Goal: Task Accomplishment & Management: Manage account settings

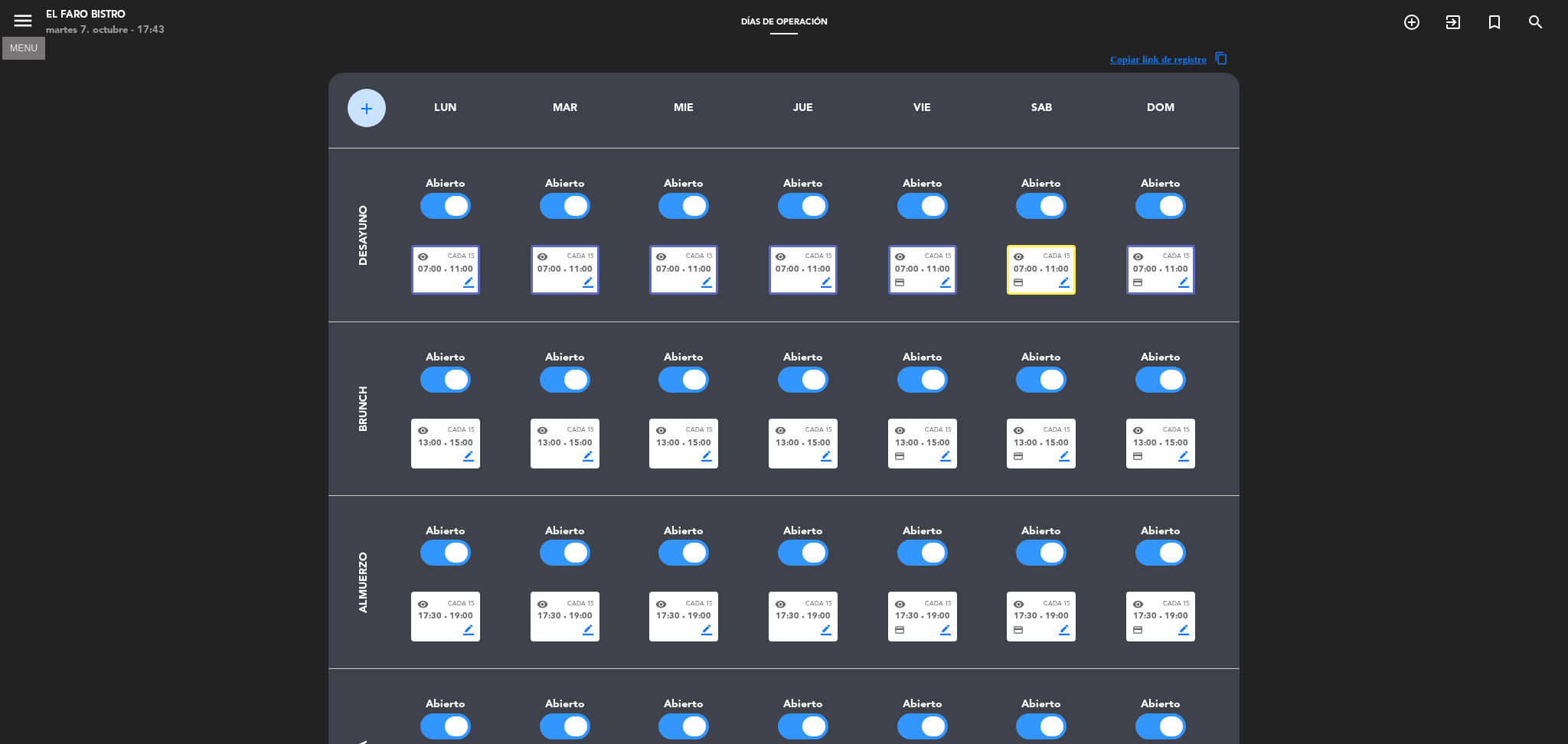
click at [17, 19] on icon "menu" at bounding box center [22, 20] width 23 height 23
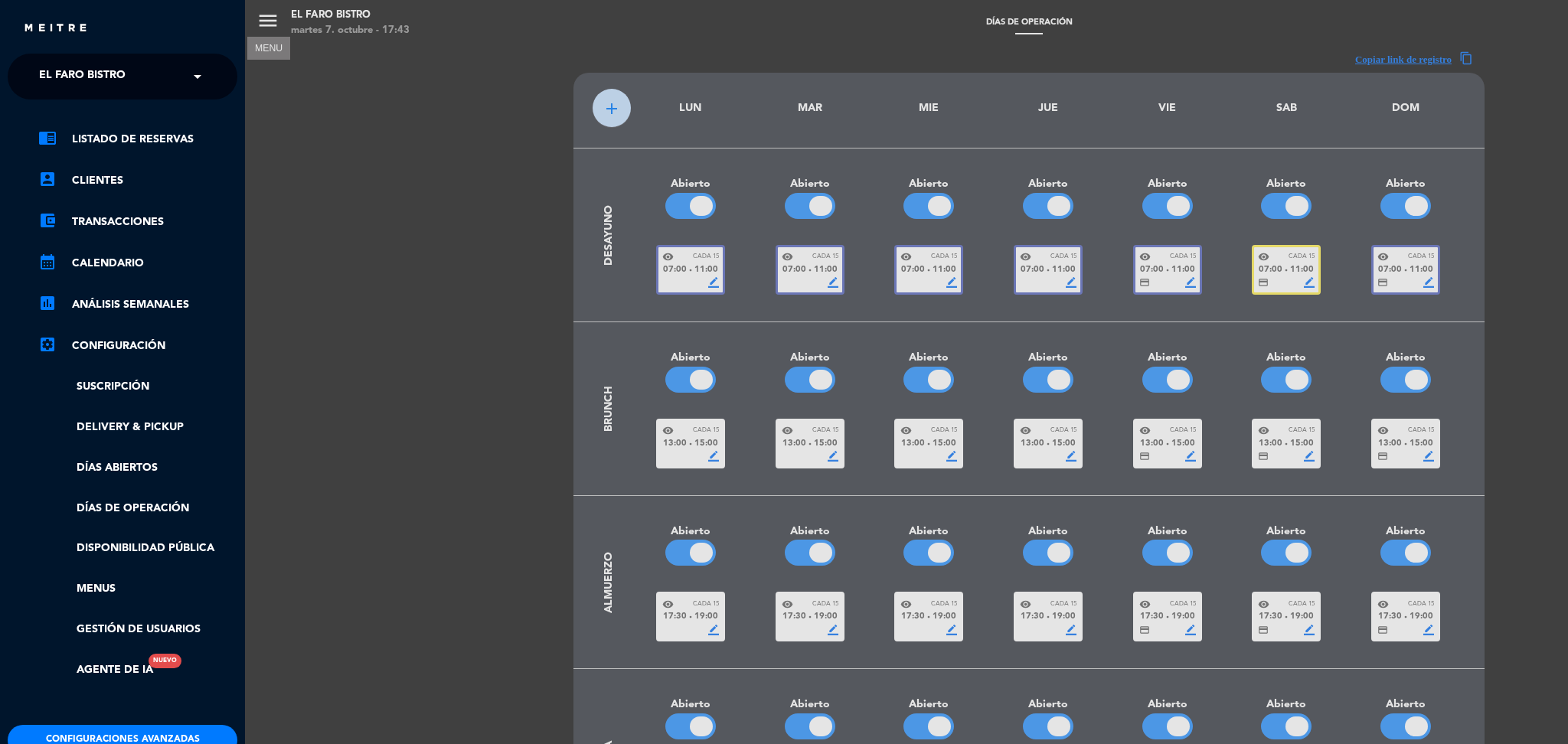
click at [119, 71] on span "El Faro Bistro" at bounding box center [82, 76] width 86 height 33
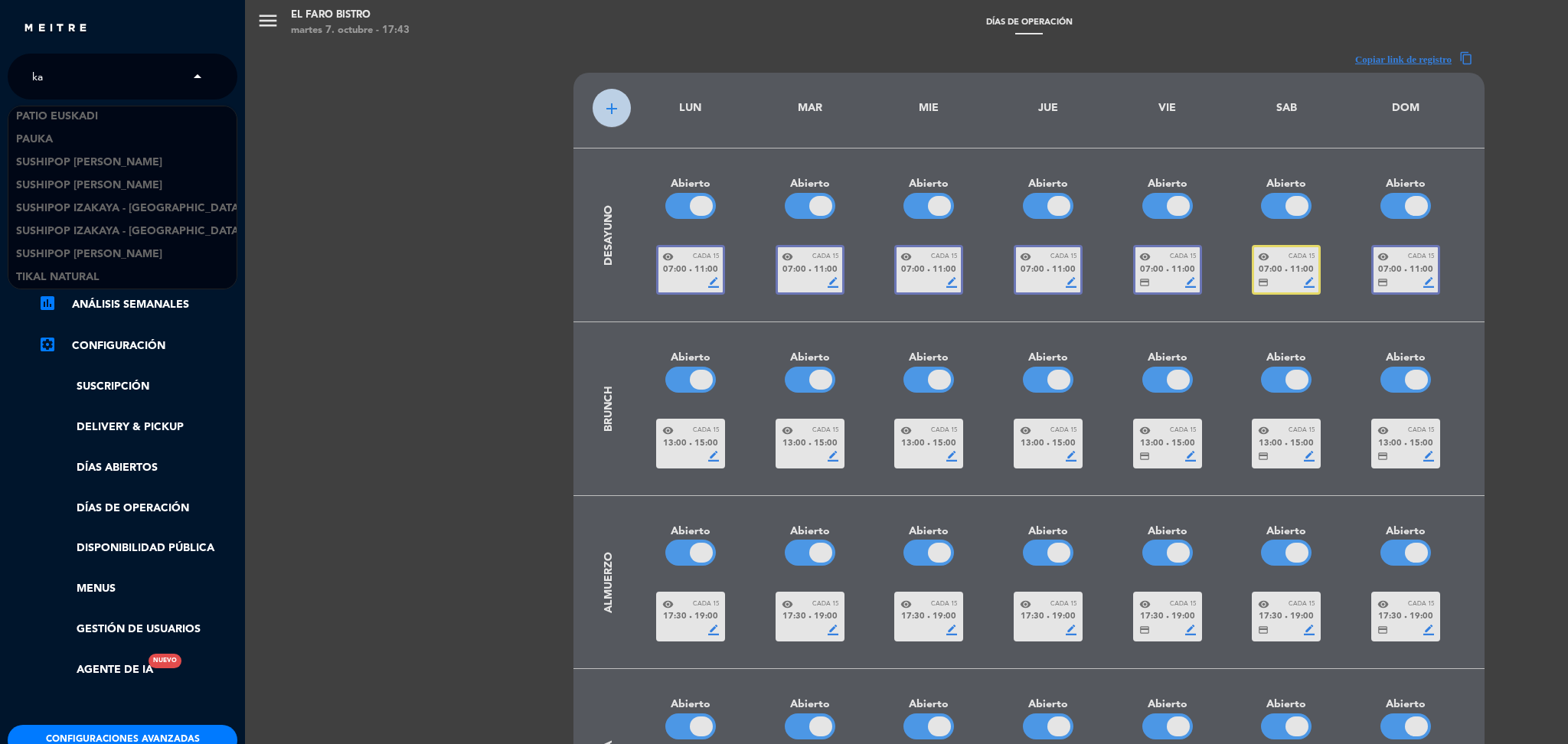
scroll to position [230, 0]
type input "kau"
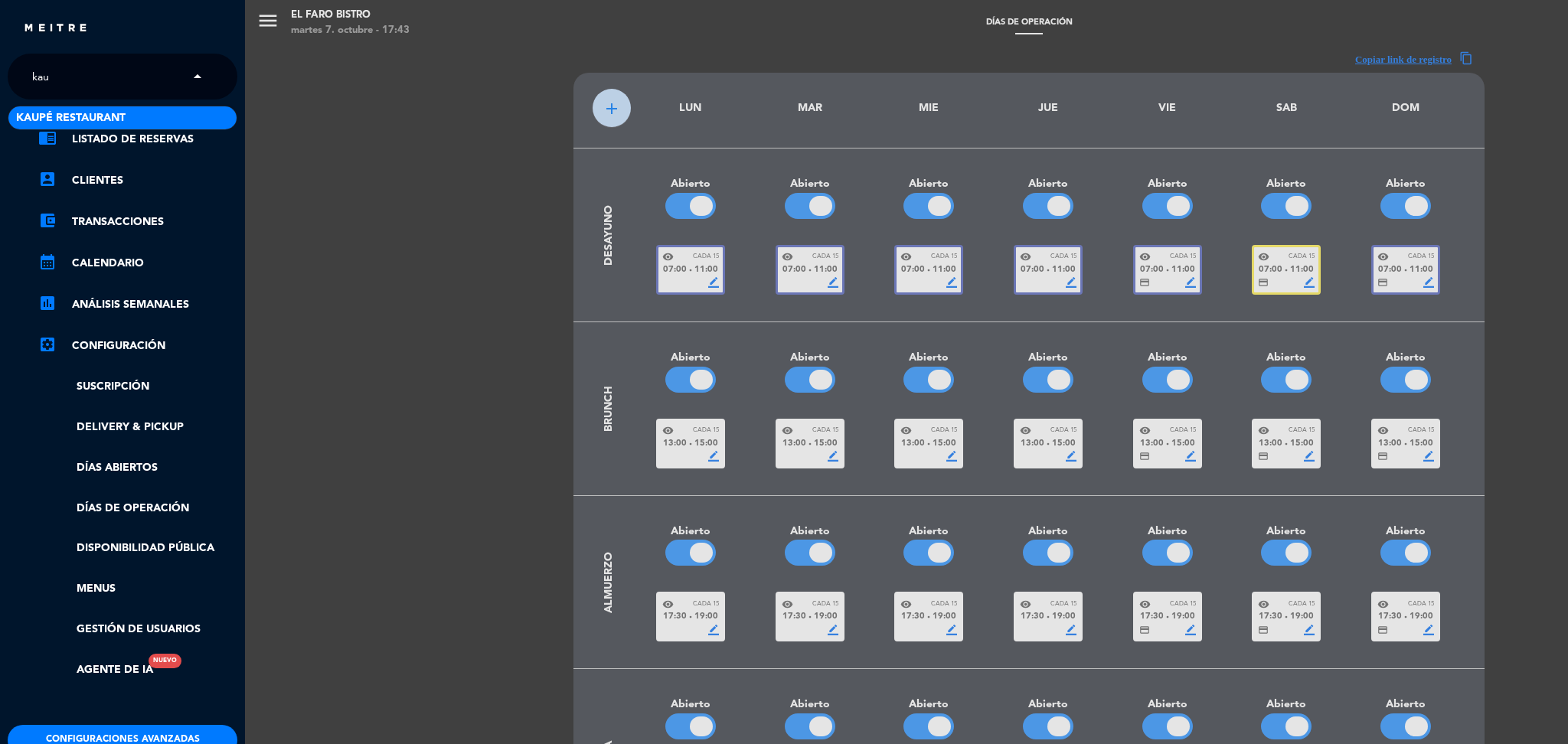
click at [90, 124] on span "Kaupé Restaurant" at bounding box center [71, 118] width 110 height 18
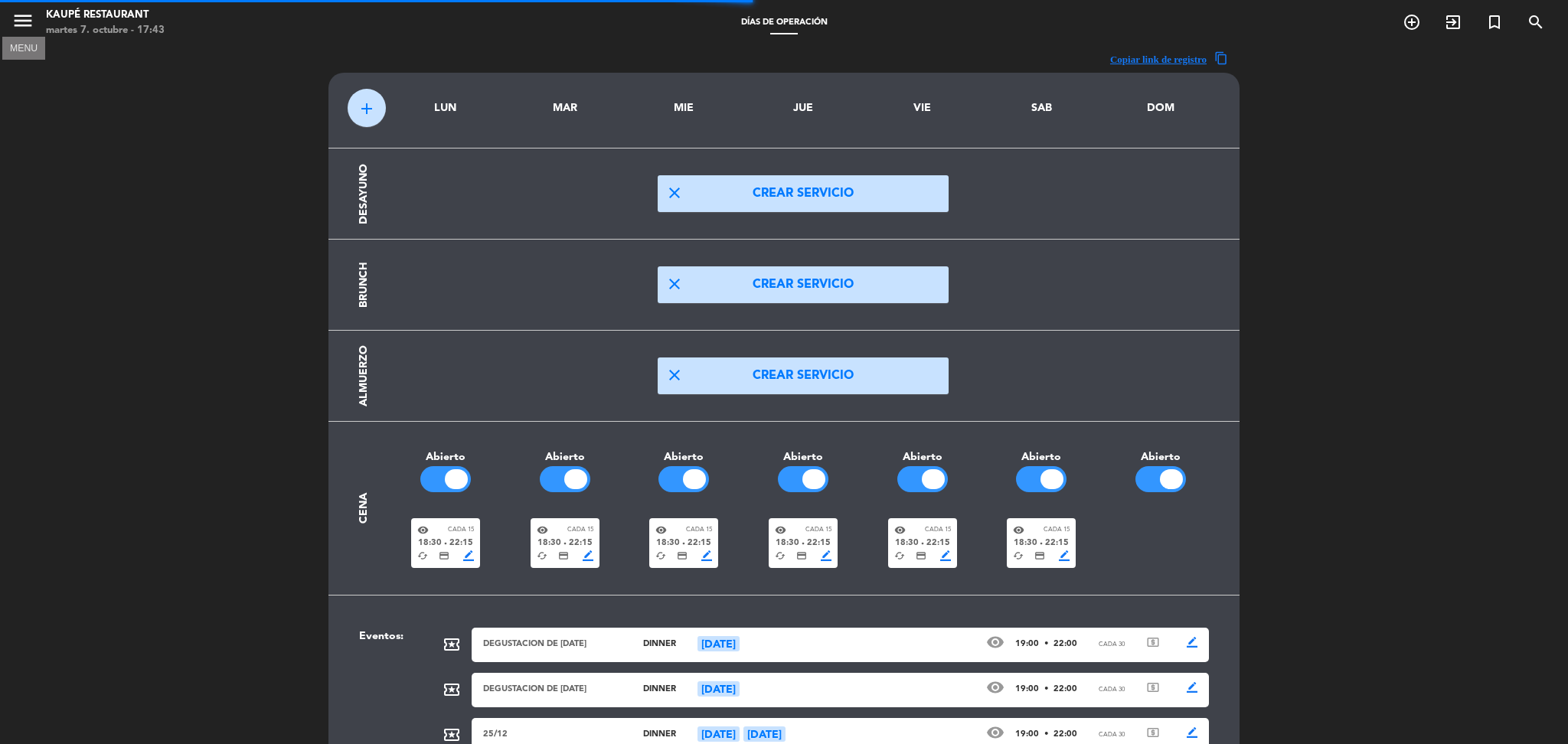
click at [22, 21] on icon "menu" at bounding box center [22, 20] width 23 height 23
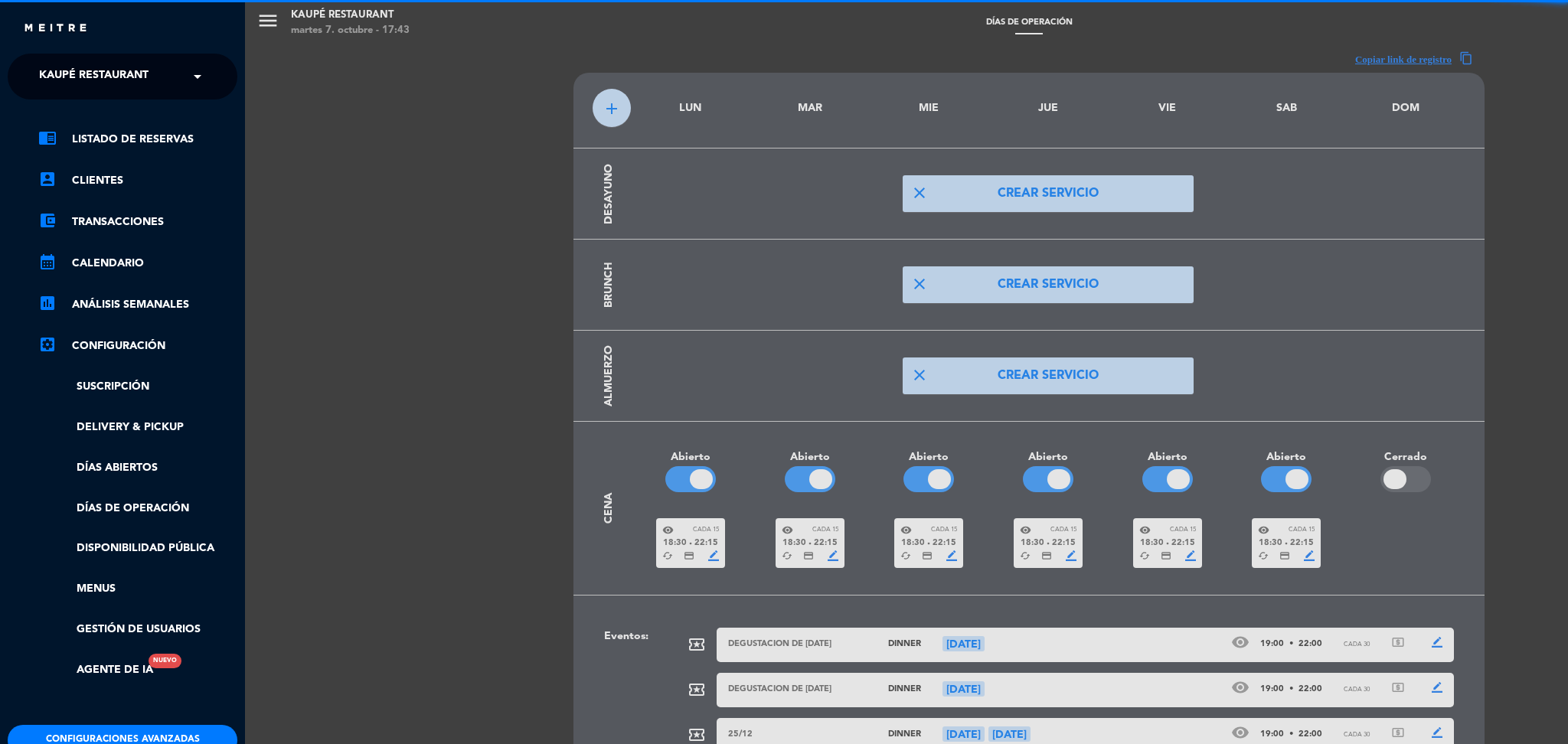
scroll to position [112, 0]
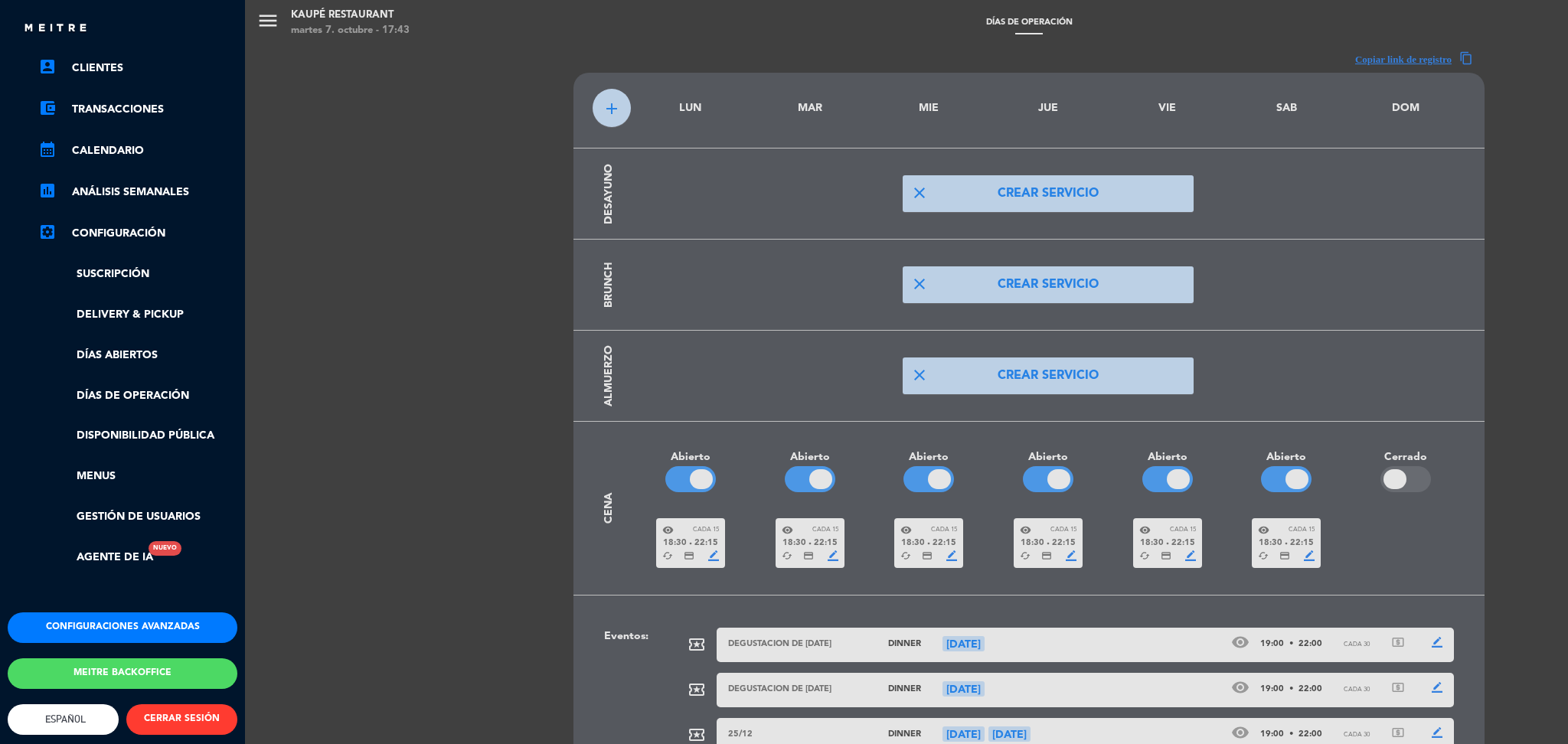
click at [151, 627] on button "Configuraciones avanzadas" at bounding box center [122, 627] width 230 height 31
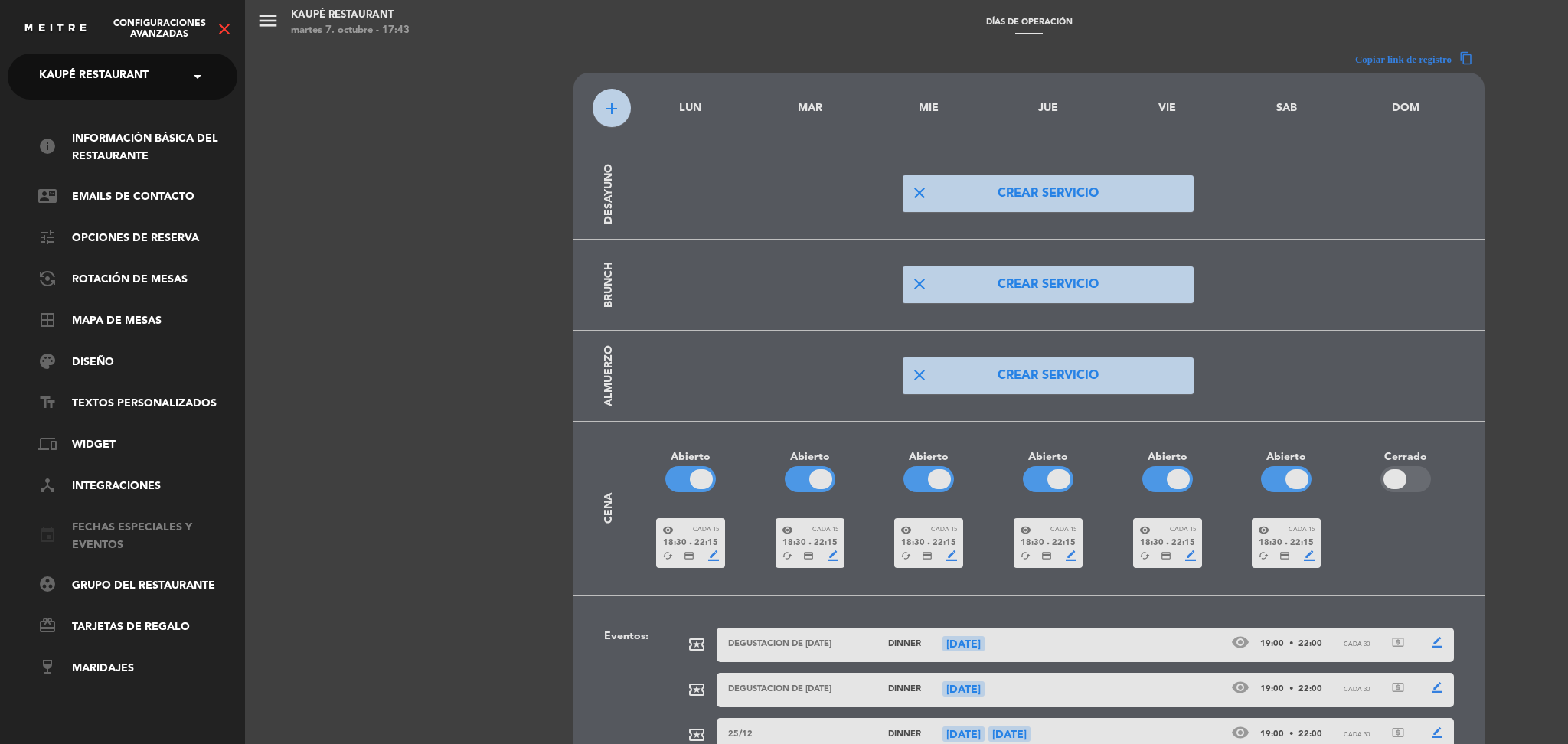
click at [119, 526] on link "event Fechas especiales y eventos" at bounding box center [138, 537] width 199 height 35
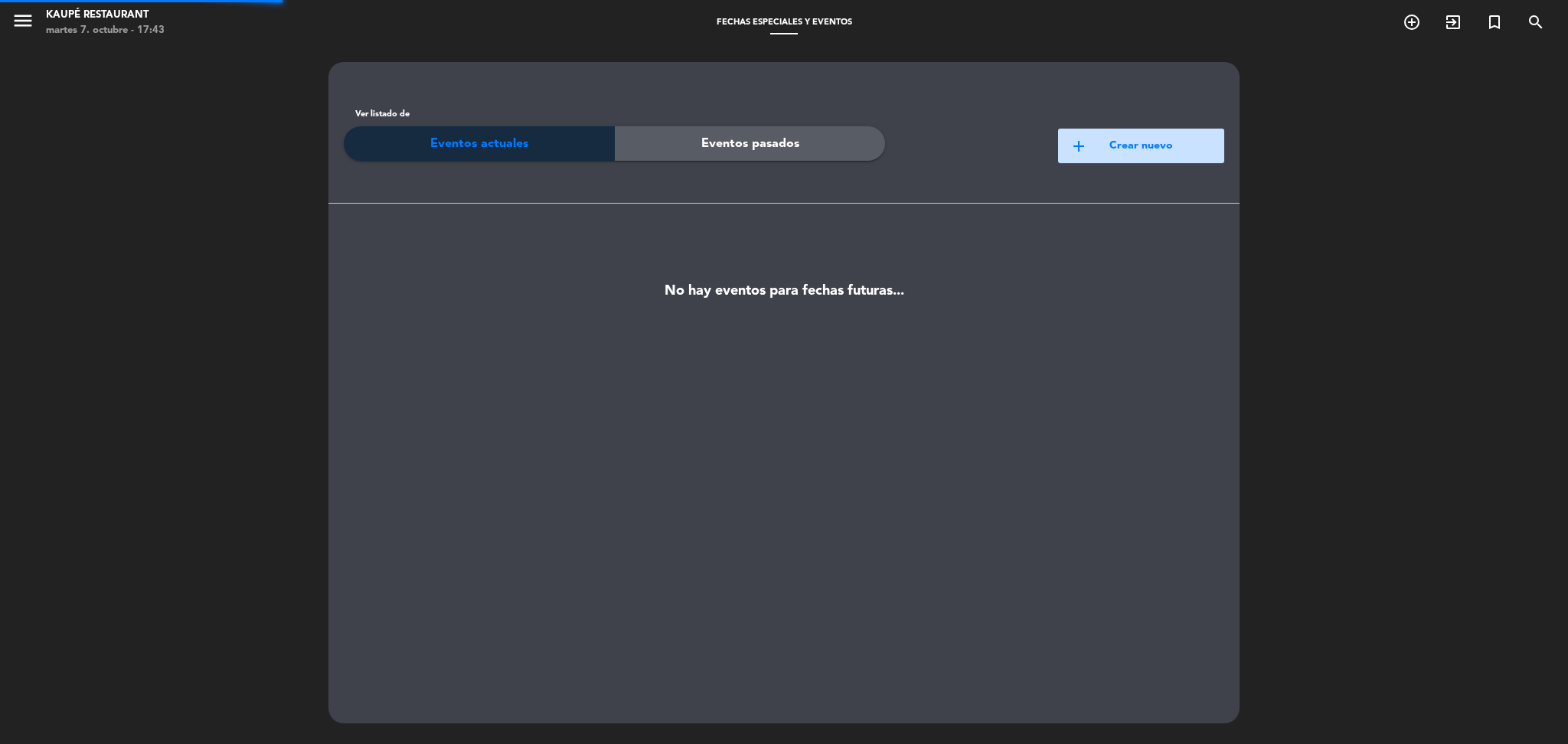
scroll to position [1, 0]
click at [1070, 142] on span "add" at bounding box center [1079, 146] width 19 height 19
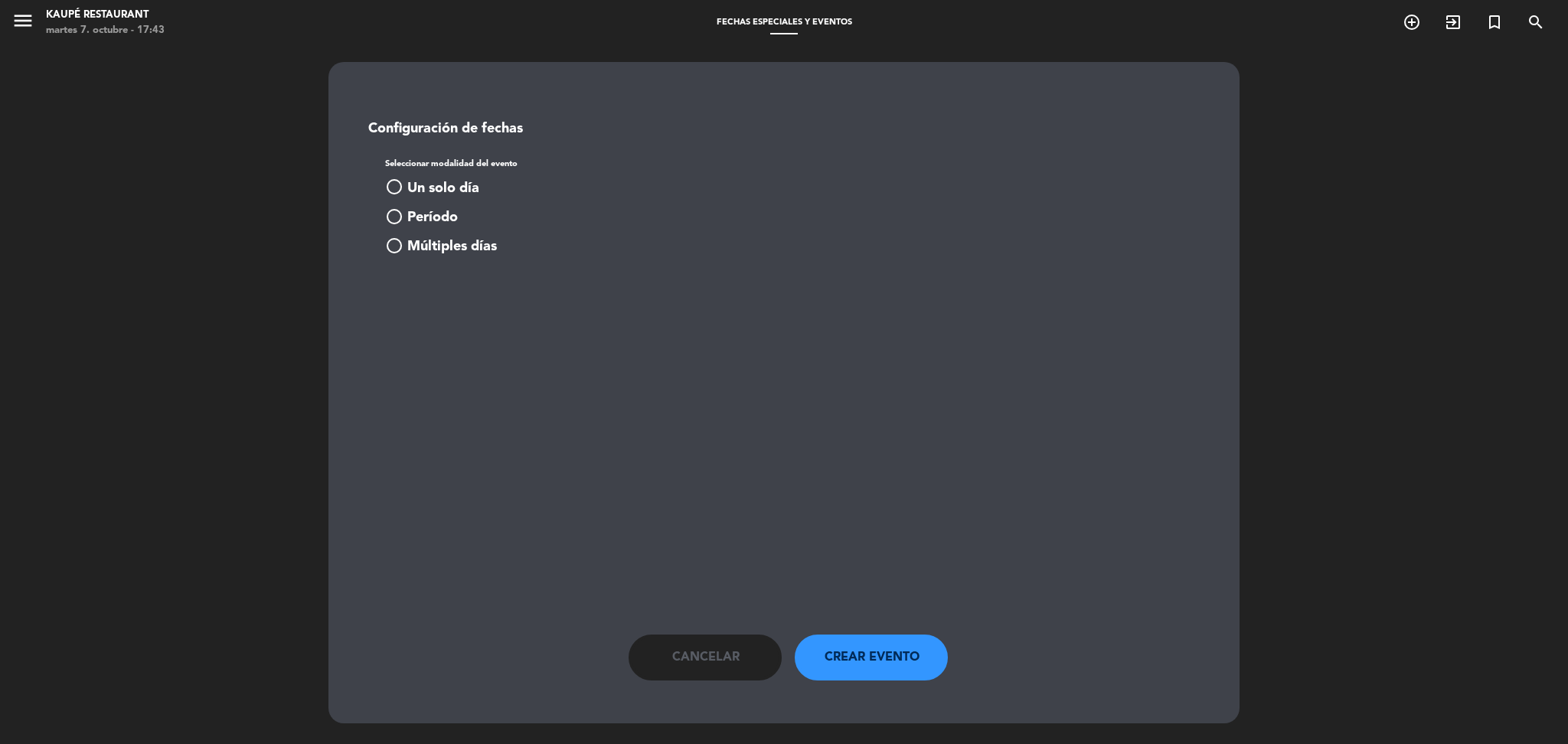
click at [440, 253] on span "Múltiples días" at bounding box center [452, 247] width 89 height 22
click at [467, 298] on div "[DATE] [DATE] dom. lun. mar. mié. jue. vie. sáb. 28 29 30 01 02 03 04 05 06 07 …" at bounding box center [784, 307] width 853 height 40
click at [468, 306] on button "add_circle Agregar fecha" at bounding box center [432, 313] width 96 height 19
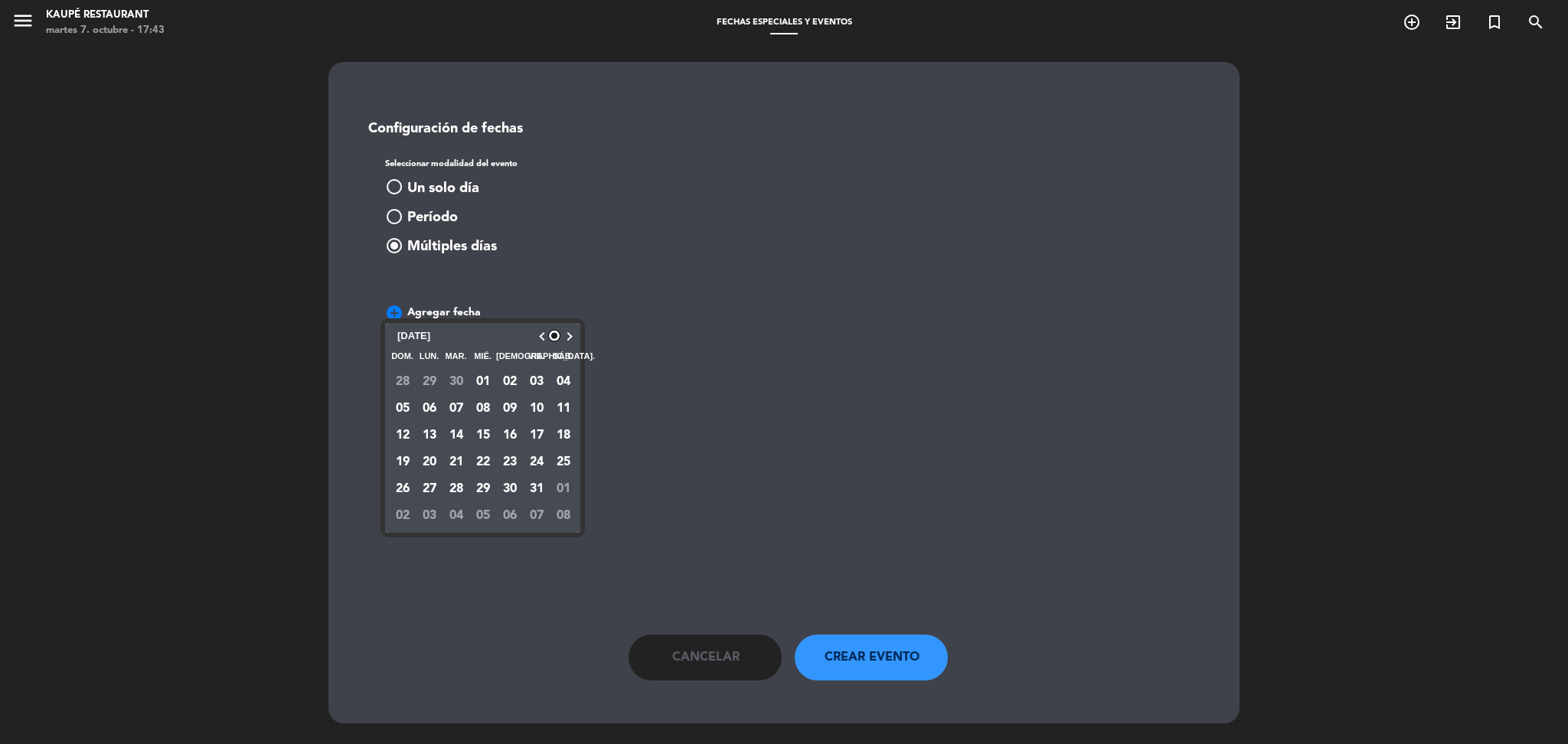
click at [571, 333] on button "button" at bounding box center [566, 336] width 12 height 7
click at [511, 463] on button "25" at bounding box center [509, 462] width 27 height 27
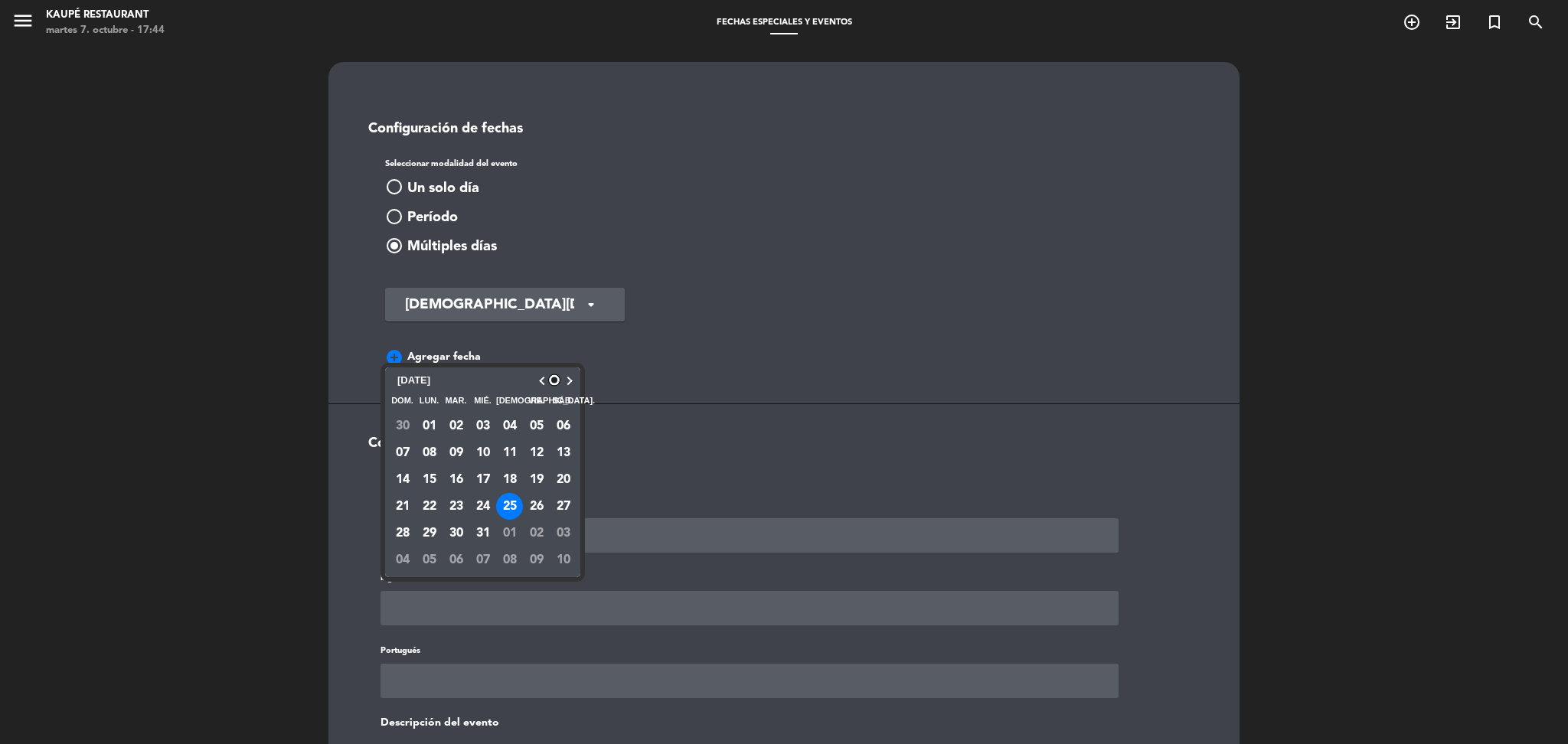
click at [568, 381] on button "button" at bounding box center [566, 381] width 12 height 7
click at [511, 419] on button "01" at bounding box center [509, 425] width 27 height 27
click at [678, 457] on div "Configuración de servicios" at bounding box center [784, 451] width 853 height 33
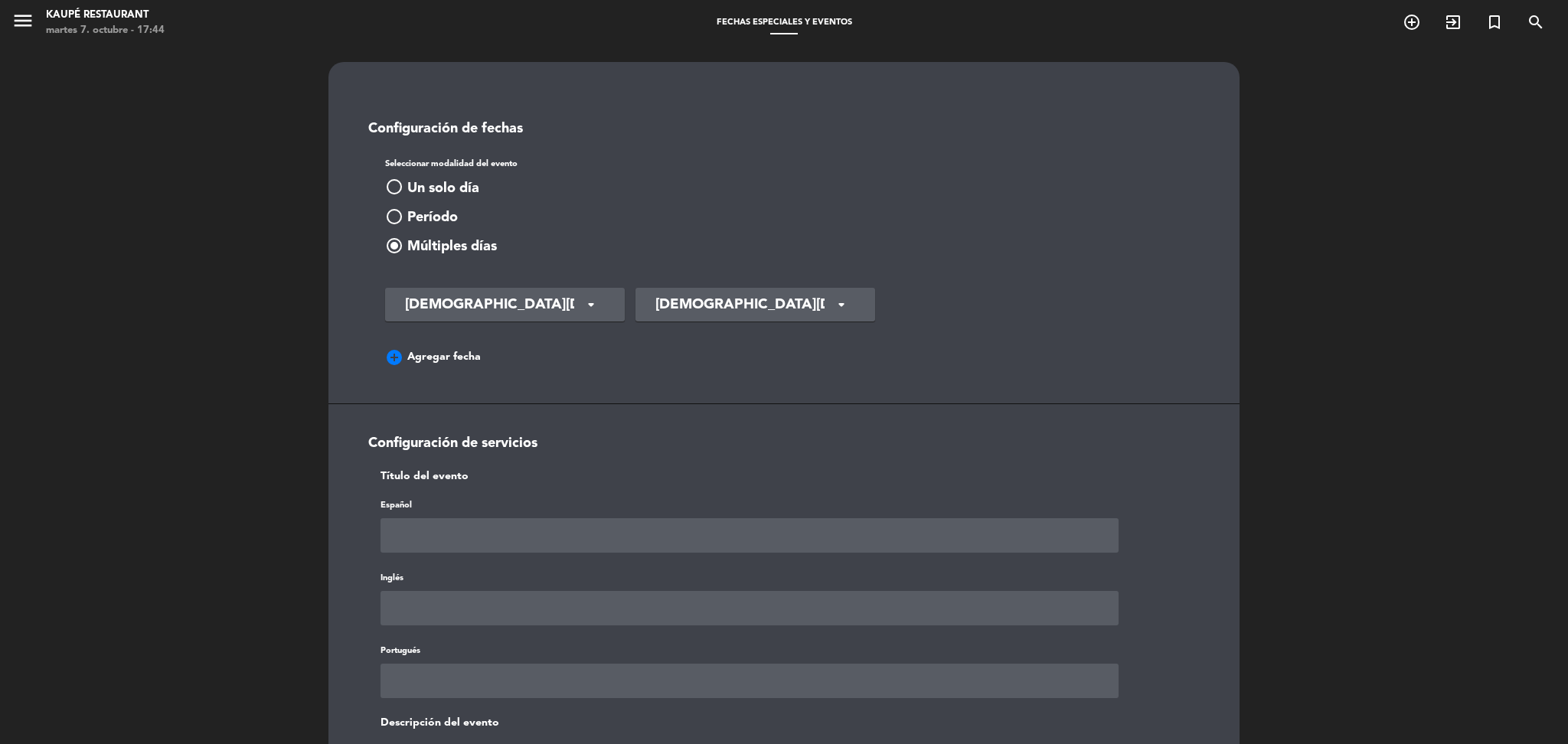
click at [619, 521] on input "text" at bounding box center [750, 535] width 738 height 34
paste input "EVENTO | MENÚ [DATE] - [DATE]"
type input "EVENTO | MENÚ [DATE] - [DATE]"
paste input "EVENTO | MENÚ [DATE] - [DATE]"
type input "EVENTO | MENÚ [DATE] - [DATE]"
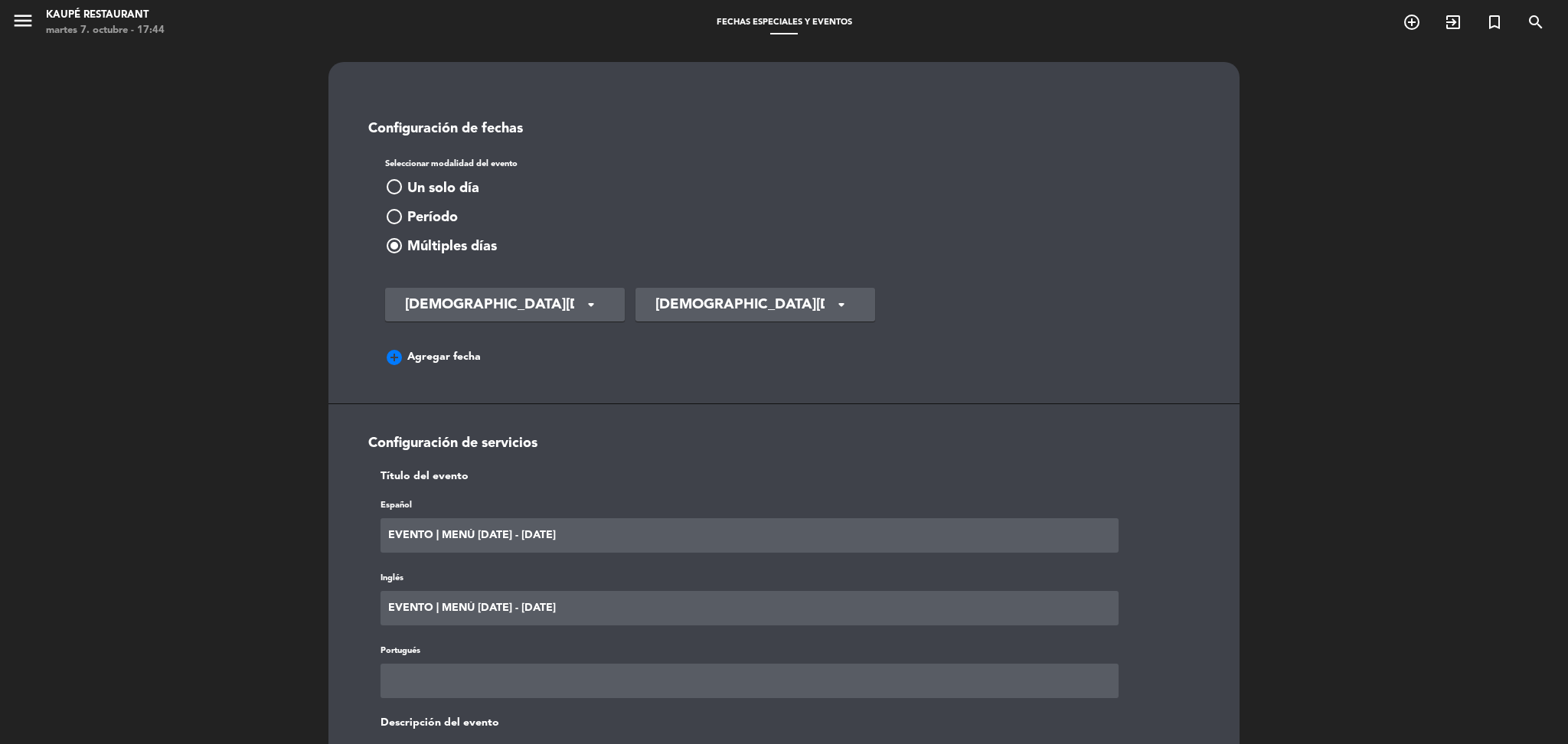
paste input "EVENTO | MENÚ [DATE] - [DATE]"
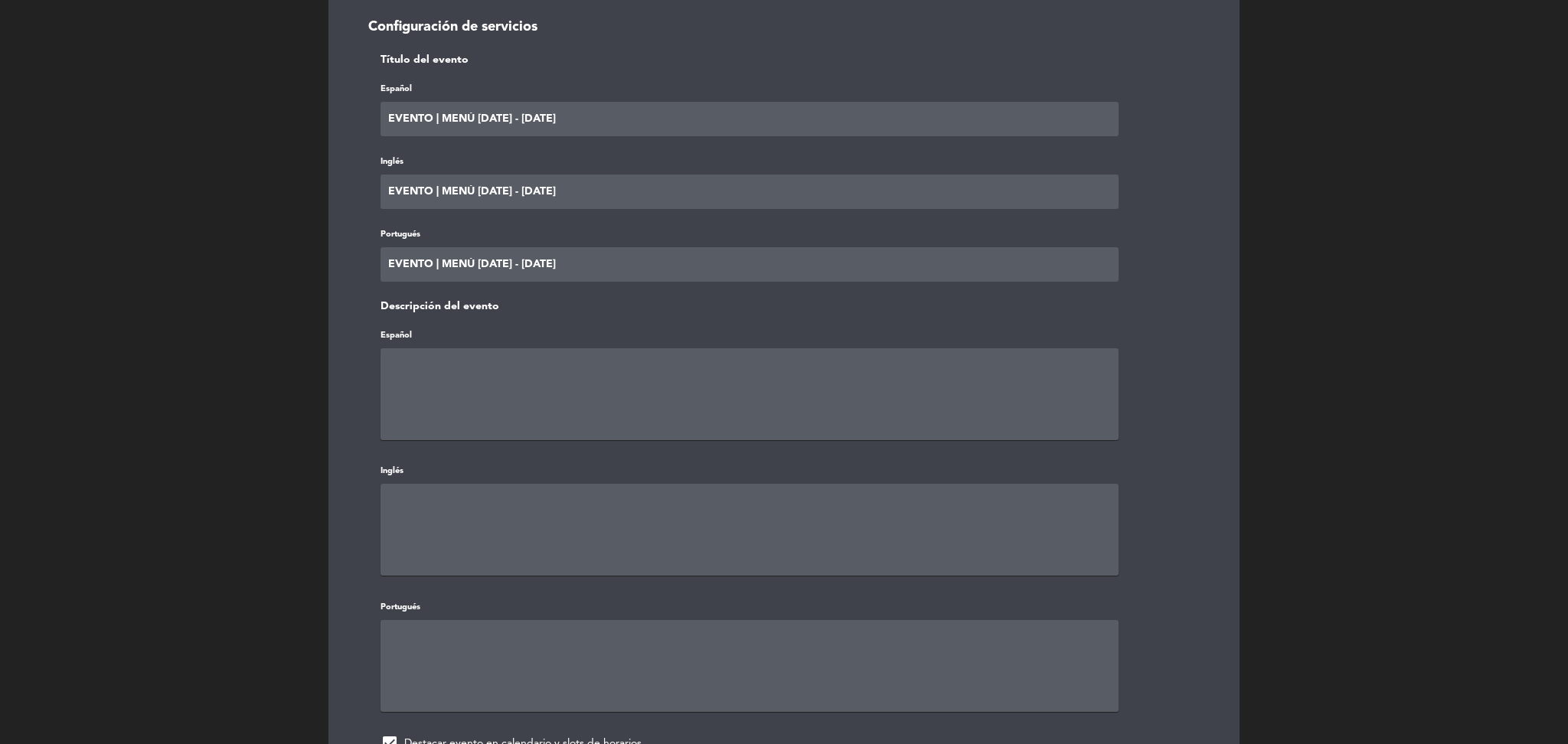
scroll to position [417, 0]
paste input "EVENTO | MENÚ [DATE] - [DATE]"
type input "EVENTO | MENÚ [DATE] - 1 DE ENEROEVENTO | [GEOGRAPHIC_DATA] [DATE] - [DATE]"
paste input "EVENTO | MENÚ [DATE] - [DATE]"
type input "EVENTO | MENÚ [DATE] - [DATE]"
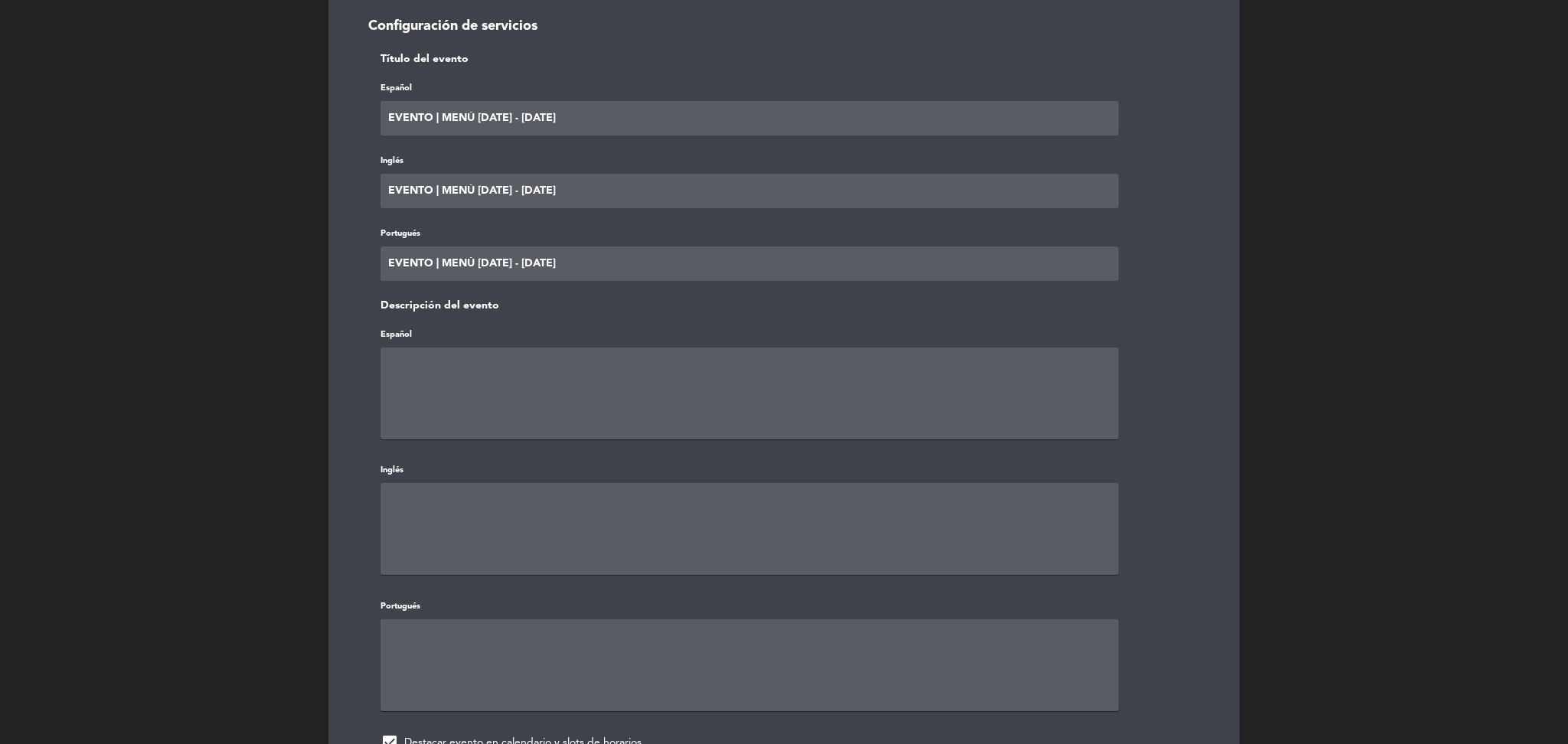
paste textarea "EVENTO | MENÚ [DATE] - [DATE]"
type textarea "EVENTO | MENÚ [DATE] - [DATE]"
paste textarea "EVENTO | MENÚ [DATE] - [DATE]"
type textarea "EVENTO | MENÚ [DATE] - [DATE]"
paste textarea "EVENTO | MENÚ [DATE] - [DATE]"
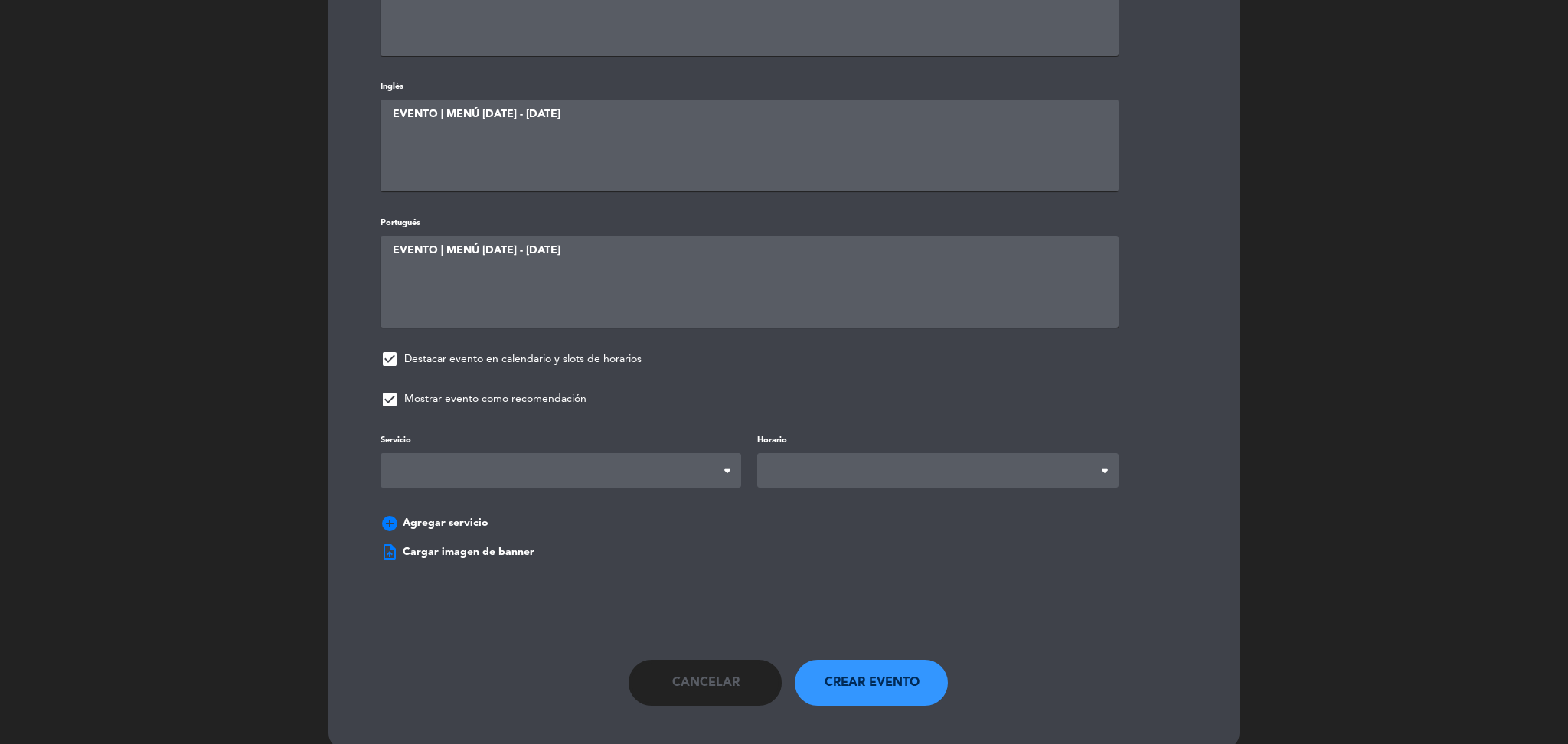
scroll to position [806, 0]
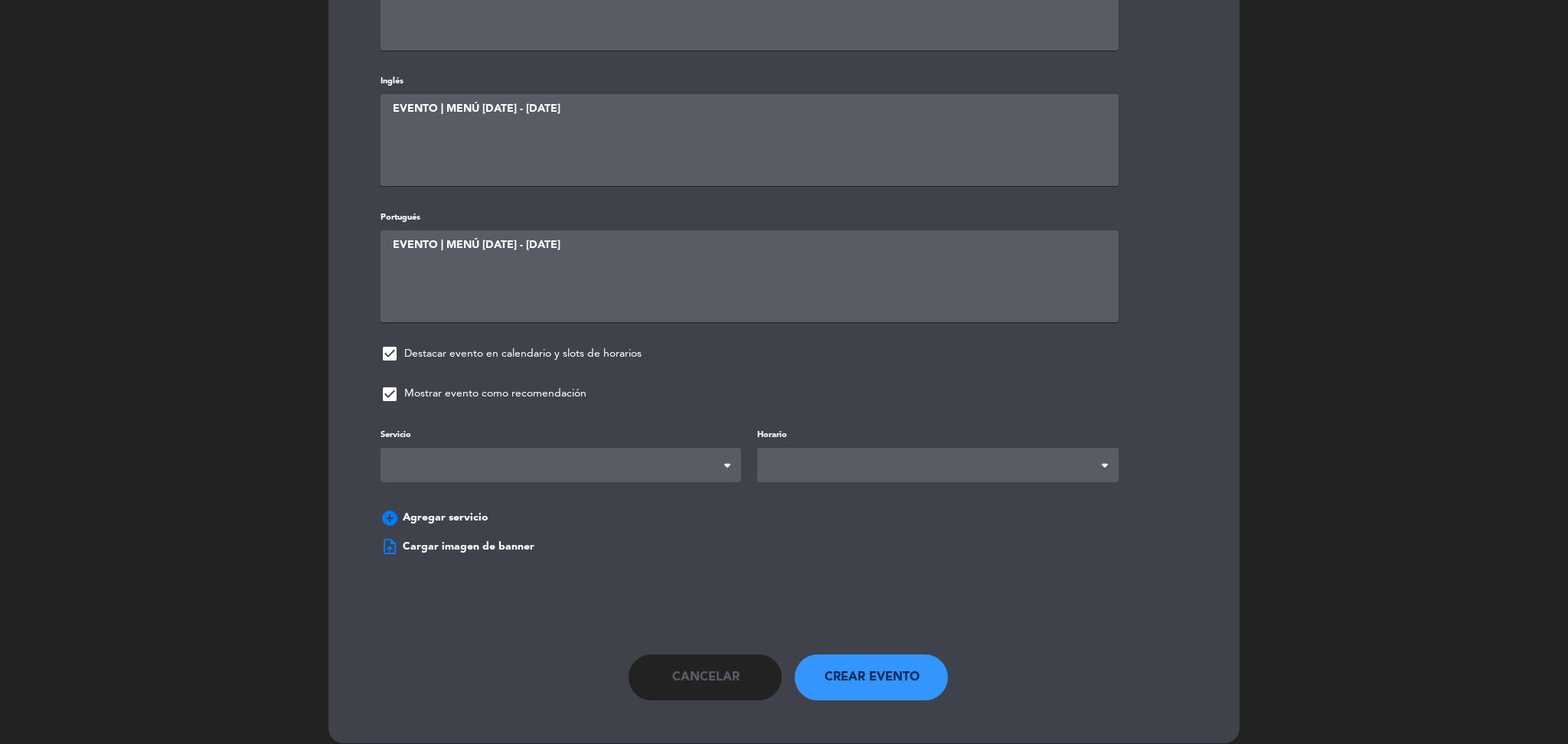
type textarea "EVENTO | MENÚ [DATE] - [DATE]"
click at [676, 457] on span at bounding box center [561, 464] width 361 height 34
click at [849, 460] on span at bounding box center [938, 464] width 361 height 34
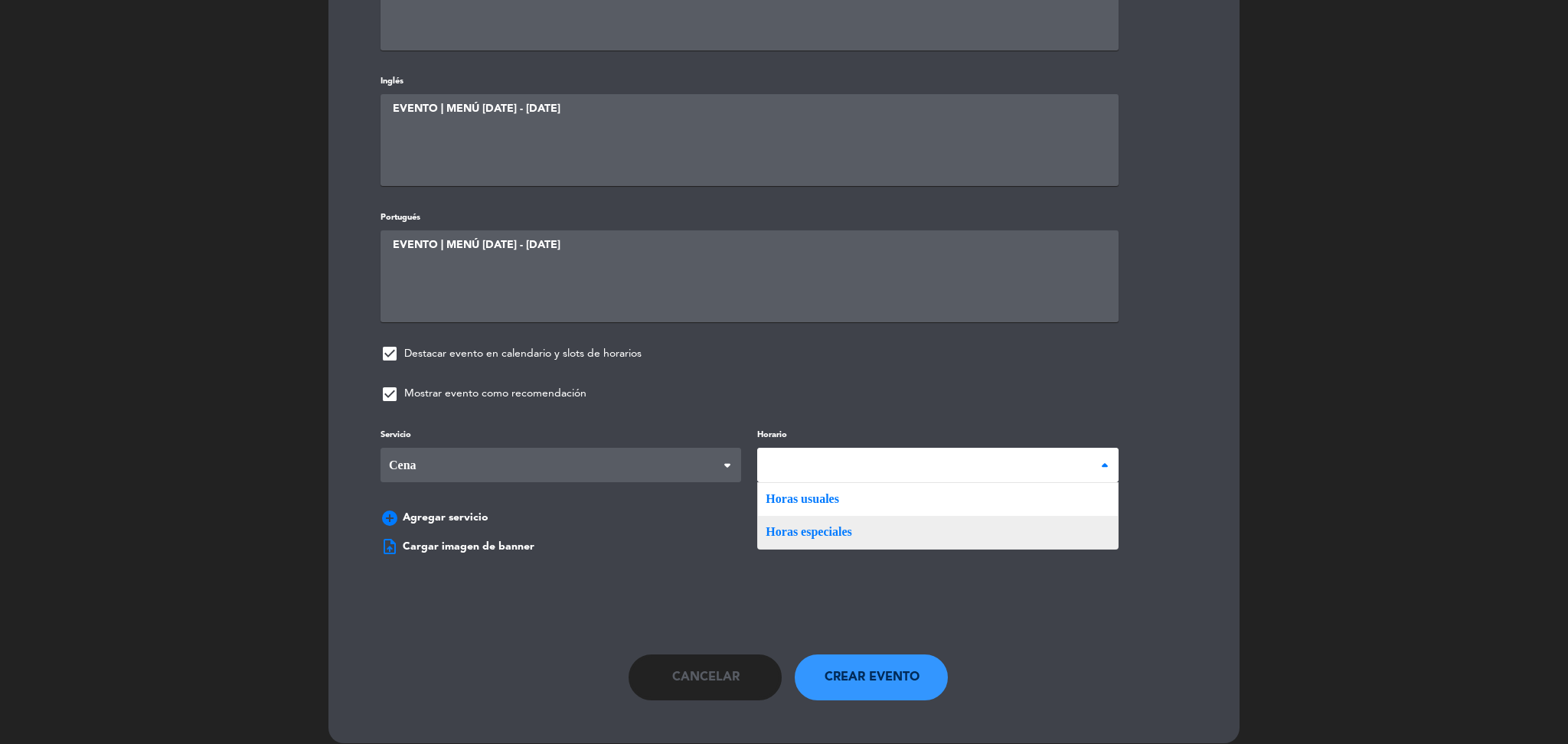
click at [810, 521] on div "Servicio Desayuno Brunch Almuerzo Cena Cena Desayuno Brunch Almuerzo Cena Horar…" at bounding box center [784, 479] width 853 height 108
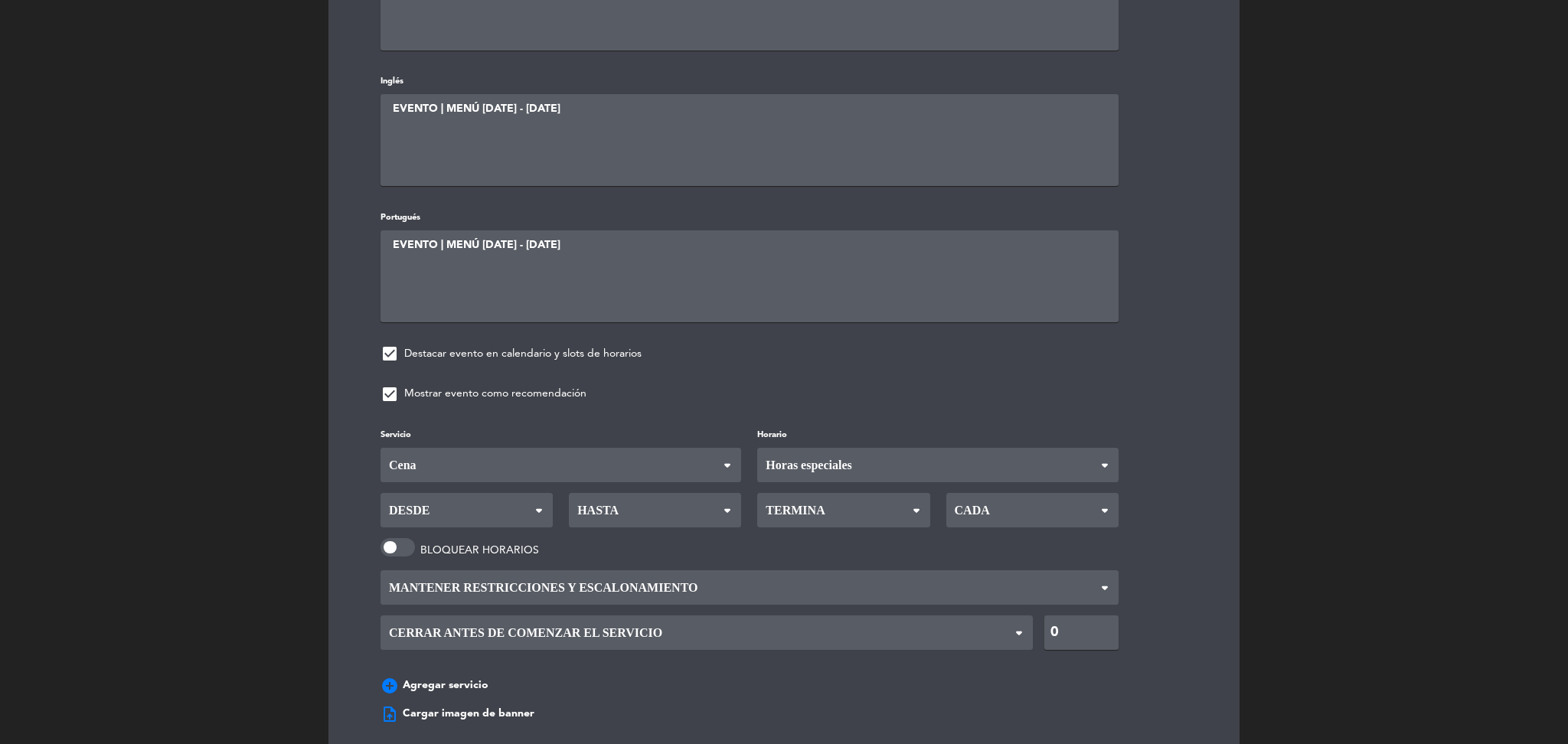
click at [534, 512] on icon at bounding box center [538, 515] width 20 height 16
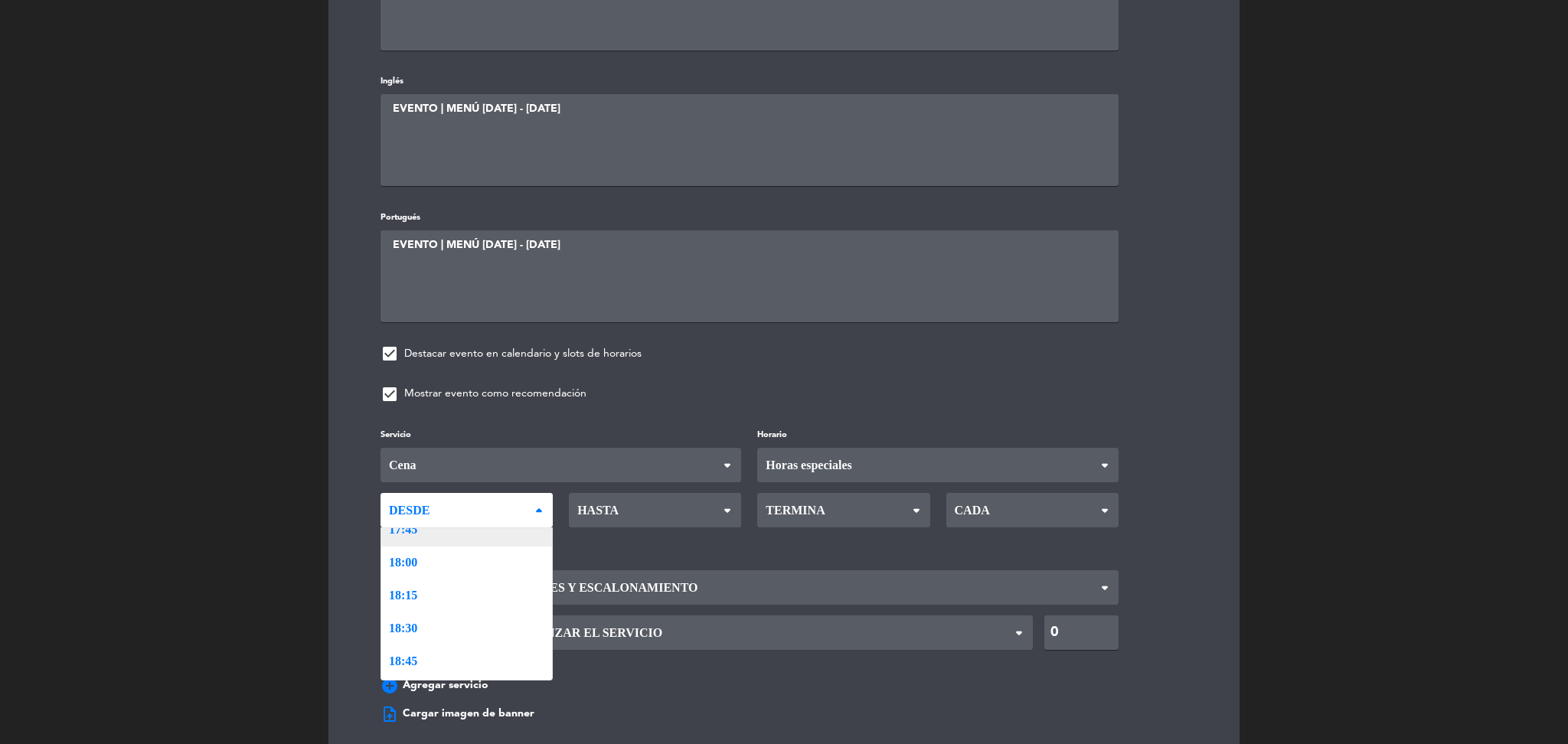
scroll to position [1725, 0]
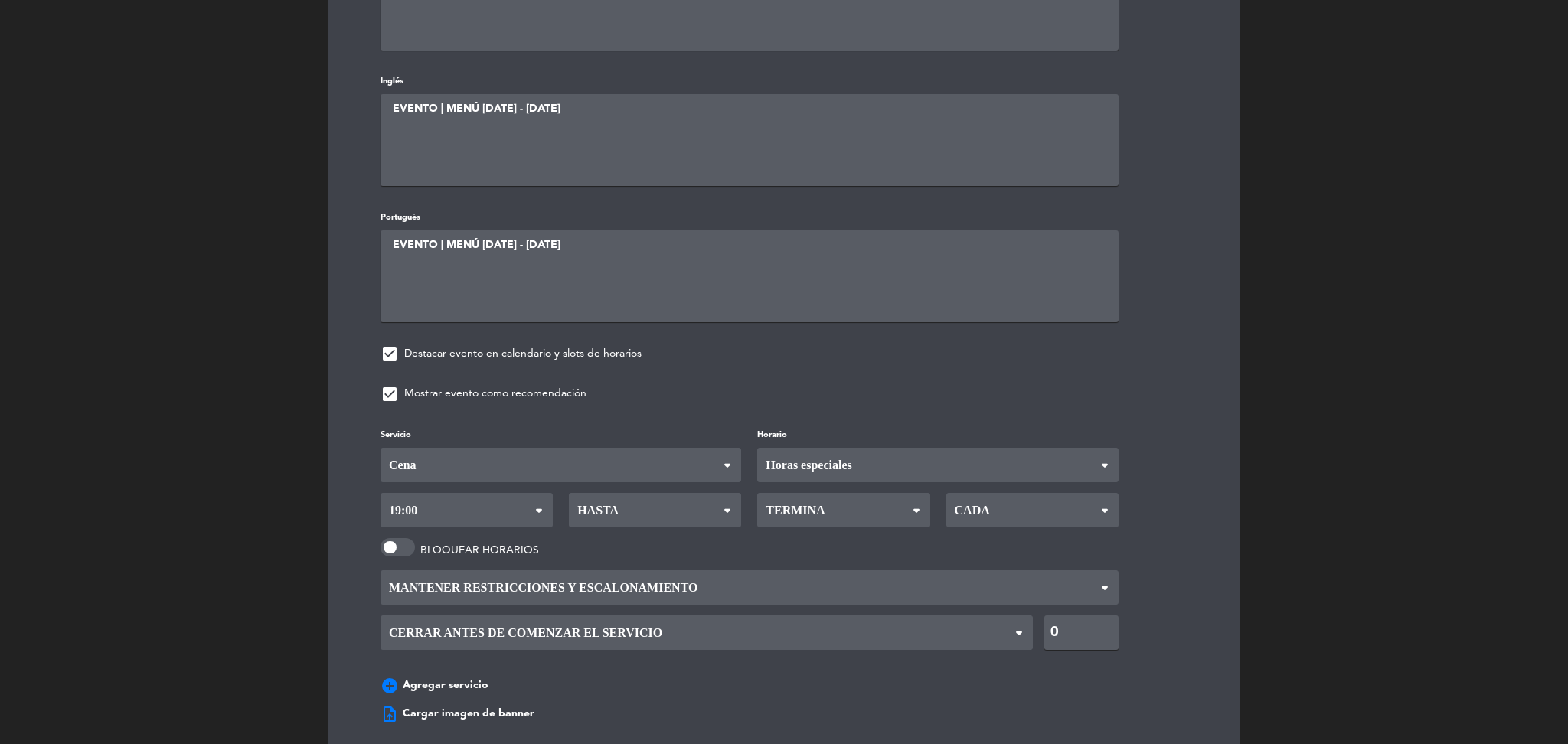
click at [454, 648] on div "Servicio Desayuno Brunch Almuerzo Cena Cena Desayuno Brunch Almuerzo Cena Horar…" at bounding box center [784, 563] width 853 height 276
click at [629, 512] on span "Hasta" at bounding box center [654, 510] width 172 height 34
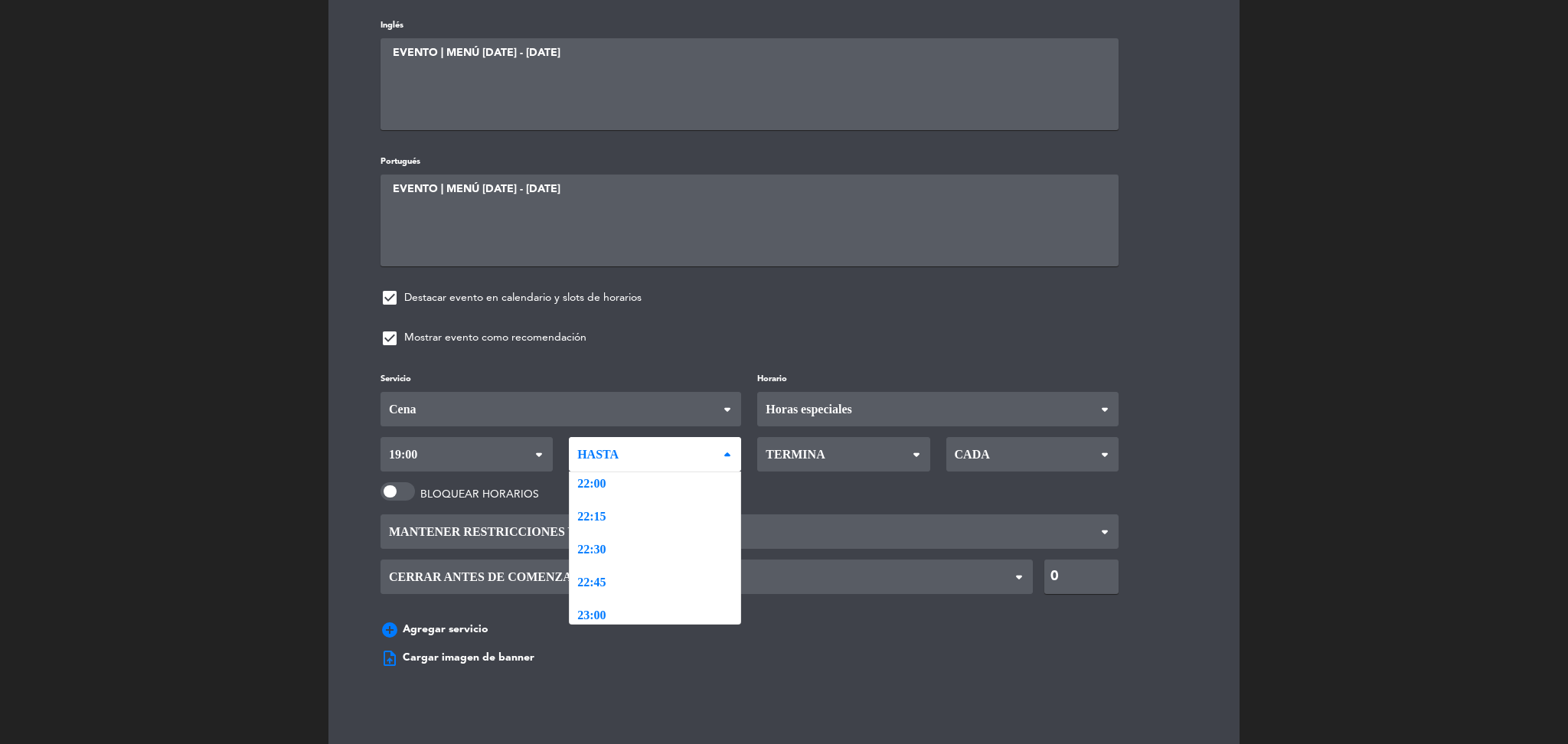
scroll to position [2201, 0]
click at [628, 530] on div "Servicio Desayuno Brunch Almuerzo Cena Cena Desayuno Brunch Almuerzo Cena Horar…" at bounding box center [784, 507] width 853 height 276
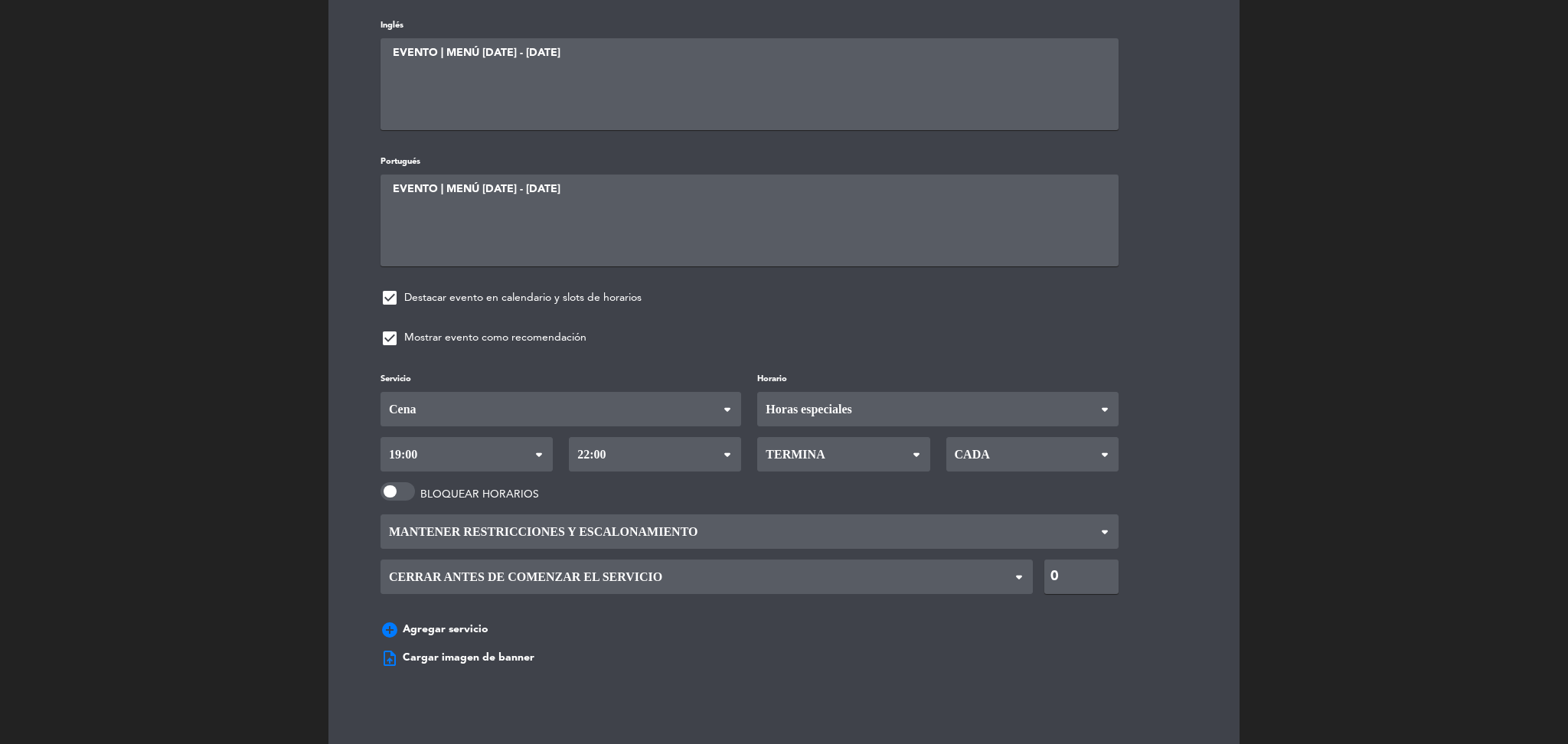
click at [892, 439] on span "Termina" at bounding box center [843, 453] width 172 height 34
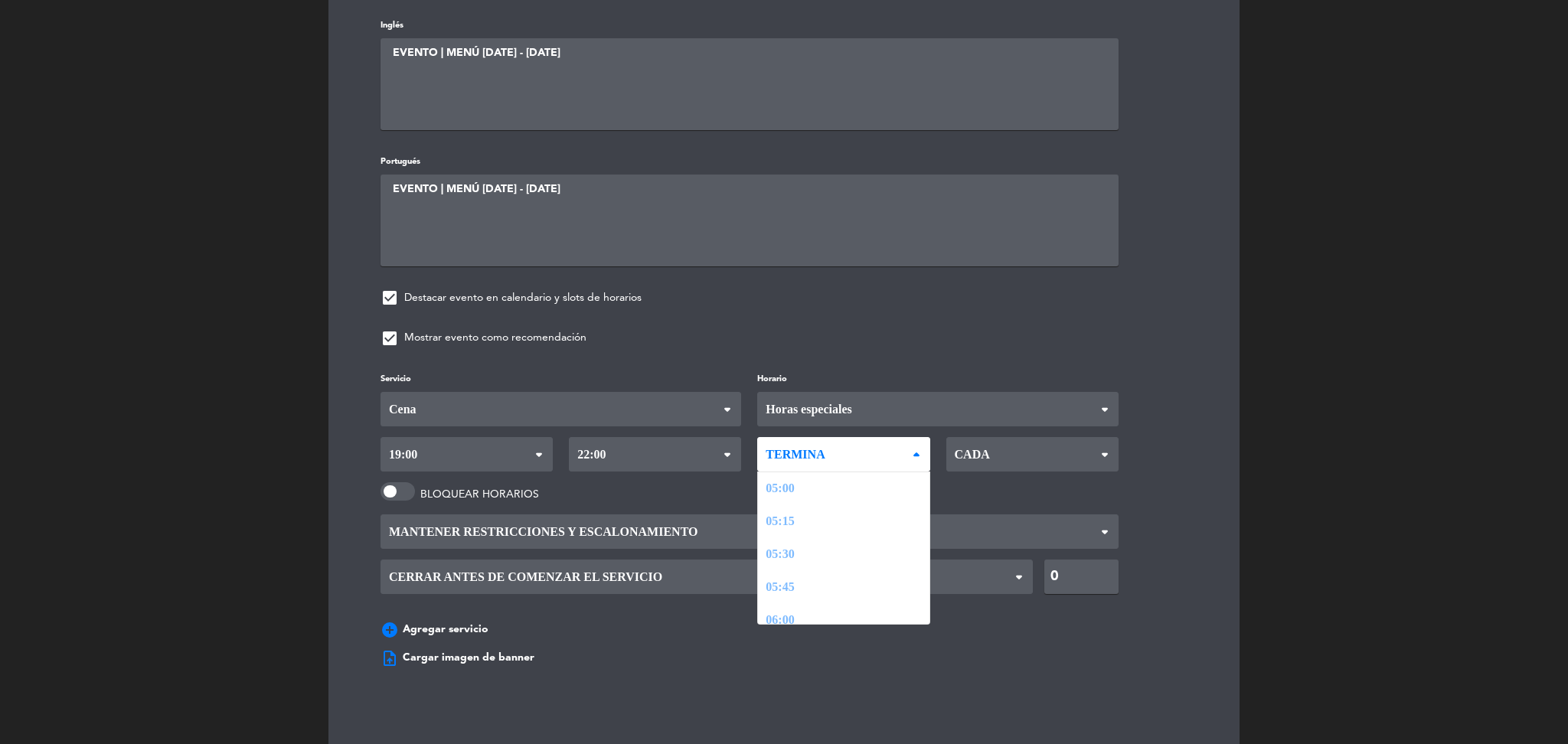
scroll to position [2120, 0]
click at [830, 595] on div "Servicio Desayuno Brunch Almuerzo Cena Cena Desayuno Brunch Almuerzo Cena Horar…" at bounding box center [784, 507] width 853 height 276
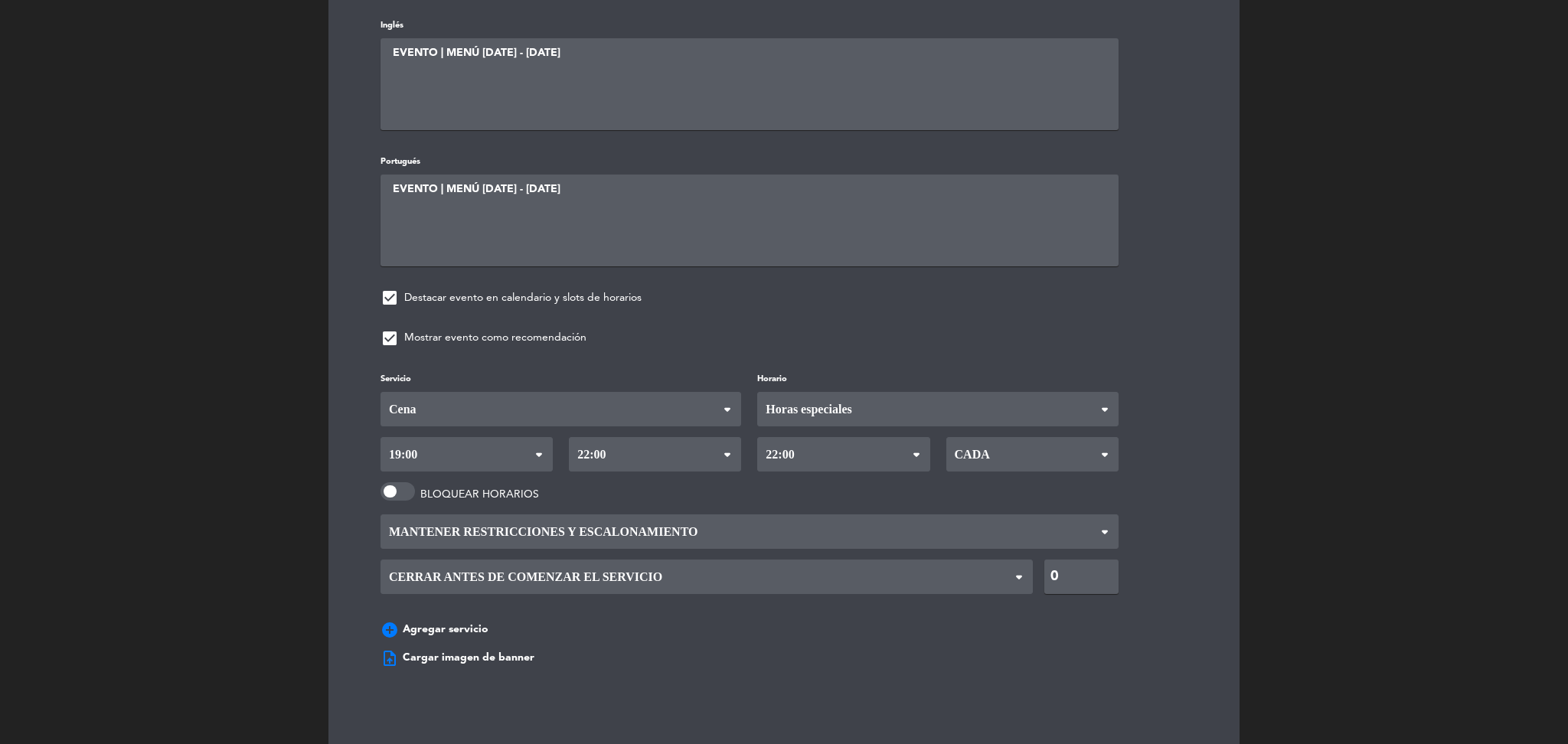
click at [1046, 453] on span "Cada" at bounding box center [1032, 453] width 172 height 34
click at [967, 524] on div "Servicio Desayuno Brunch Almuerzo Cena Cena Desayuno Brunch Almuerzo Cena Horar…" at bounding box center [784, 507] width 853 height 276
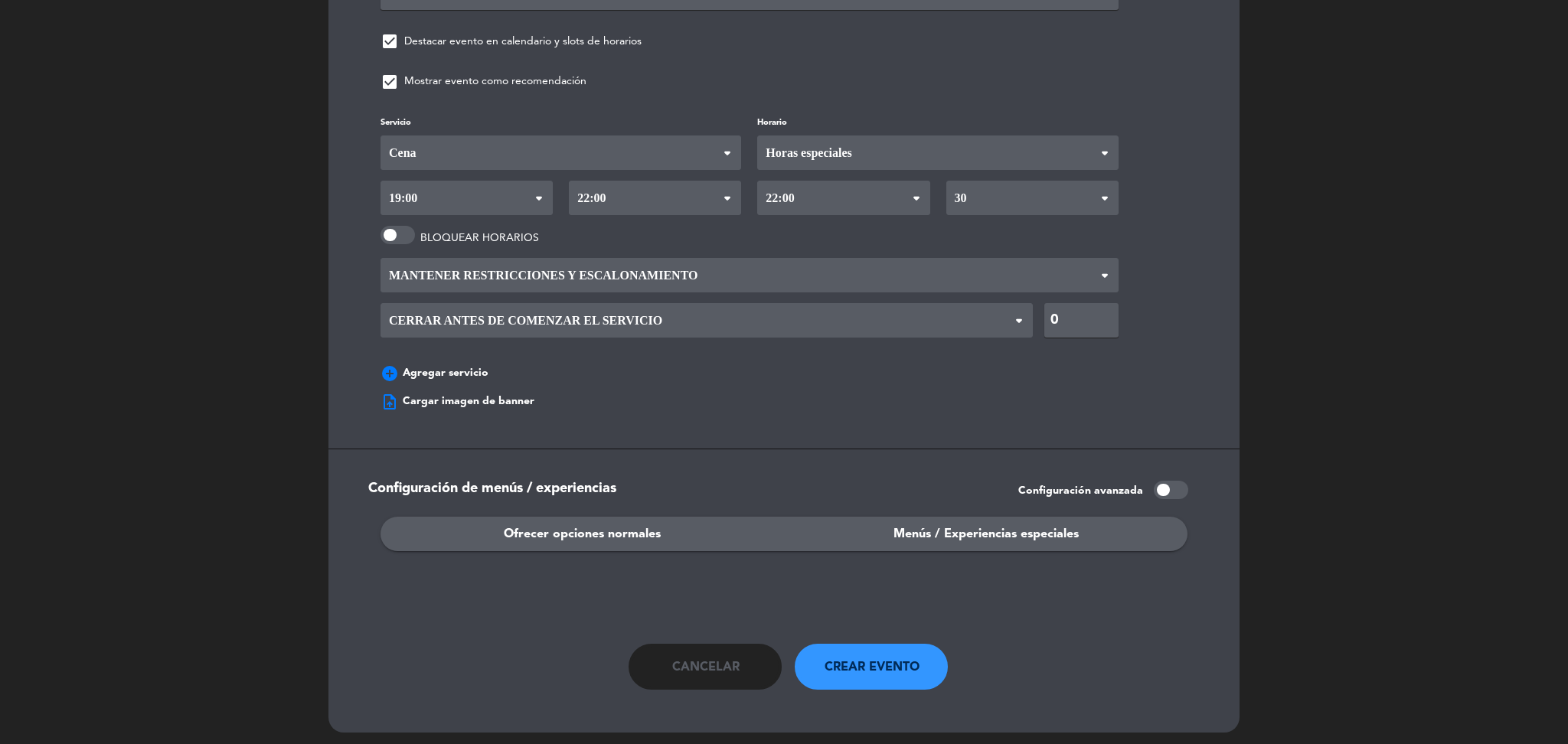
click at [479, 406] on div "upload_file Cargar imagen de banner" at bounding box center [458, 401] width 154 height 27
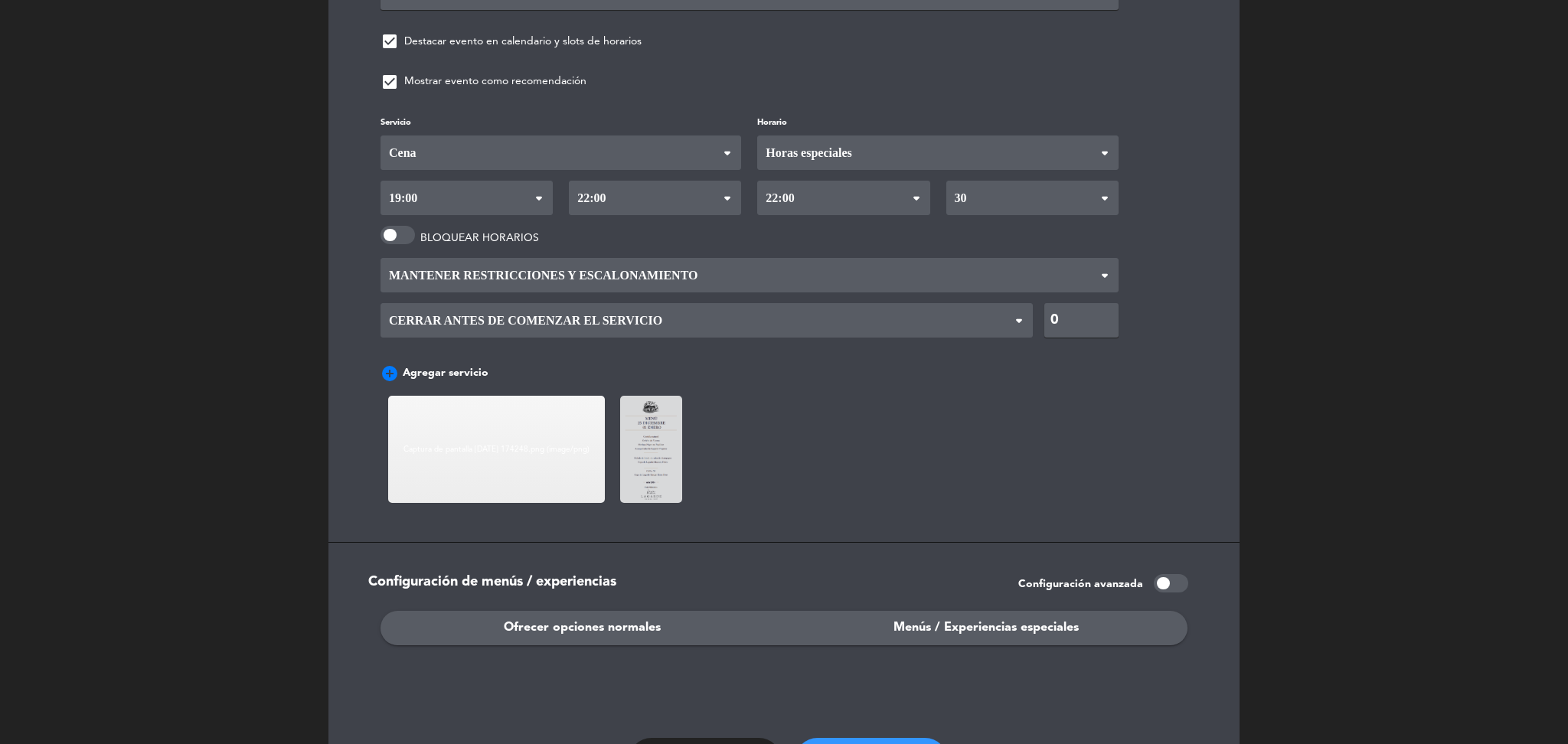
scroll to position [1214, 0]
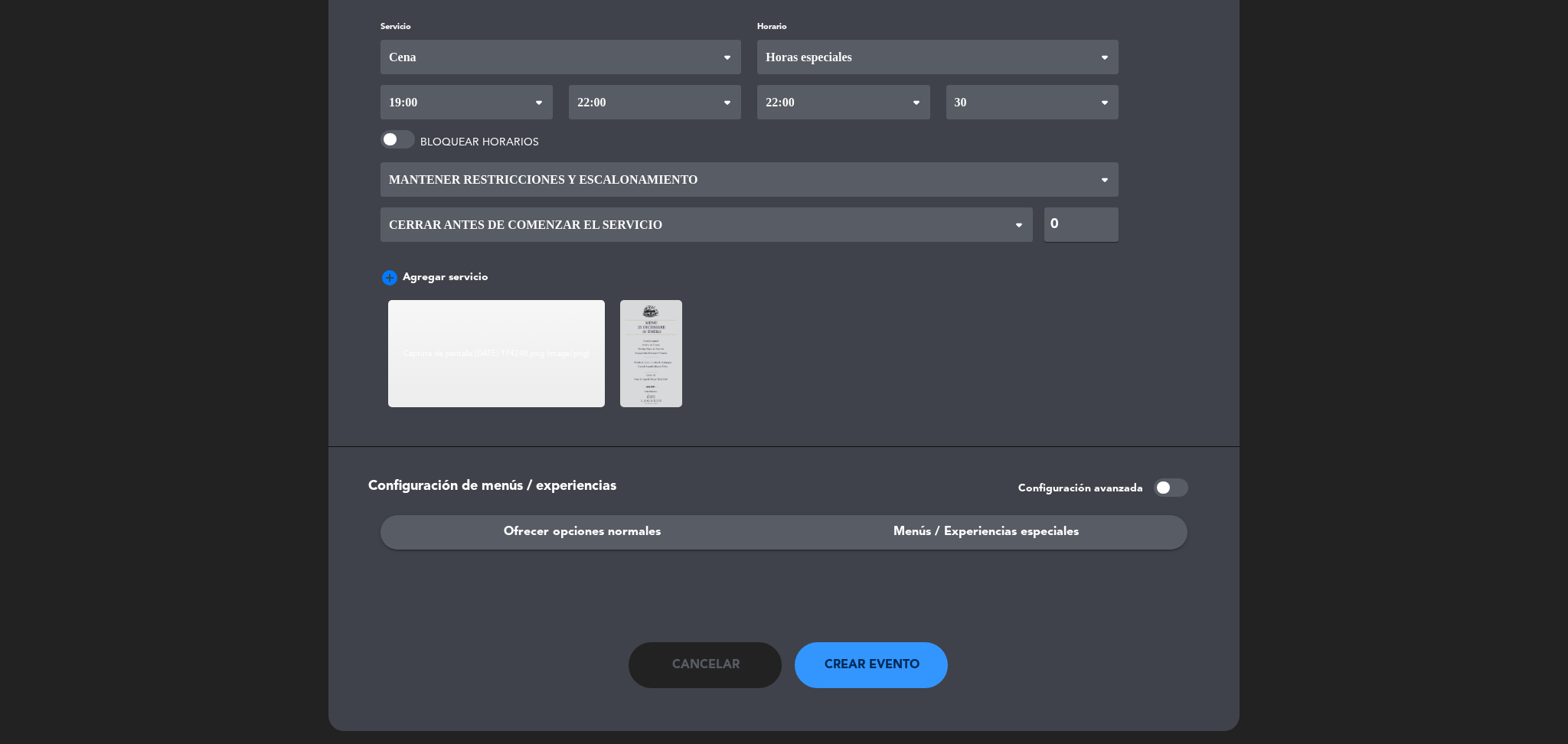
click at [903, 536] on div "Menús / Experiencias especiales" at bounding box center [986, 532] width 403 height 34
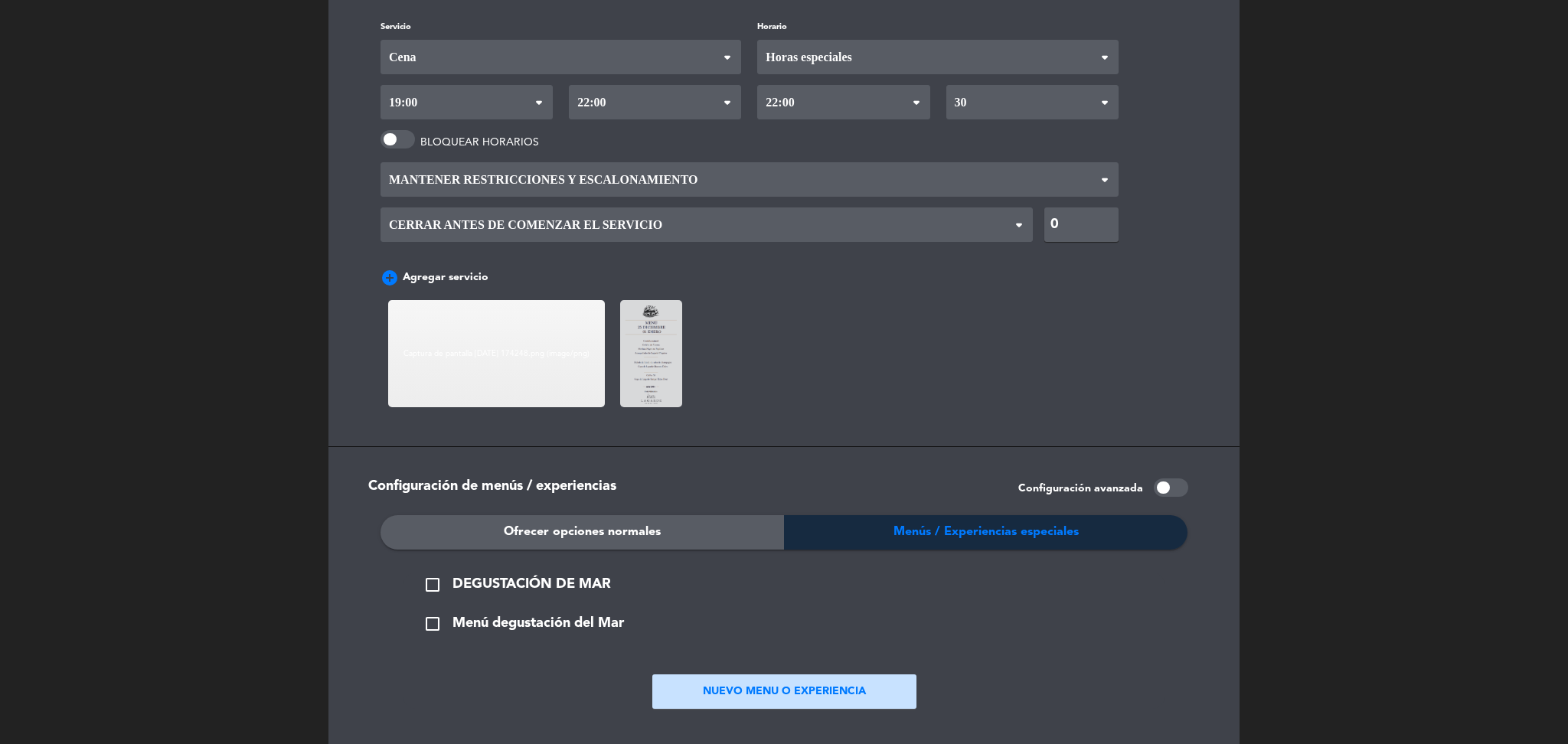
scroll to position [1372, 0]
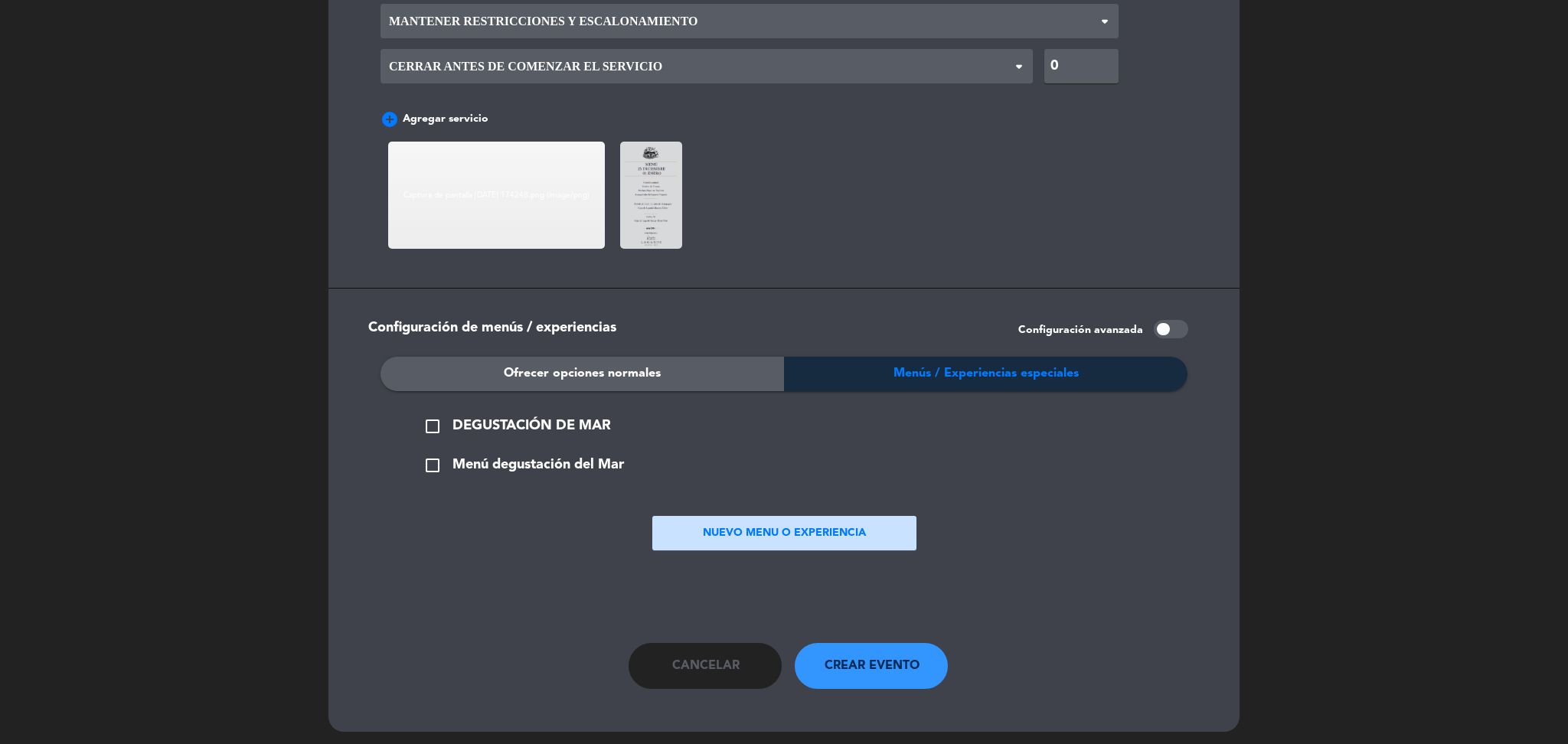
click at [615, 363] on span "Ofrecer opciones normales" at bounding box center [582, 372] width 157 height 20
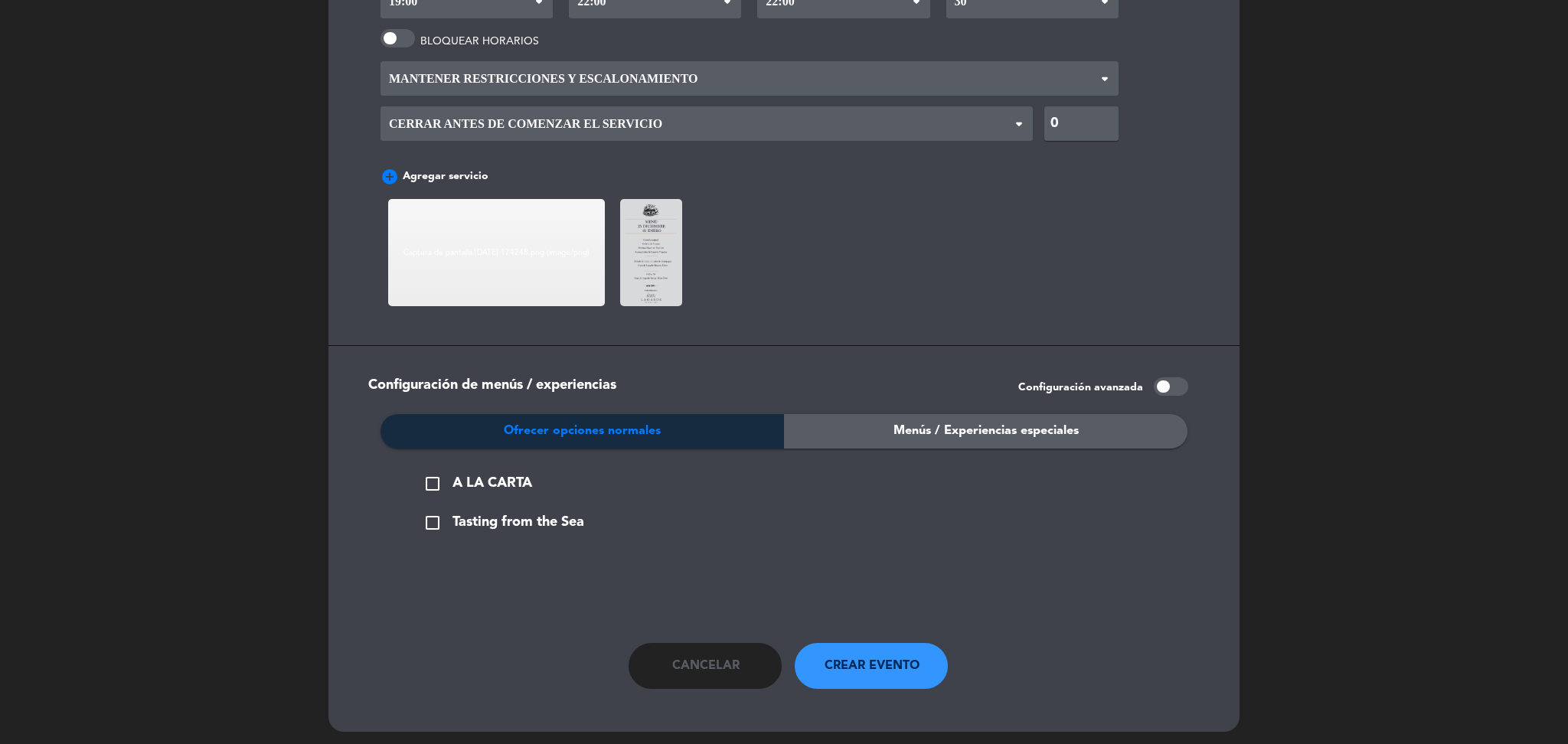
click at [559, 519] on span "Tasting from the Sea" at bounding box center [519, 522] width 132 height 22
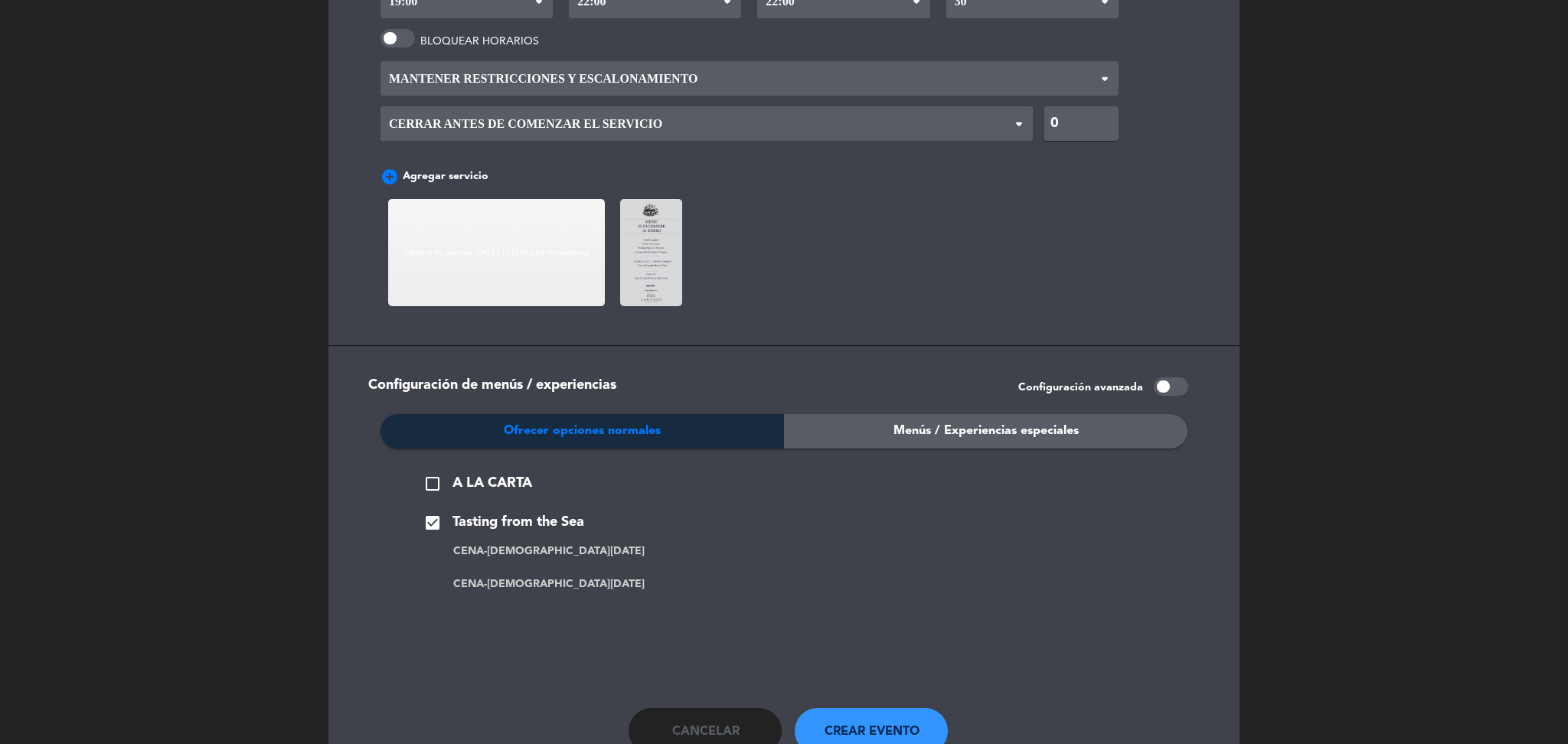
click at [891, 421] on div "Menús / Experiencias especiales" at bounding box center [986, 431] width 403 height 34
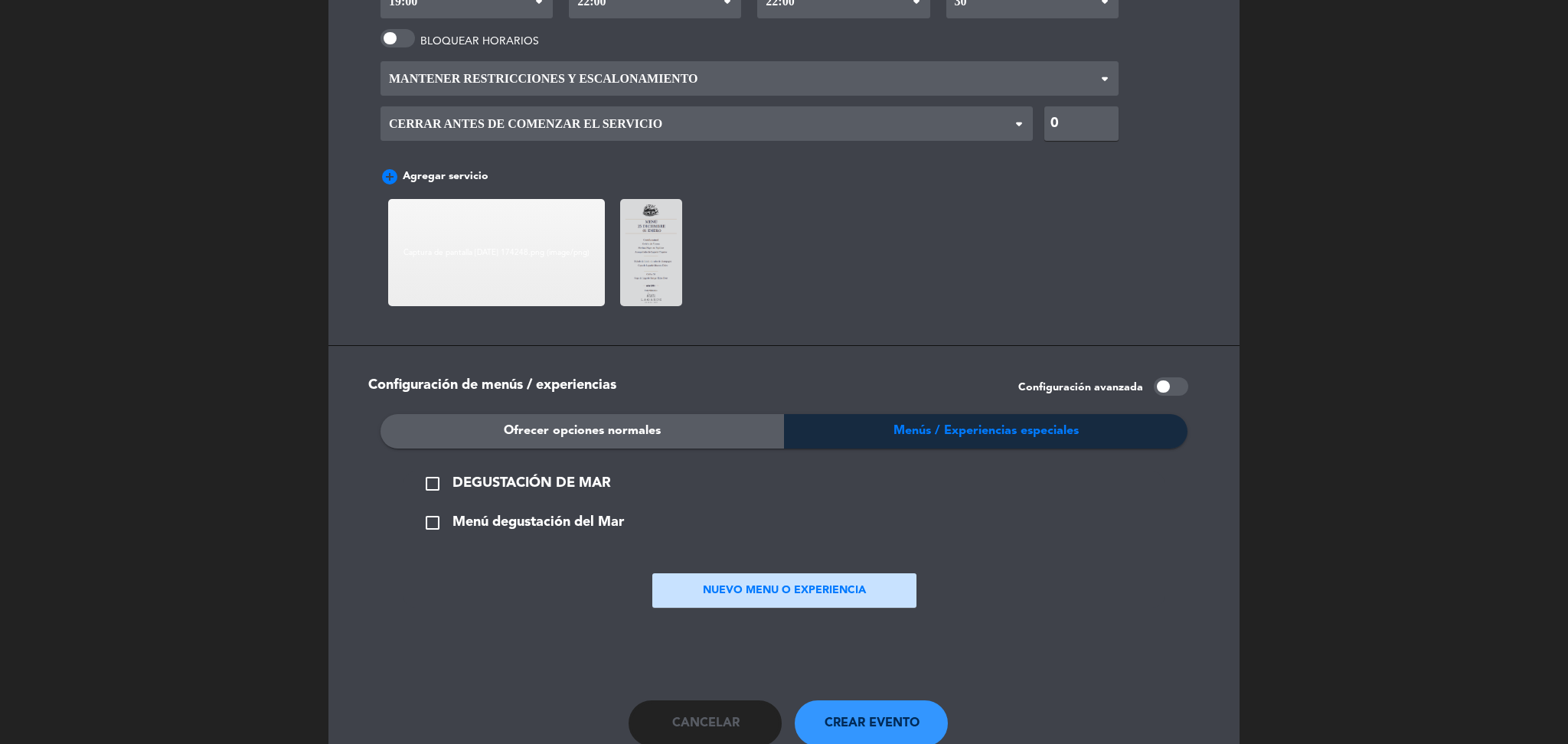
click at [721, 580] on button "NUEVO MENU O EXPERIENCIA" at bounding box center [784, 590] width 264 height 34
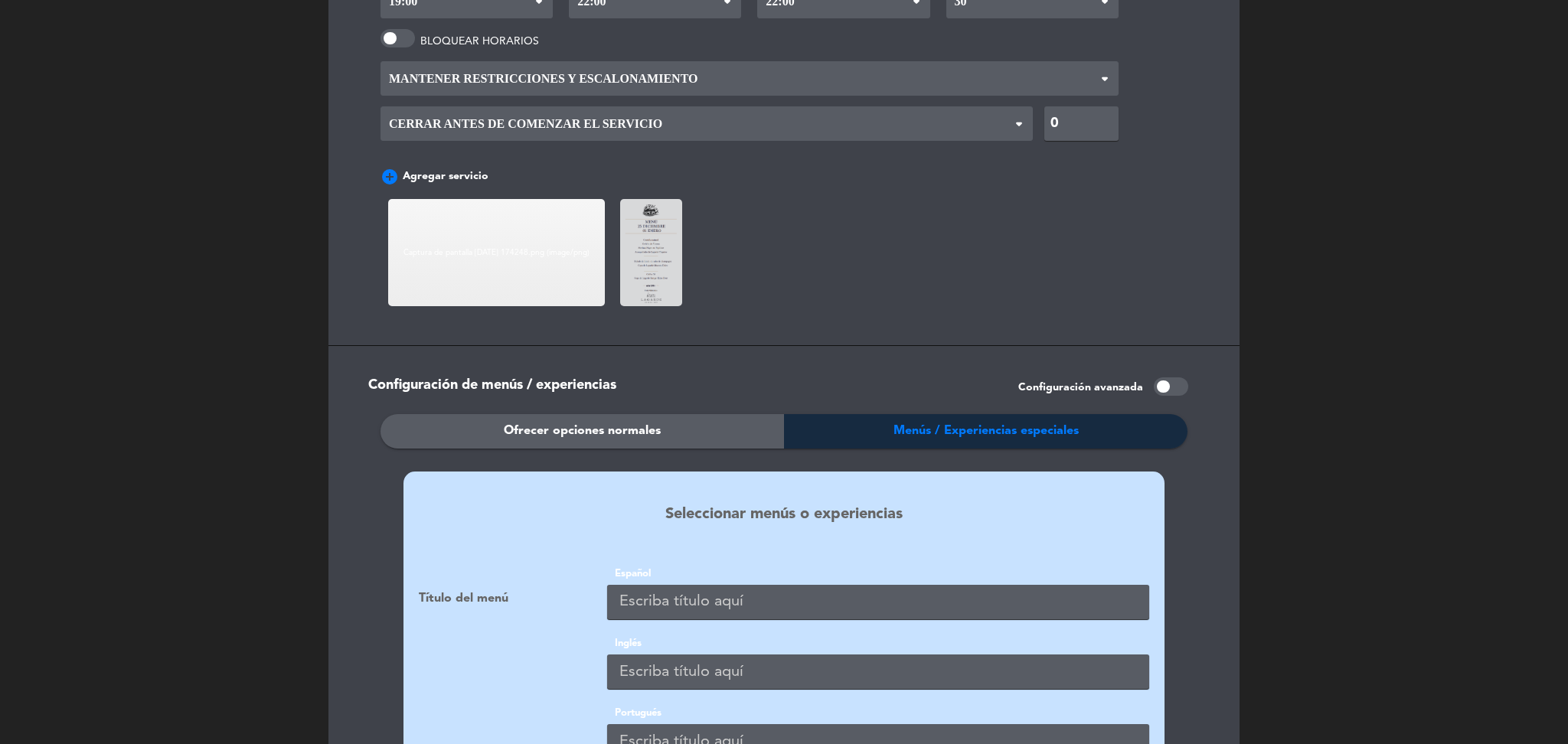
click at [693, 592] on input "text" at bounding box center [877, 602] width 542 height 34
type input "d"
type input "Degustacion de mar"
paste input "Degustacion de mar"
type input "Degustacion de mar"
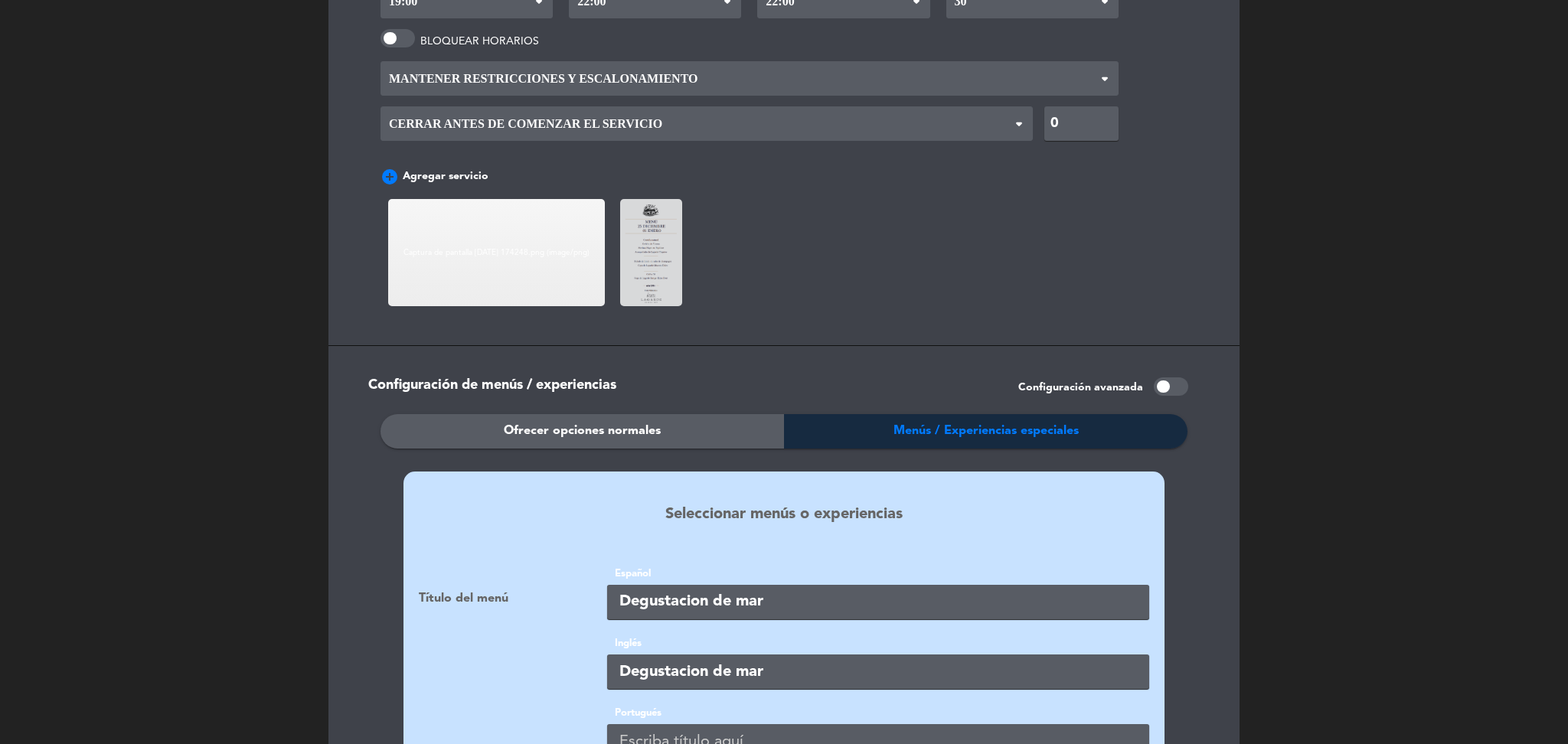
scroll to position [1321, 0]
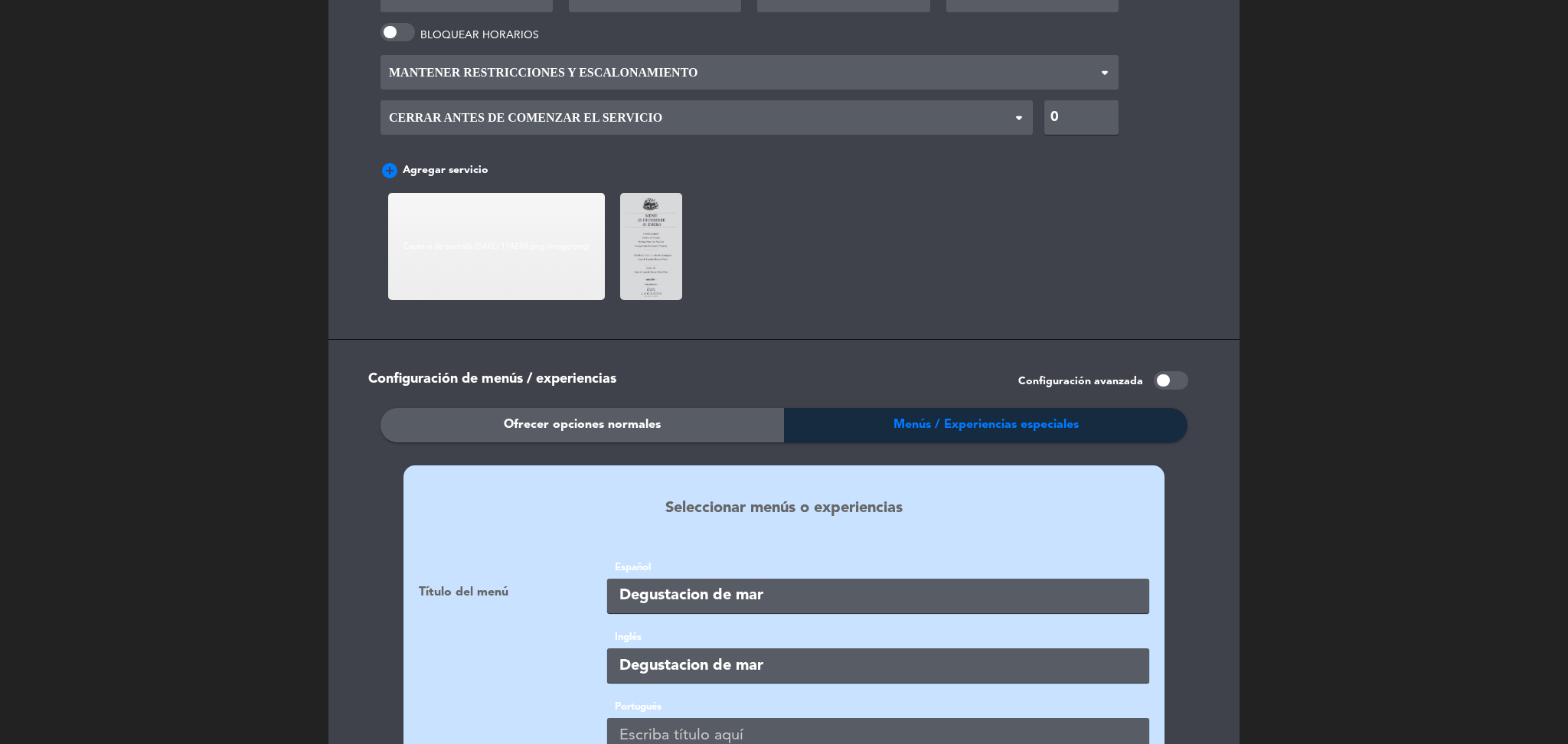
paste input "Degustacion de mar"
type input "Degustacion de mar"
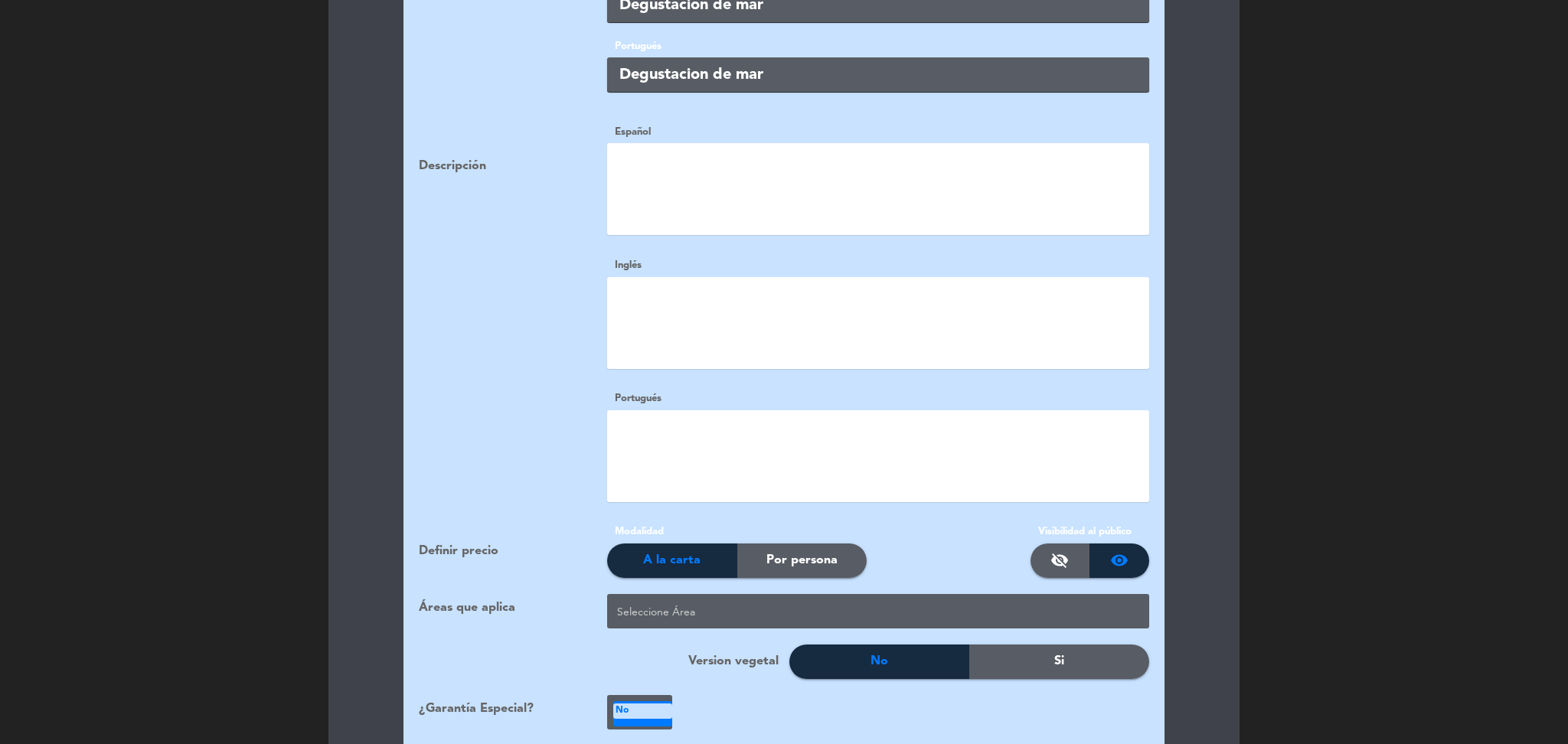
scroll to position [1982, 0]
click at [799, 550] on span "Por persona" at bounding box center [802, 559] width 72 height 20
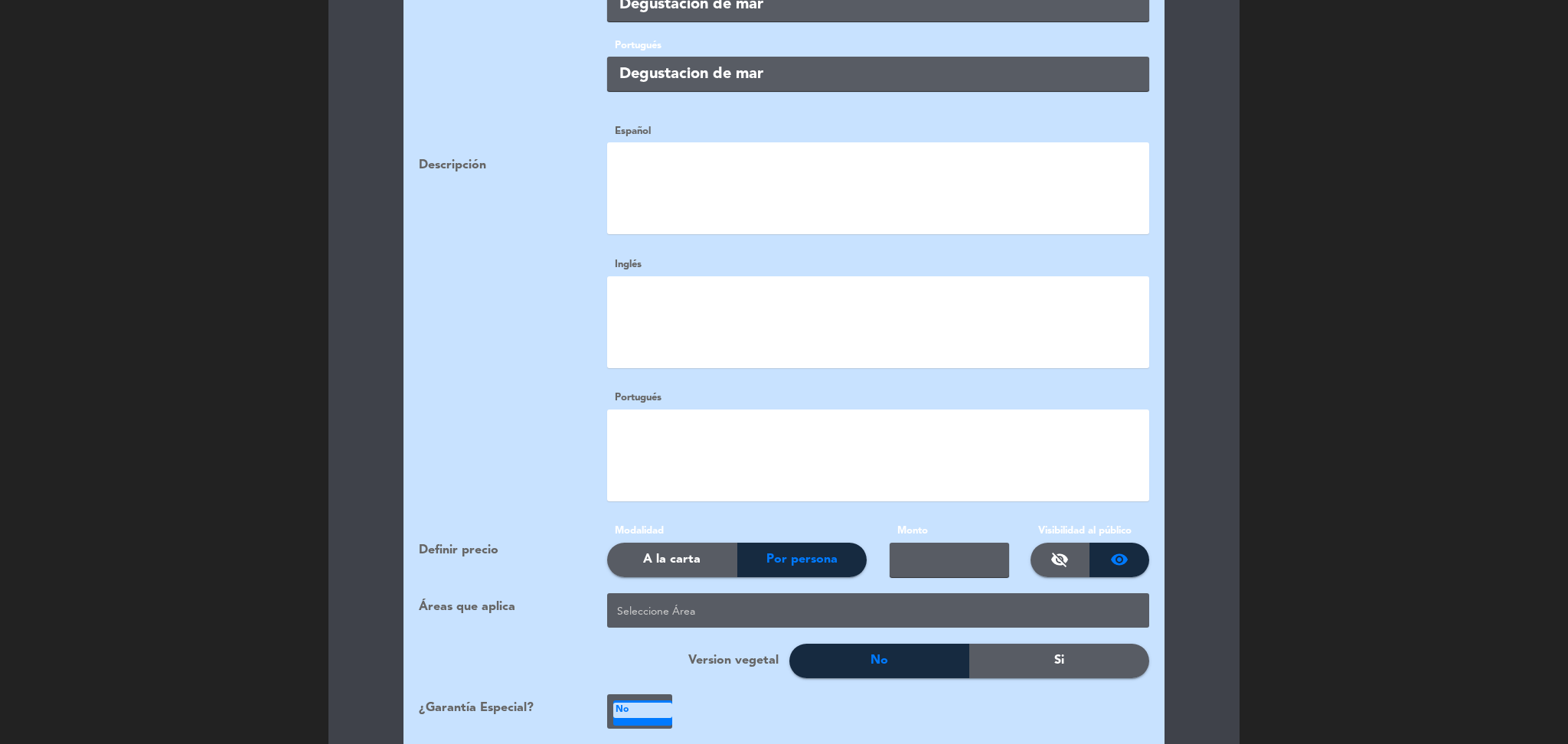
click at [955, 555] on input "text" at bounding box center [949, 559] width 120 height 34
type input "100 USD"
click at [782, 577] on div "Definir precio Modalidad A la carta Por persona Monto 100 USD Visibilidad al pú…" at bounding box center [784, 557] width 754 height 70
click at [779, 599] on div at bounding box center [881, 611] width 536 height 25
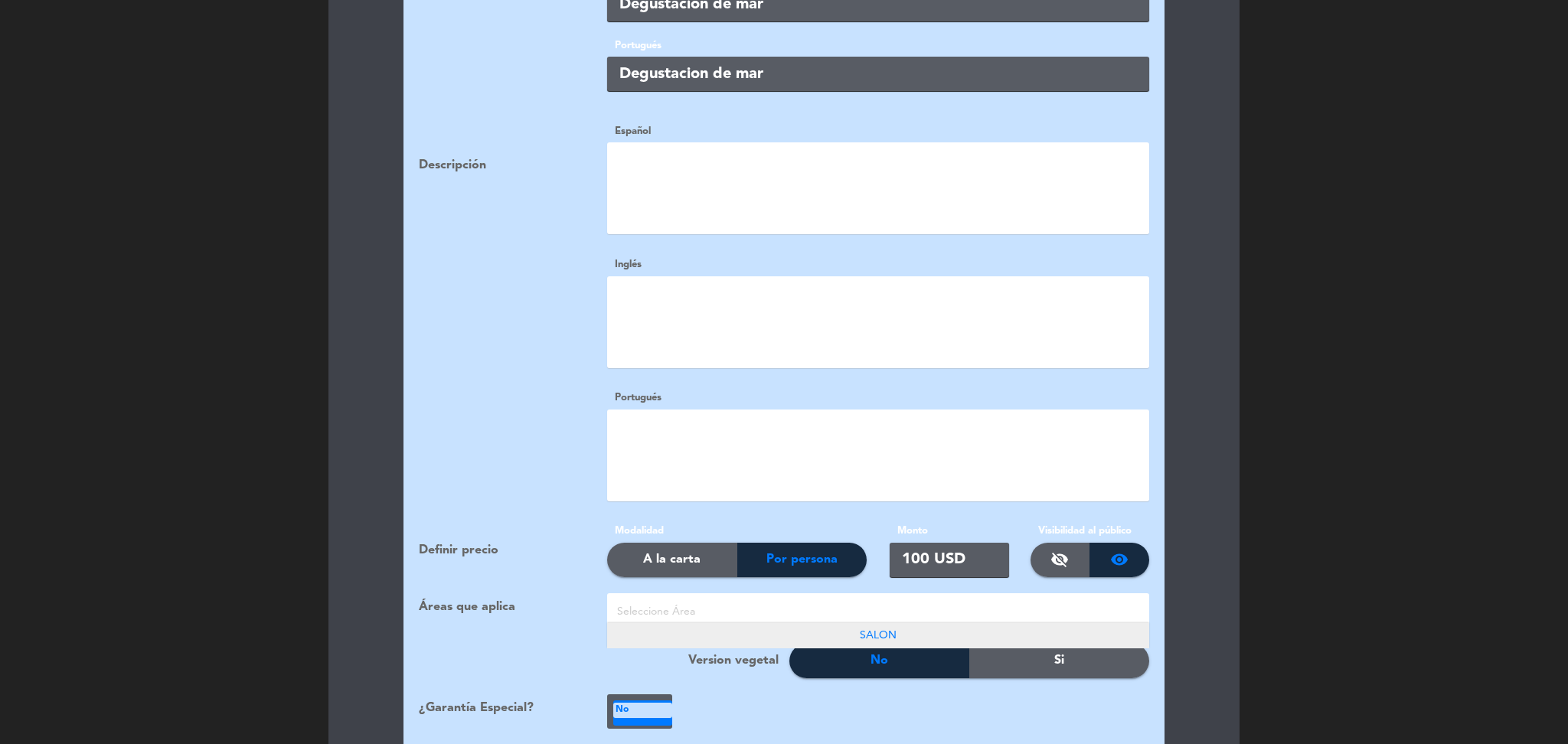
click at [817, 623] on div "SALON" at bounding box center [877, 635] width 542 height 25
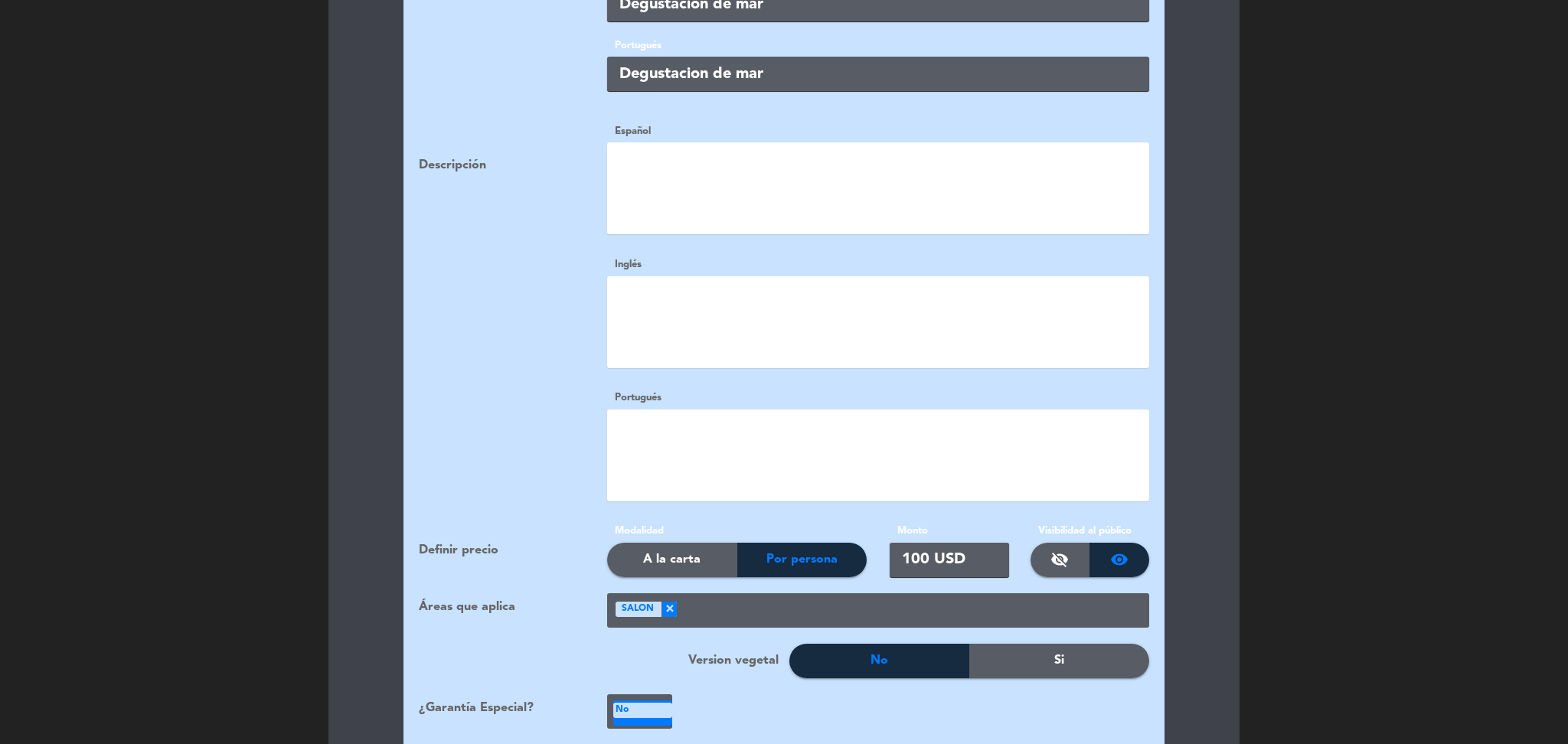
scroll to position [2297, 0]
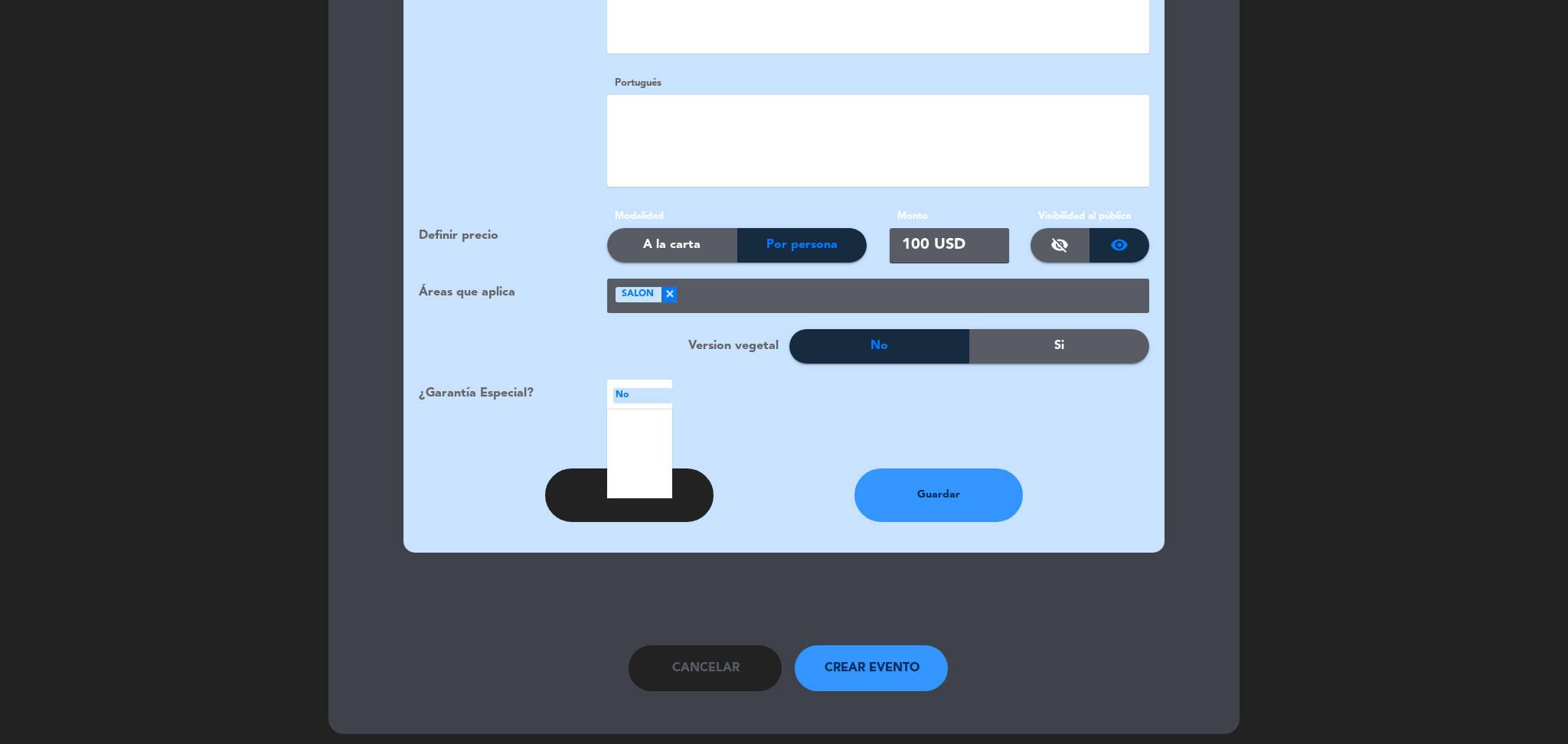
click at [620, 395] on div at bounding box center [642, 398] width 59 height 25
click at [645, 450] on icon "local_atm" at bounding box center [640, 455] width 19 height 19
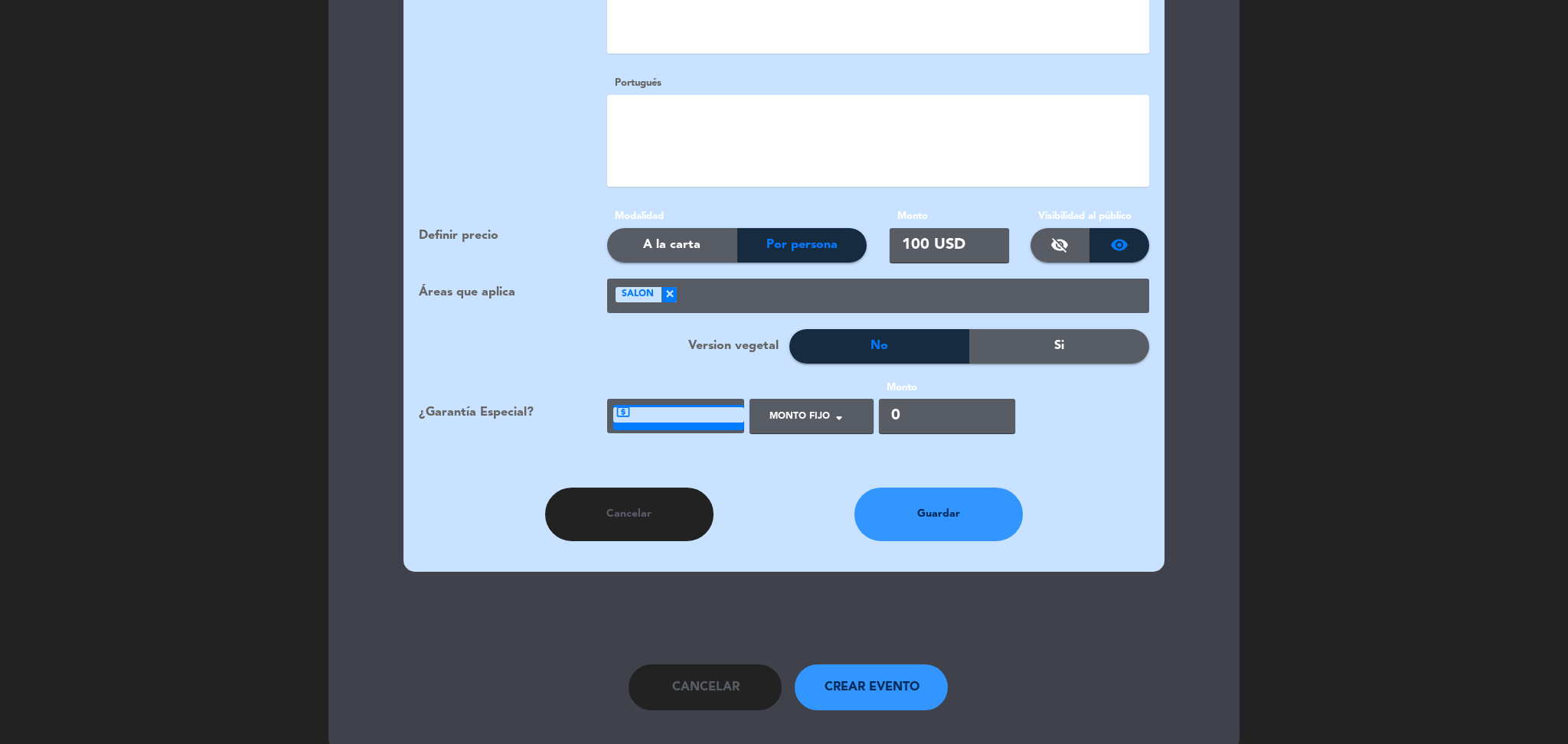
click at [706, 416] on div at bounding box center [679, 417] width 131 height 25
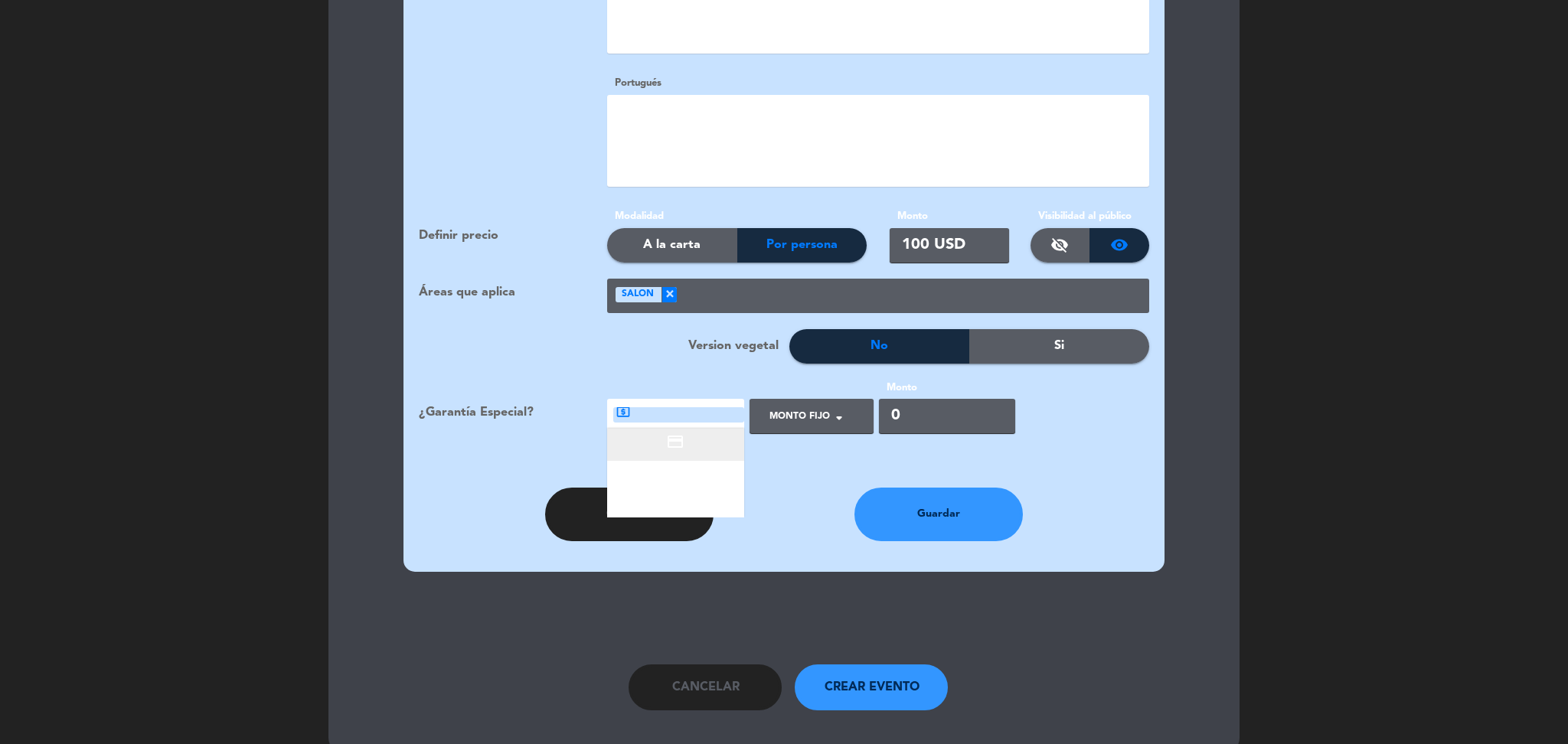
click at [686, 428] on div "credit_card" at bounding box center [675, 444] width 137 height 33
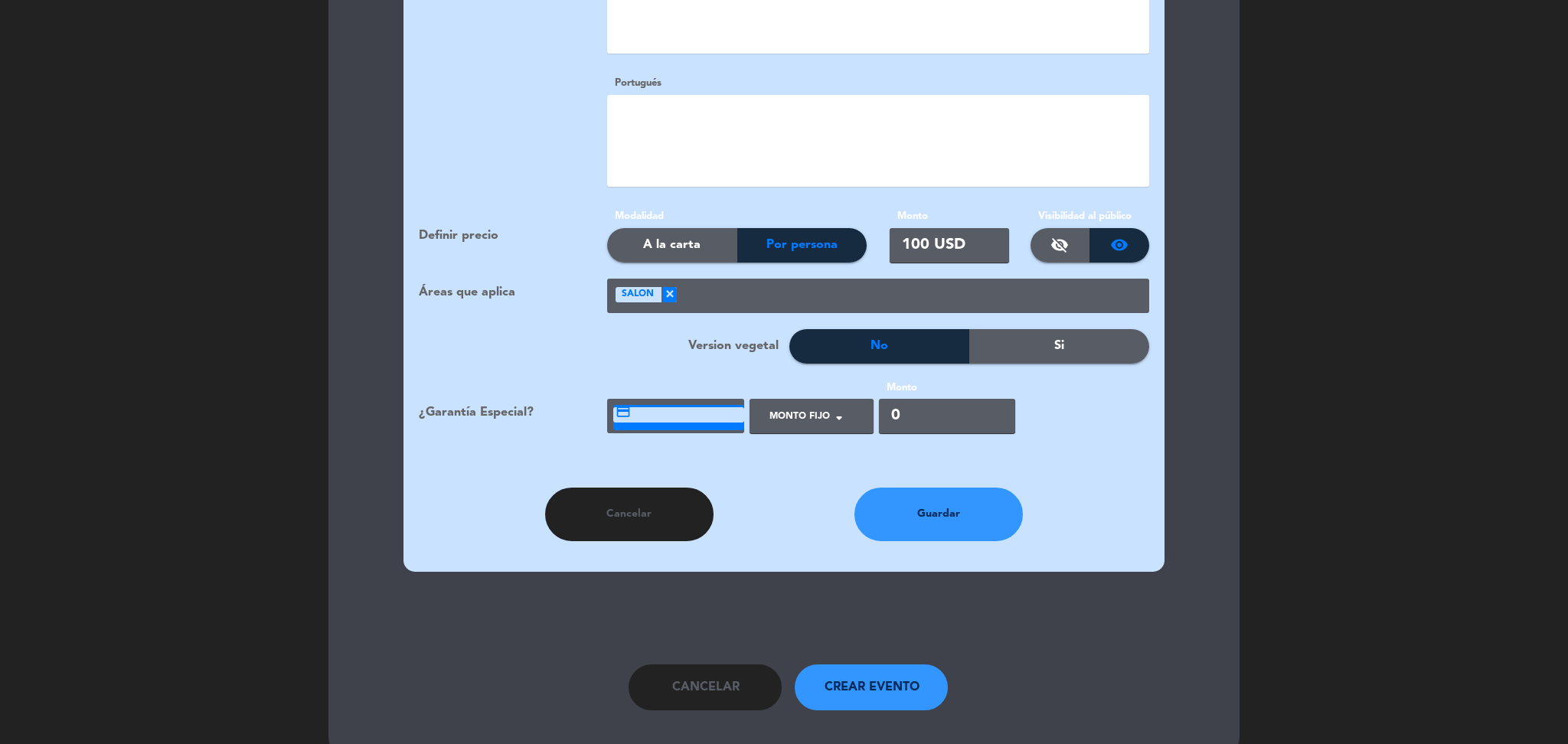
click at [833, 405] on span at bounding box center [839, 416] width 20 height 22
click at [811, 472] on span "Por persona" at bounding box center [804, 479] width 69 height 15
click at [940, 411] on input "0" at bounding box center [955, 415] width 137 height 34
click at [916, 407] on input "50000" at bounding box center [955, 415] width 137 height 34
type input "50000"
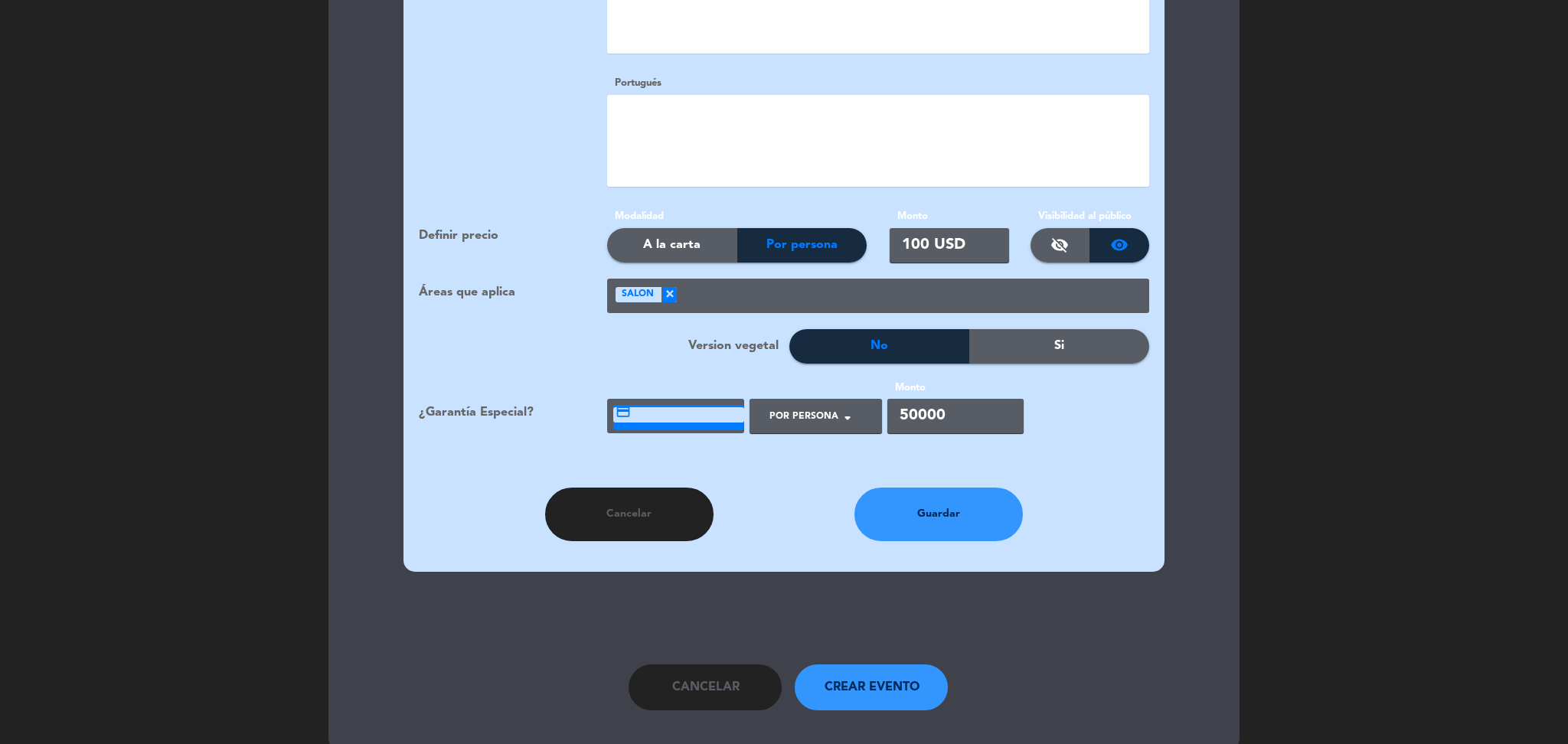
click at [947, 494] on button "Guardar" at bounding box center [939, 515] width 168 height 54
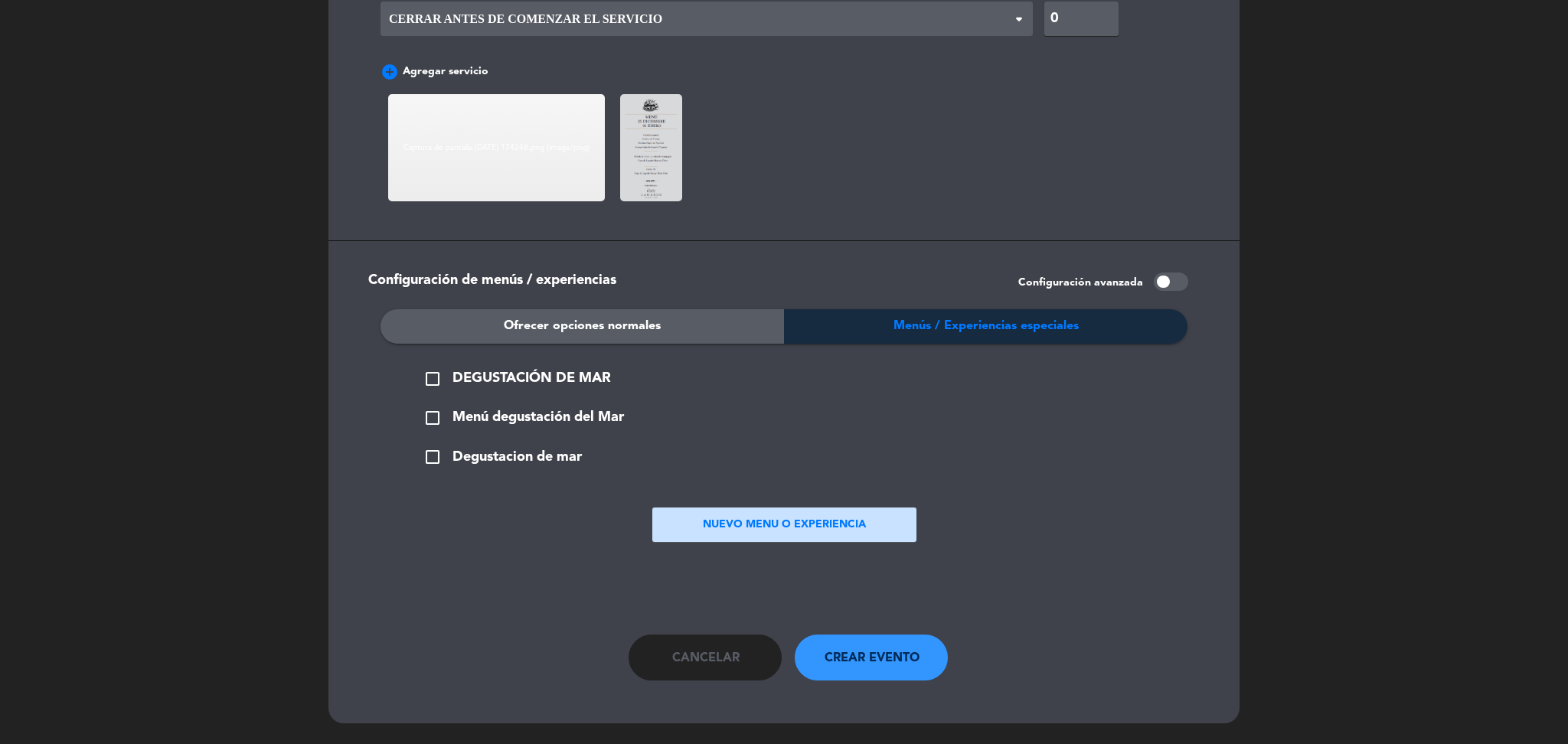
scroll to position [1412, 0]
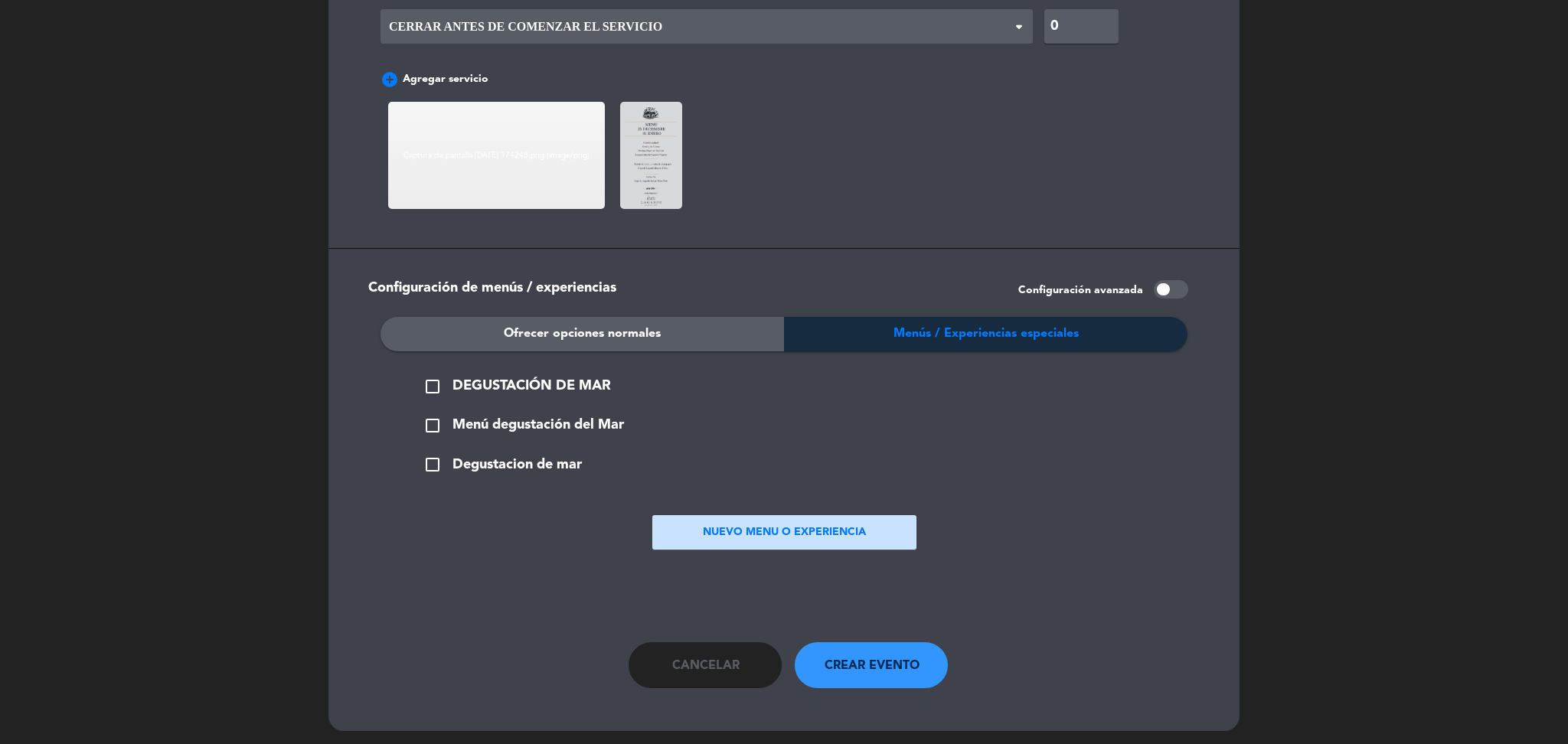
click at [459, 455] on span "Degustacion de mar" at bounding box center [517, 465] width 129 height 22
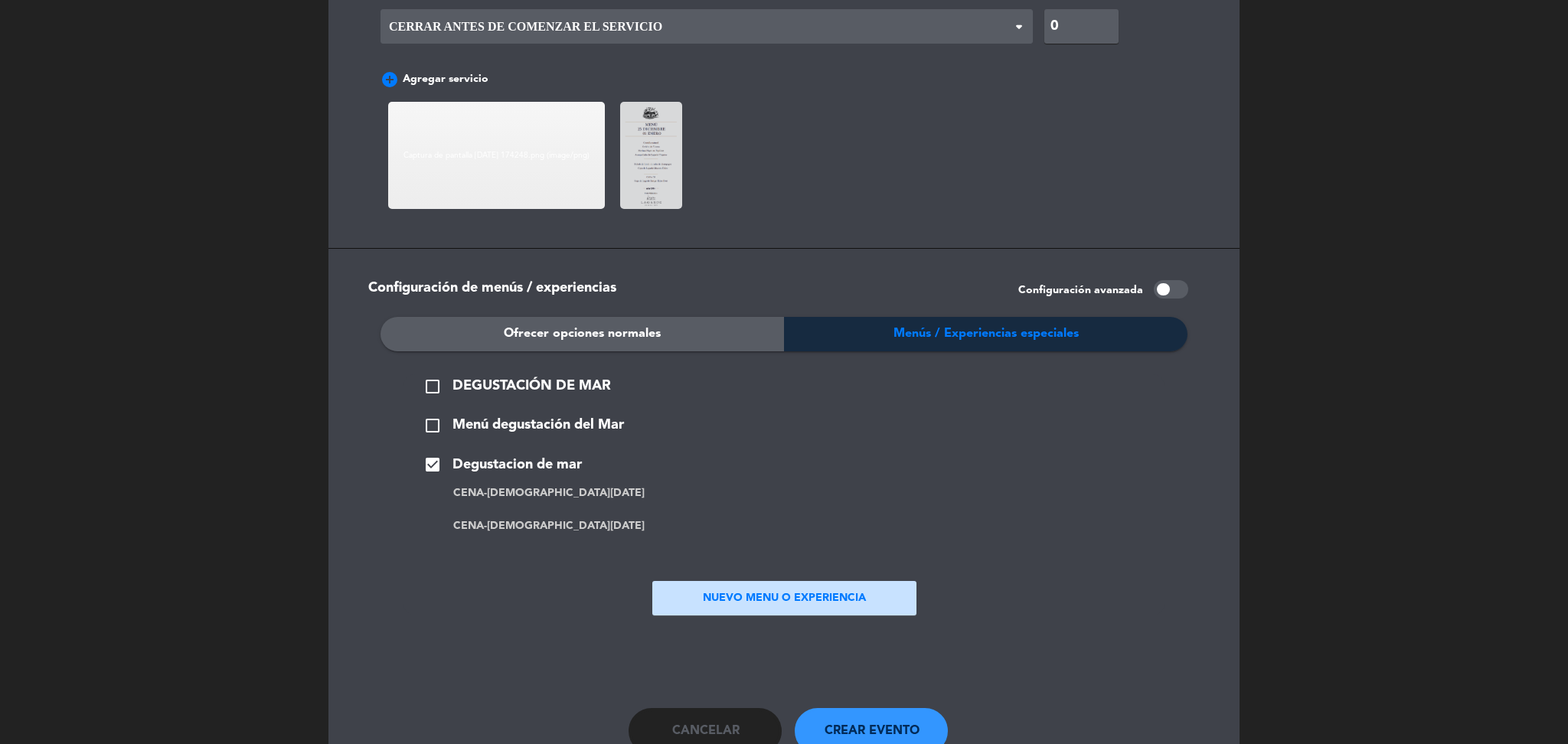
click at [877, 721] on span "Crear evento" at bounding box center [872, 730] width 95 height 20
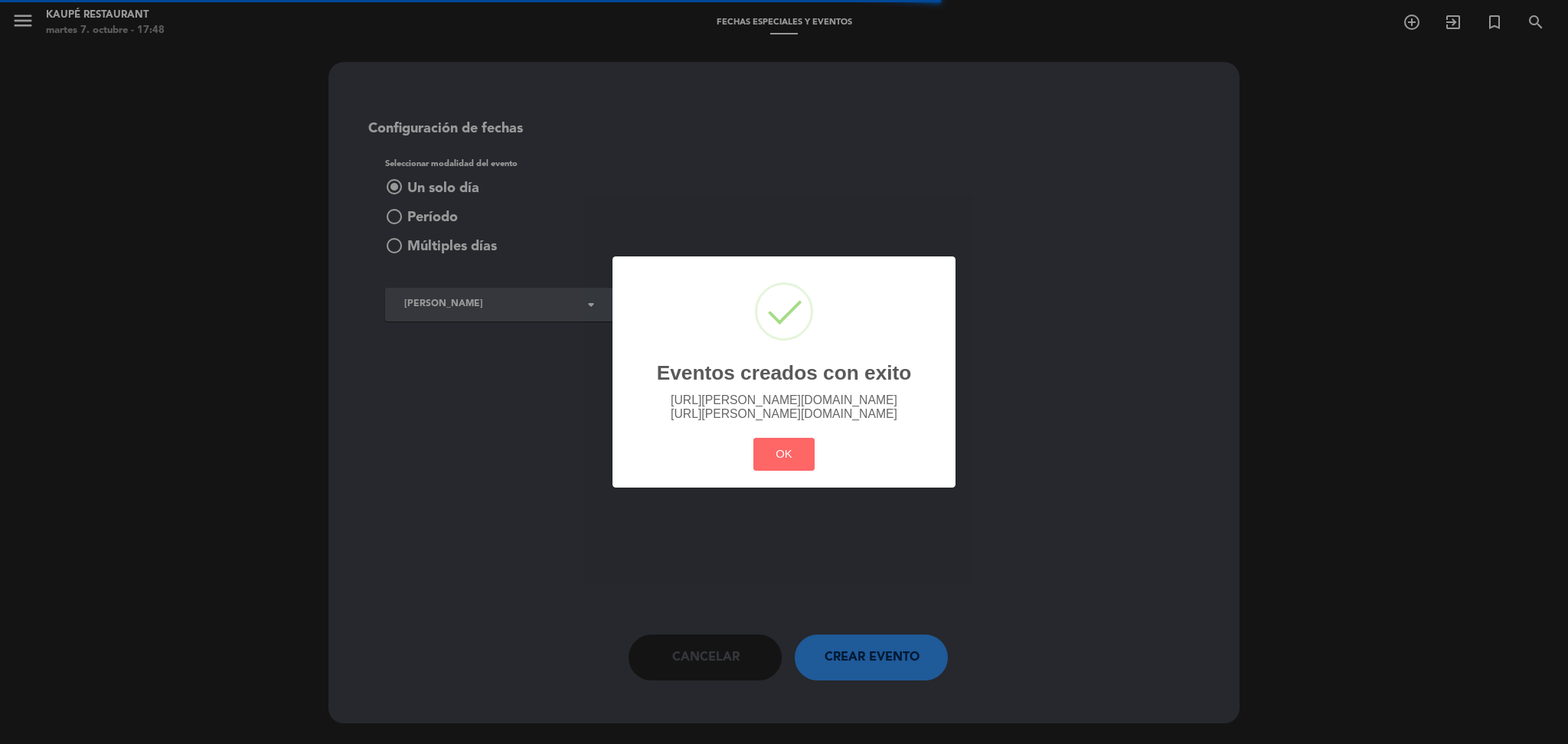
scroll to position [0, 0]
click at [788, 452] on button "OK" at bounding box center [784, 453] width 62 height 33
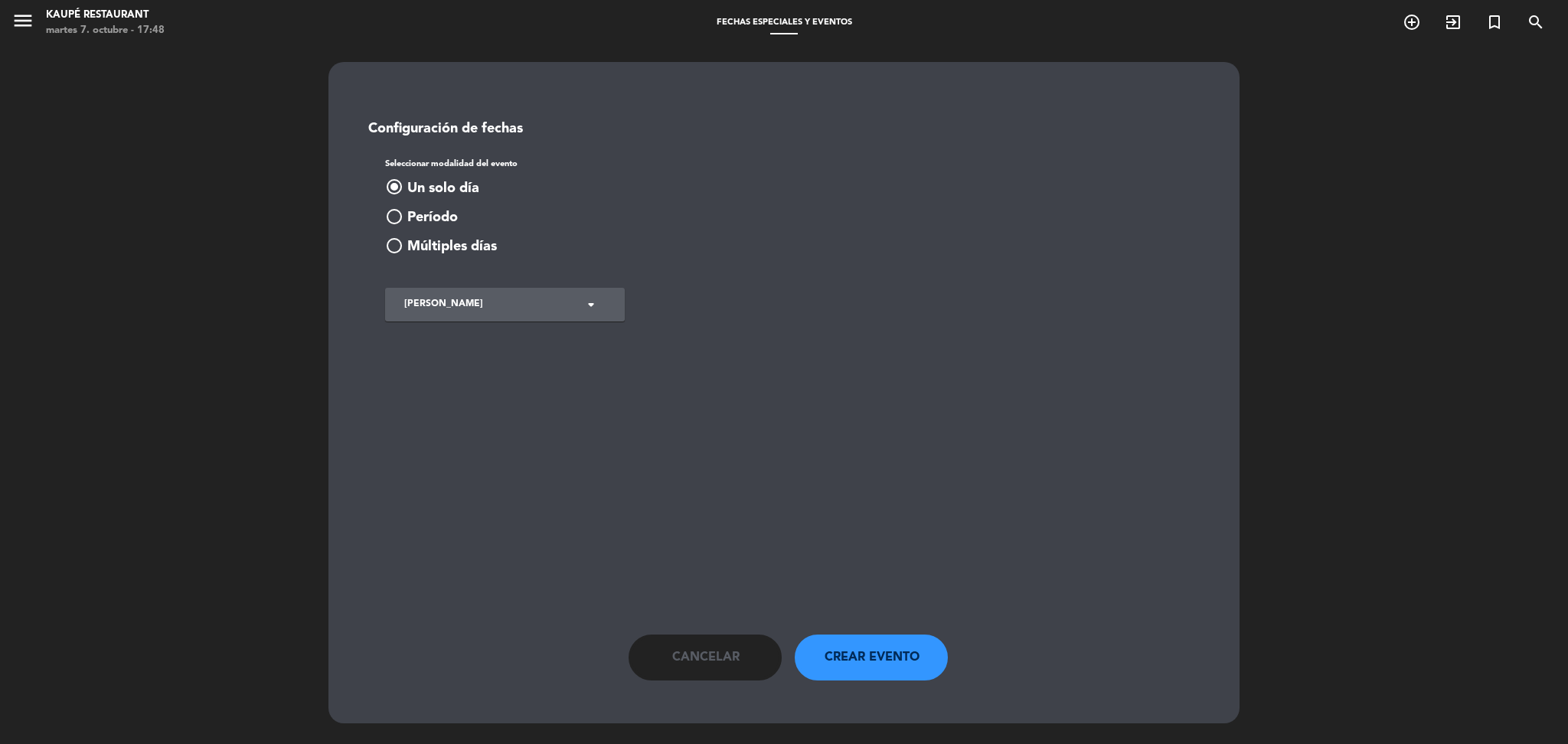
click at [704, 662] on span "Cancelar" at bounding box center [705, 657] width 68 height 20
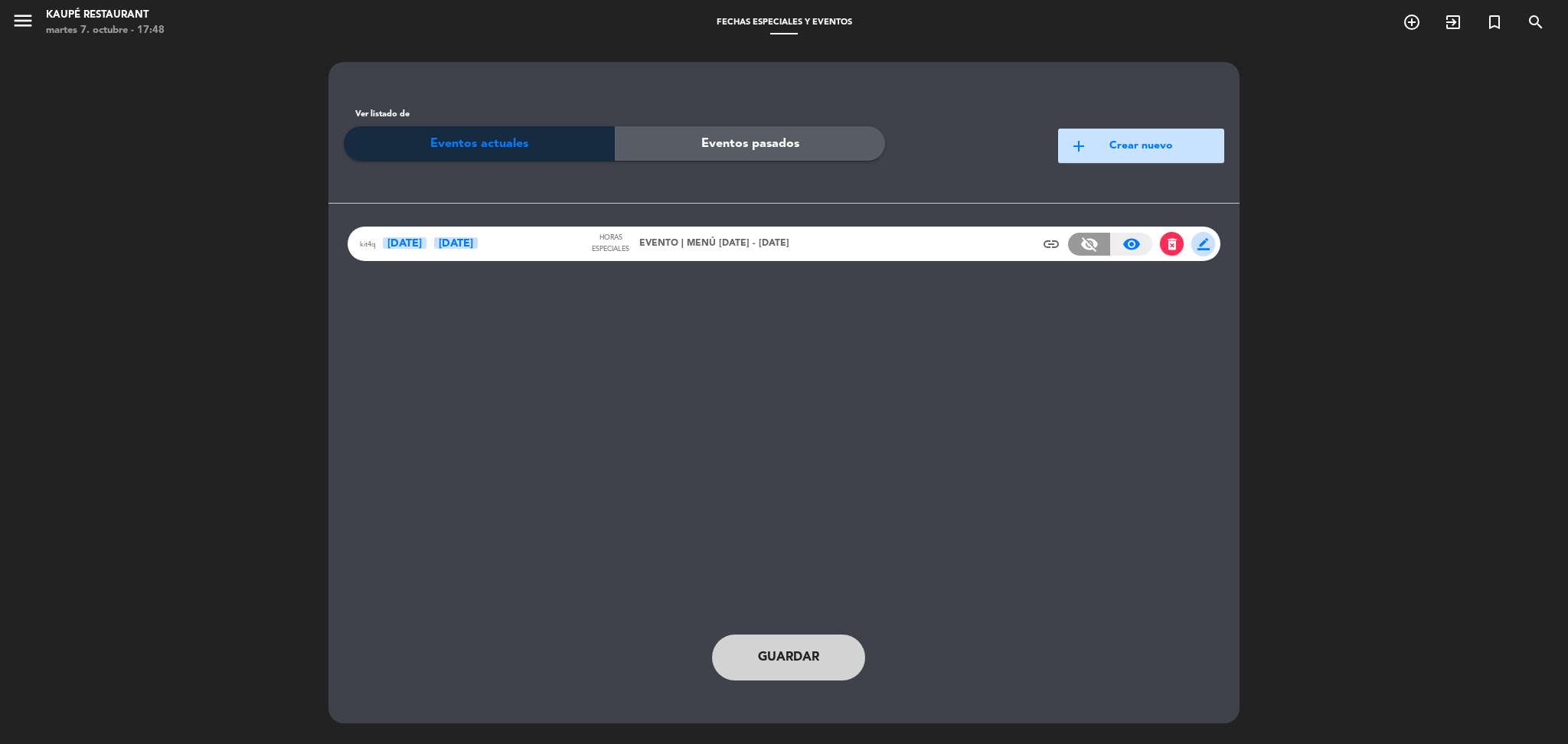
click at [559, 242] on div "kit4q [DATE] Ene" at bounding box center [474, 243] width 230 height 18
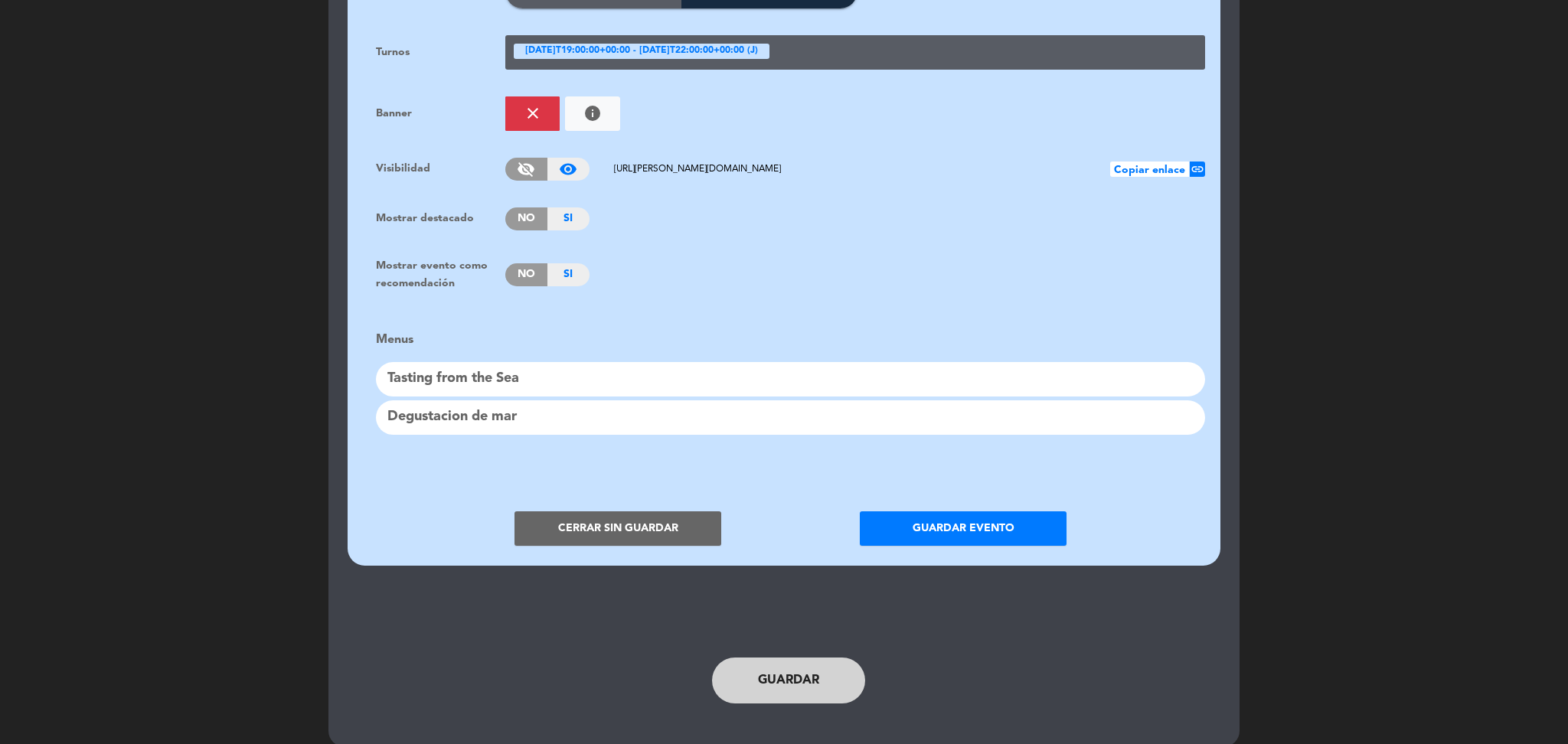
scroll to position [1109, 0]
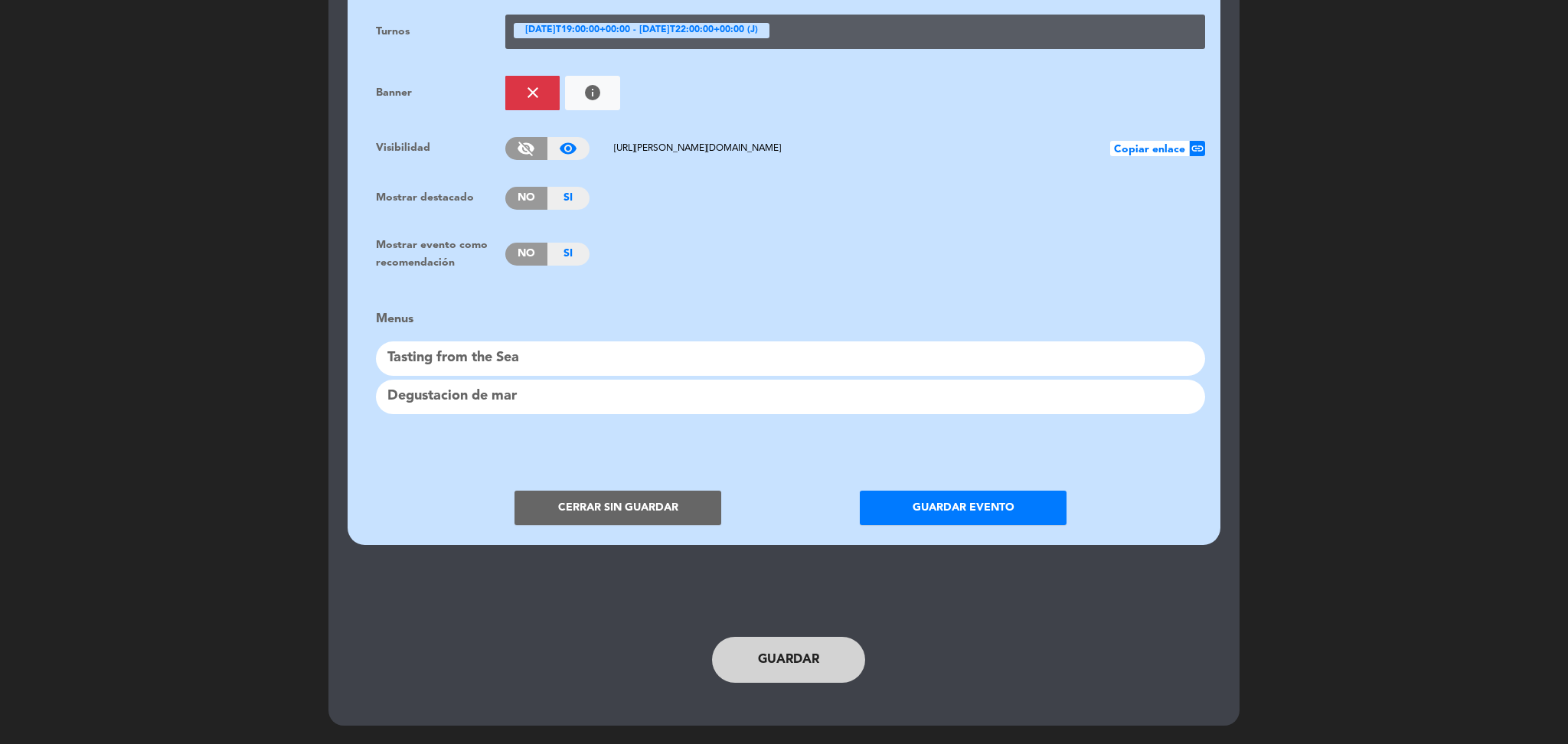
click at [641, 497] on button "Cerrar sin guardar" at bounding box center [618, 507] width 206 height 34
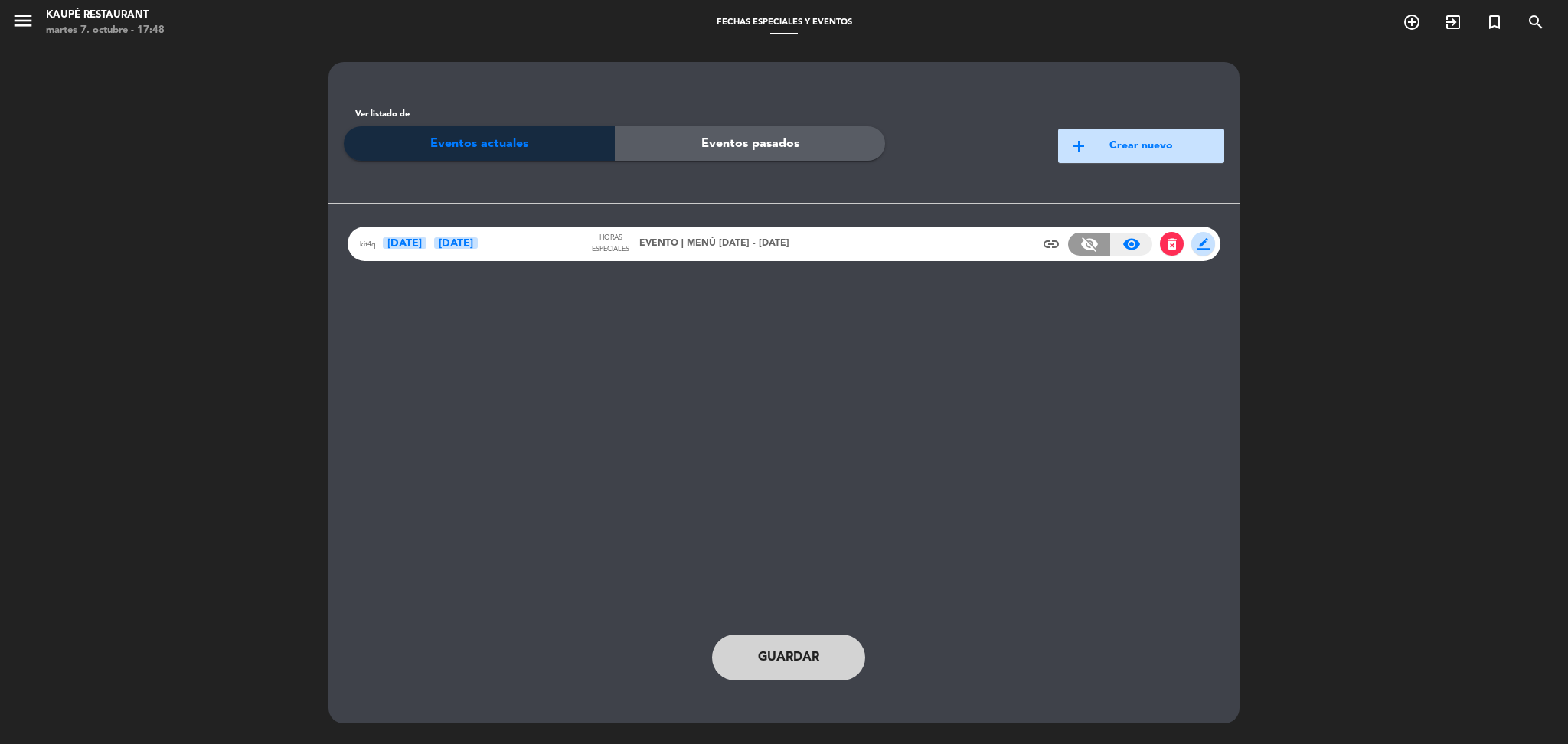
click at [1179, 245] on span "delete_forever" at bounding box center [1172, 244] width 15 height 15
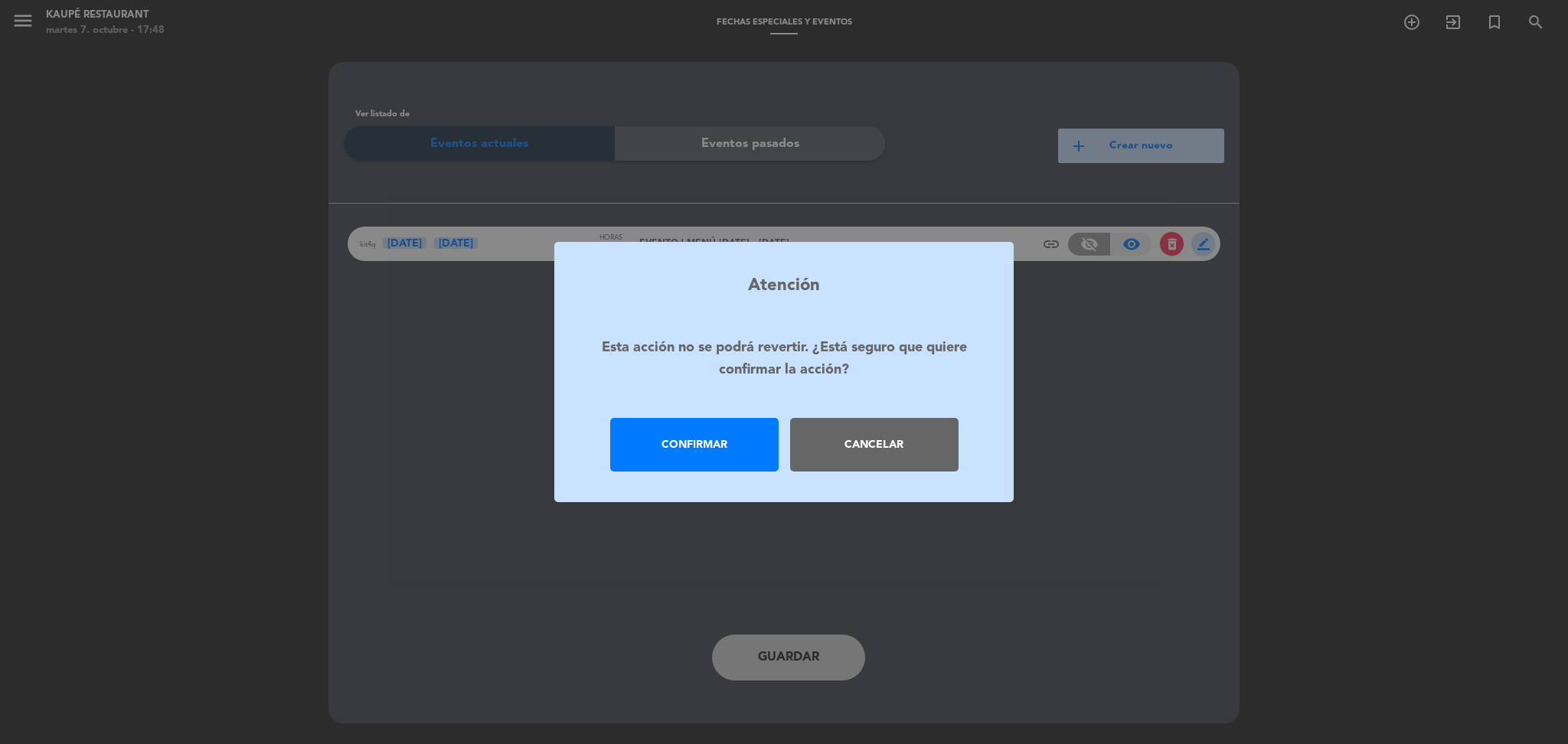
click at [636, 456] on div "Confirmar" at bounding box center [694, 445] width 168 height 54
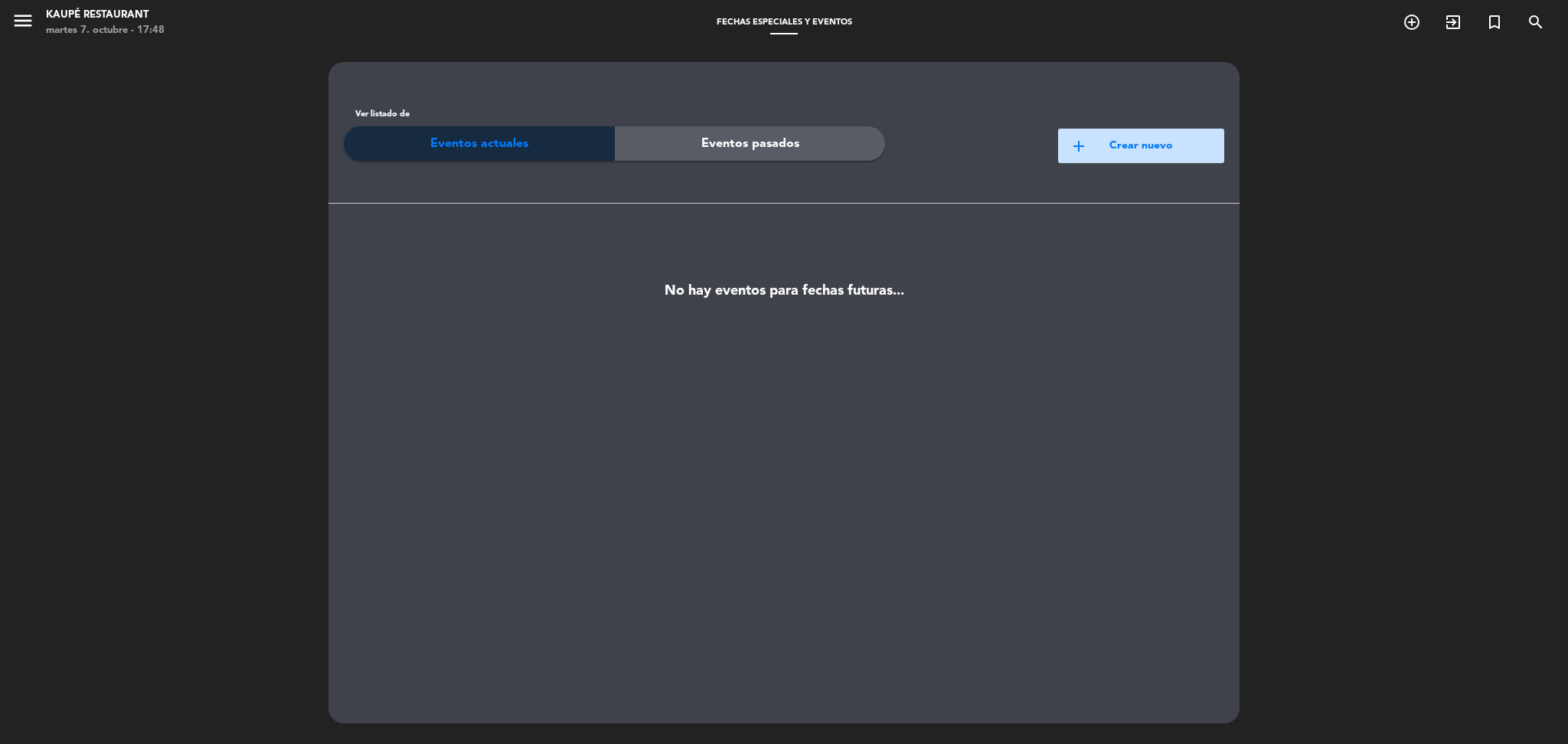
click at [1103, 148] on button "add Crear nuevo" at bounding box center [1141, 145] width 166 height 34
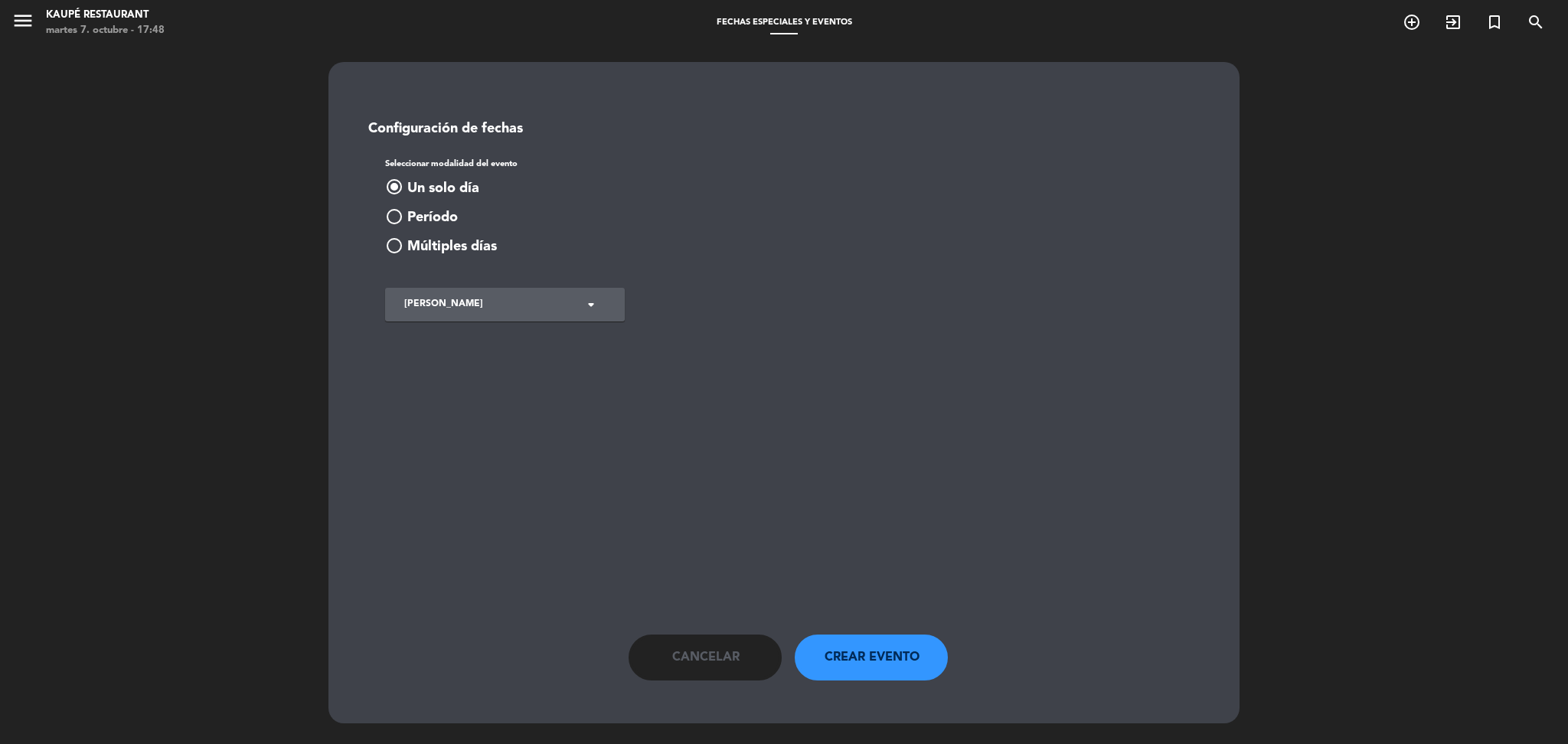
click at [470, 245] on span "Múltiples días" at bounding box center [452, 247] width 89 height 22
click at [466, 310] on button "add_circle Agregar fecha" at bounding box center [432, 313] width 96 height 19
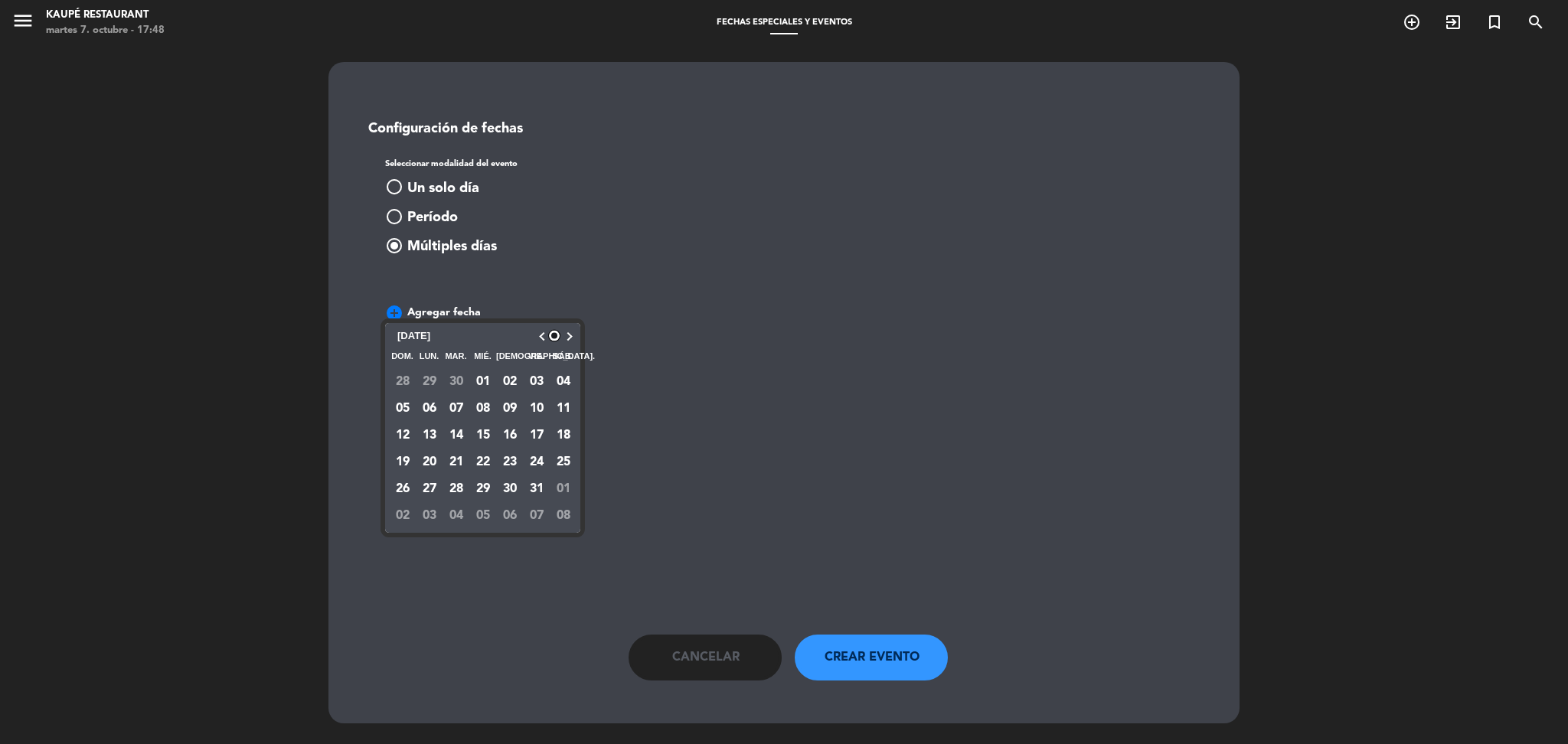
click at [568, 330] on div at bounding box center [566, 336] width 12 height 18
click at [572, 335] on button "button" at bounding box center [566, 336] width 12 height 7
click at [512, 456] on button "25" at bounding box center [509, 462] width 27 height 27
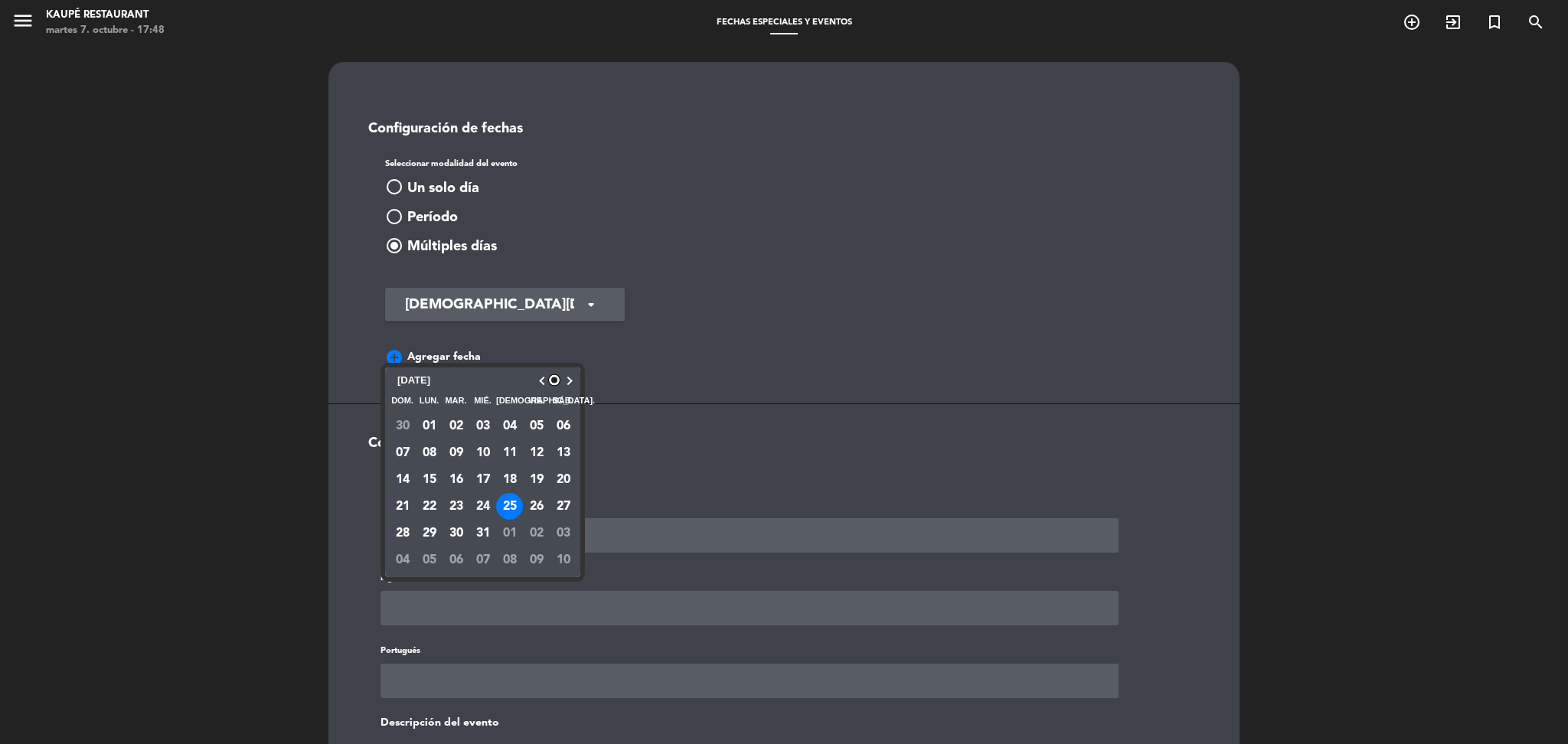
click at [573, 377] on div "[DATE] [DATE]" at bounding box center [483, 381] width 188 height 20
click at [571, 380] on button "button" at bounding box center [566, 381] width 12 height 7
click at [507, 428] on button "01" at bounding box center [509, 425] width 27 height 27
click at [664, 449] on h3 "Configuración de servicios" at bounding box center [784, 444] width 853 height 17
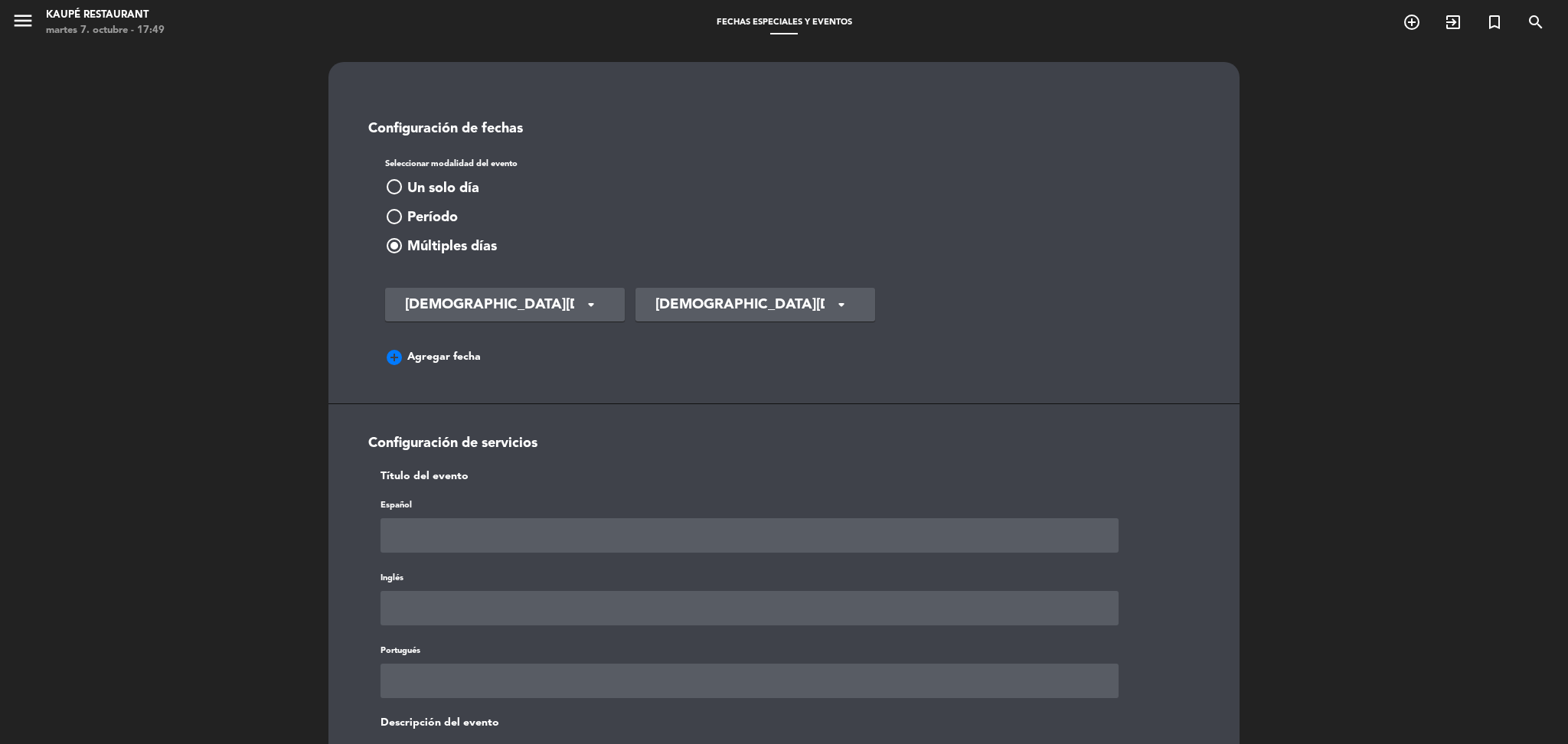
click at [562, 529] on input "text" at bounding box center [750, 535] width 738 height 34
paste input "Degustacion de mar"
type input "Degustacion de ma"
type input "EVENTO MENÚ 25/12 - 01/01"
paste input "EVENTO MENÚ 25/12 - 01/01"
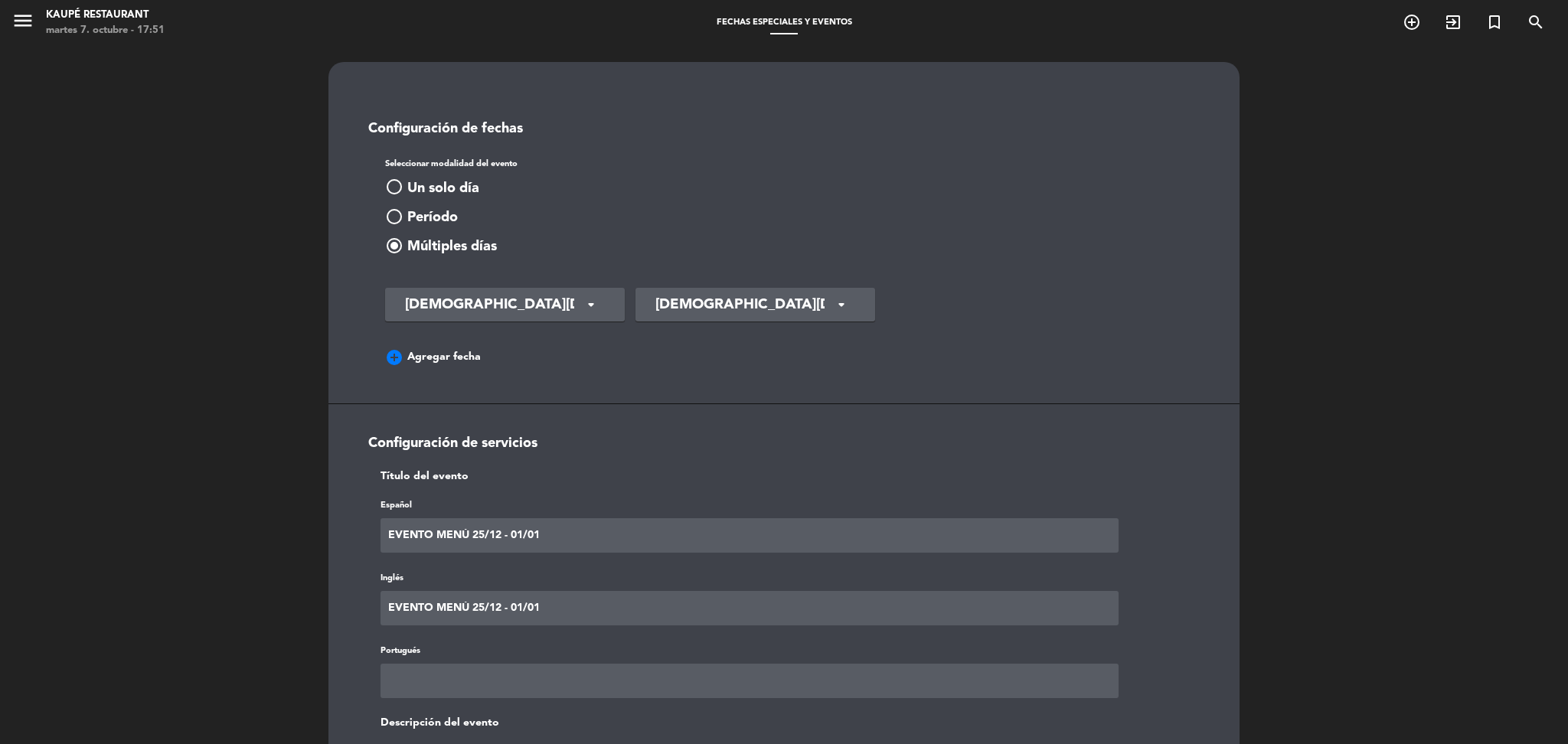
type input "EVENTO MENÚ 25/12 - 01/01"
paste input "EVENTO MENÚ 25/12 - 01/01"
type input "EVENTO MENÚ 25/12 - 01/01"
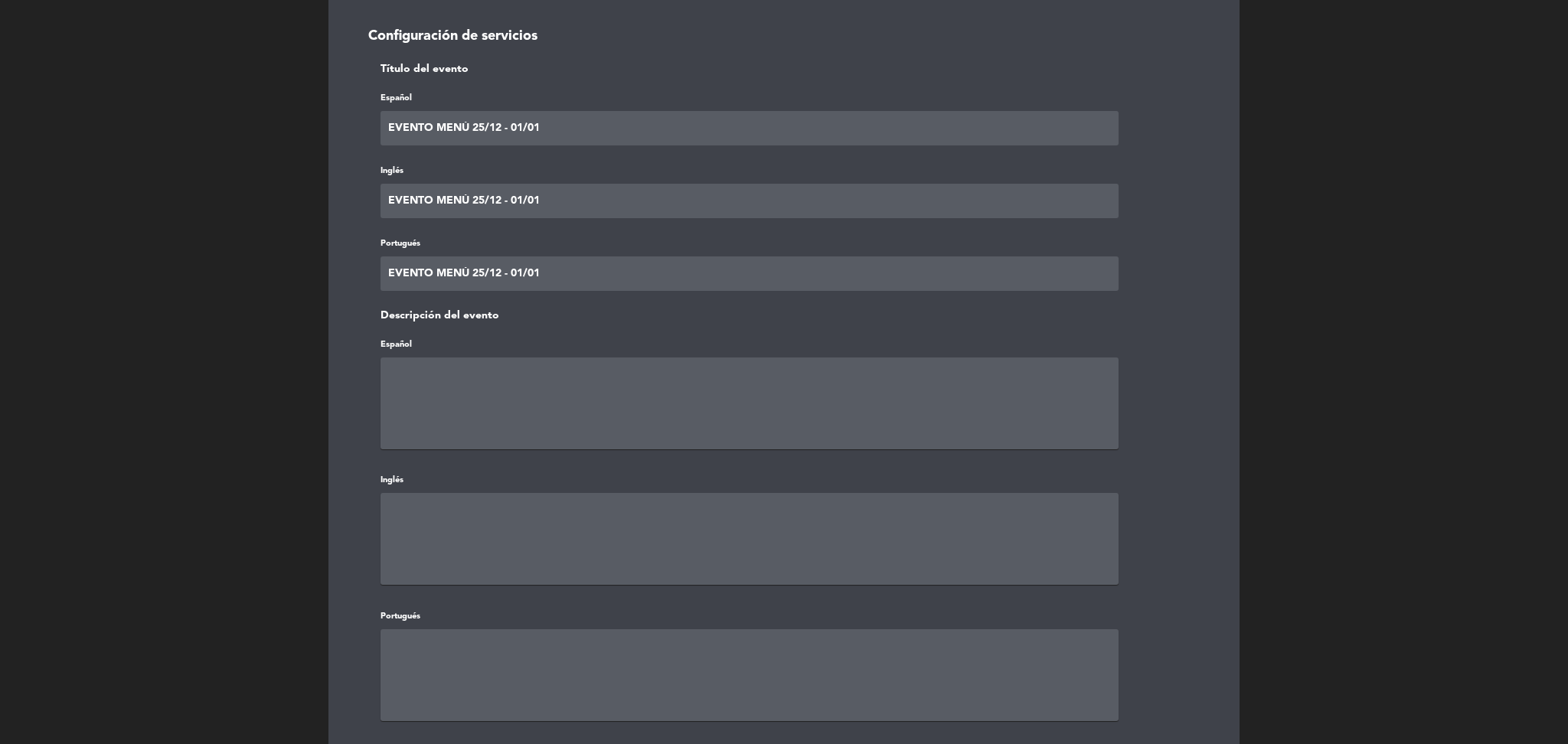
paste textarea "EVENTO MENÚ 25/12 - 01/01"
type textarea "EVENTO MENÚ 25/12 - 01/01"
paste textarea "EVENTO MENÚ 25/12 - 01/01"
type textarea "EVENTO MENÚ 25/12 - 01/01"
paste textarea "EVENTO MENÚ 25/12 - 01/01"
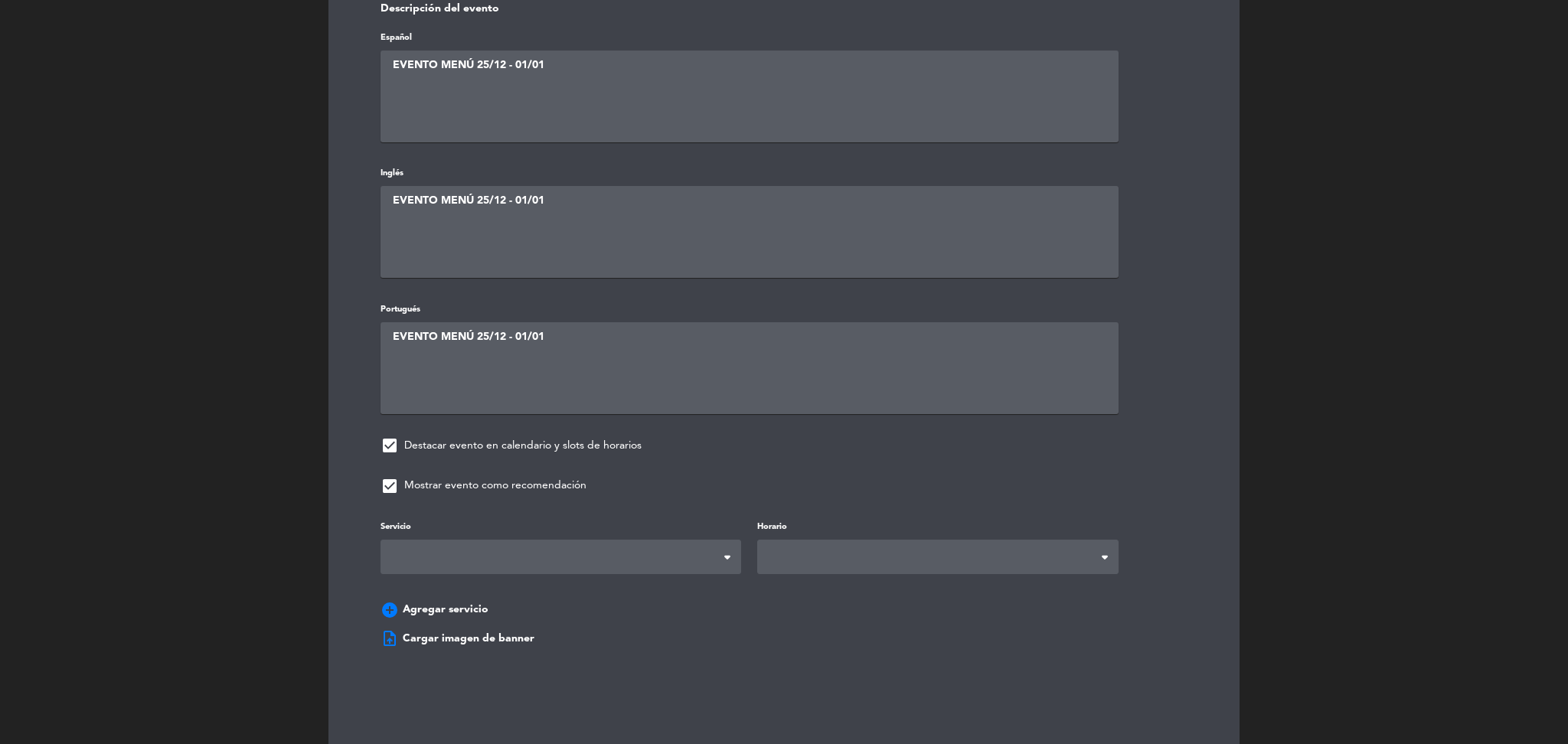
scroll to position [732, 0]
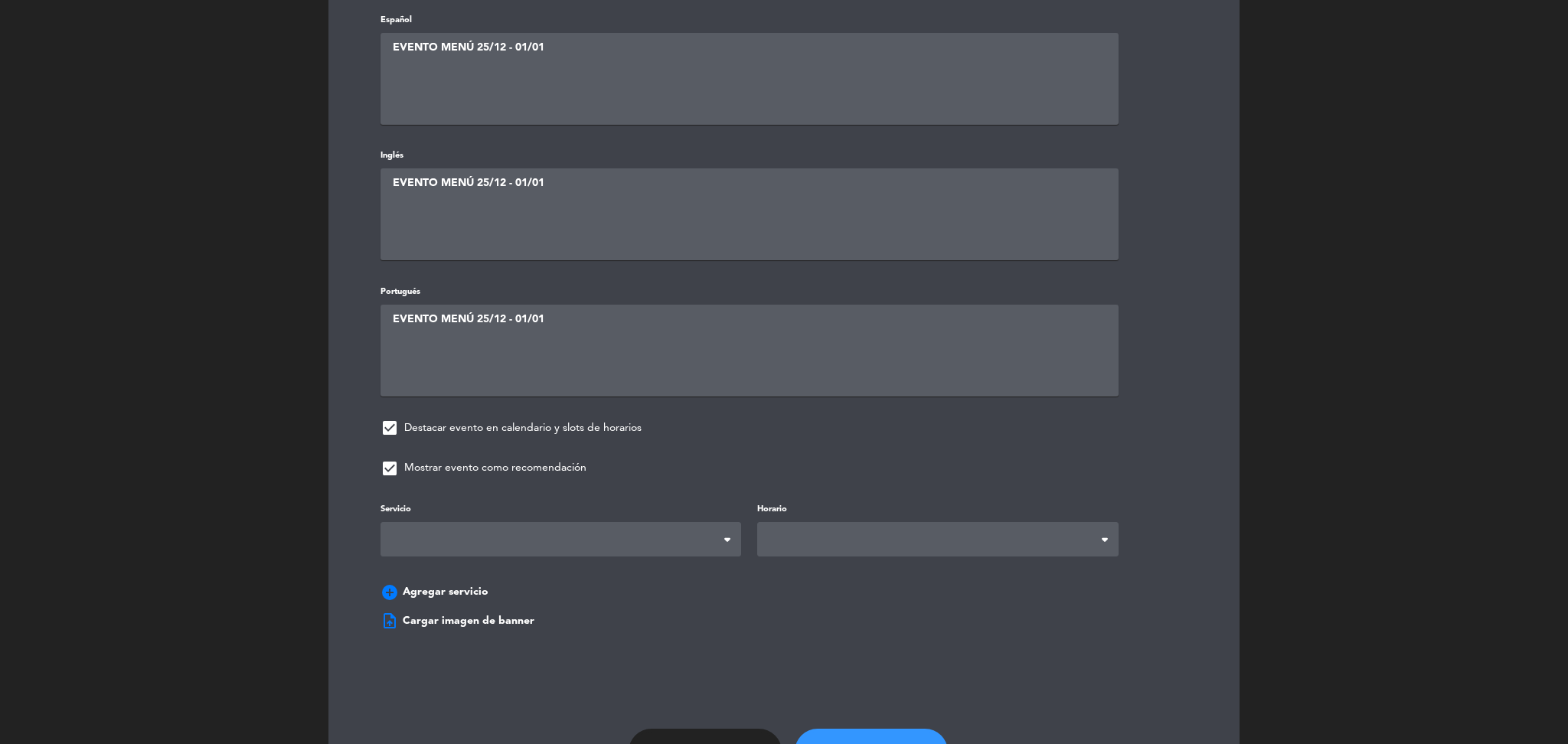
type textarea "EVENTO MENÚ 25/12 - 01/01"
click at [572, 530] on span at bounding box center [561, 539] width 361 height 34
click at [959, 512] on div "Horario Horas usuales Horas especiales Horas usuales Horas especiales" at bounding box center [938, 528] width 361 height 57
click at [931, 542] on span at bounding box center [938, 539] width 361 height 34
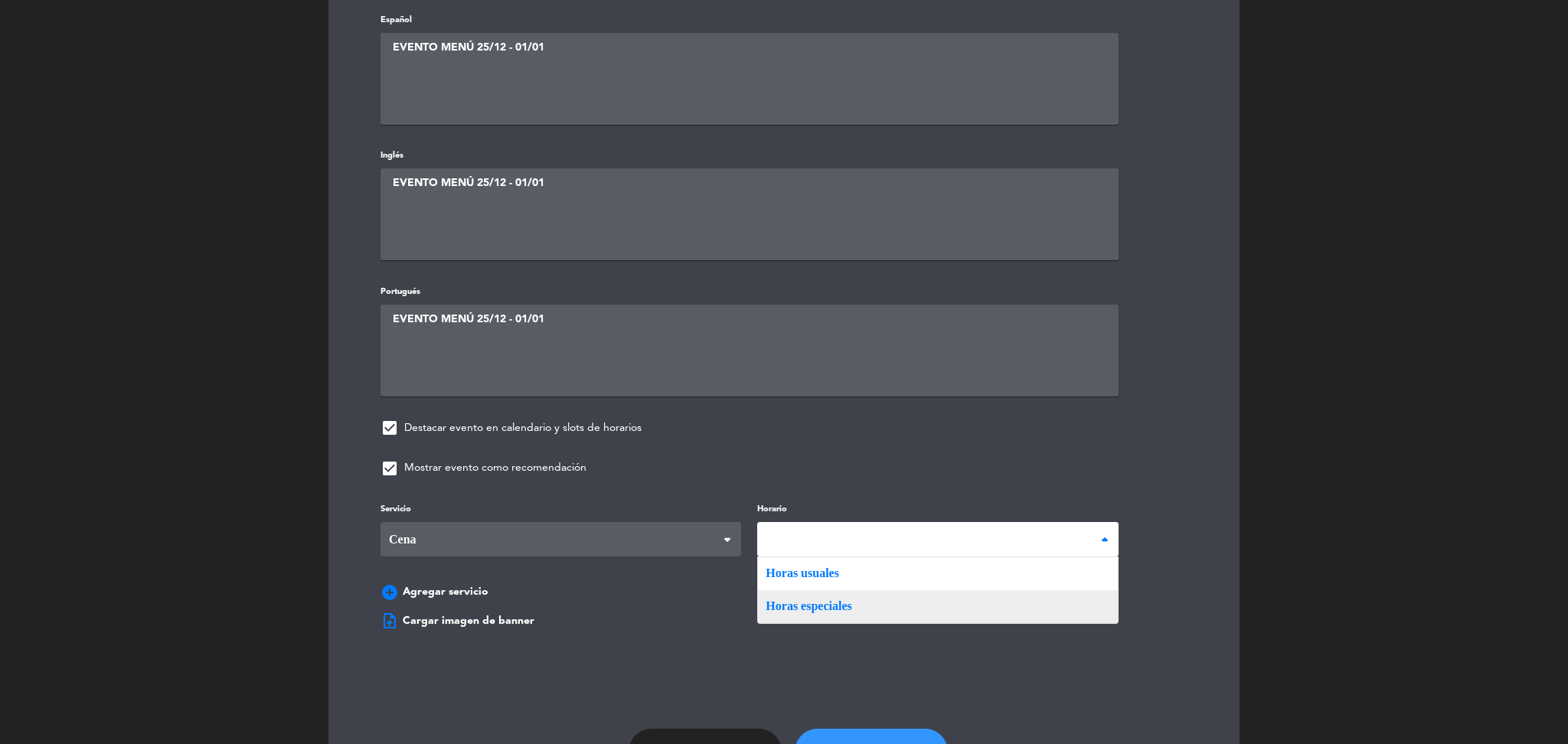
click at [880, 602] on div "Servicio Desayuno Brunch Almuerzo Cena Cena Desayuno Brunch Almuerzo Cena Horar…" at bounding box center [784, 554] width 853 height 108
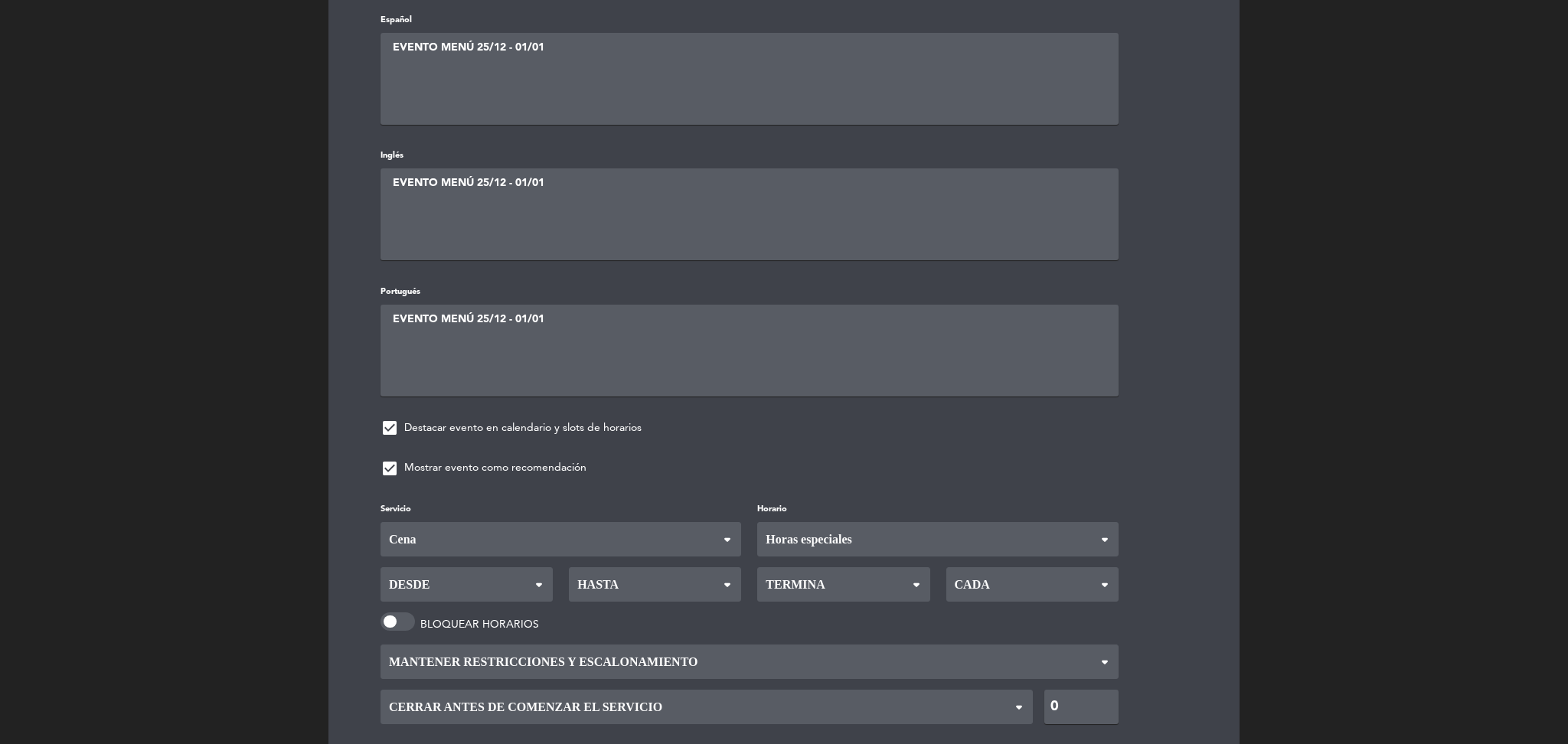
click at [537, 581] on icon at bounding box center [538, 589] width 20 height 16
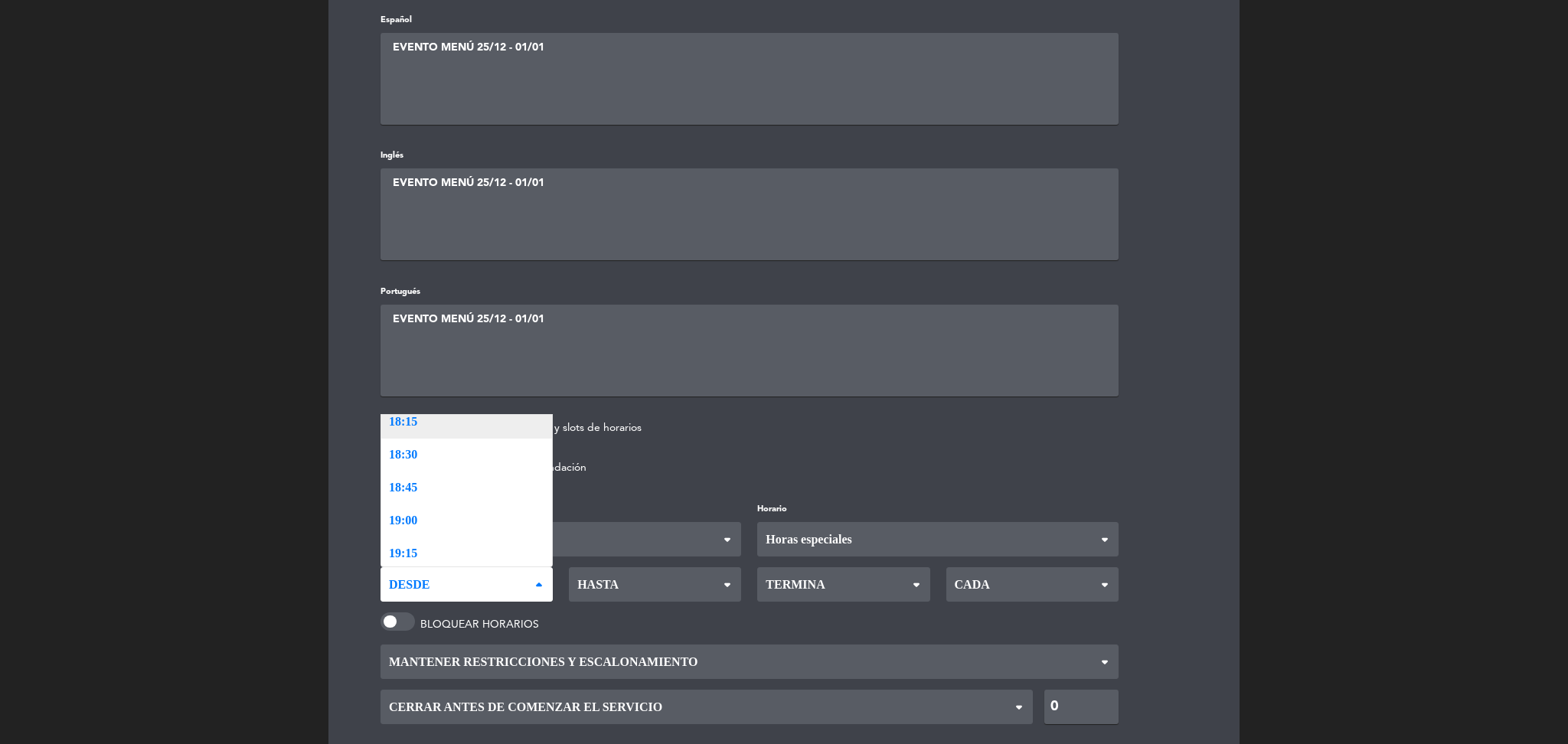
scroll to position [1759, 0]
click at [468, 503] on div "Servicio Desayuno Brunch Almuerzo Cena Cena Desayuno Brunch Almuerzo Cena Horar…" at bounding box center [784, 637] width 853 height 276
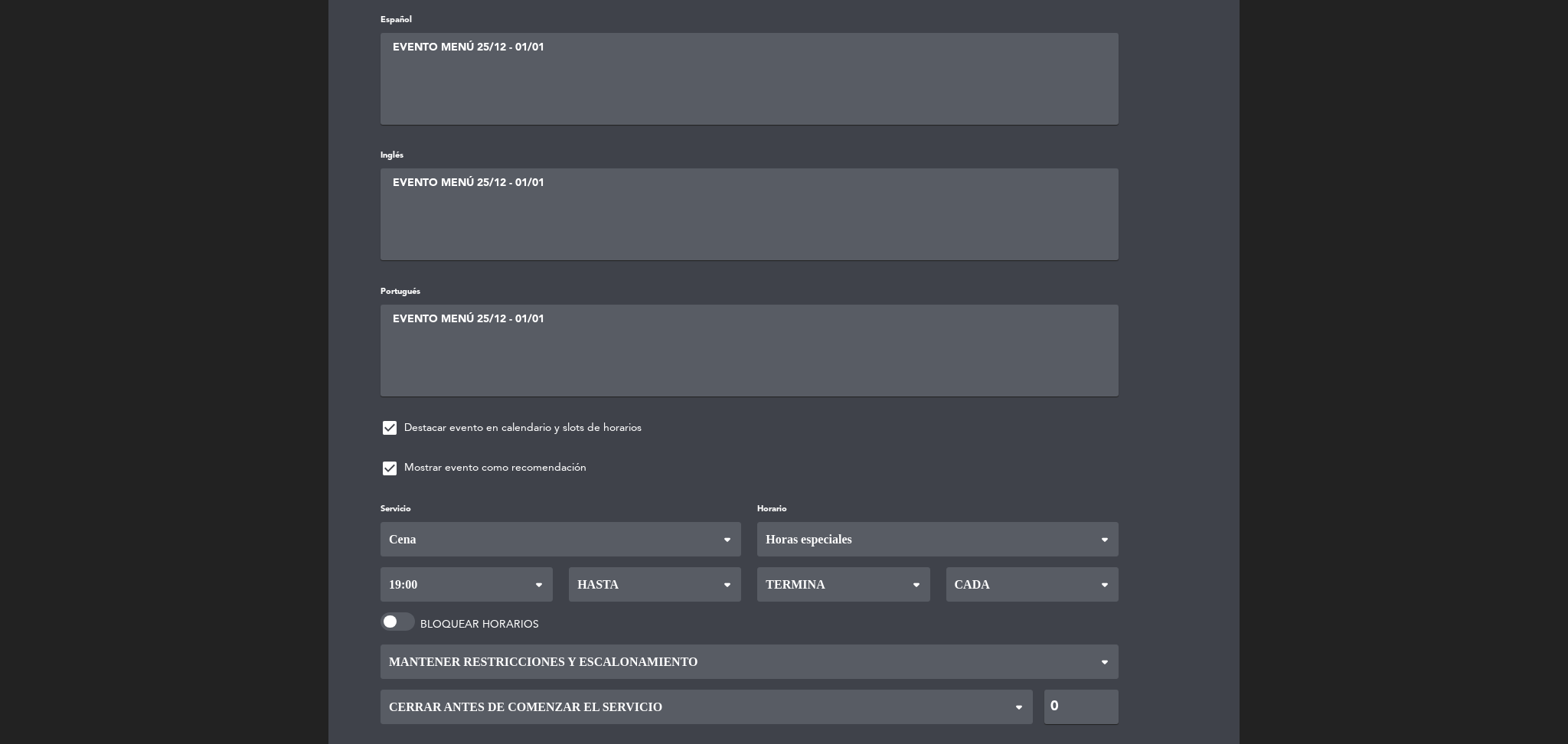
click at [694, 579] on span "Hasta" at bounding box center [654, 584] width 172 height 34
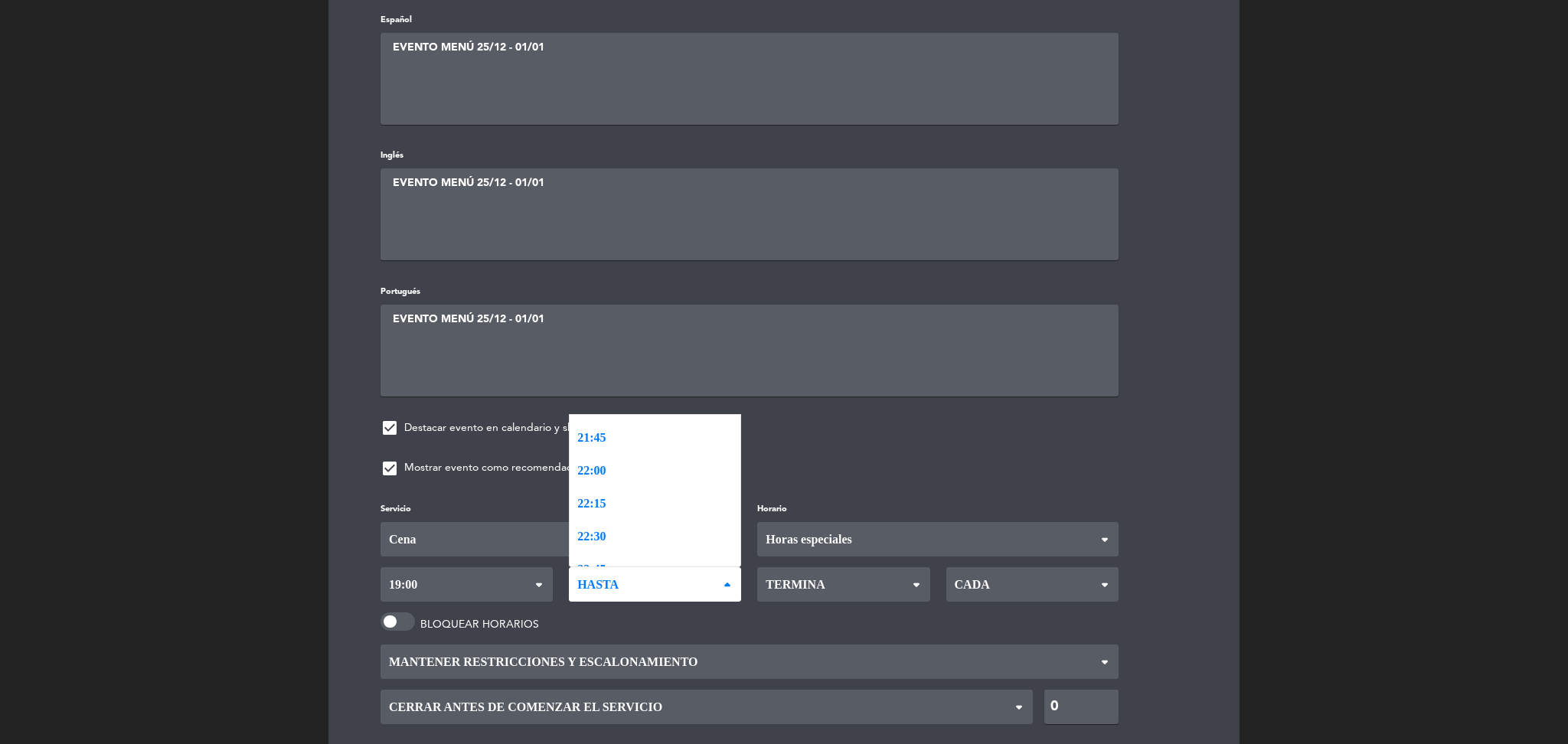
scroll to position [2199, 0]
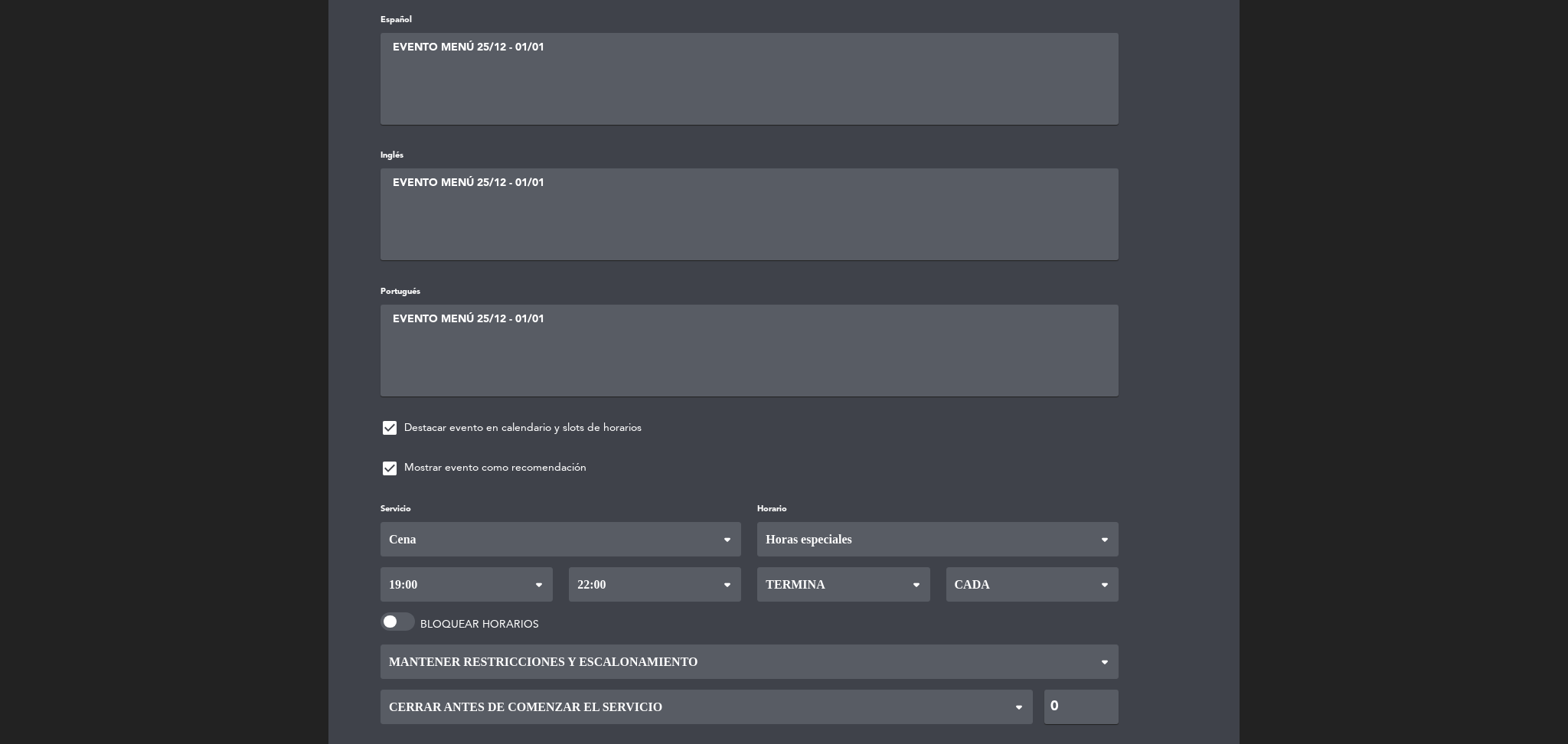
click at [619, 463] on div "Título del evento Español EVENTO MENÚ 25/12 - 01/01 Inglés EVENTO MENÚ 25/12 - …" at bounding box center [784, 269] width 853 height 1067
click at [902, 568] on span "Termina" at bounding box center [843, 584] width 172 height 34
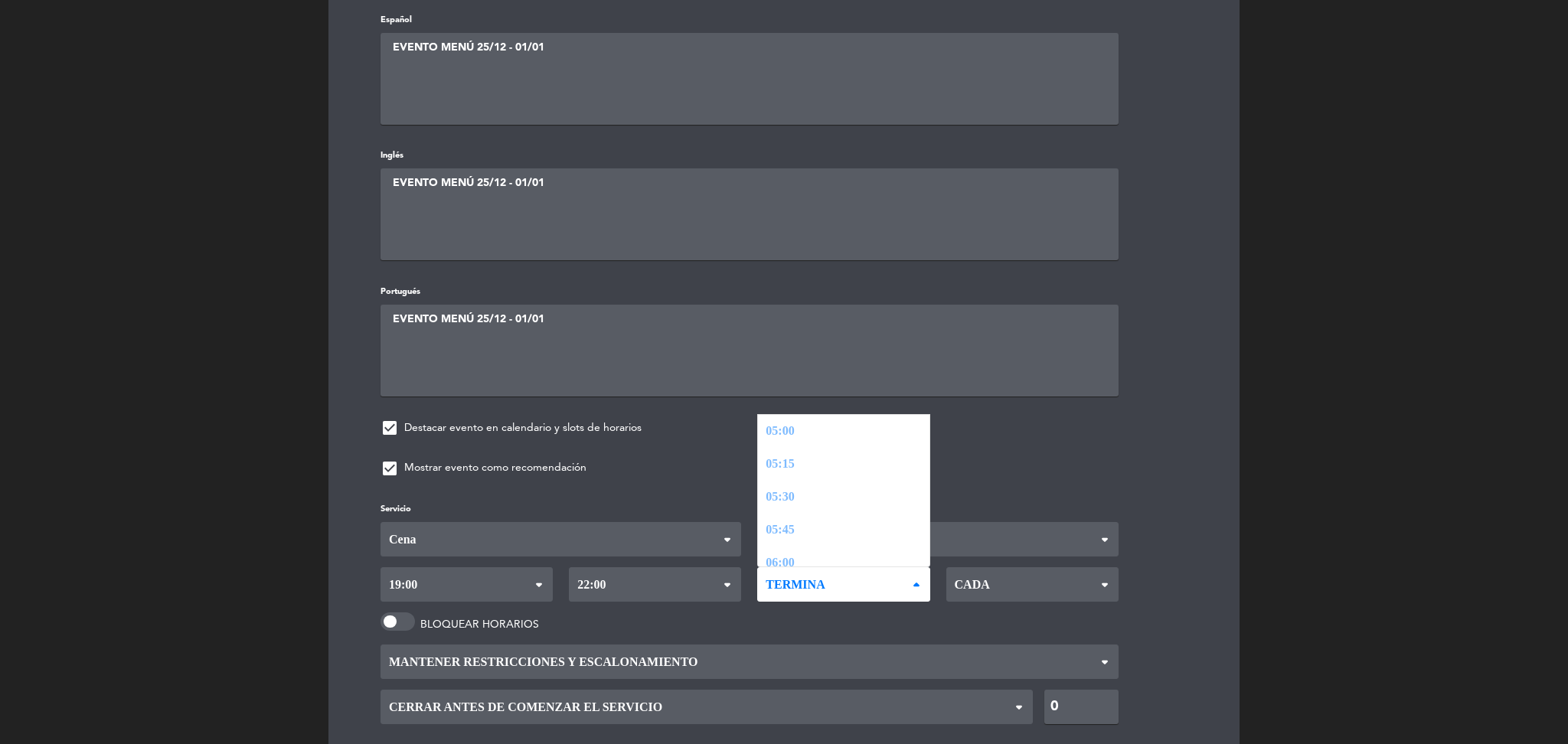
scroll to position [2120, 0]
click at [862, 551] on div "Servicio Desayuno Brunch Almuerzo Cena Cena Desayuno Brunch Almuerzo Cena Horar…" at bounding box center [784, 637] width 853 height 276
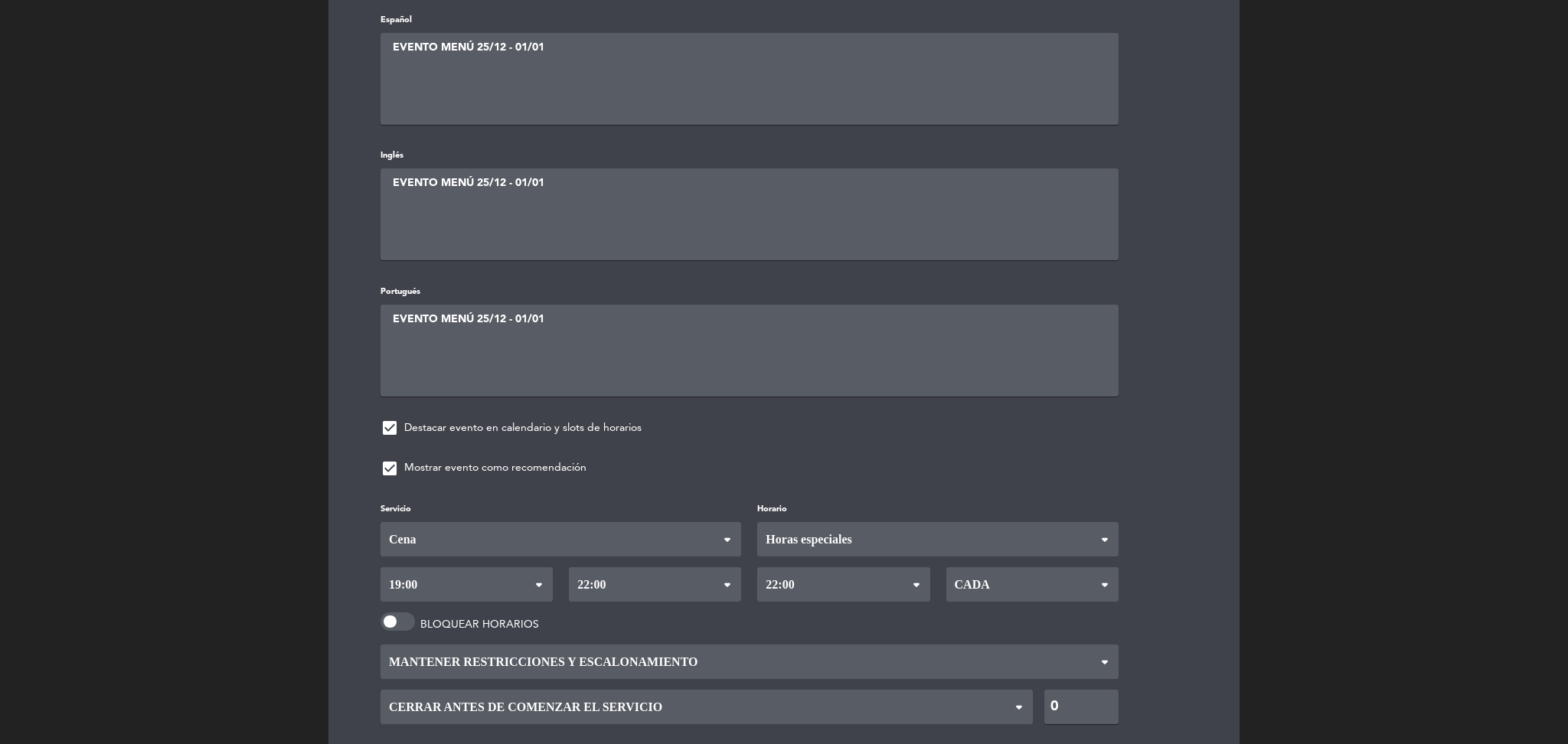
click at [1000, 578] on span "Cada" at bounding box center [1032, 584] width 172 height 34
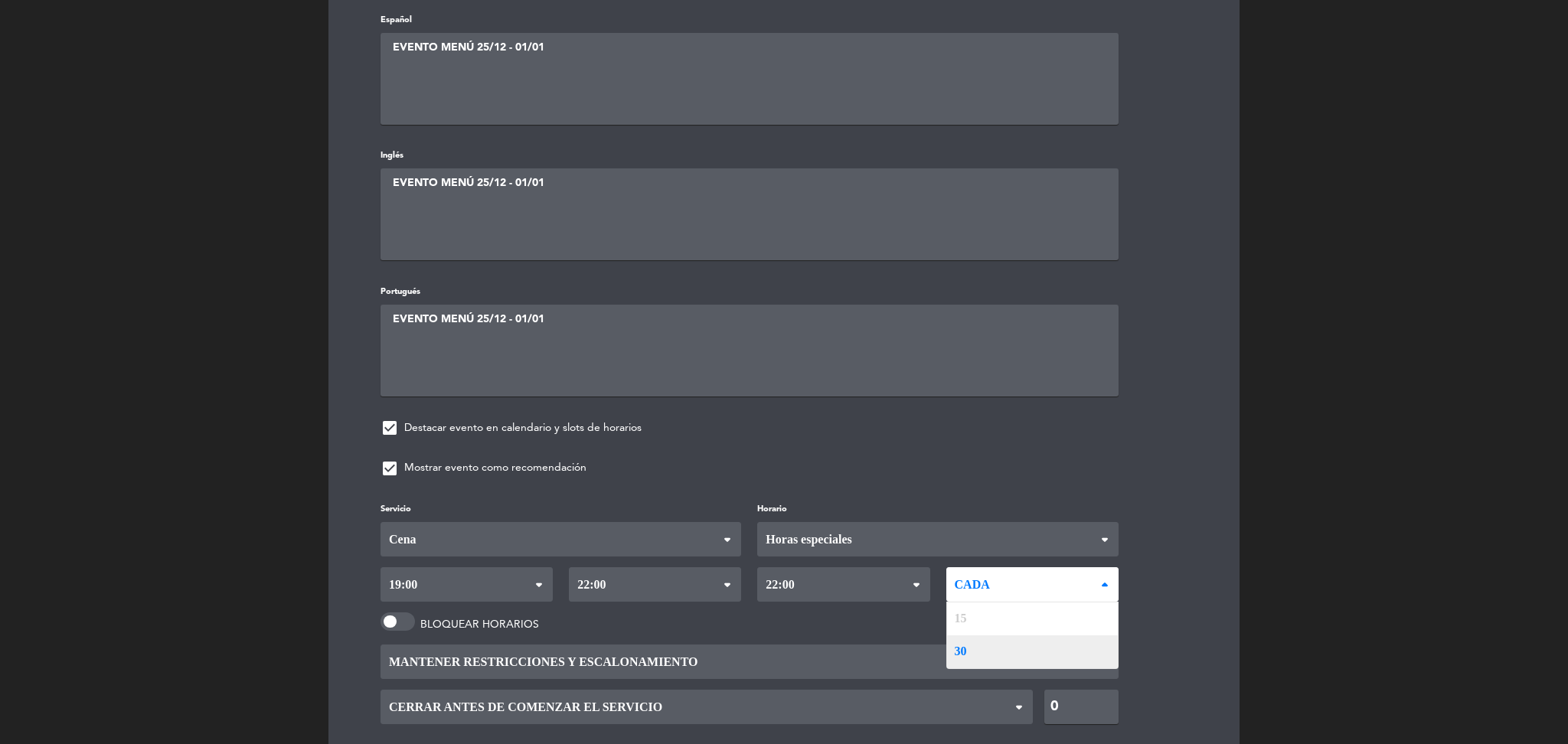
click at [990, 634] on div "Servicio Desayuno Brunch Almuerzo Cena Cena Desayuno Brunch Almuerzo Cena Horar…" at bounding box center [784, 637] width 853 height 276
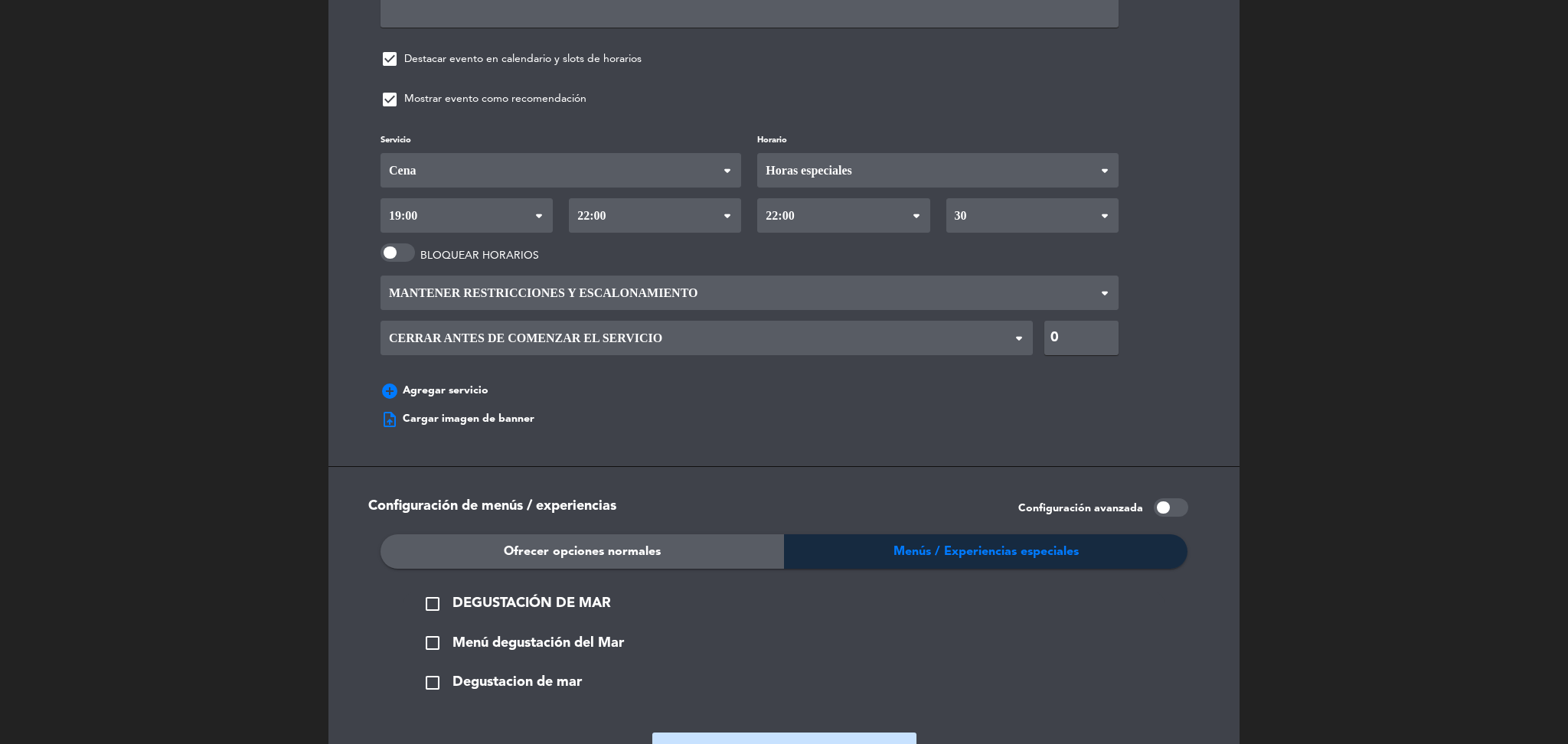
scroll to position [1119, 0]
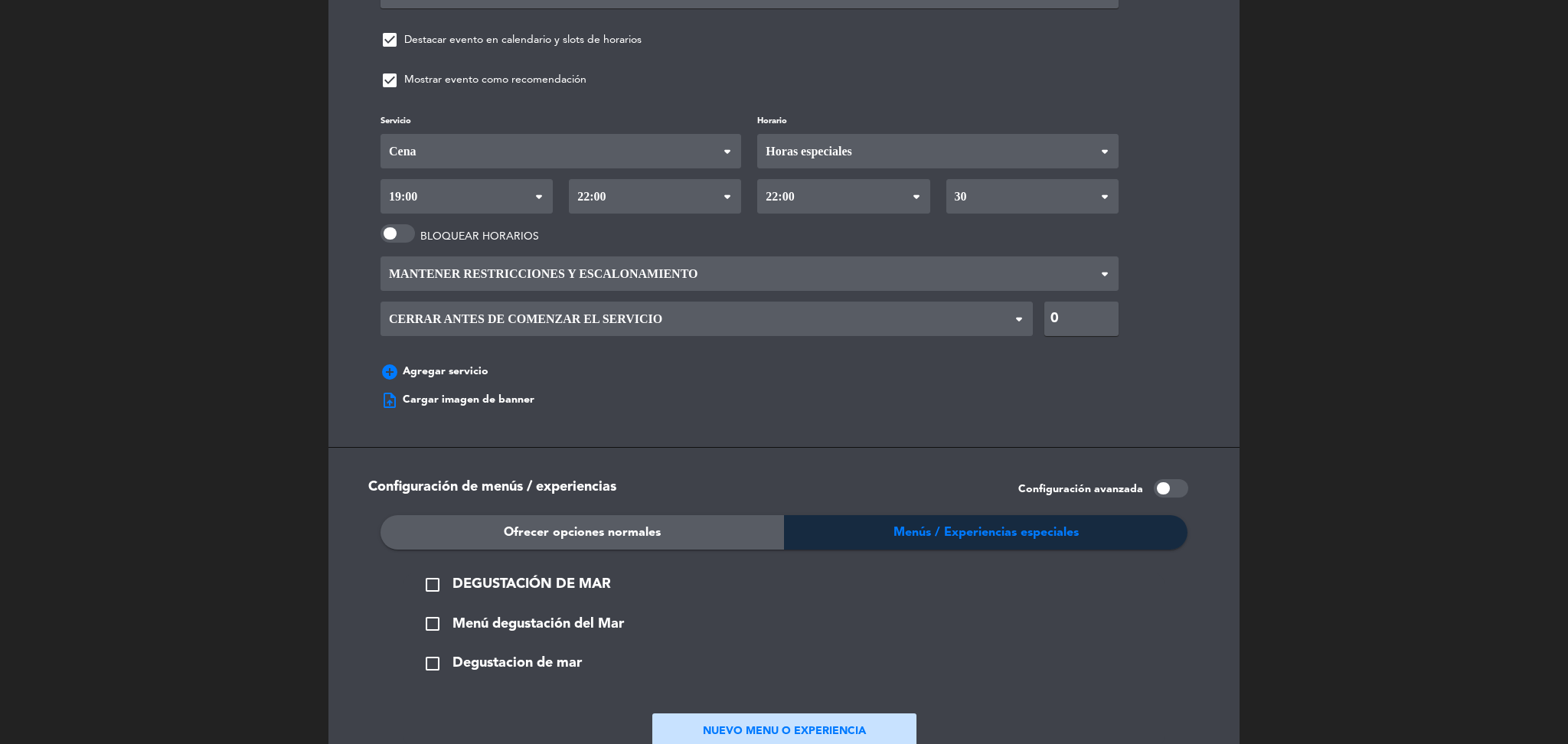
click at [510, 396] on ngx-dropzone-label "upload_file Cargar imagen de banner" at bounding box center [458, 400] width 154 height 19
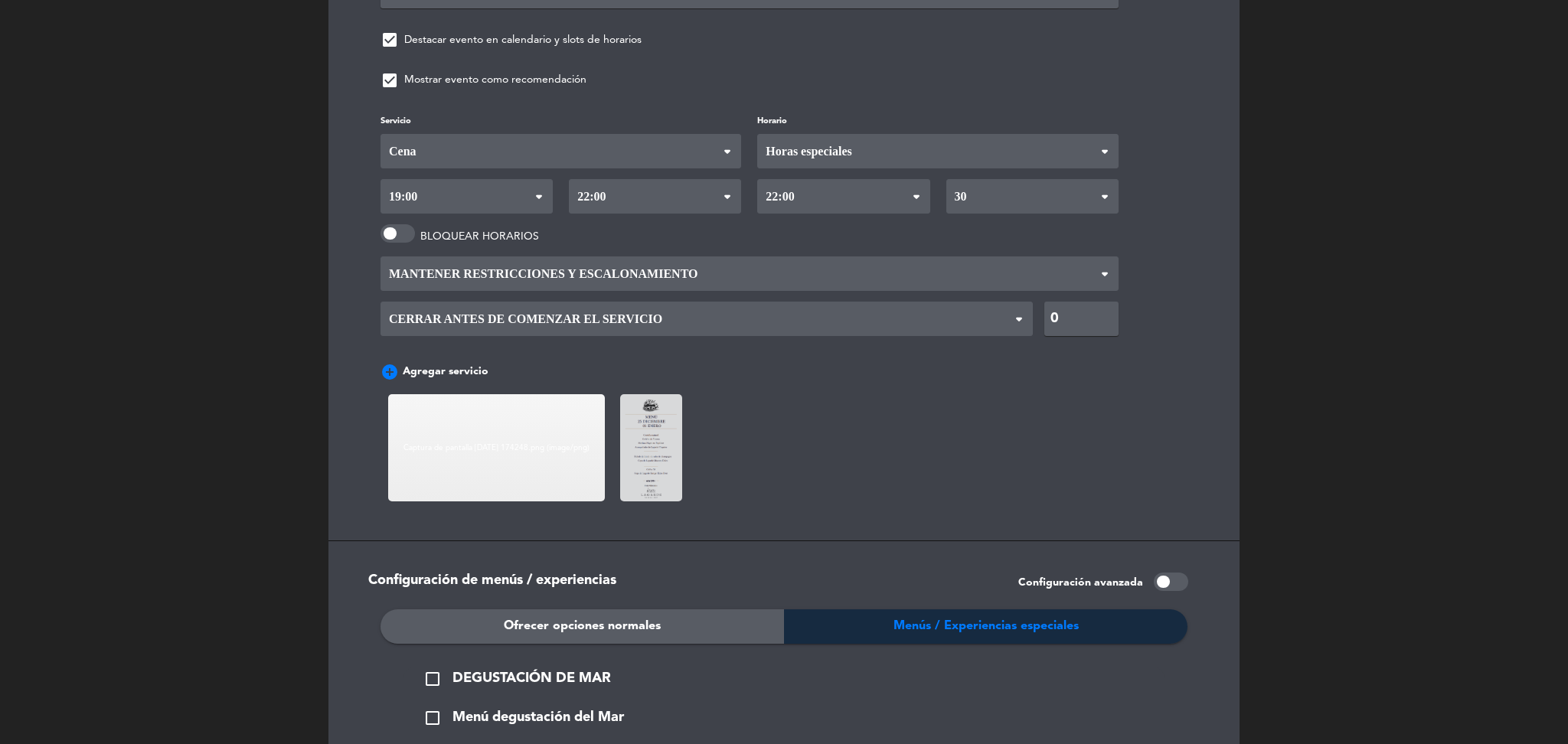
scroll to position [1412, 0]
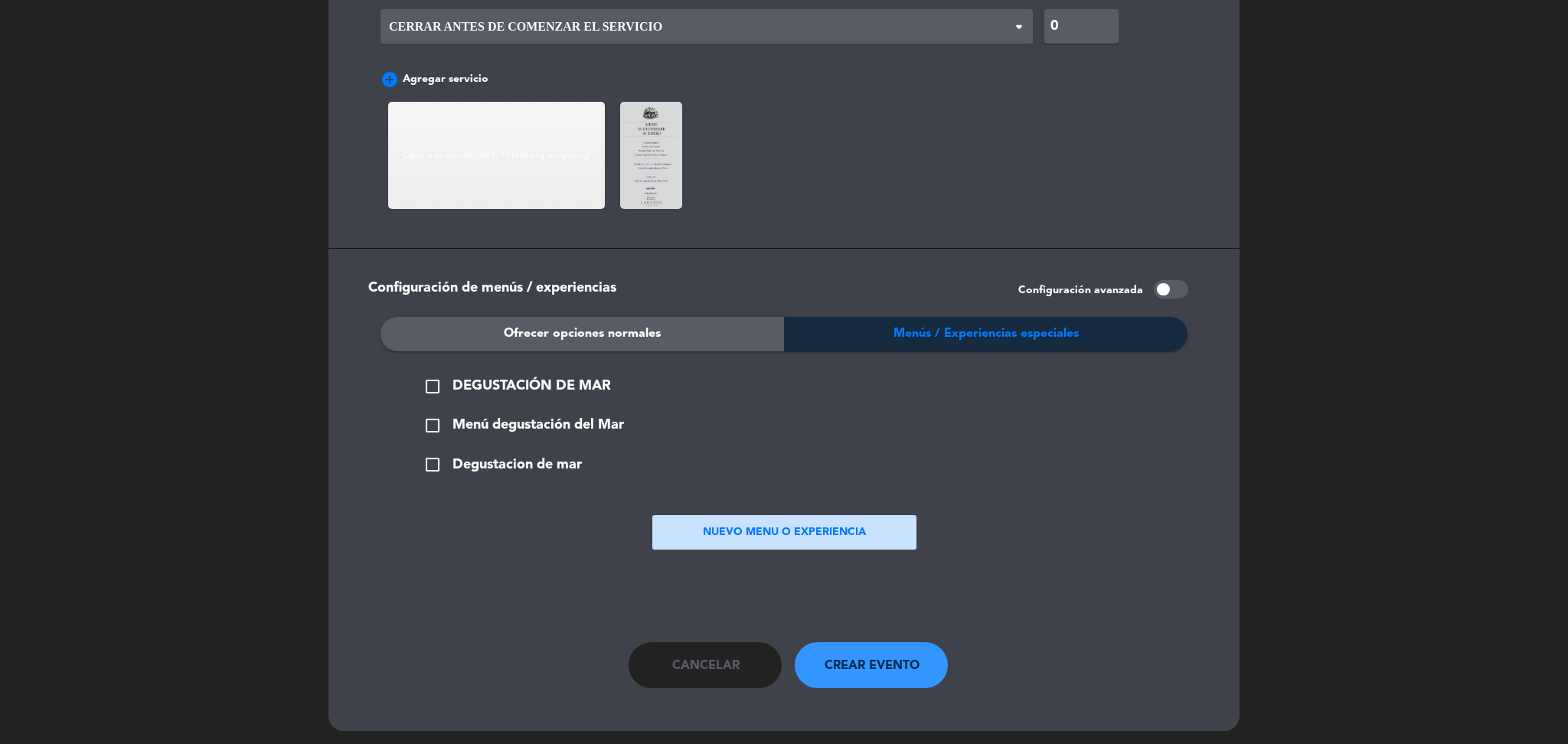
click at [516, 461] on span "Degustacion de mar" at bounding box center [517, 465] width 129 height 22
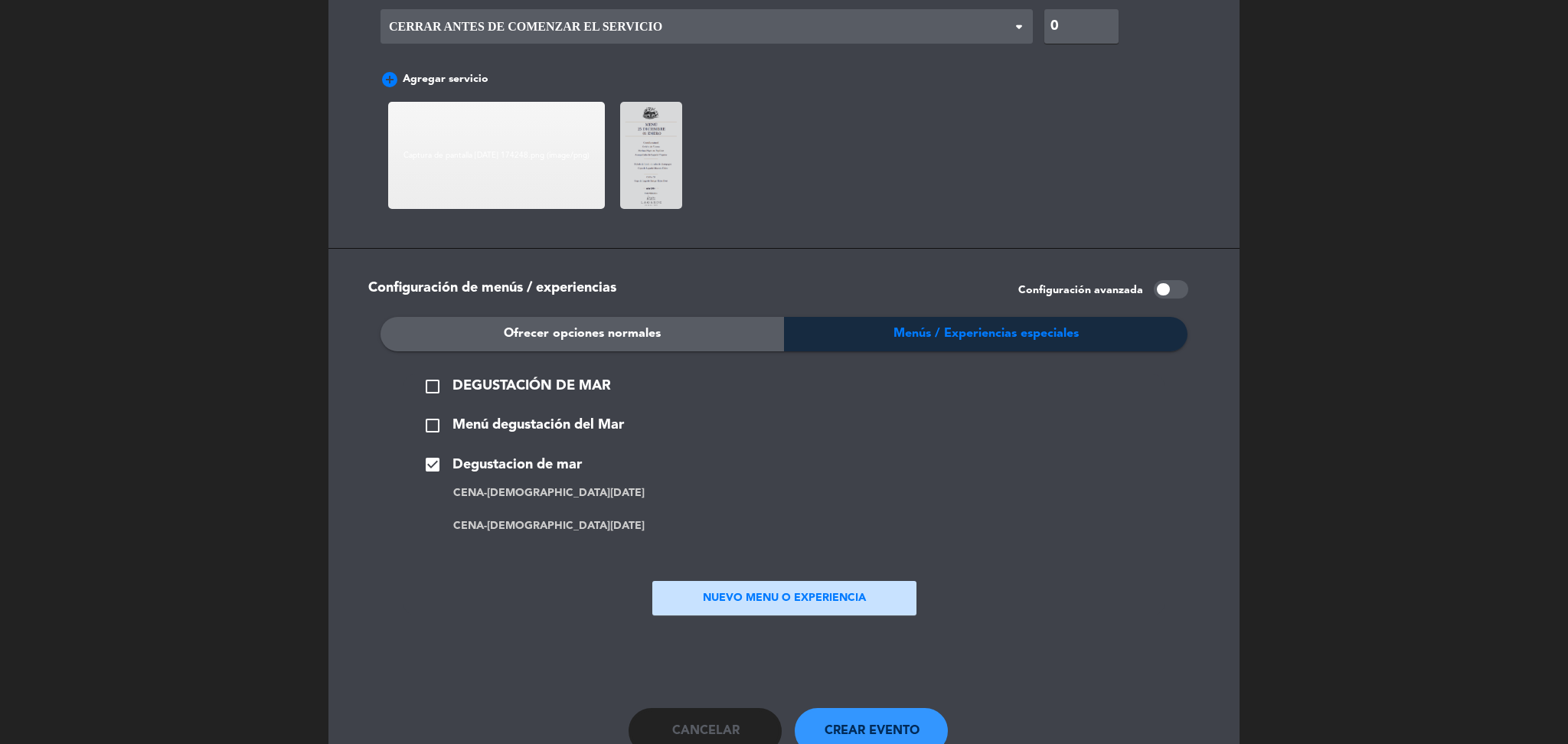
click at [876, 723] on span "Crear evento" at bounding box center [872, 730] width 95 height 20
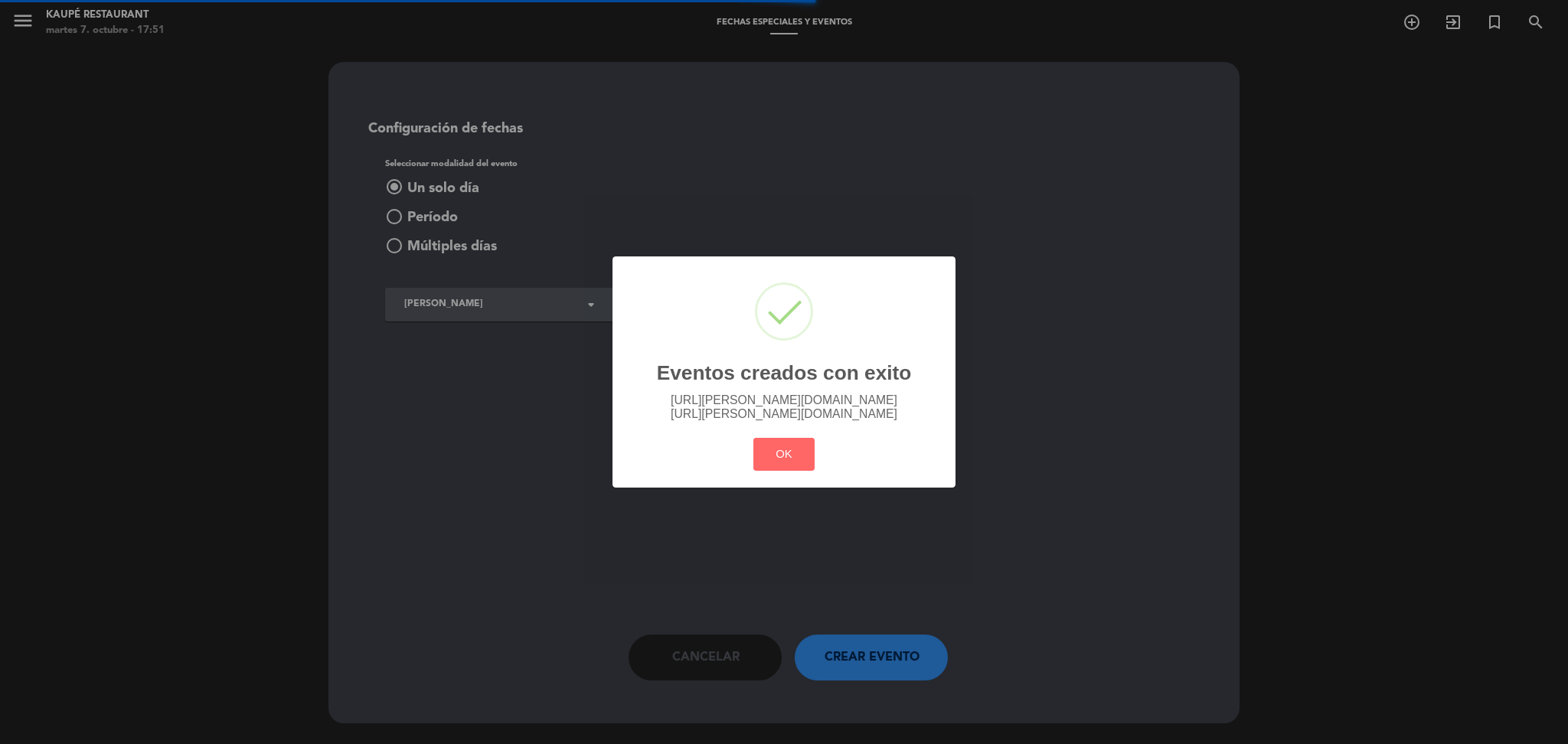
scroll to position [0, 0]
click at [786, 452] on button "OK" at bounding box center [784, 453] width 62 height 33
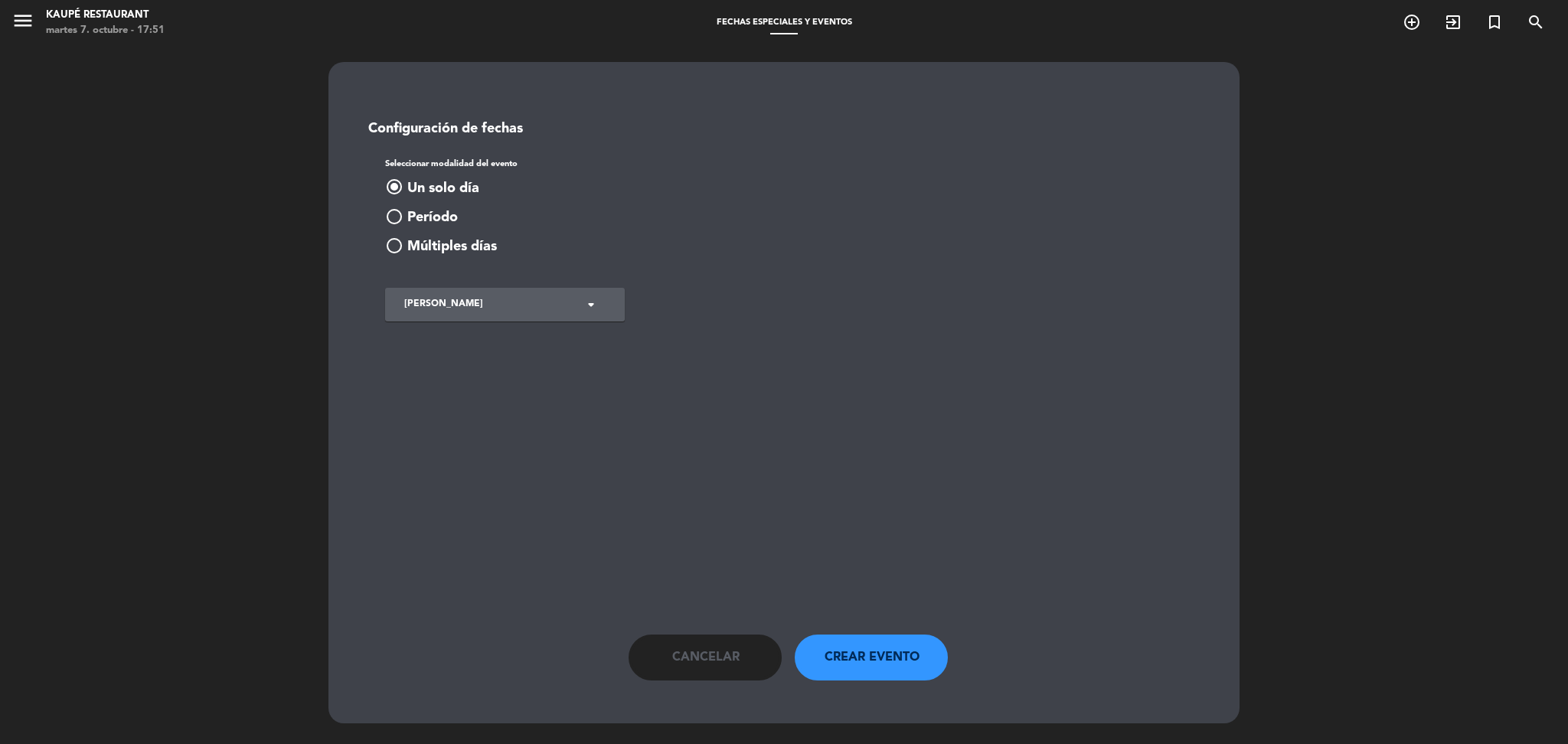
click at [731, 653] on span "Cancelar" at bounding box center [705, 657] width 68 height 20
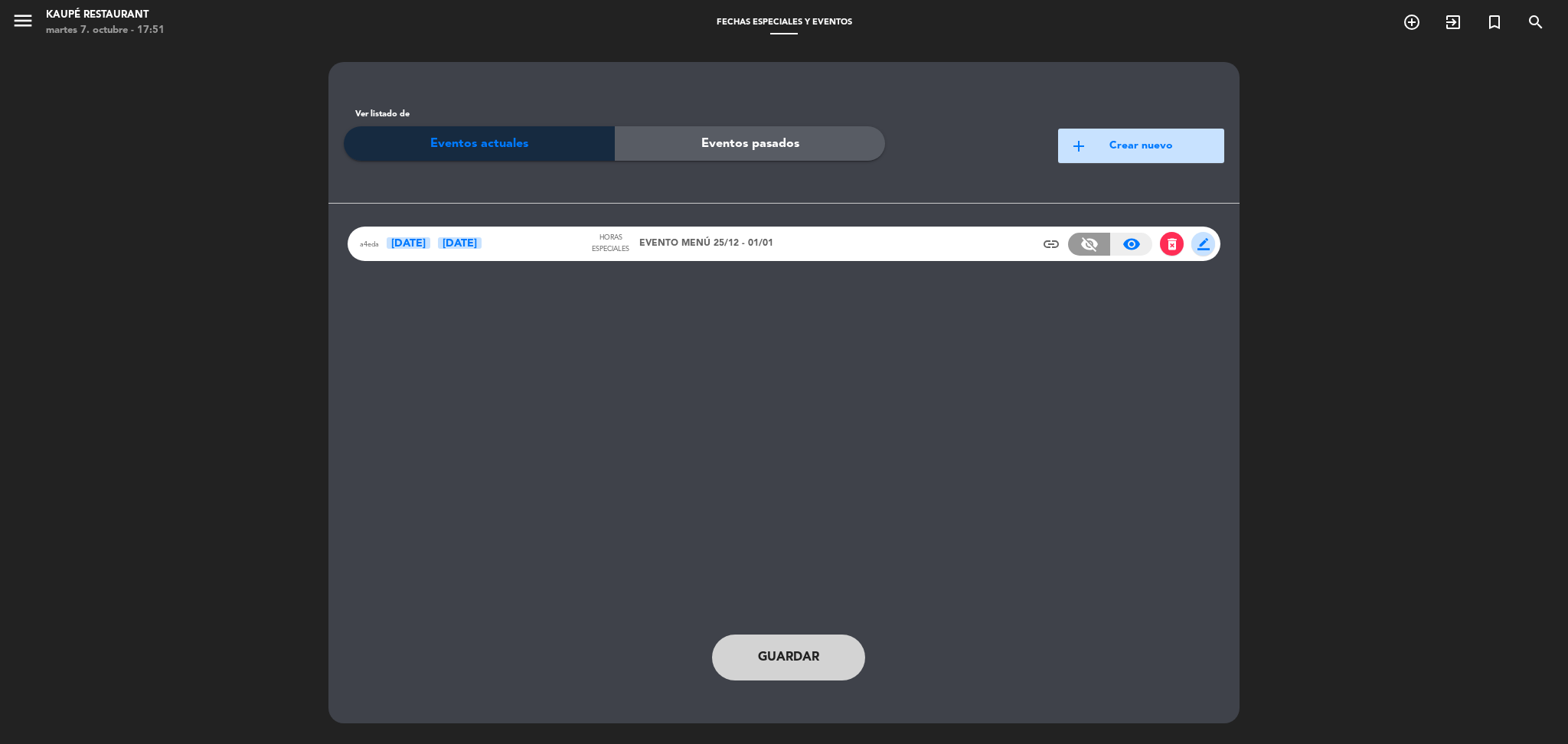
click at [617, 255] on div "Horas especiales" at bounding box center [610, 243] width 42 height 22
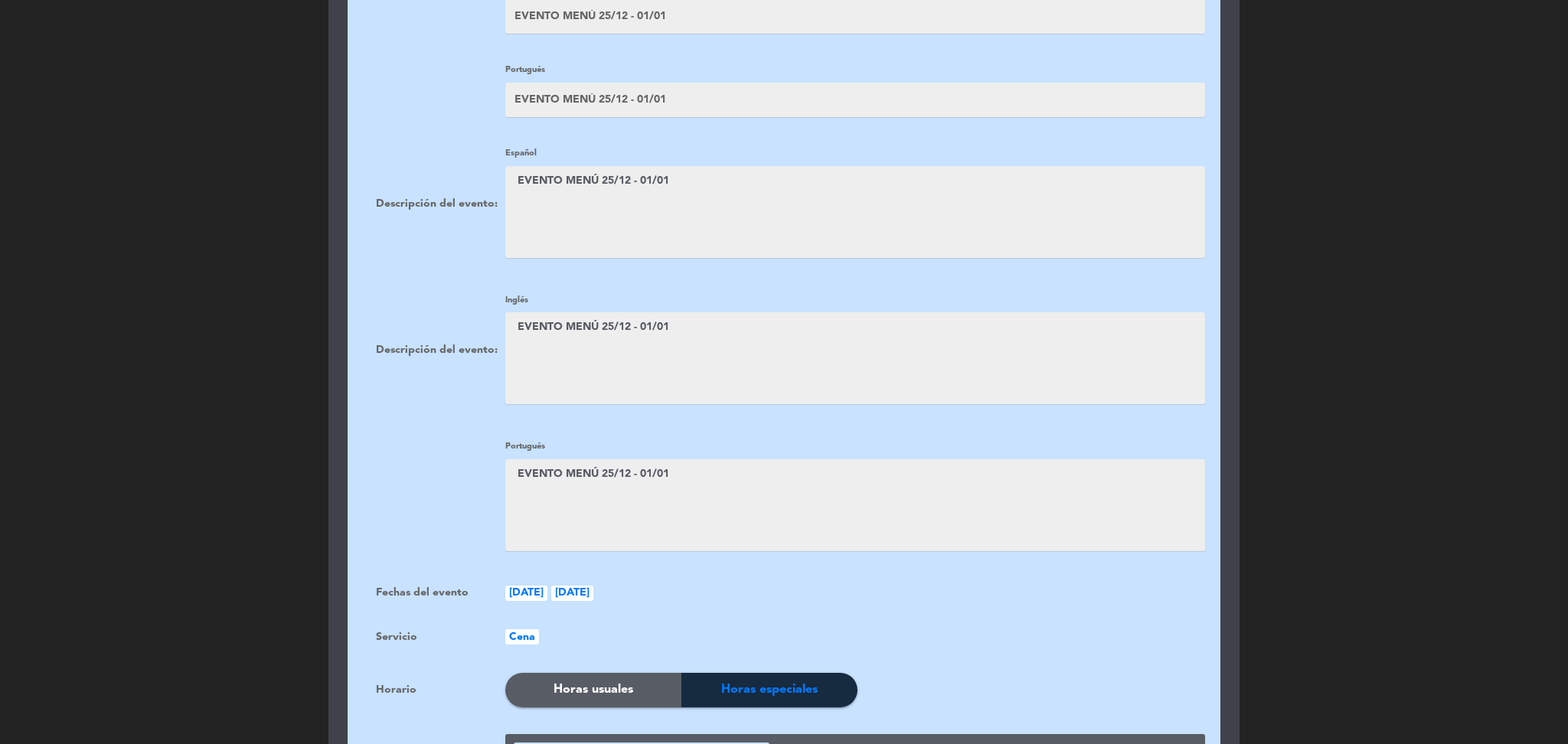
scroll to position [335, 0]
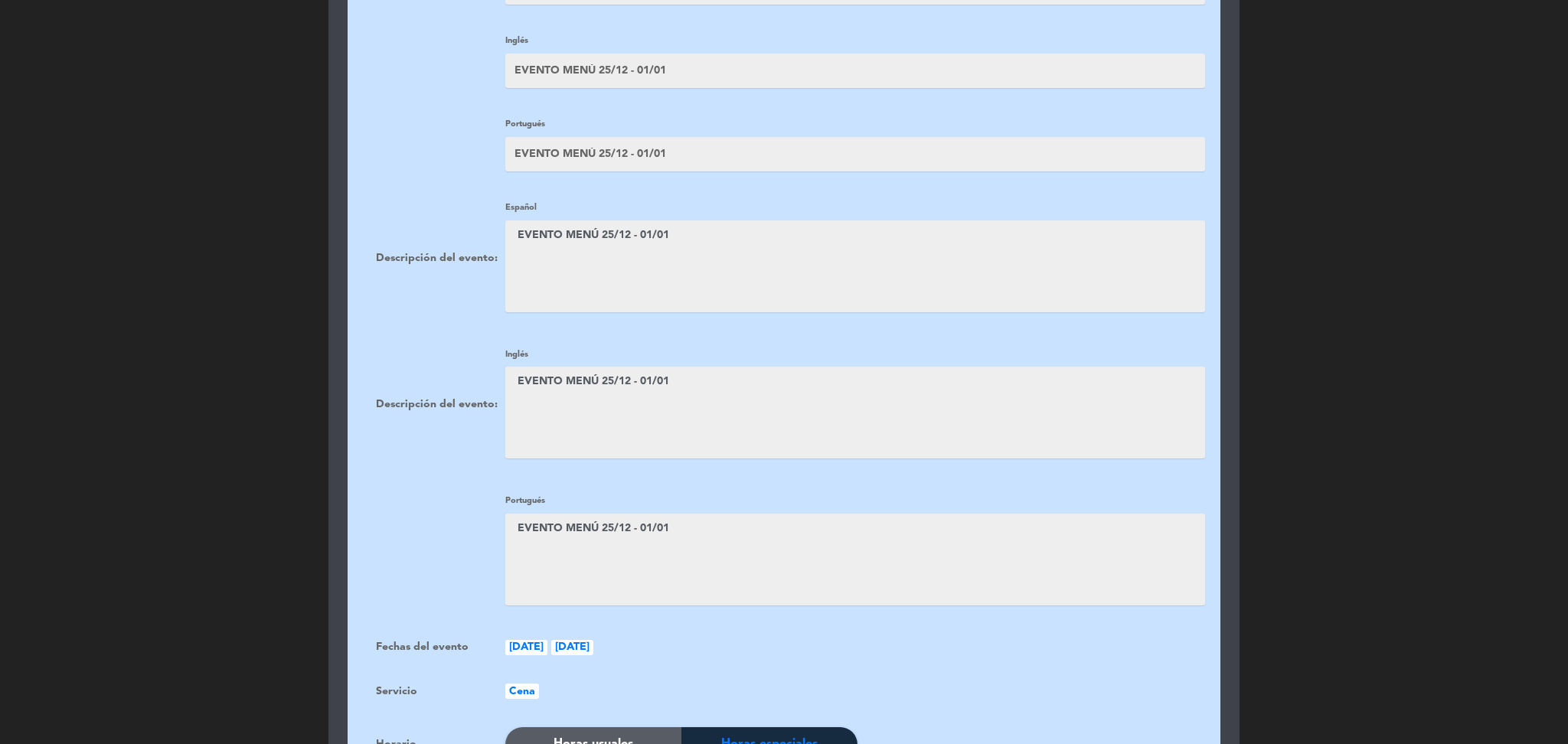
click at [667, 298] on textarea at bounding box center [855, 266] width 700 height 92
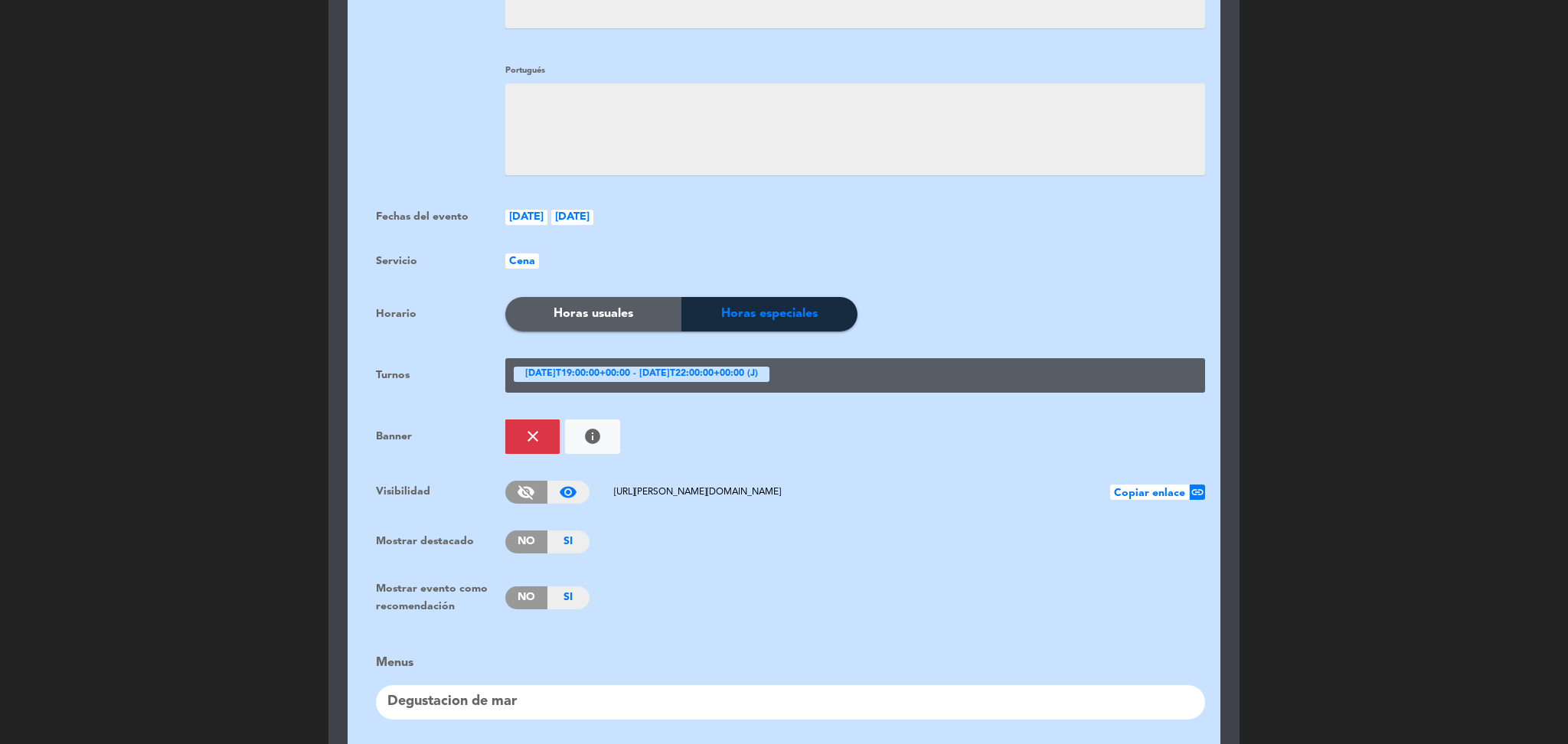
scroll to position [868, 0]
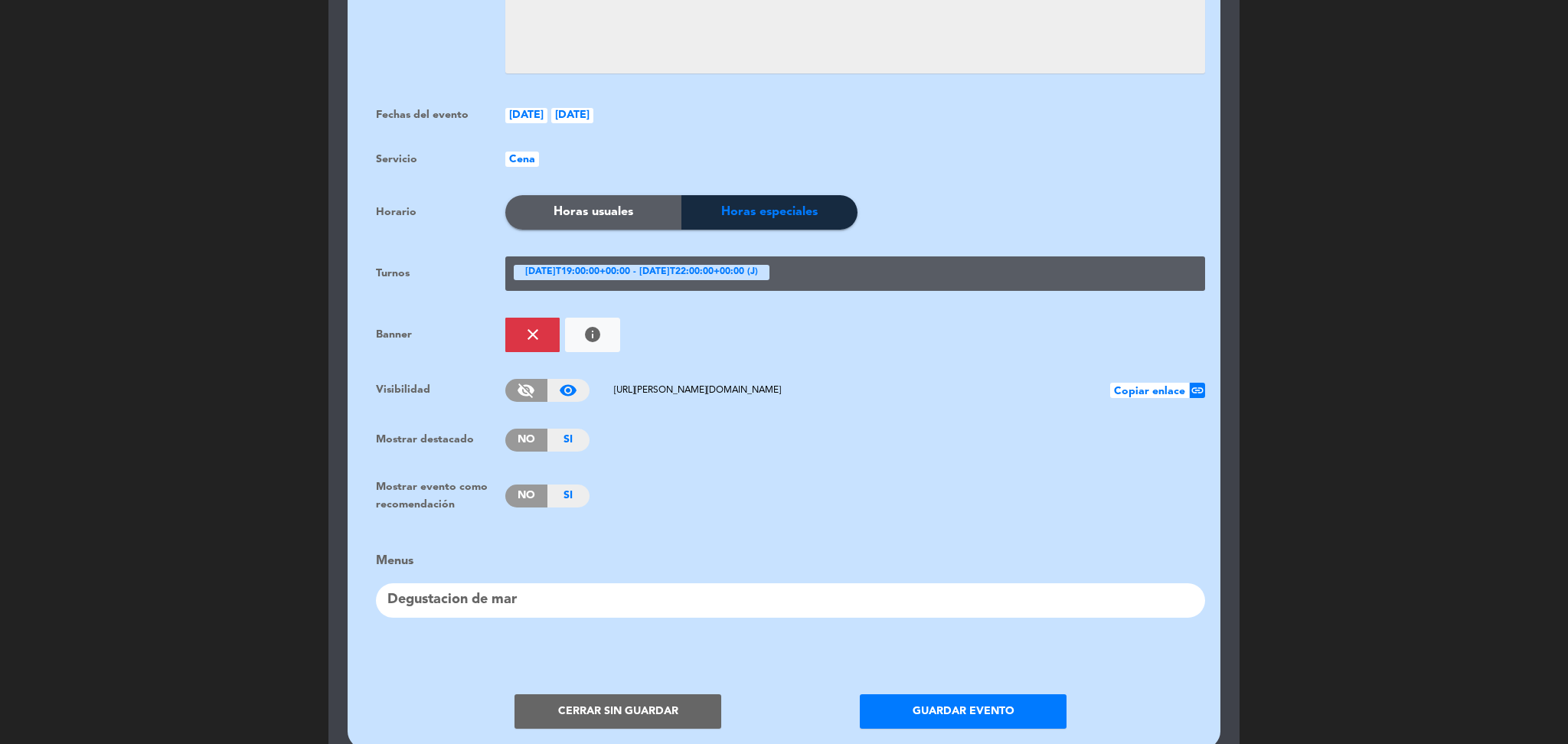
click at [958, 703] on button "Guardar evento" at bounding box center [963, 711] width 206 height 34
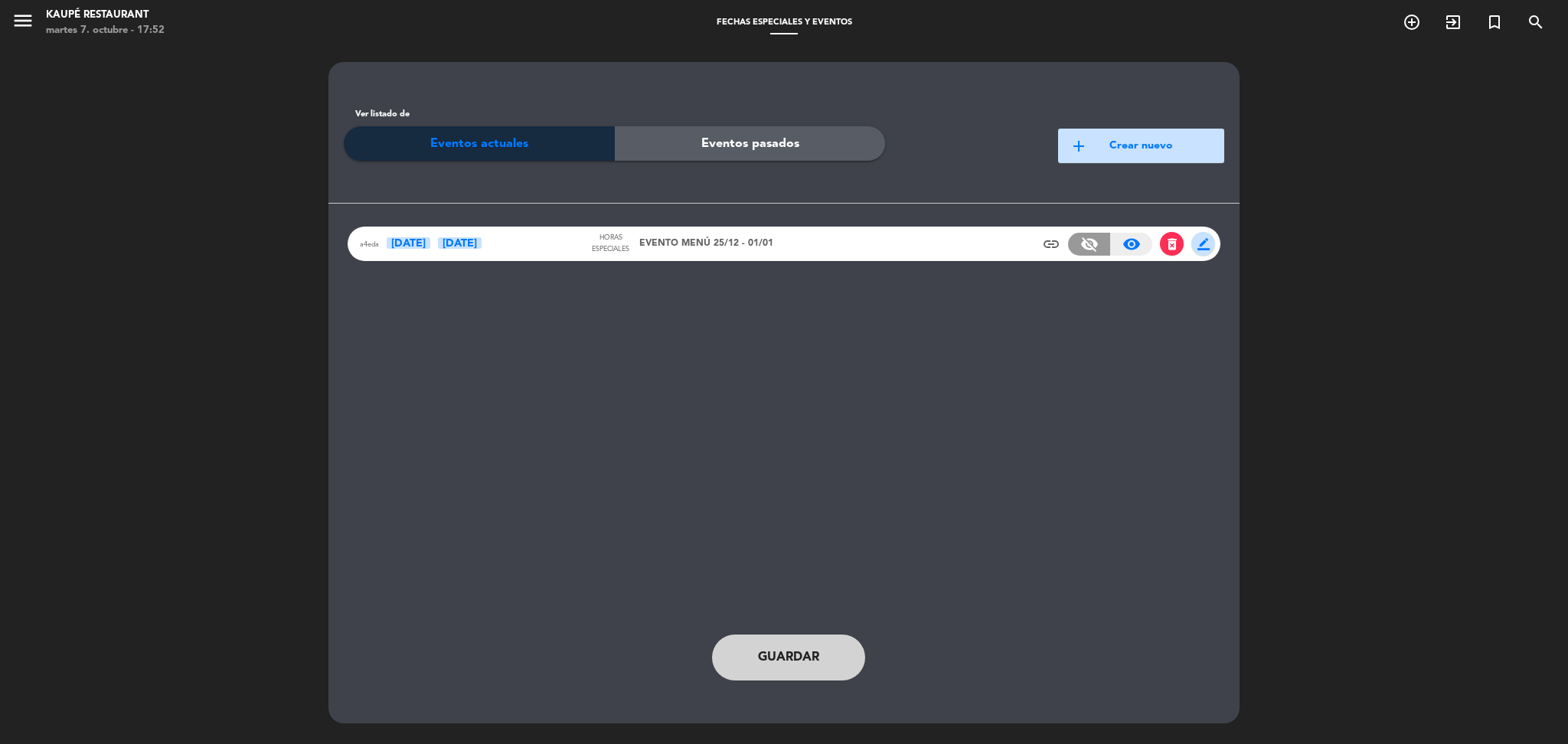
click at [789, 647] on button "Guardar" at bounding box center [788, 657] width 153 height 46
click at [755, 246] on span "EVENTO MENÚ 25/12 - 01/01" at bounding box center [706, 244] width 134 height 15
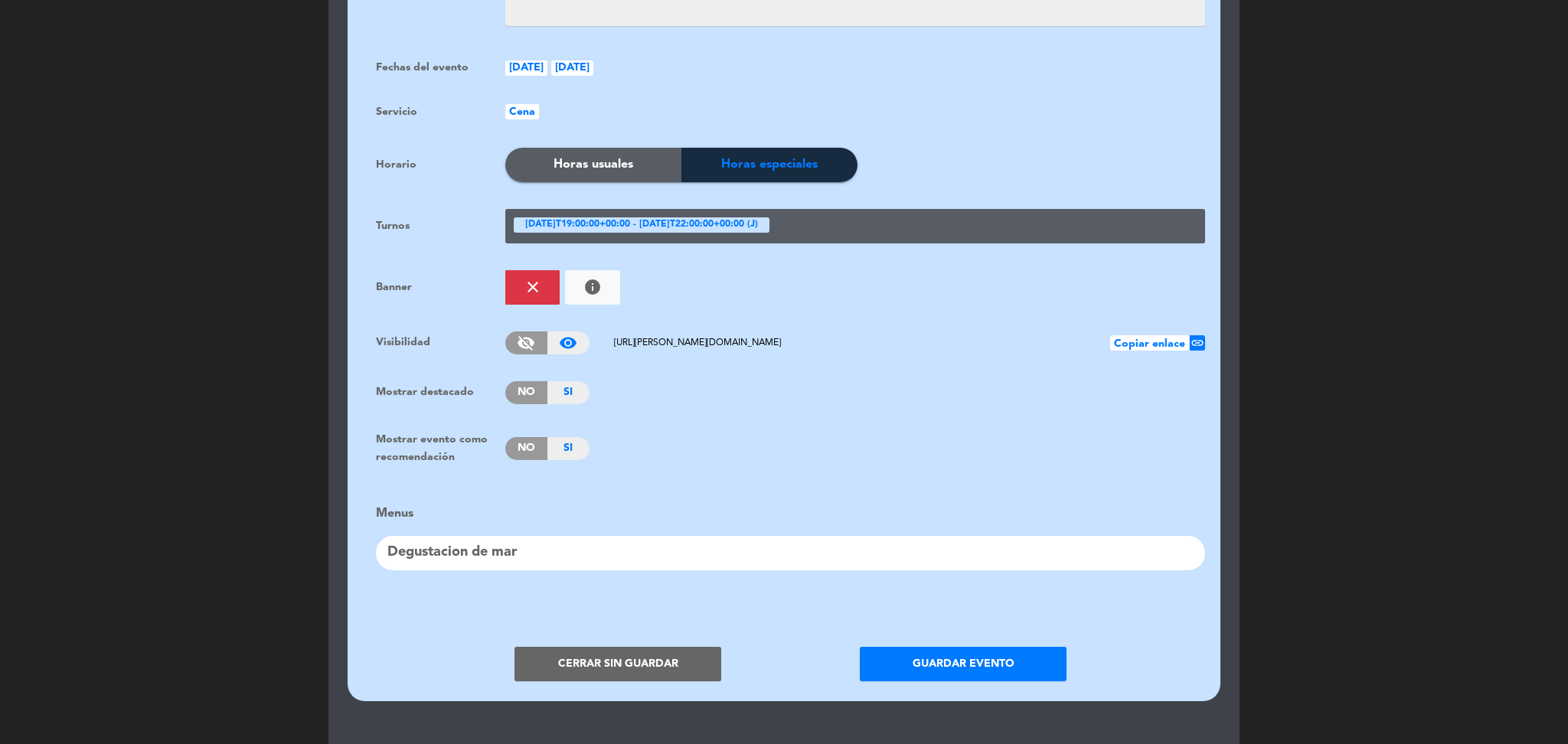
scroll to position [925, 0]
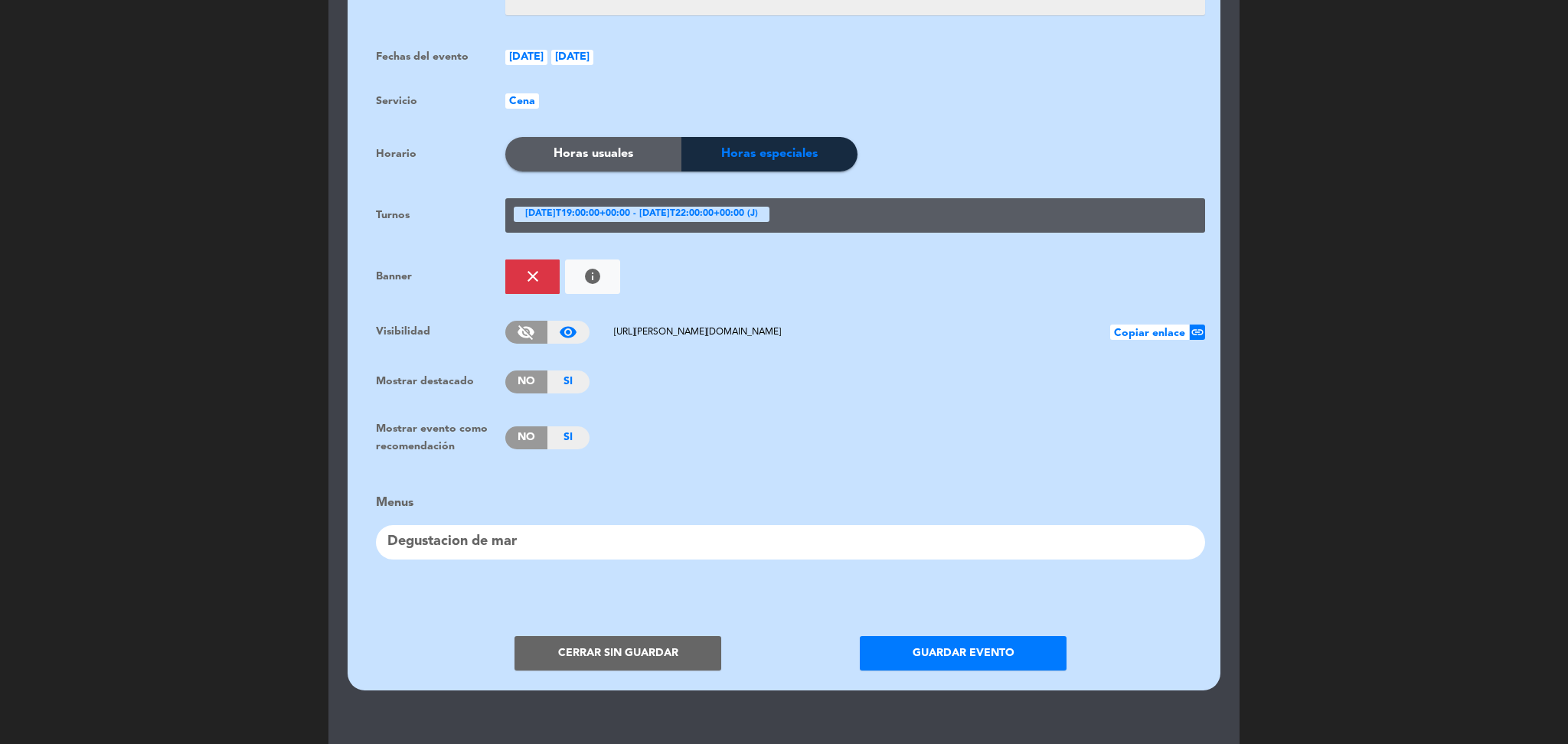
click at [552, 537] on div "Degustacion de mar" at bounding box center [791, 542] width 829 height 34
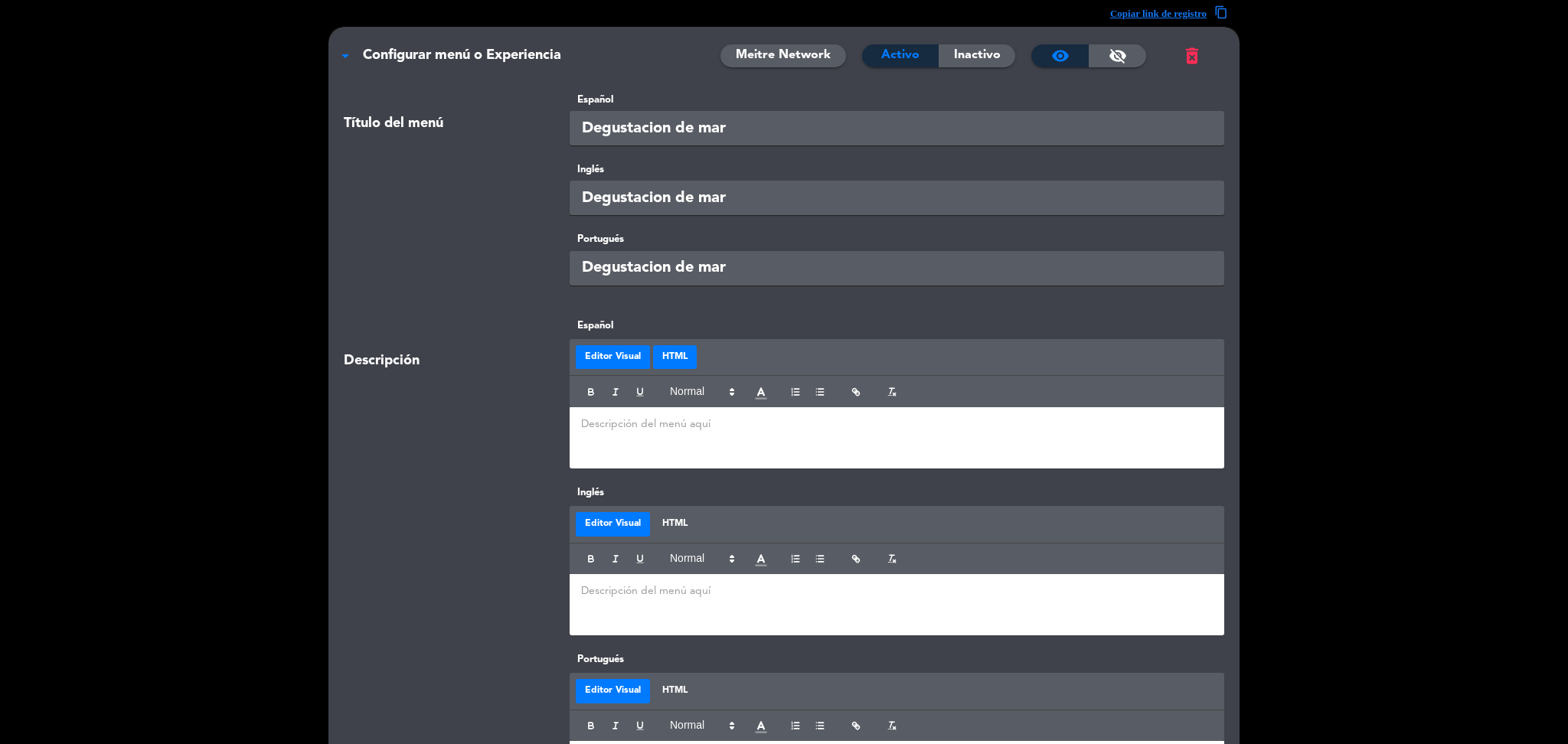
click at [676, 358] on button "HTML" at bounding box center [675, 358] width 44 height 24
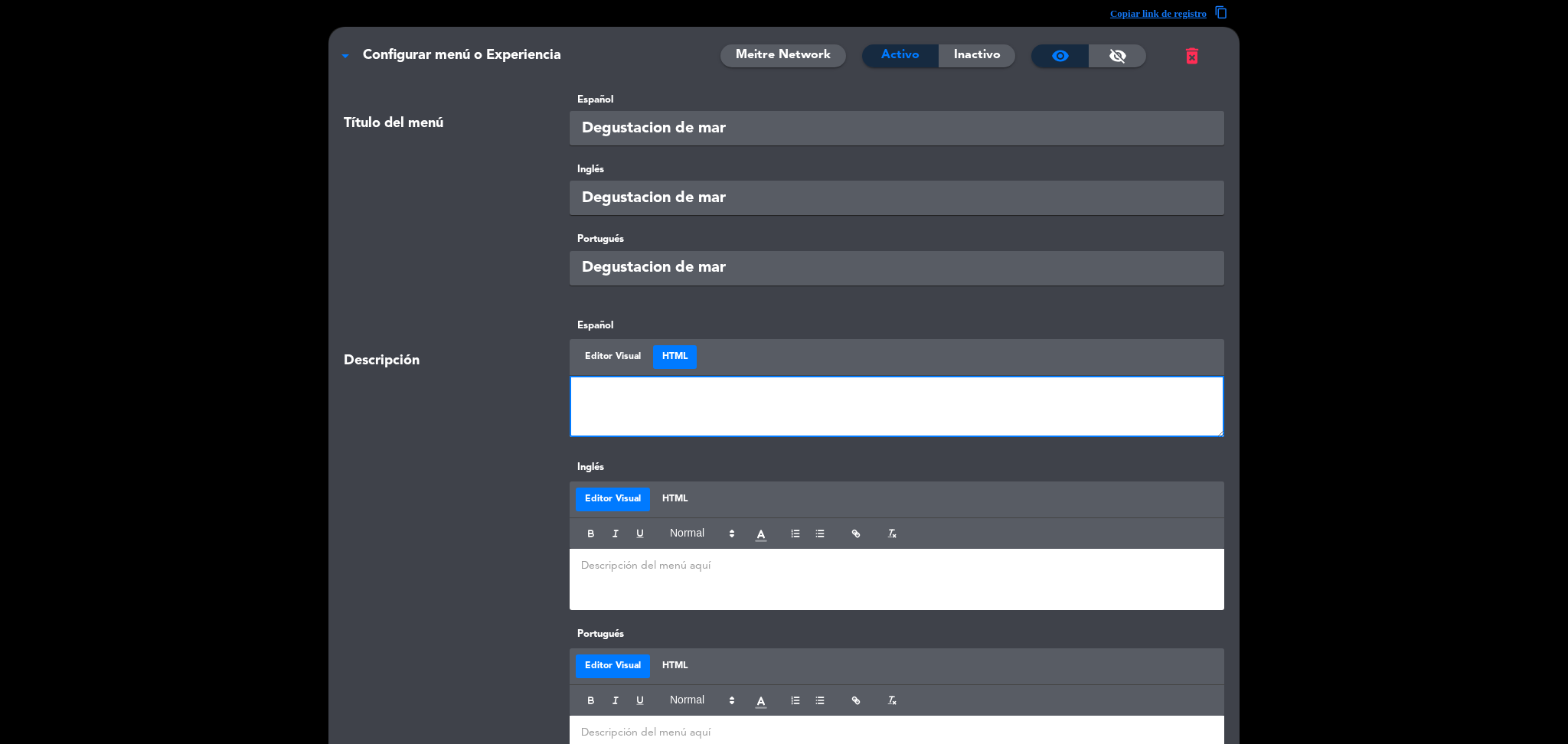
click at [690, 401] on textarea at bounding box center [897, 407] width 654 height 61
paste textarea "<table style="height: 453px;" width="225"> <tbody> <tr> <td style="width: 216.6…"
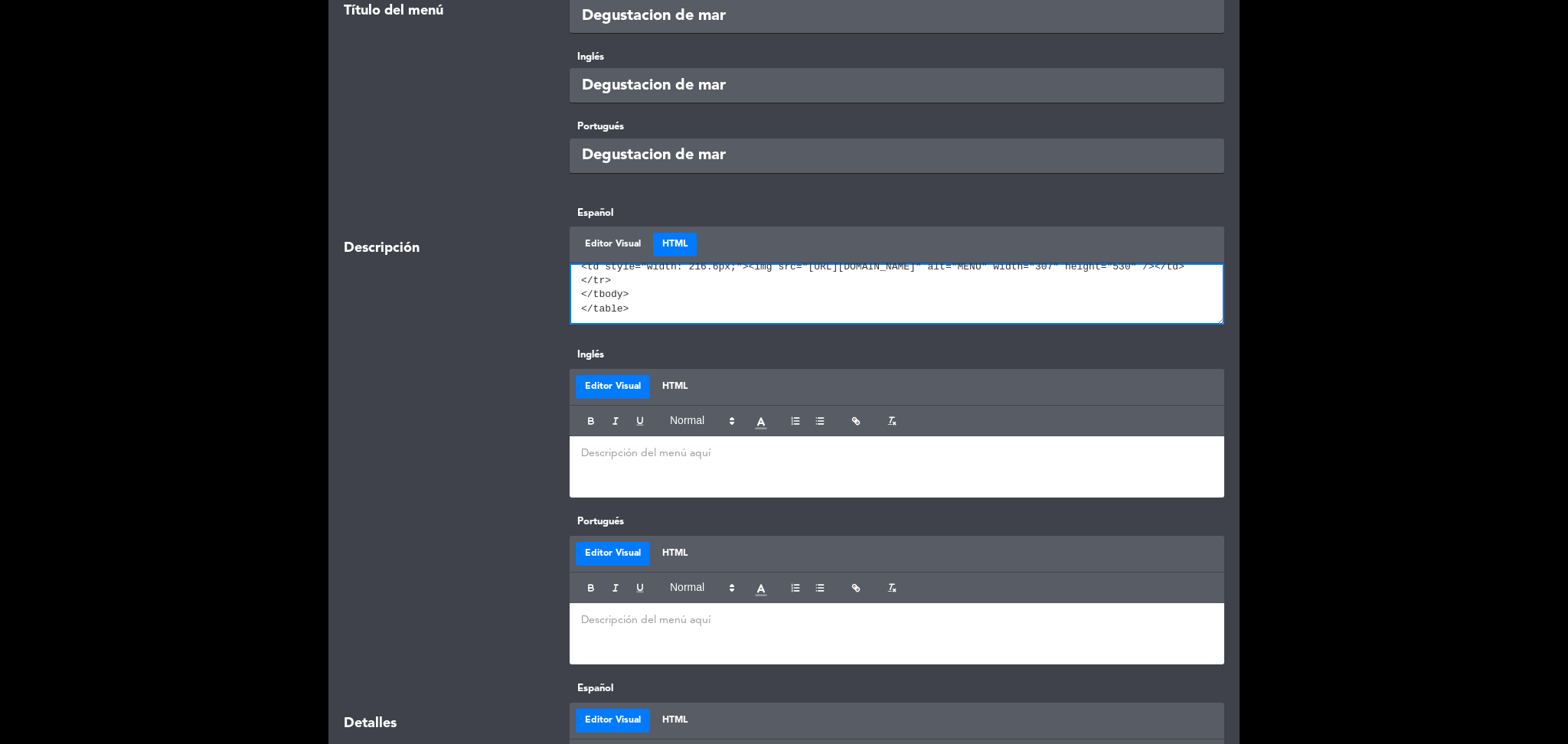
scroll to position [113, 0]
type textarea "<table style="height: 453px;" width="225"> <tbody> <tr> <td style="width: 216.6…"
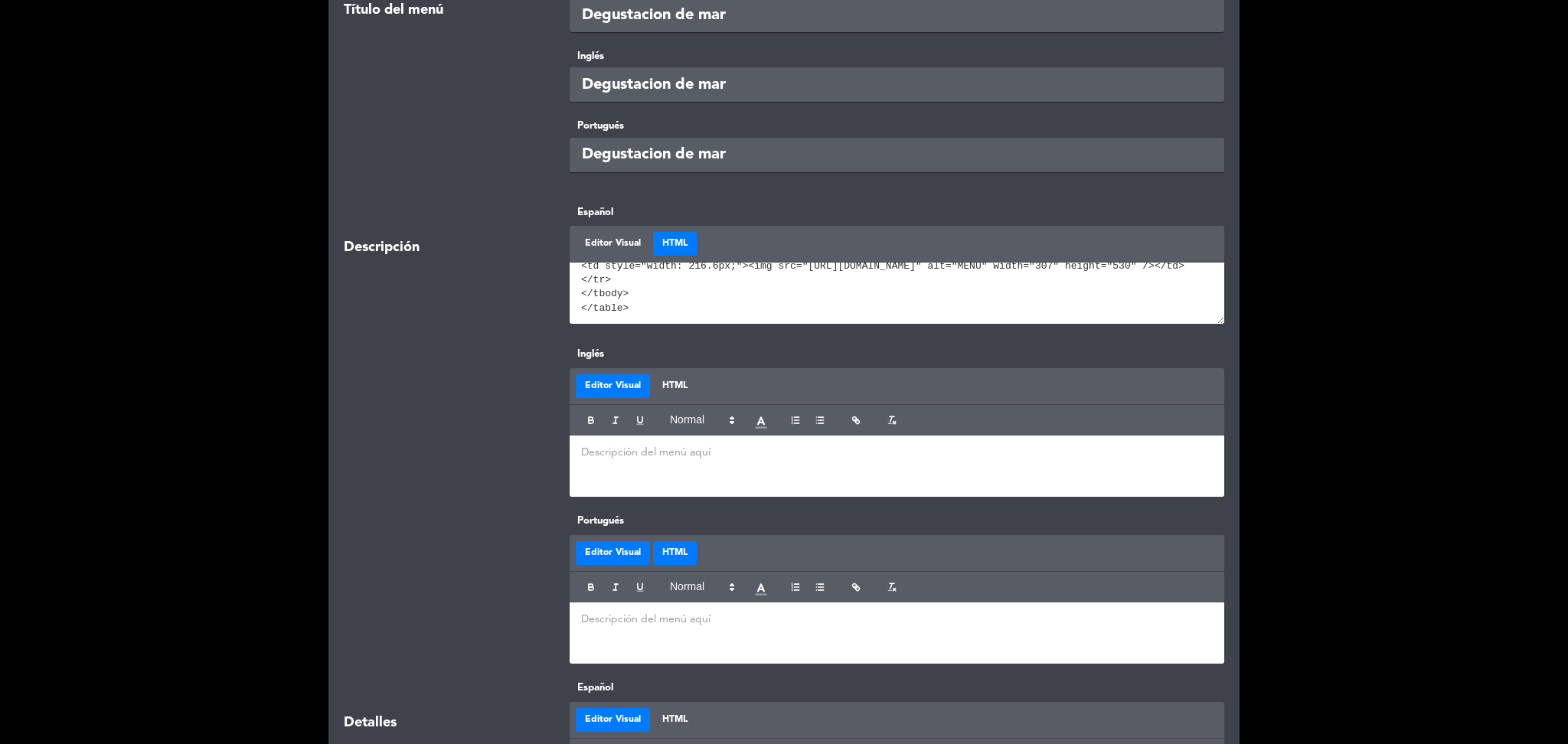
click at [676, 563] on button "HTML" at bounding box center [675, 554] width 44 height 24
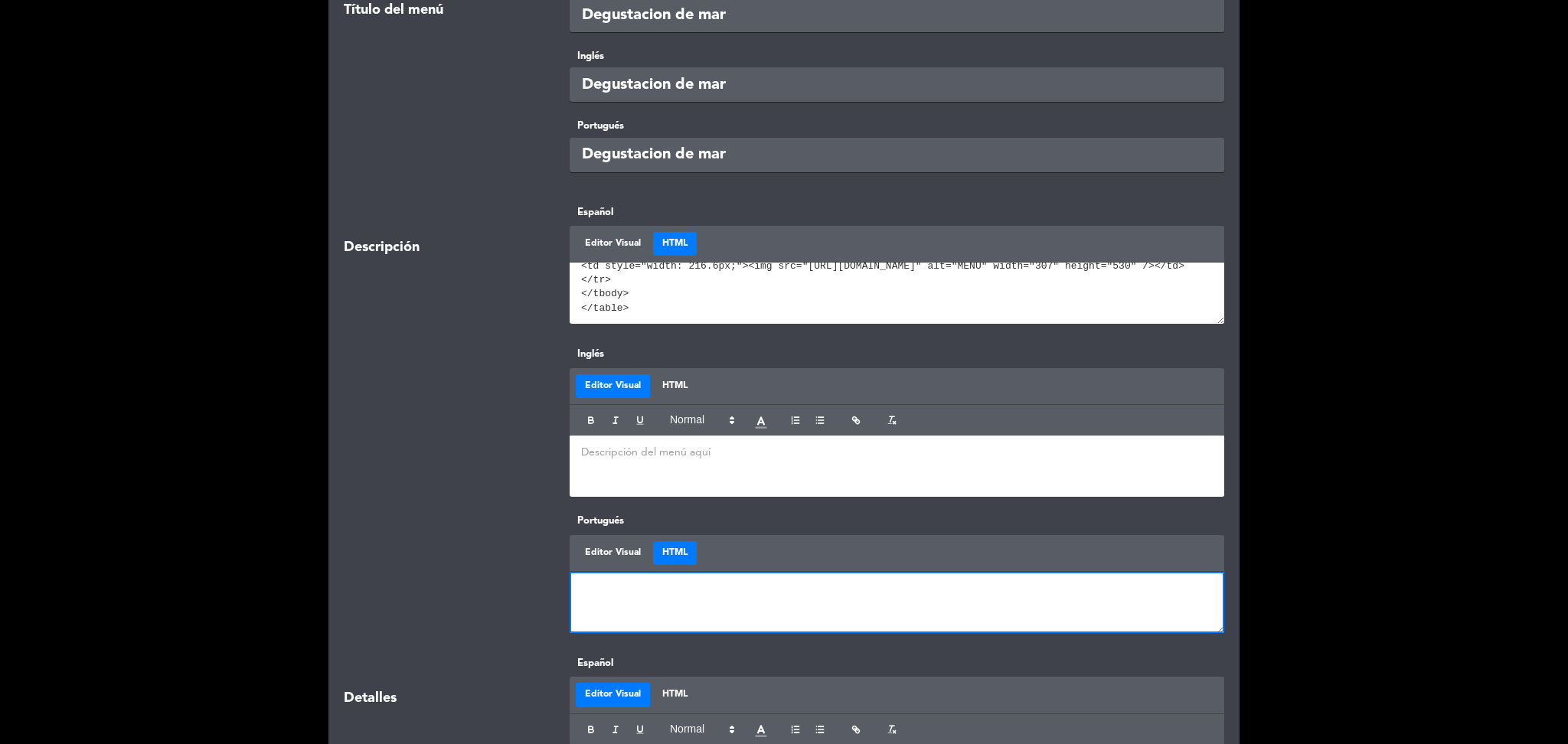
click at [670, 602] on textarea at bounding box center [897, 602] width 654 height 61
paste textarea "<table style="height: 453px;" width="225"> <tbody> <tr> <td style="width: 216.6…"
type textarea "<table style="height: 453px;" width="225"> <tbody> <tr> <td style="width: 216.6…"
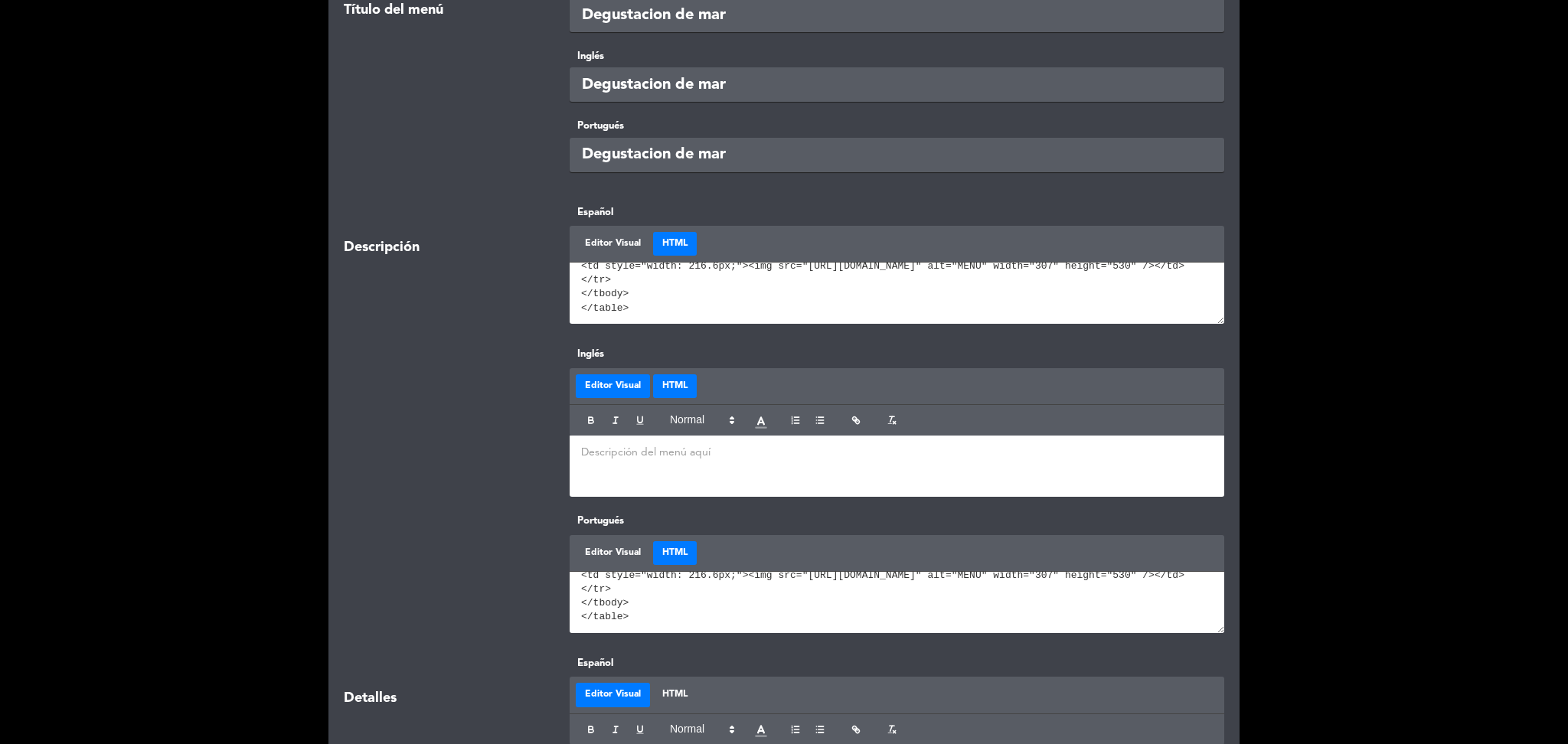
click at [680, 389] on button "HTML" at bounding box center [675, 386] width 44 height 24
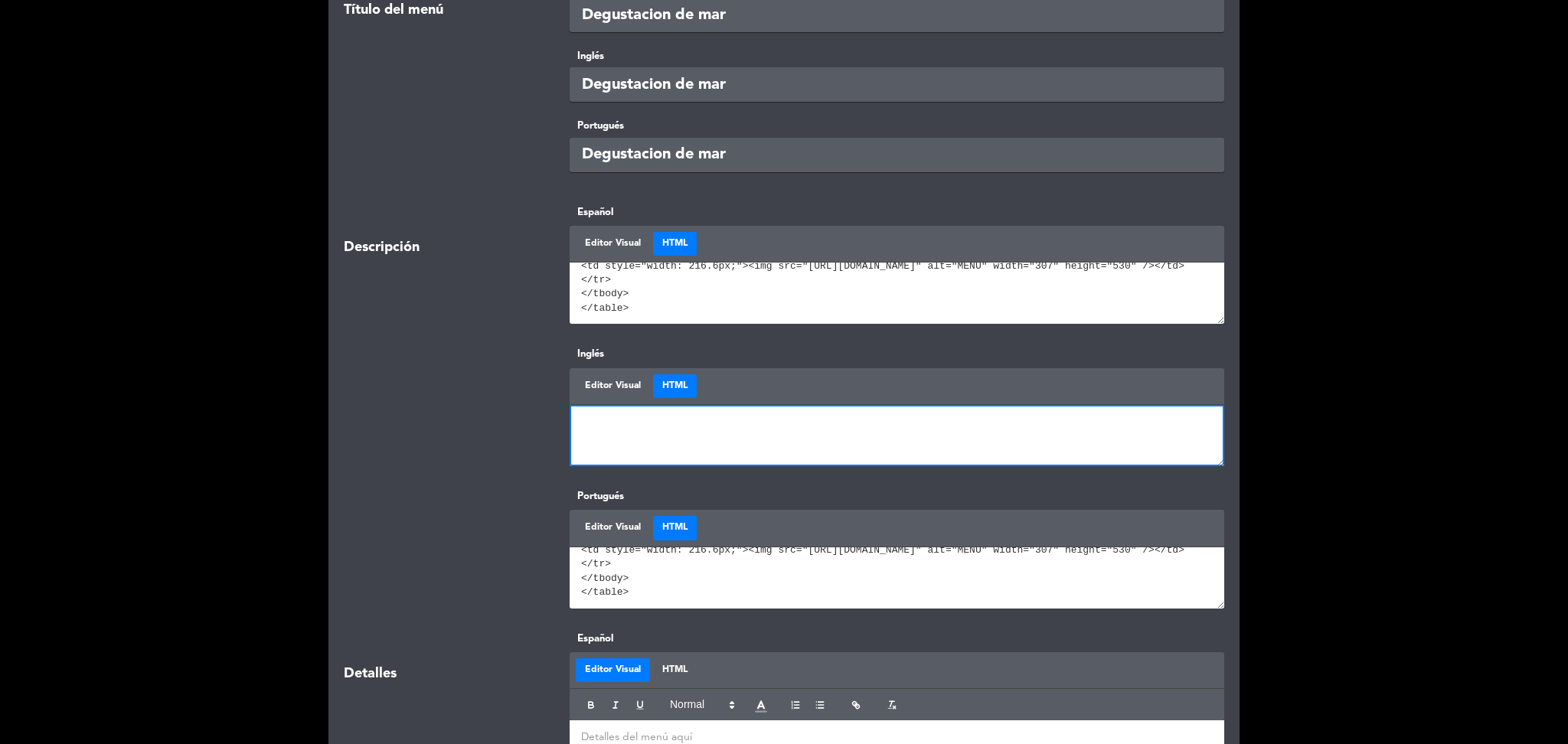
click at [689, 433] on textarea at bounding box center [897, 436] width 654 height 61
paste textarea "<table style="height: 453px;" width="225"> <tbody> <tr> <td style="width: 216.6…"
type textarea "<table style="height: 453px;" width="225"> <tbody> <tr> <td style="width: 216.6…"
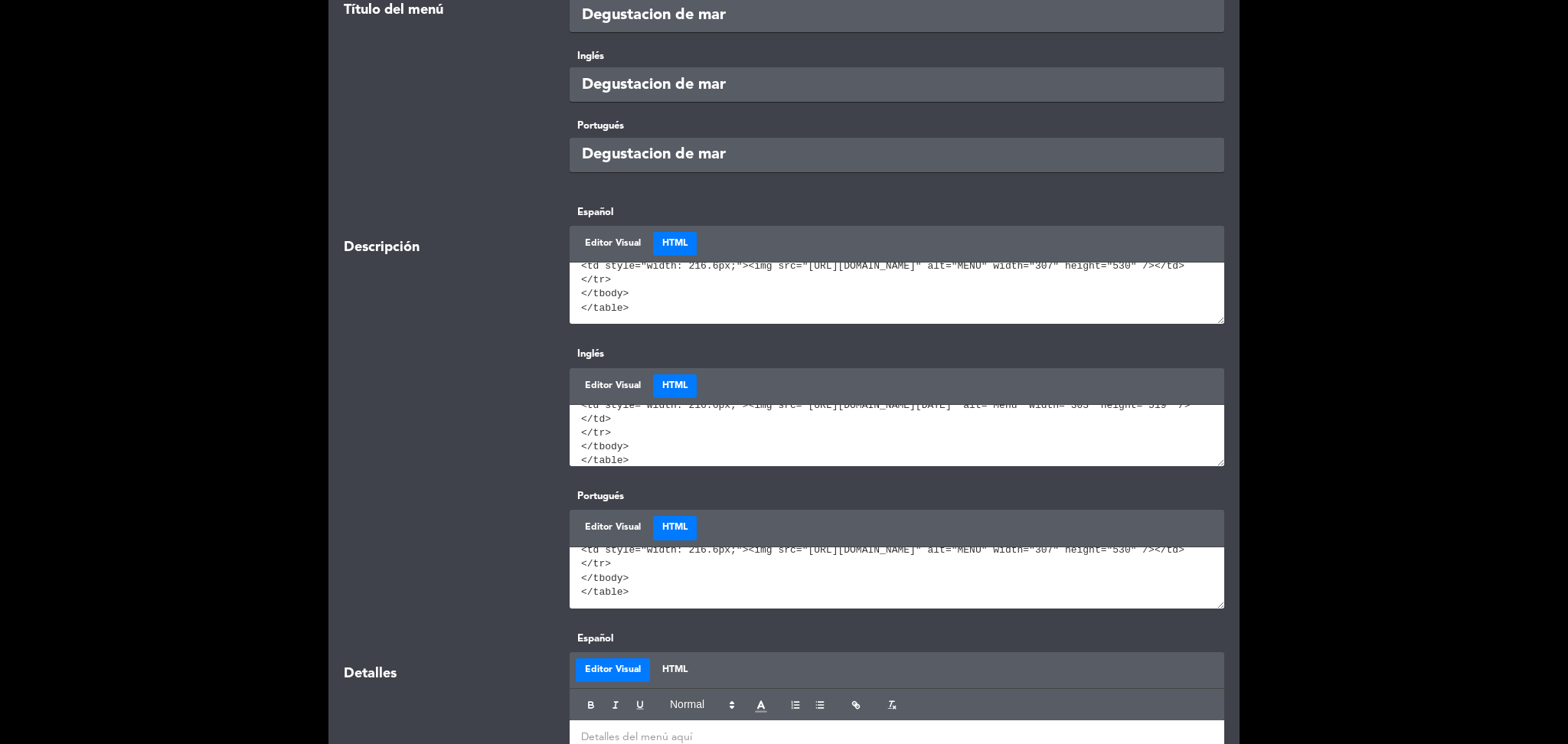
click at [461, 418] on div at bounding box center [445, 409] width 226 height 126
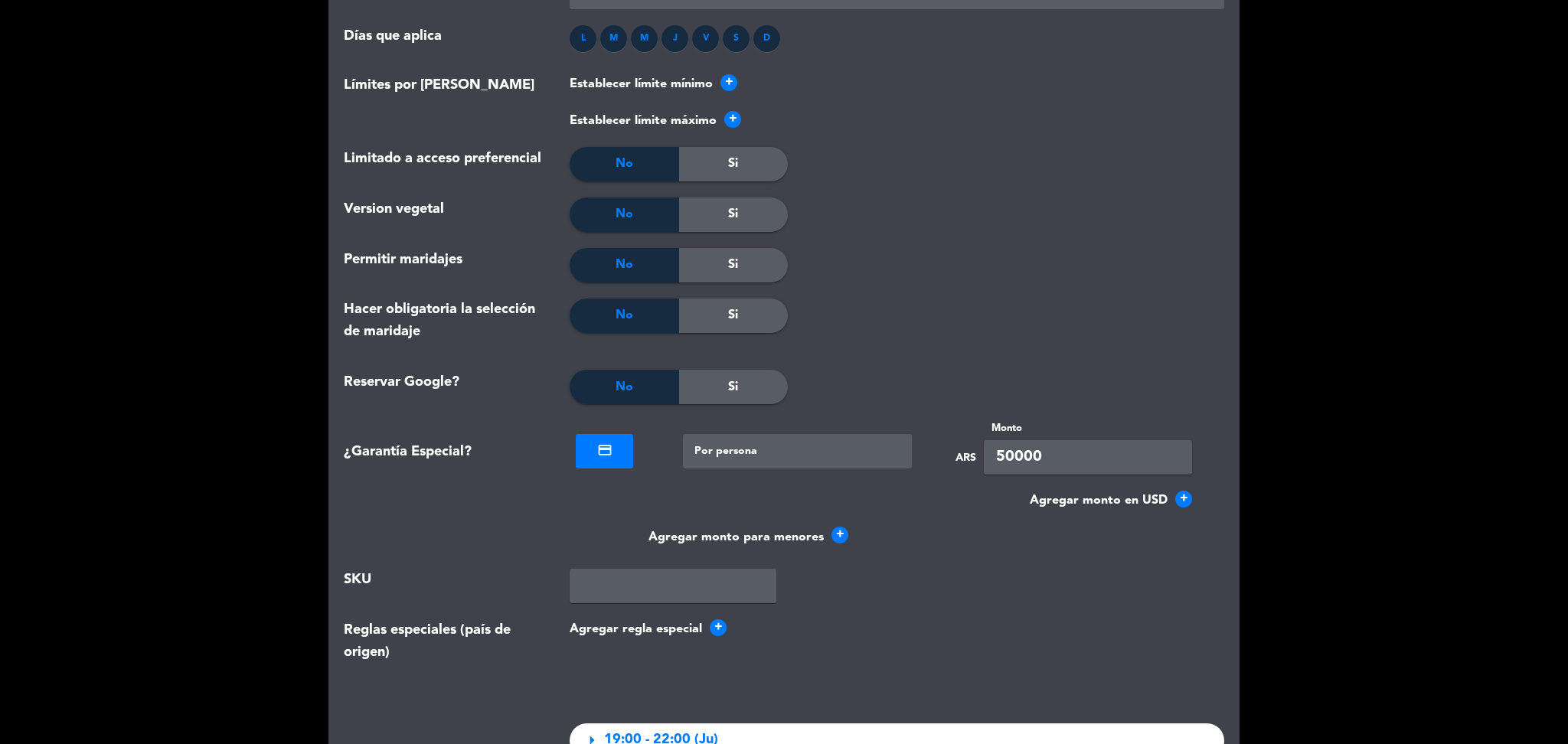
scroll to position [1683, 0]
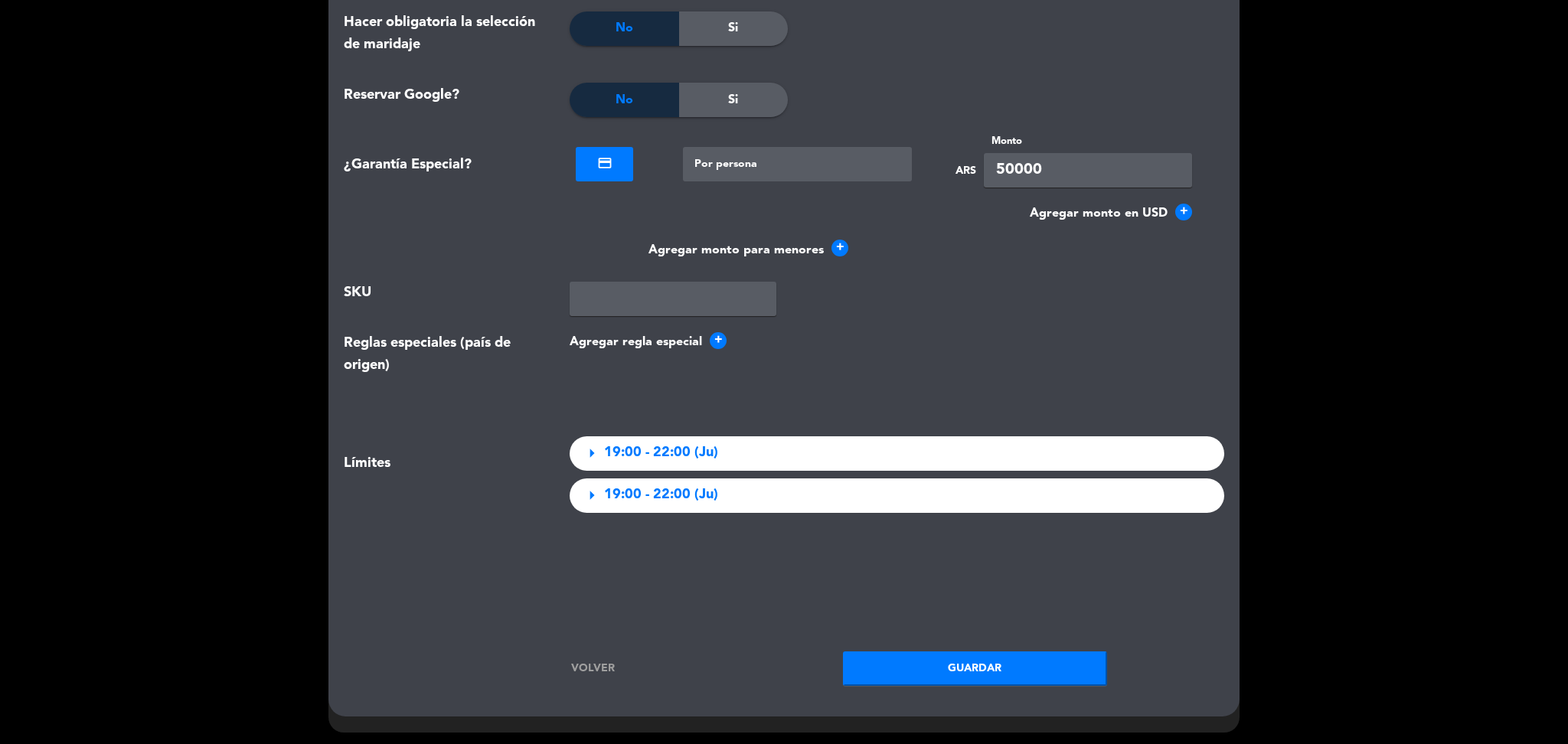
click at [955, 654] on button "Guardar" at bounding box center [975, 668] width 264 height 34
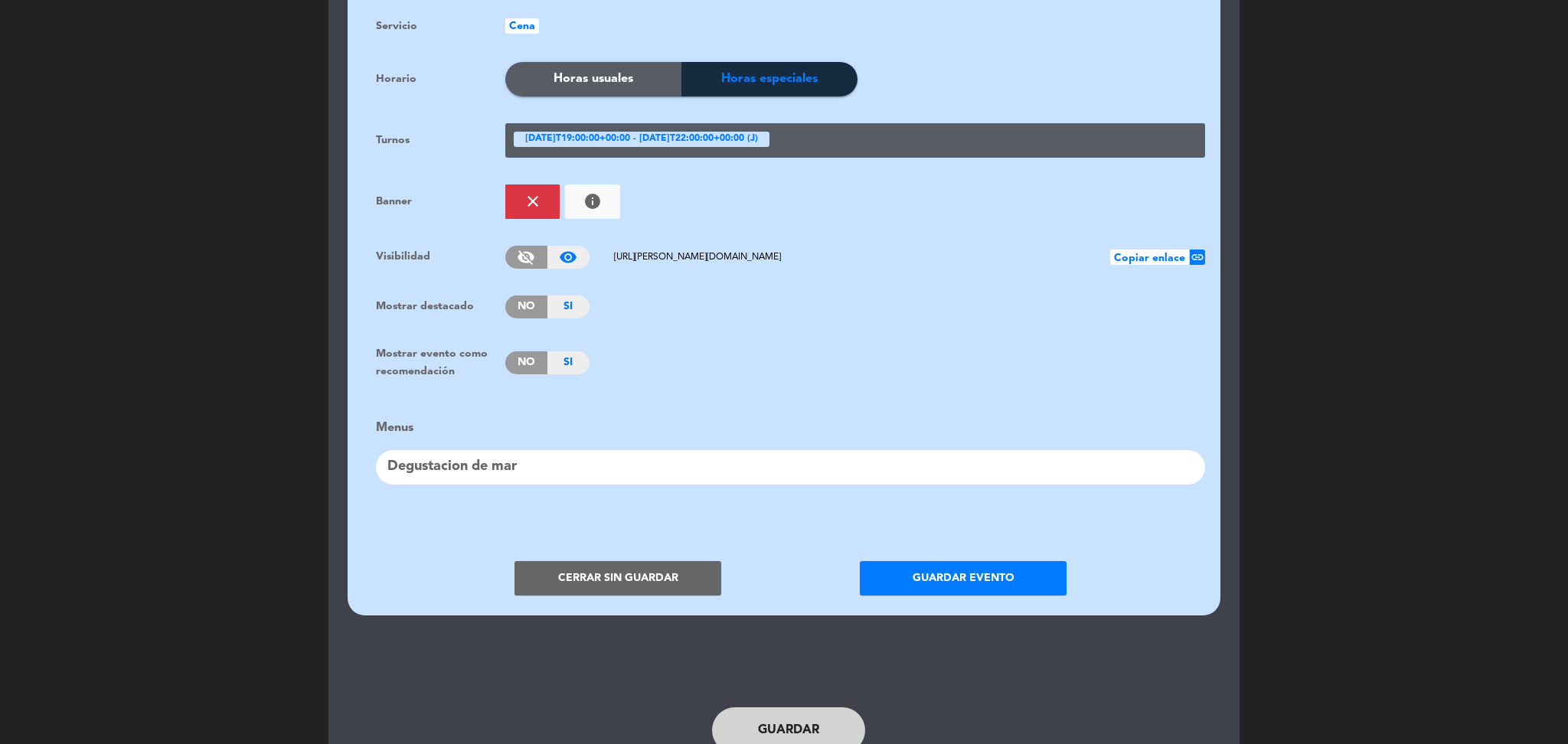
scroll to position [1071, 0]
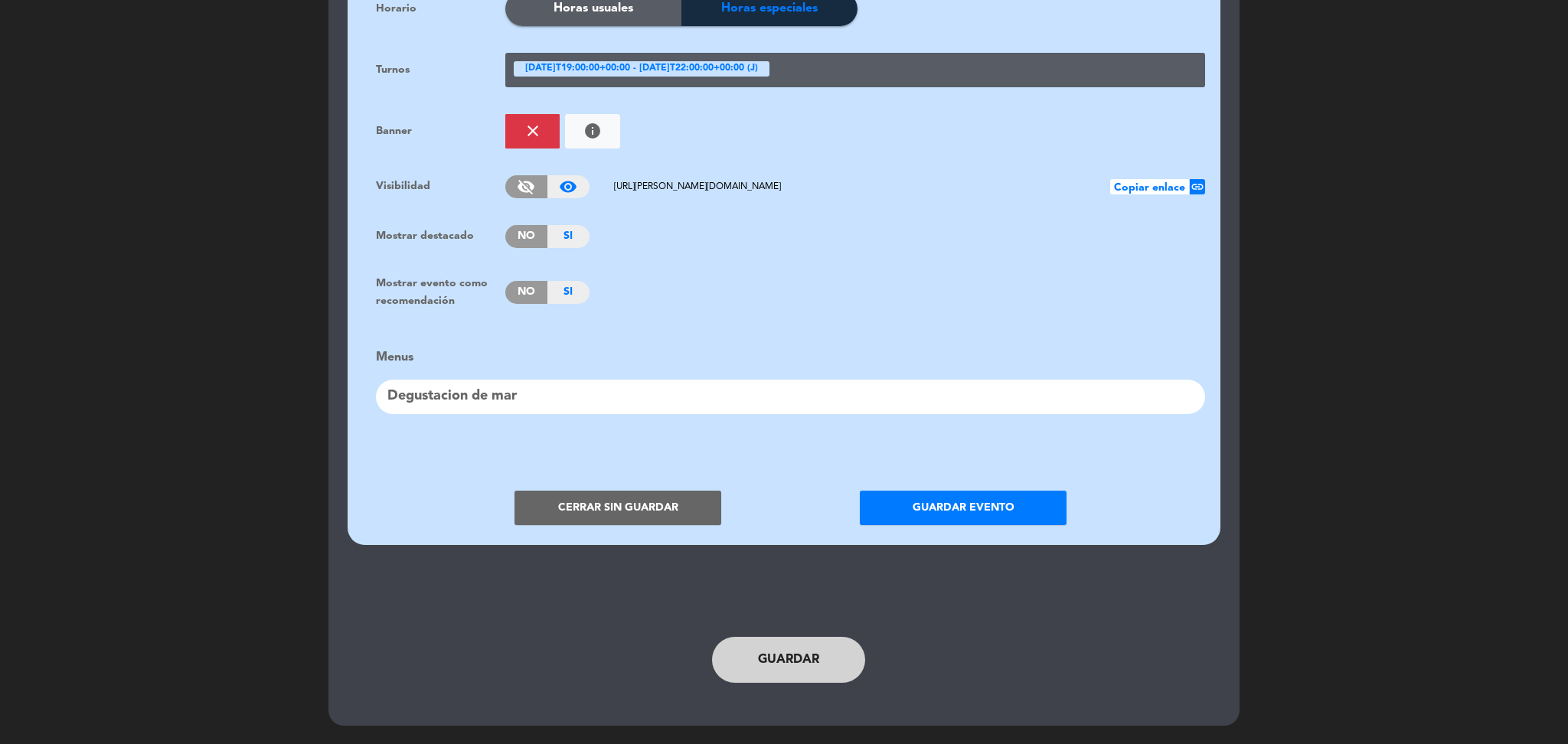
click at [1144, 187] on span "Copiar enlace" at bounding box center [1150, 187] width 79 height 15
click at [959, 507] on button "Guardar evento" at bounding box center [963, 507] width 206 height 34
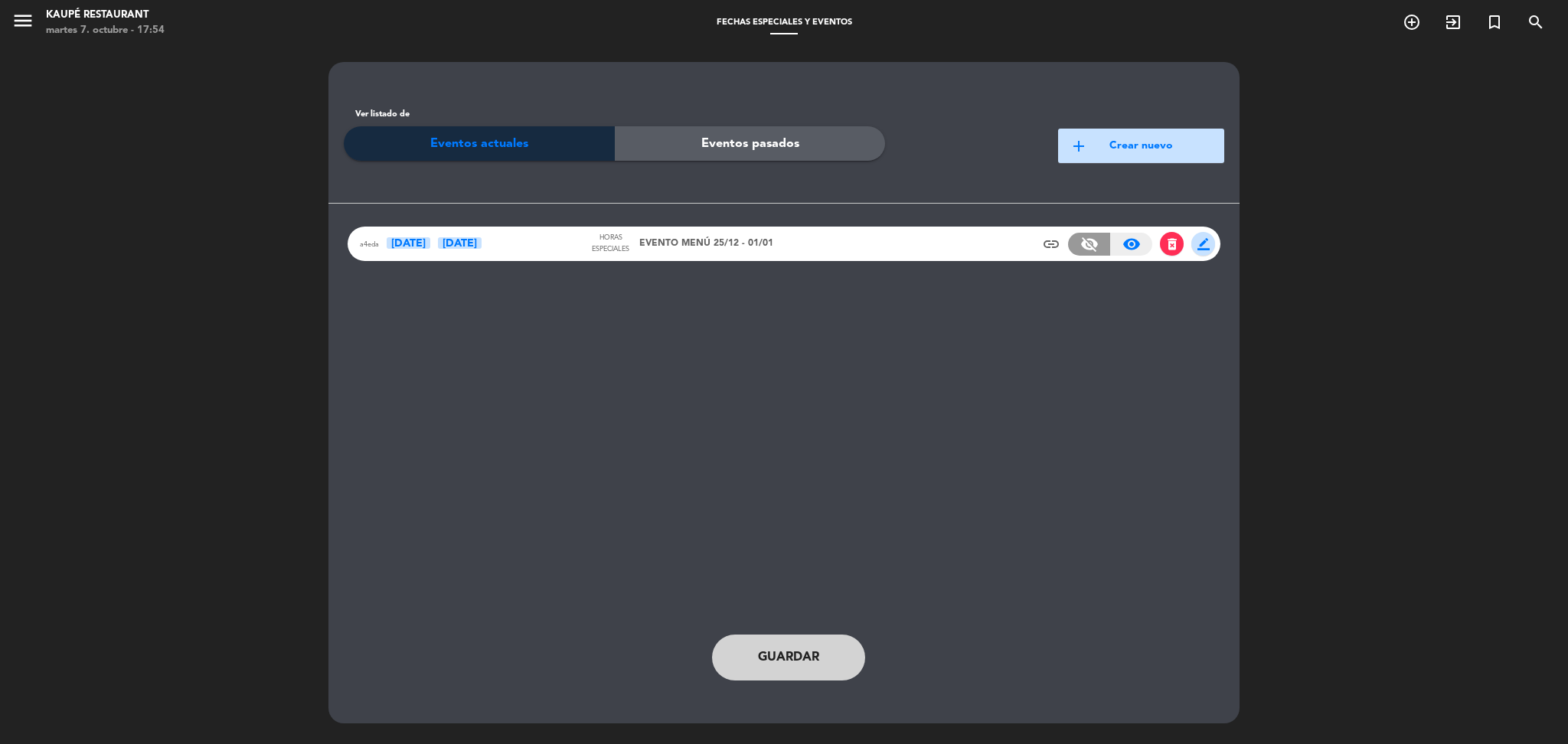
scroll to position [0, 0]
click at [803, 645] on button "Guardar" at bounding box center [788, 657] width 153 height 46
click at [552, 244] on div "a4eda [DATE] Ene" at bounding box center [474, 243] width 230 height 18
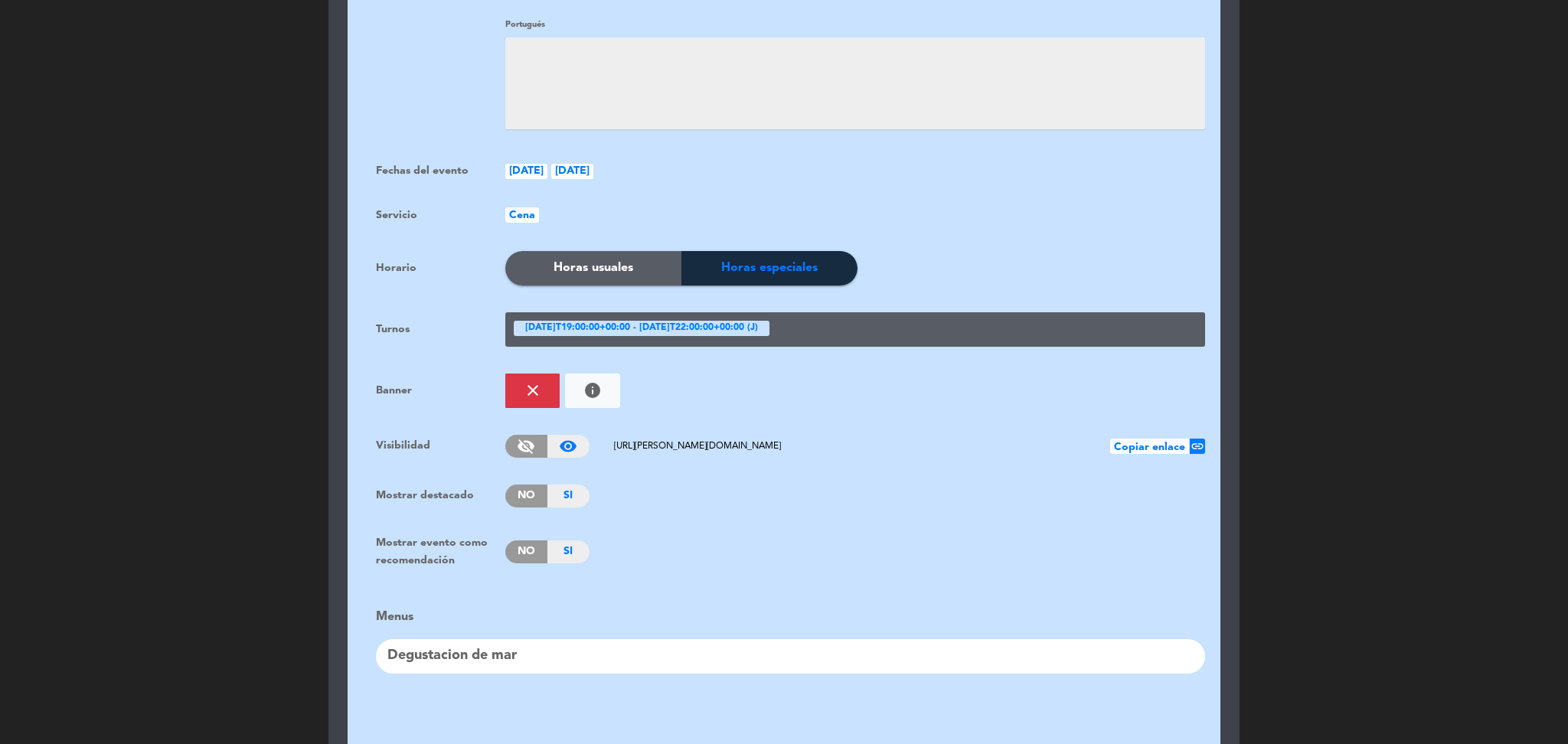
scroll to position [812, 0]
click at [523, 545] on span "No" at bounding box center [526, 551] width 42 height 23
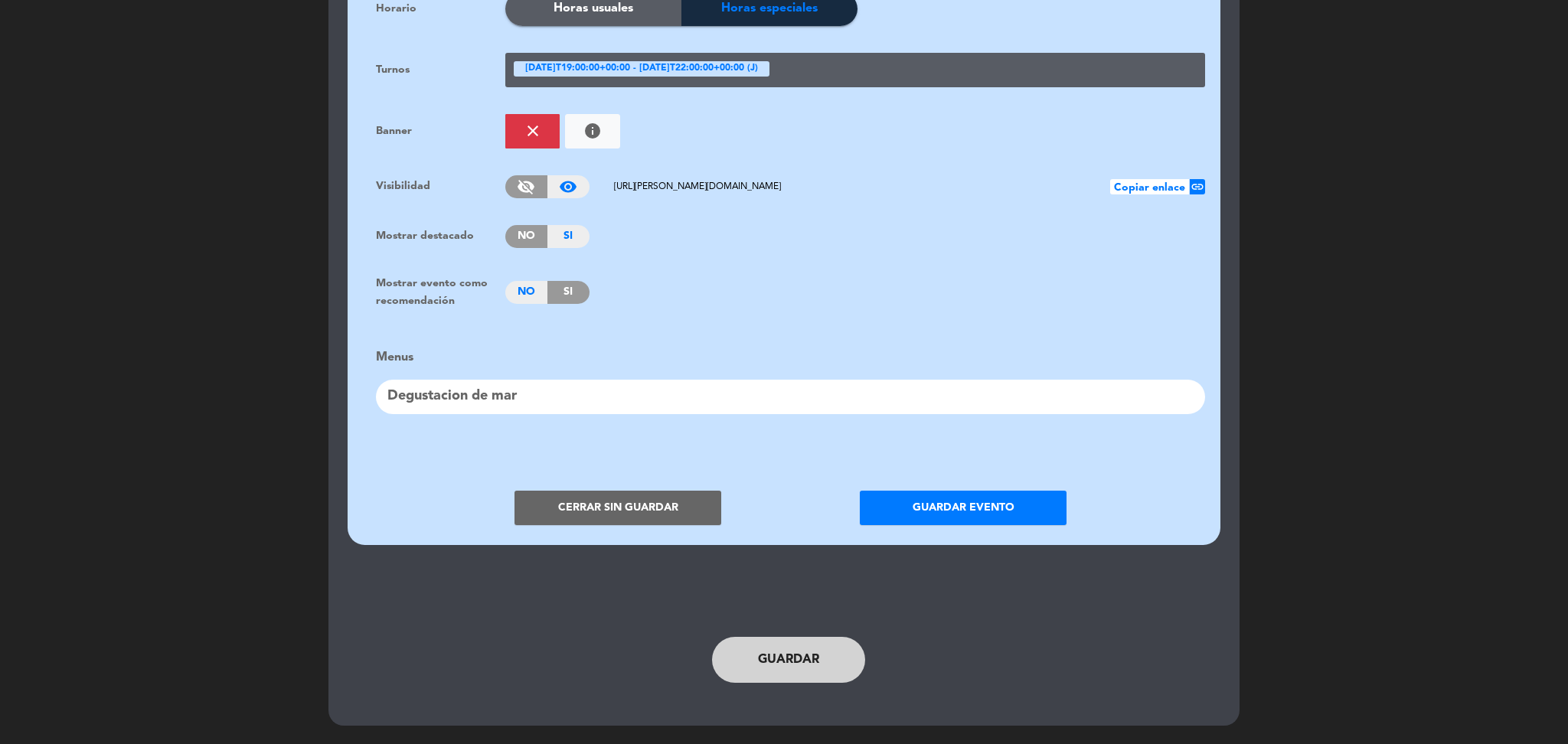
click at [916, 501] on button "Guardar evento" at bounding box center [963, 507] width 206 height 34
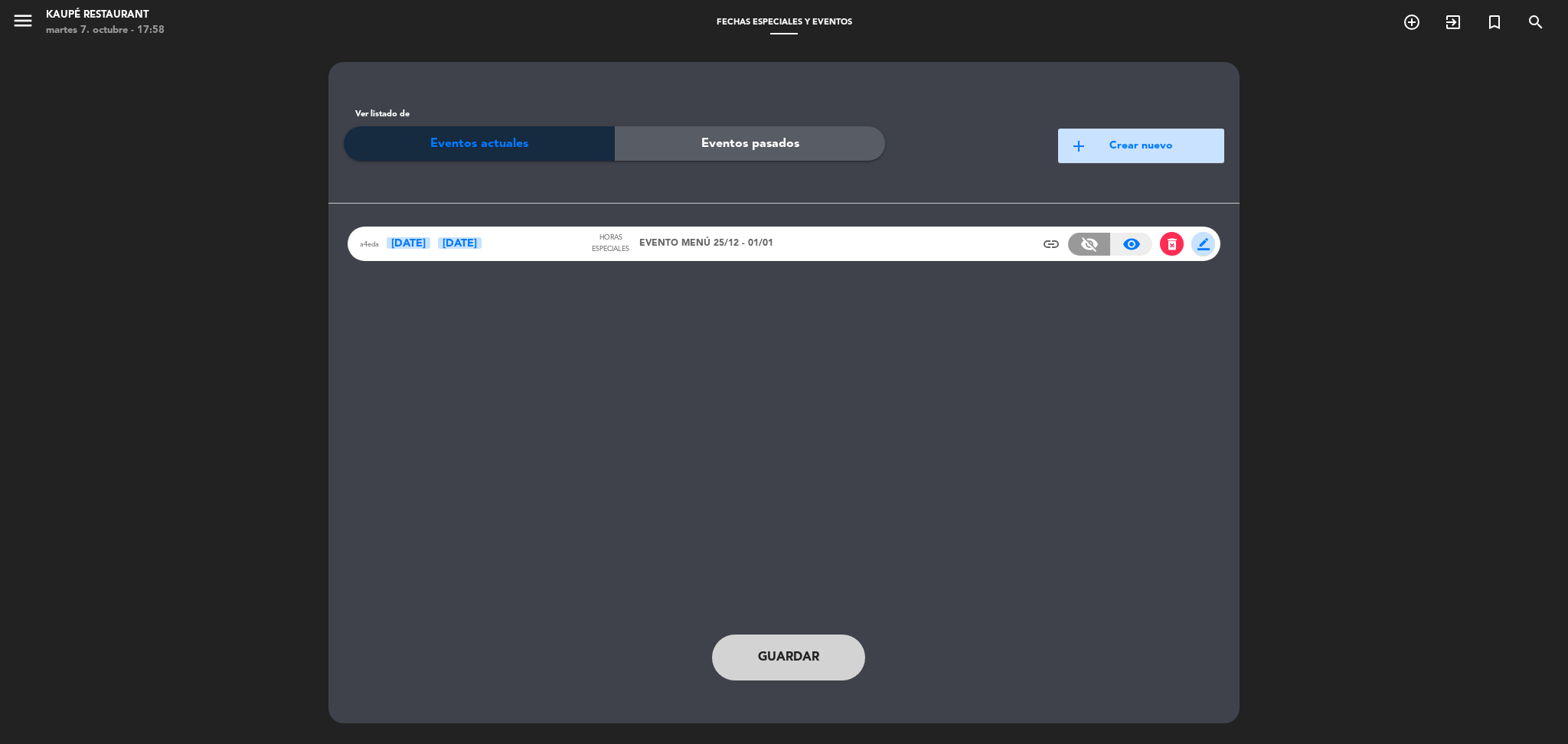
click at [805, 651] on span "Guardar" at bounding box center [789, 657] width 61 height 20
click at [18, 22] on icon "menu" at bounding box center [22, 20] width 23 height 23
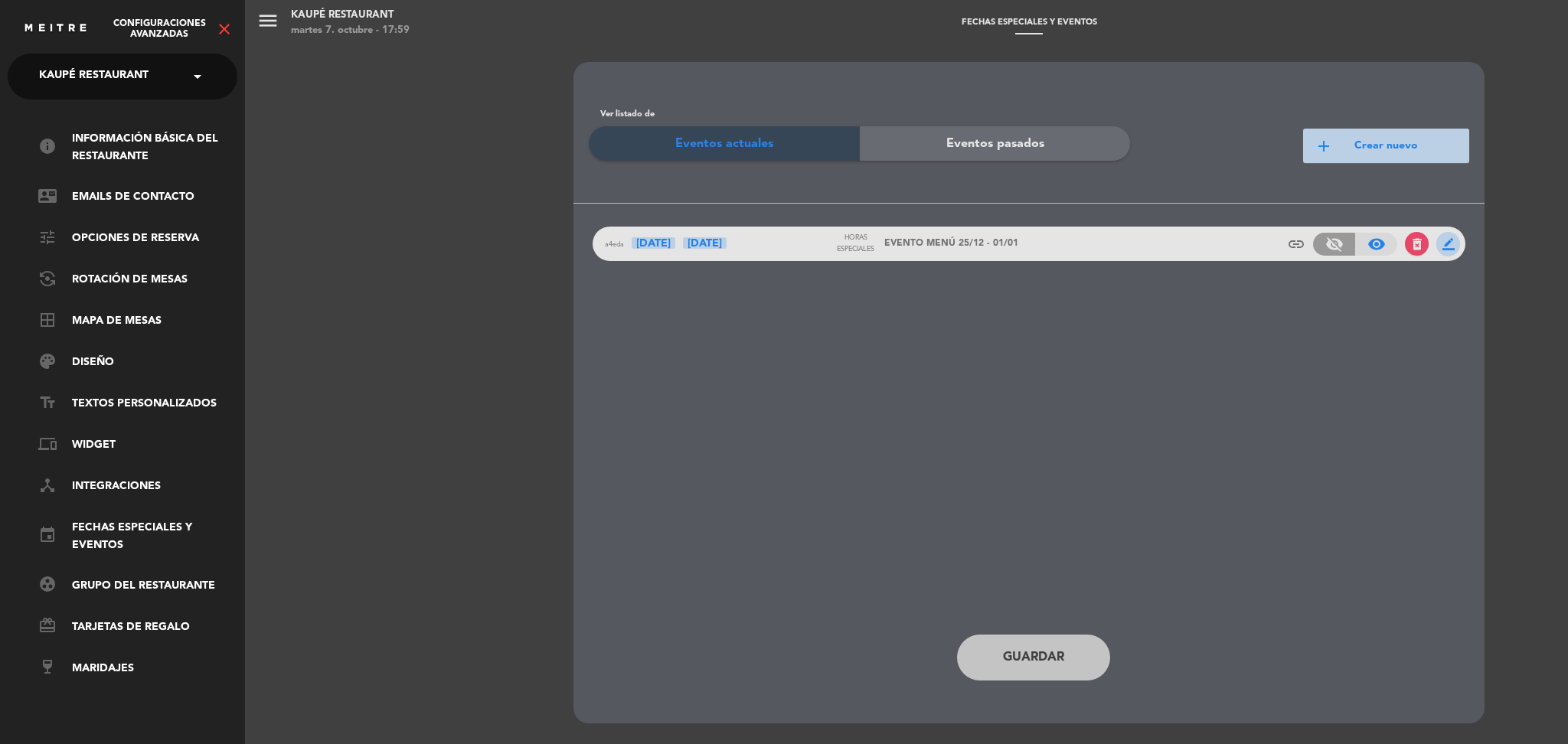
click at [229, 22] on icon "close" at bounding box center [225, 29] width 19 height 19
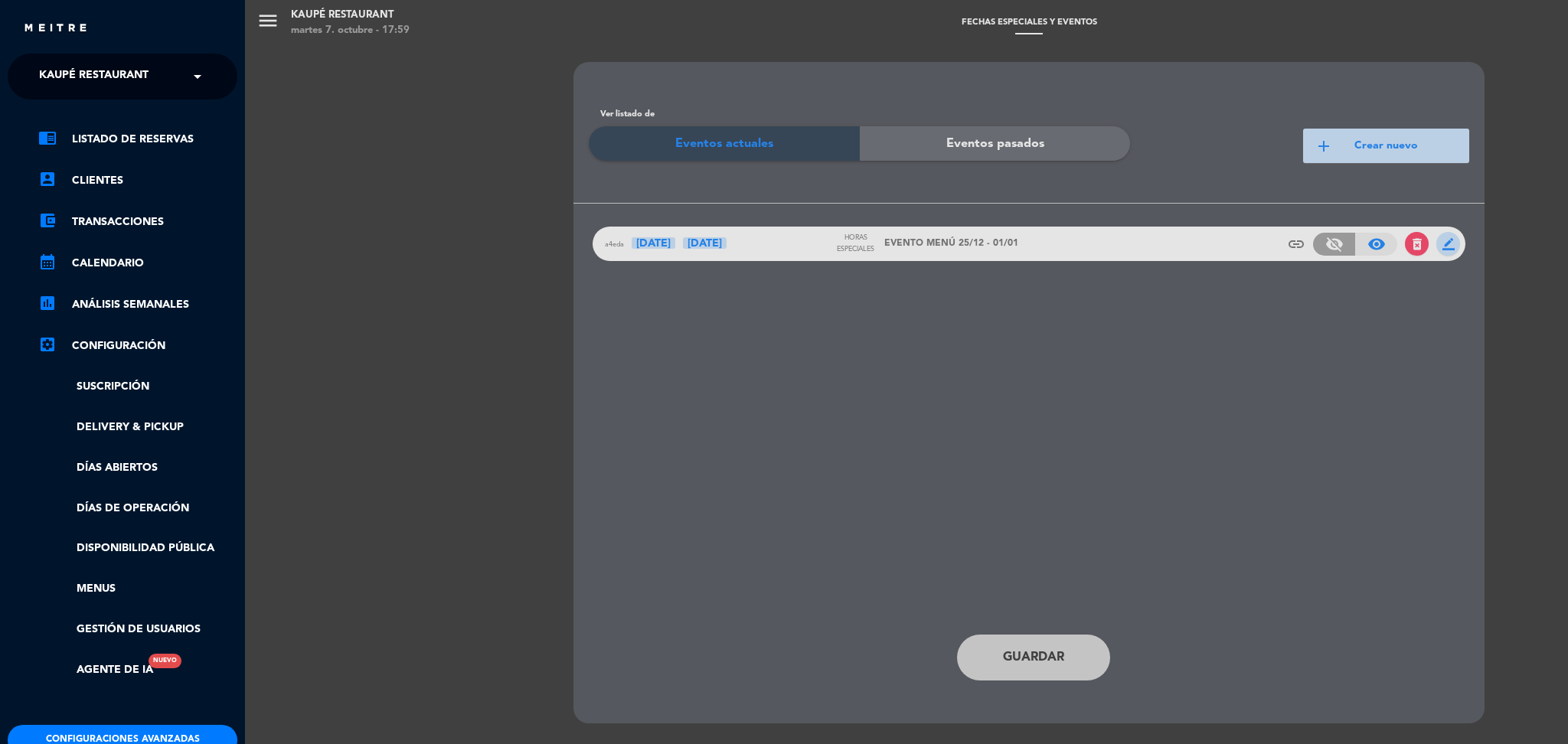
scroll to position [1, 0]
click at [127, 518] on ul "chrome_reader_mode Listado de Reservas account_box Clientes account_balance_wal…" at bounding box center [122, 403] width 230 height 549
click at [129, 513] on link "Días de Operación" at bounding box center [138, 507] width 199 height 18
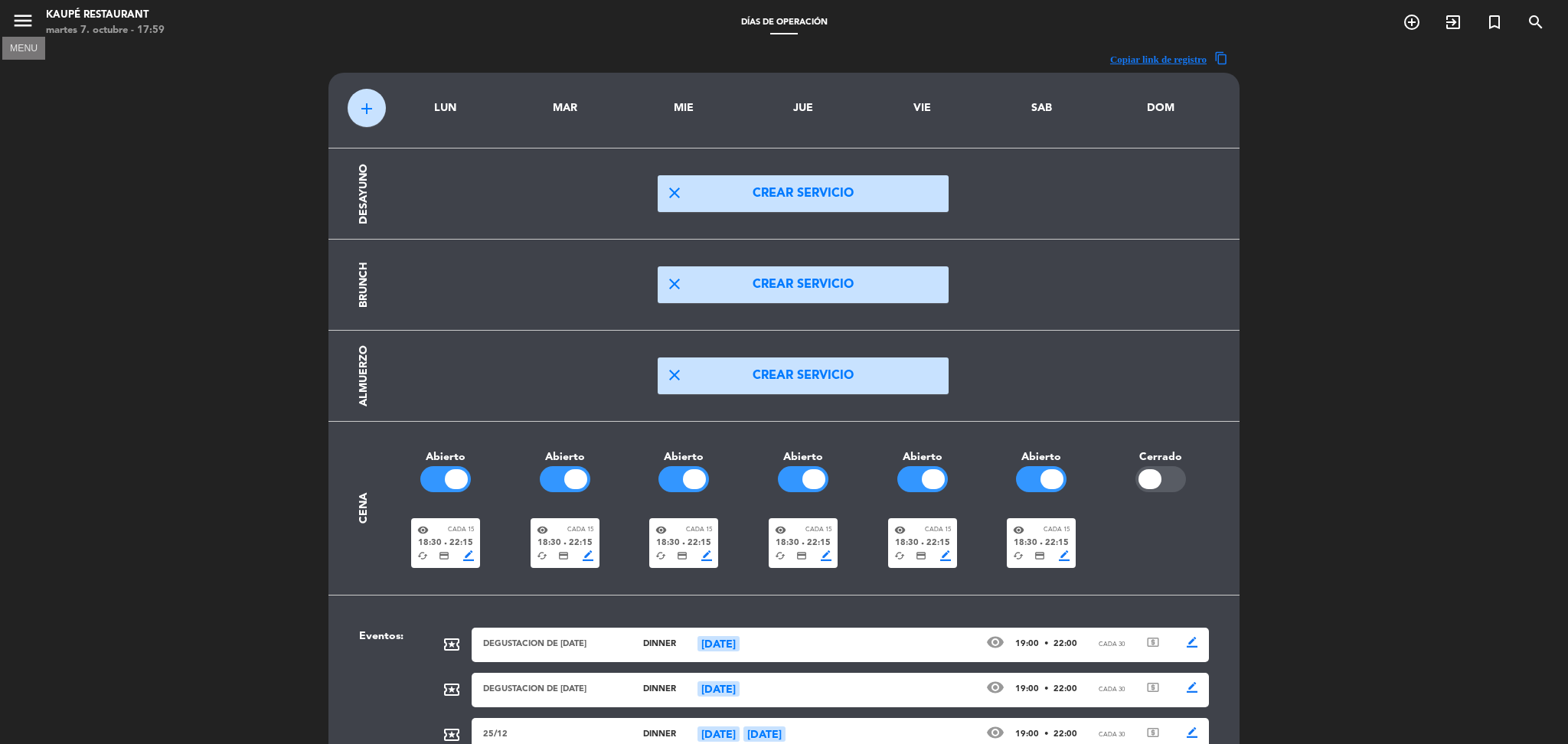
click at [28, 28] on icon "menu" at bounding box center [22, 20] width 23 height 23
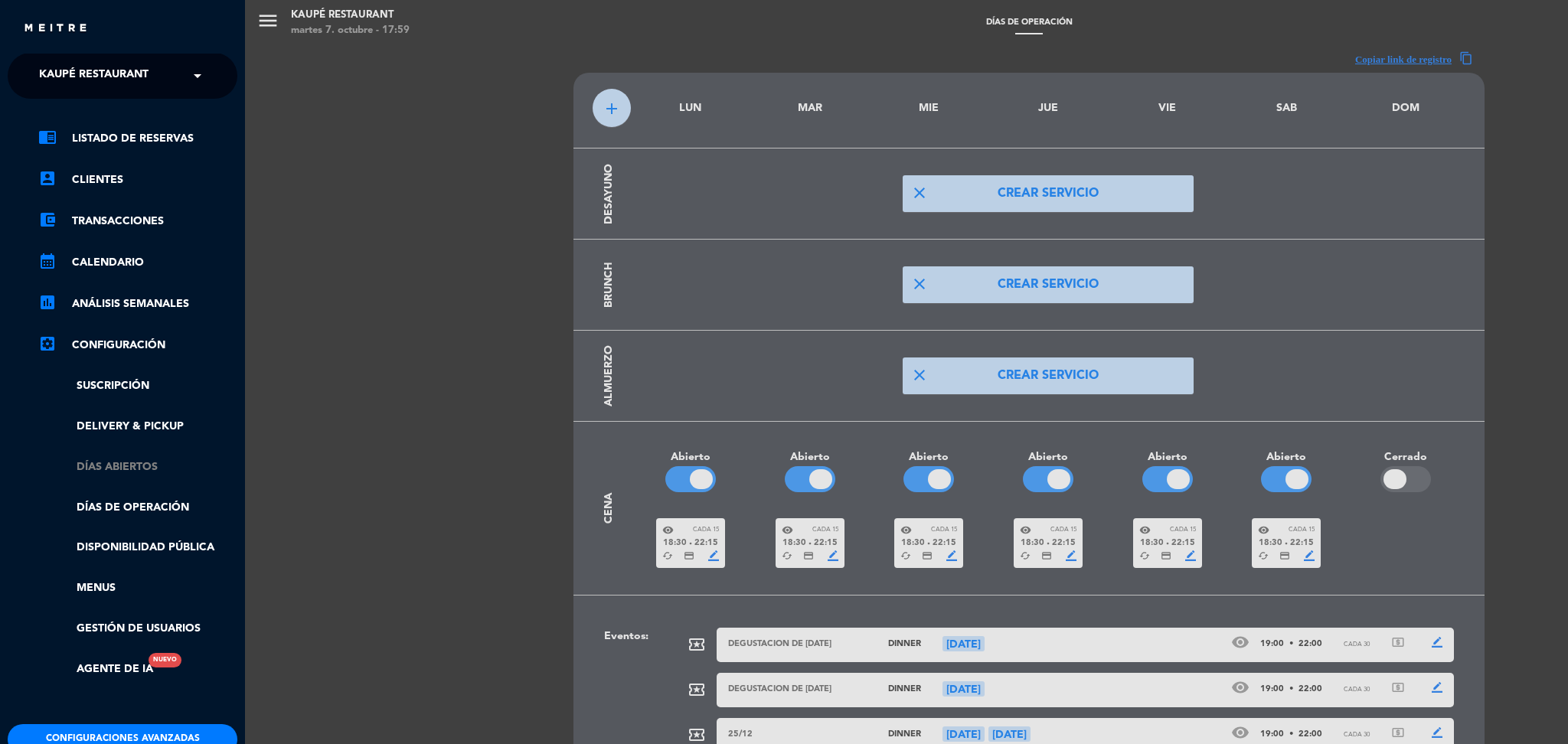
click at [141, 469] on link "Días abiertos" at bounding box center [138, 467] width 199 height 18
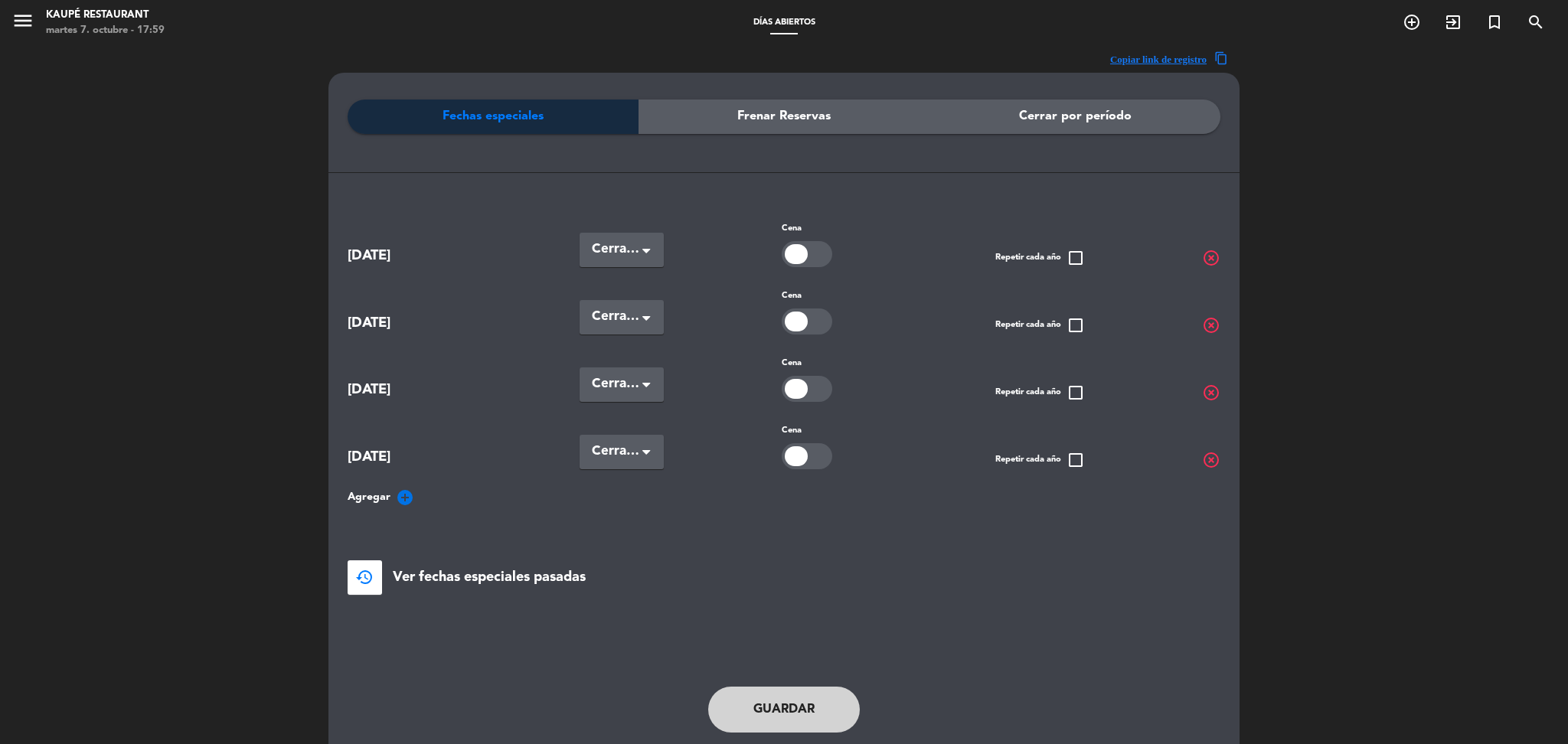
click at [1210, 322] on span "highlight_off" at bounding box center [1212, 325] width 19 height 19
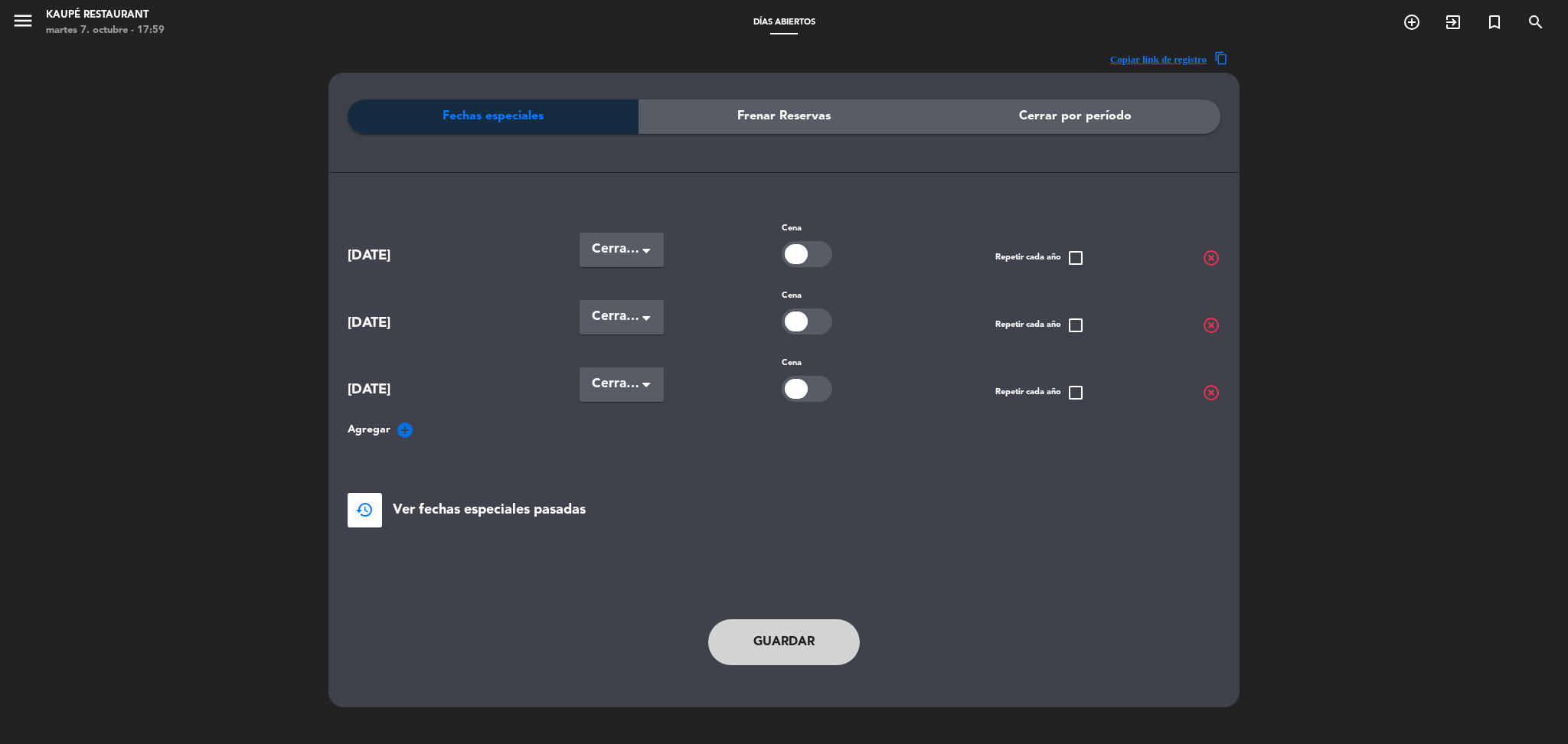
click at [1209, 385] on span "highlight_off" at bounding box center [1212, 393] width 19 height 19
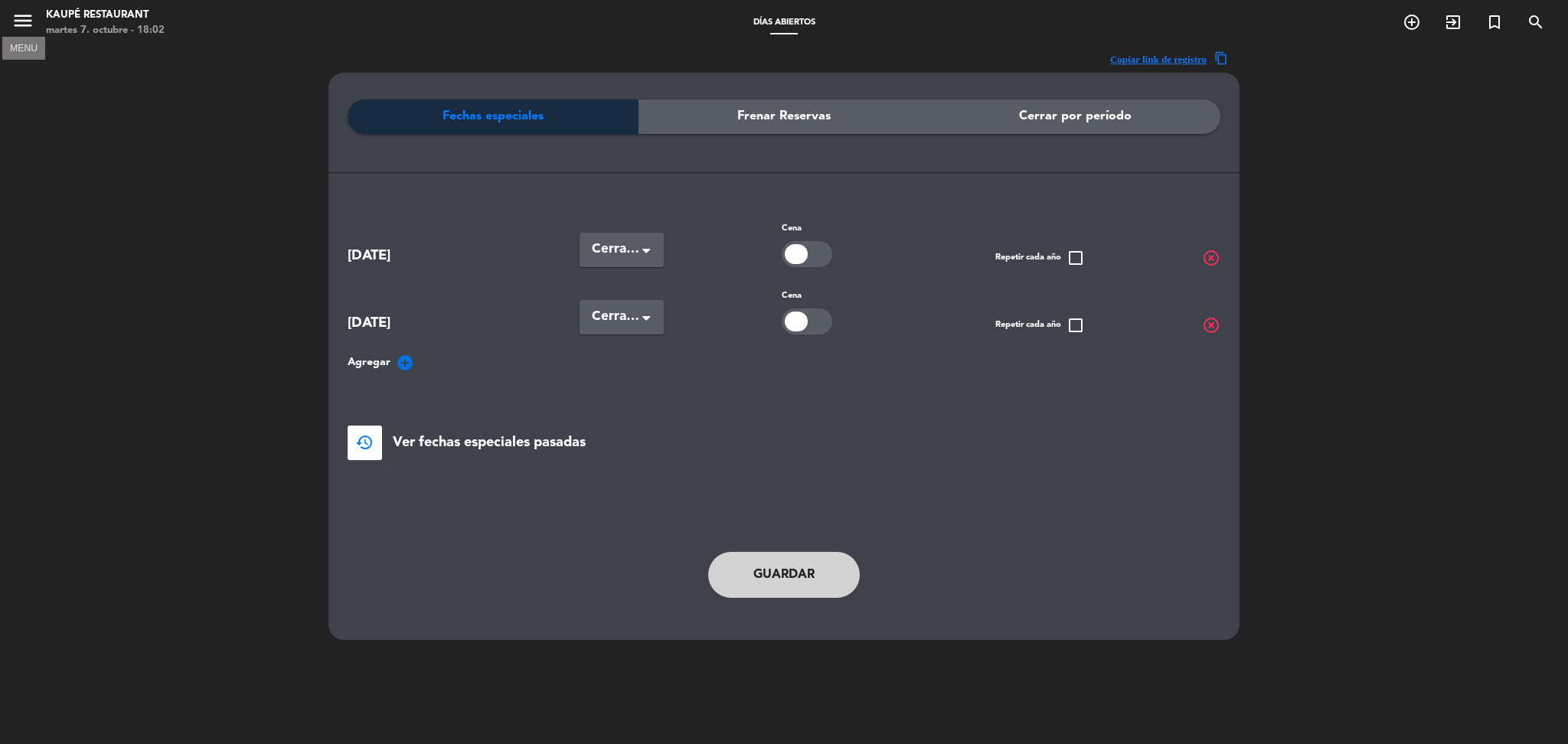
click at [18, 24] on icon "menu" at bounding box center [22, 20] width 23 height 23
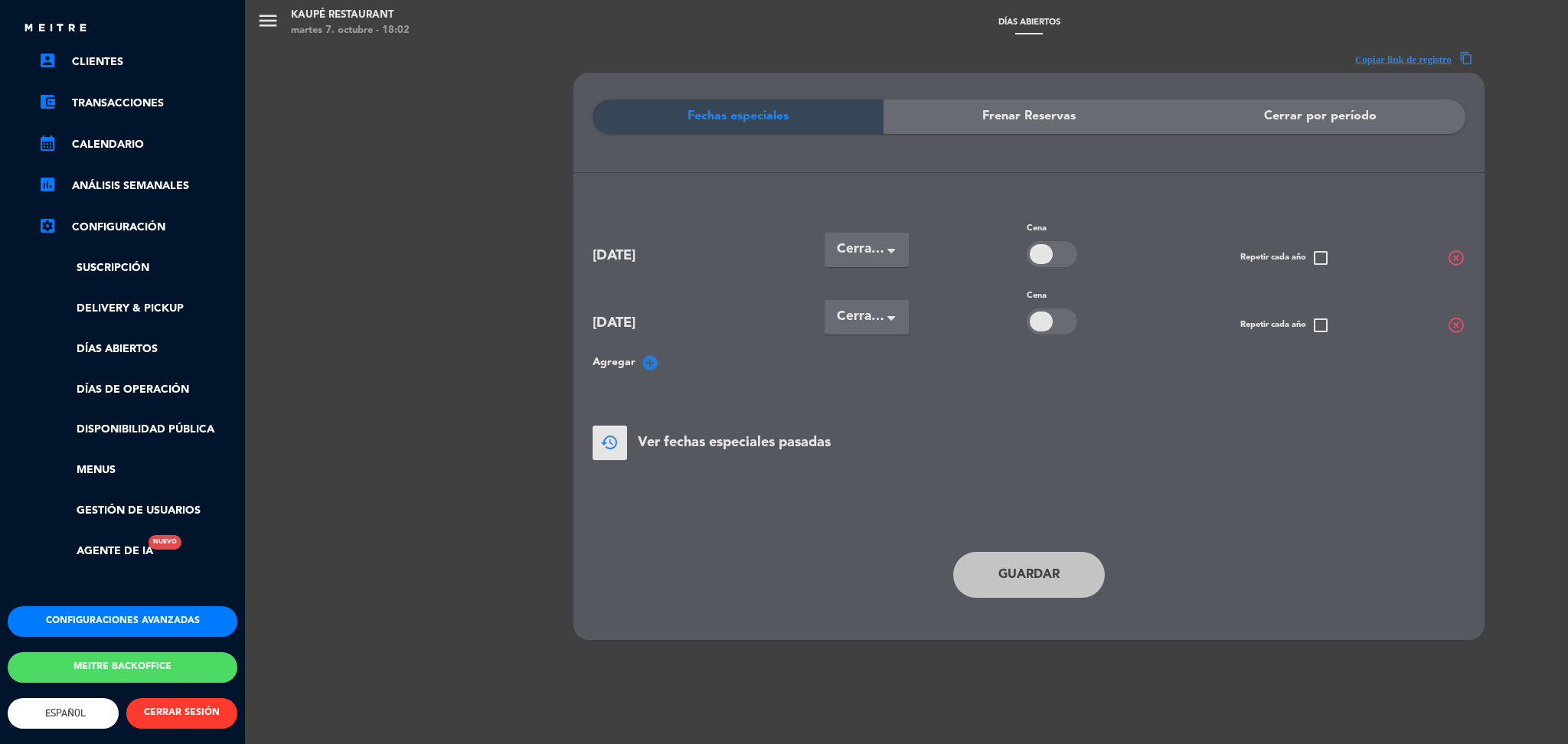
scroll to position [133, 0]
click at [125, 607] on button "Configuraciones avanzadas" at bounding box center [122, 621] width 230 height 31
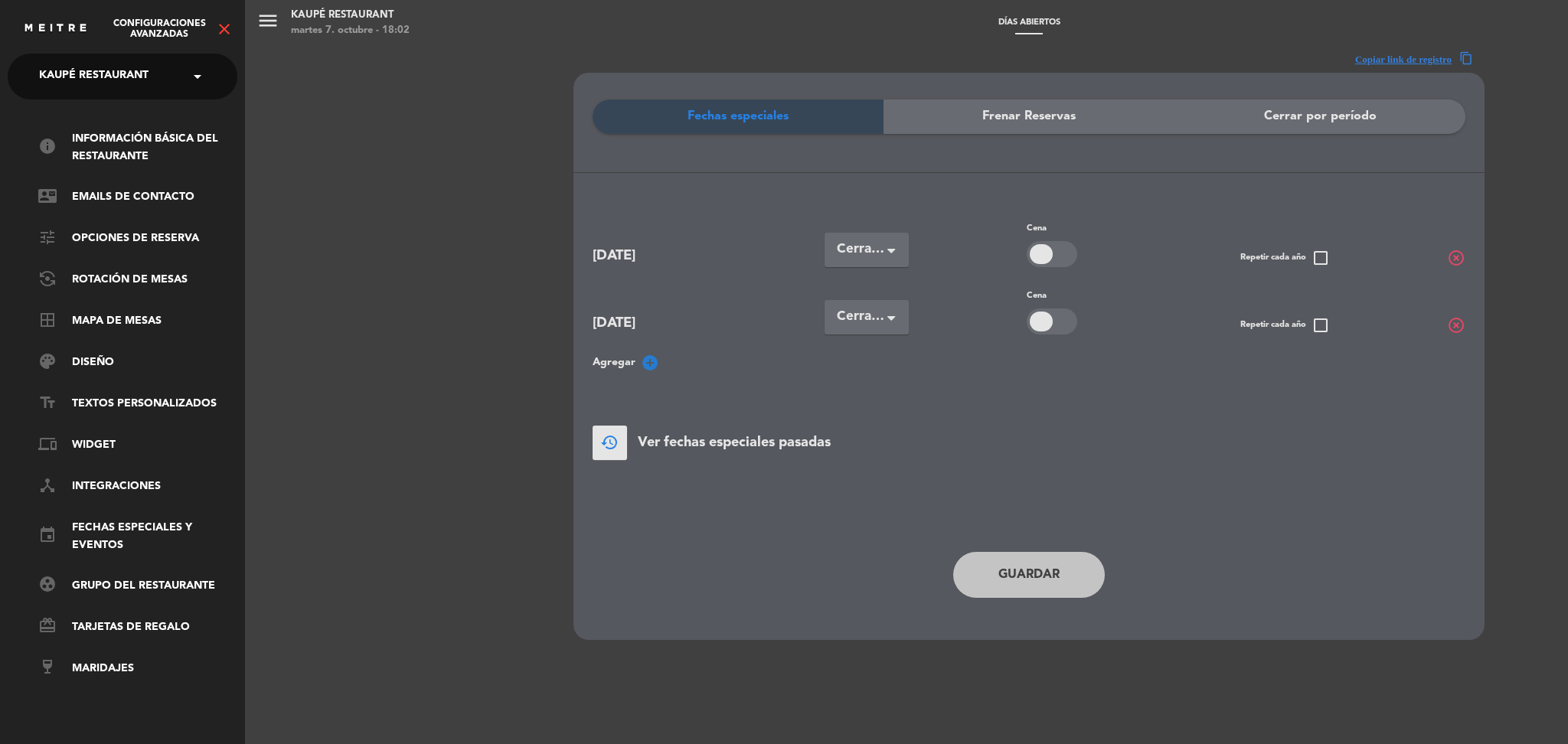
scroll to position [0, 0]
click at [133, 154] on link "info Información básica del restaurante" at bounding box center [138, 148] width 199 height 35
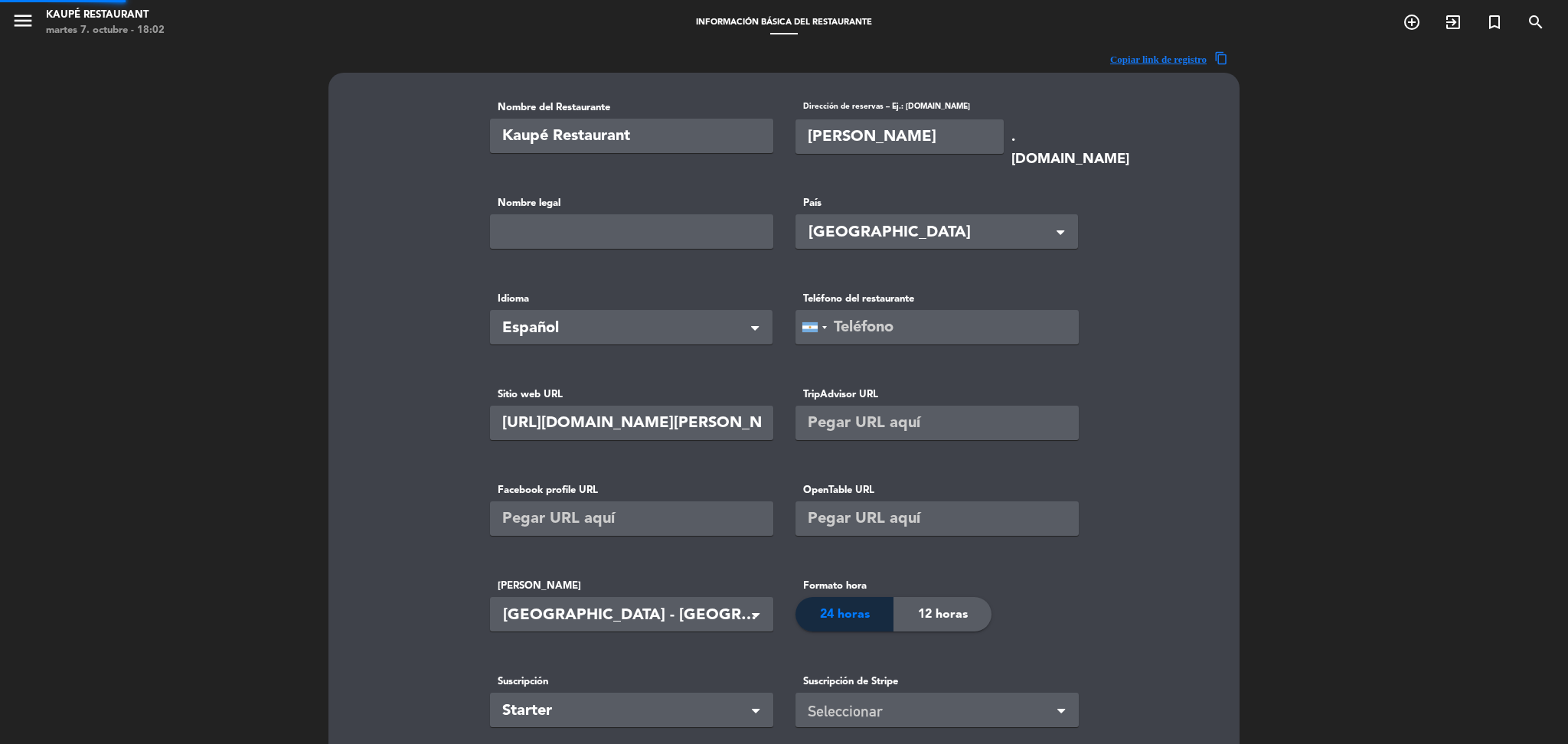
type input "[PHONE_NUMBER]"
type input "[PERSON_NAME]"
type input "56900"
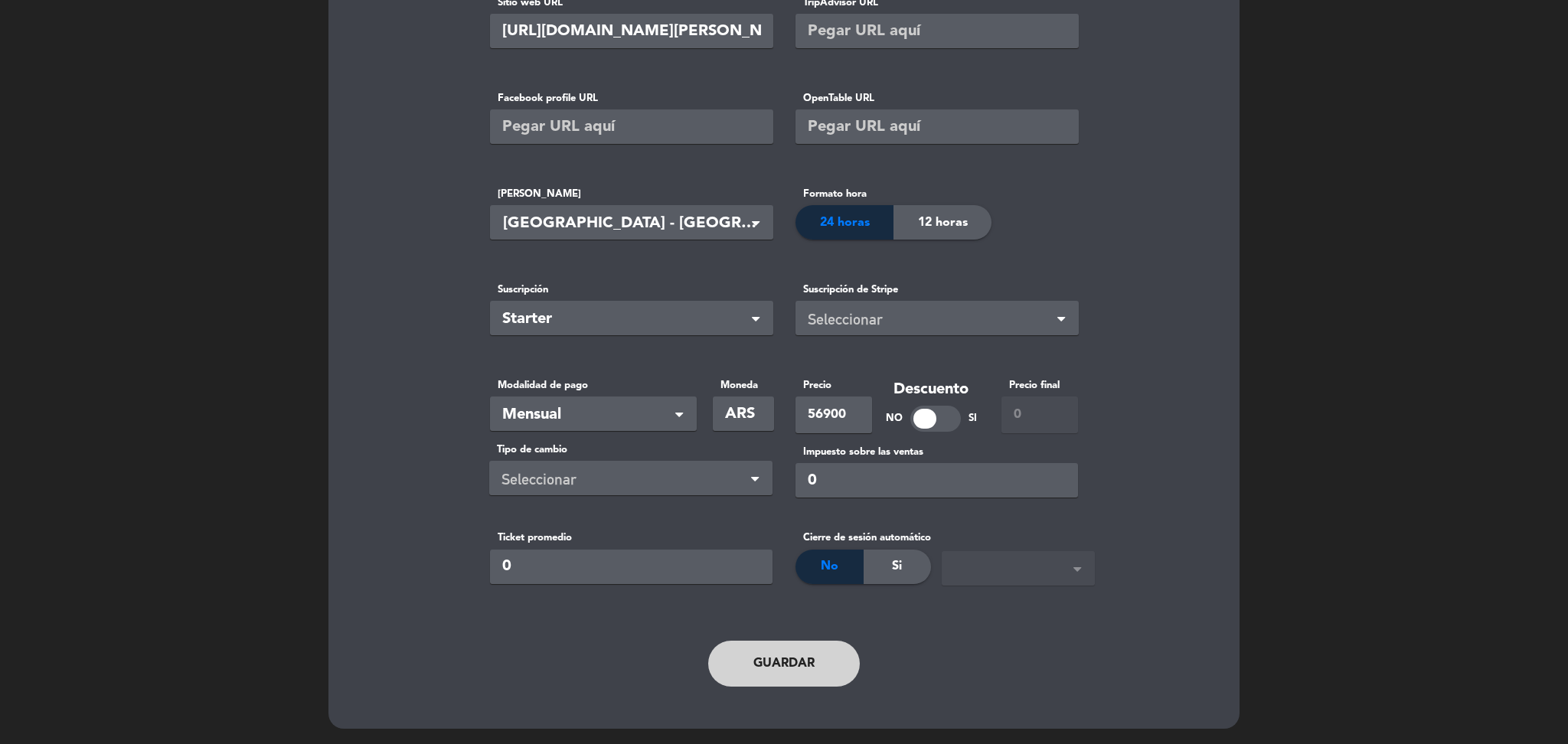
click at [754, 422] on input "ARS" at bounding box center [744, 413] width 61 height 34
type input "A"
type input "usd"
click at [850, 415] on input "56900" at bounding box center [834, 415] width 76 height 37
type input "5"
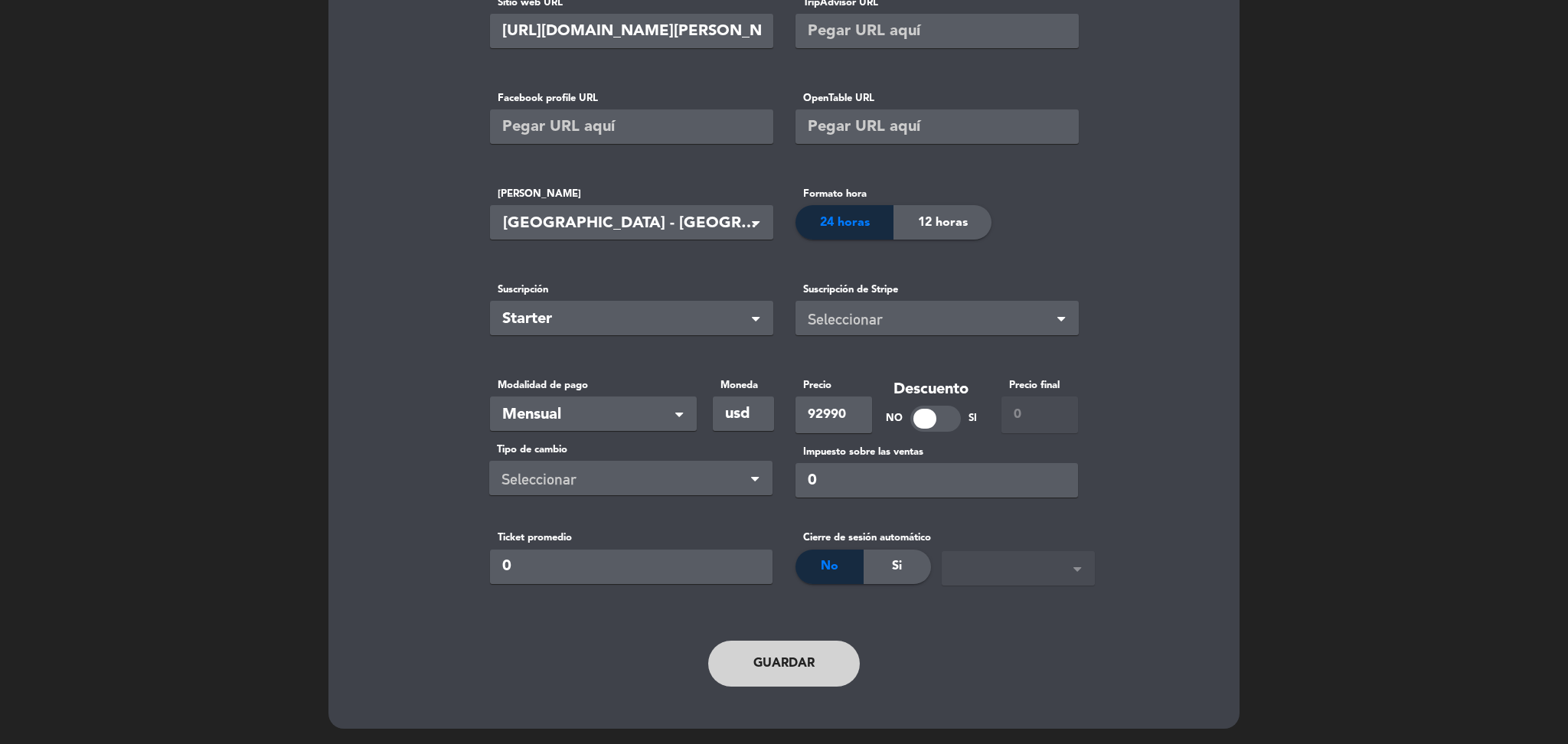
type input "92990"
click at [799, 666] on button "Guardar" at bounding box center [784, 663] width 152 height 46
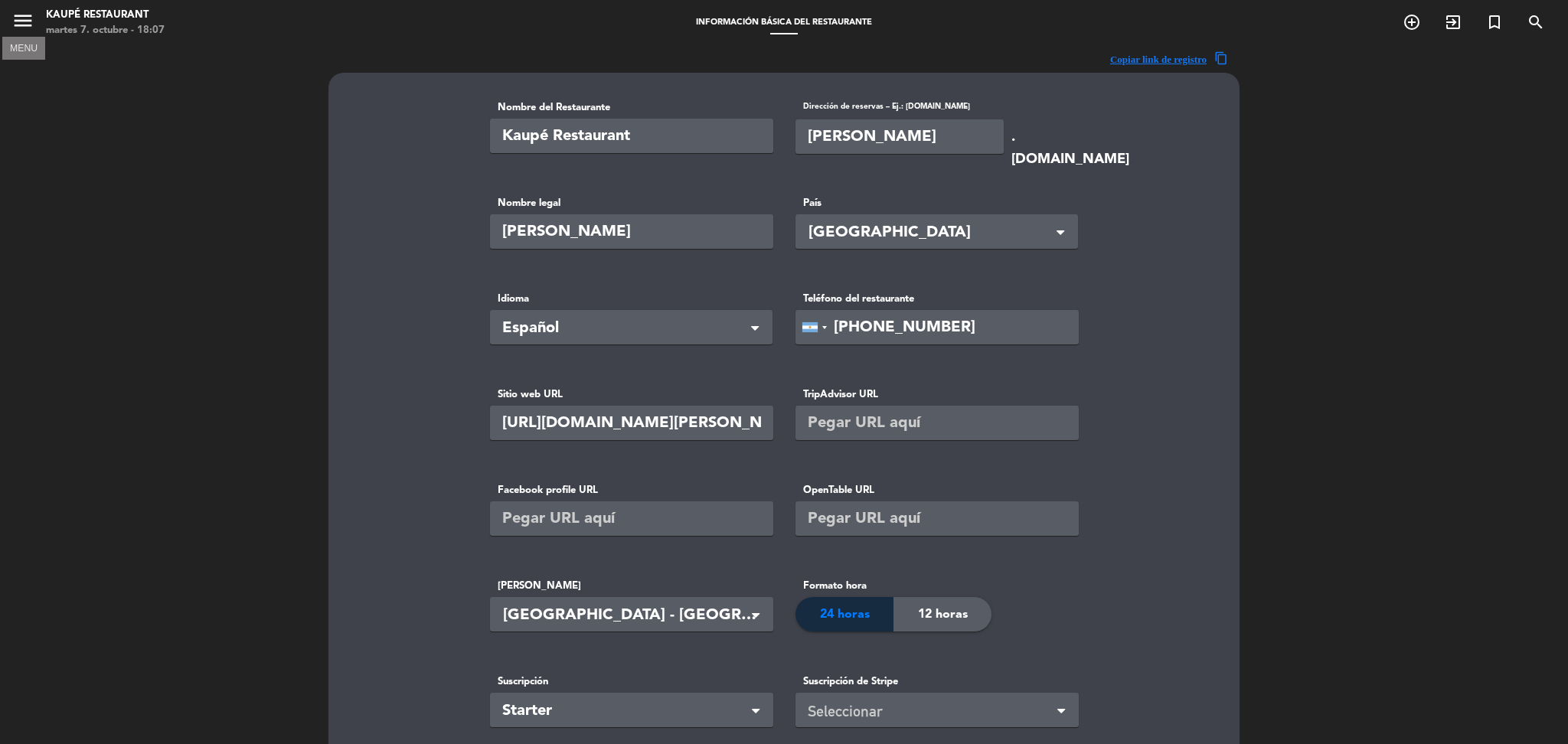
click at [13, 28] on icon "menu" at bounding box center [22, 20] width 23 height 23
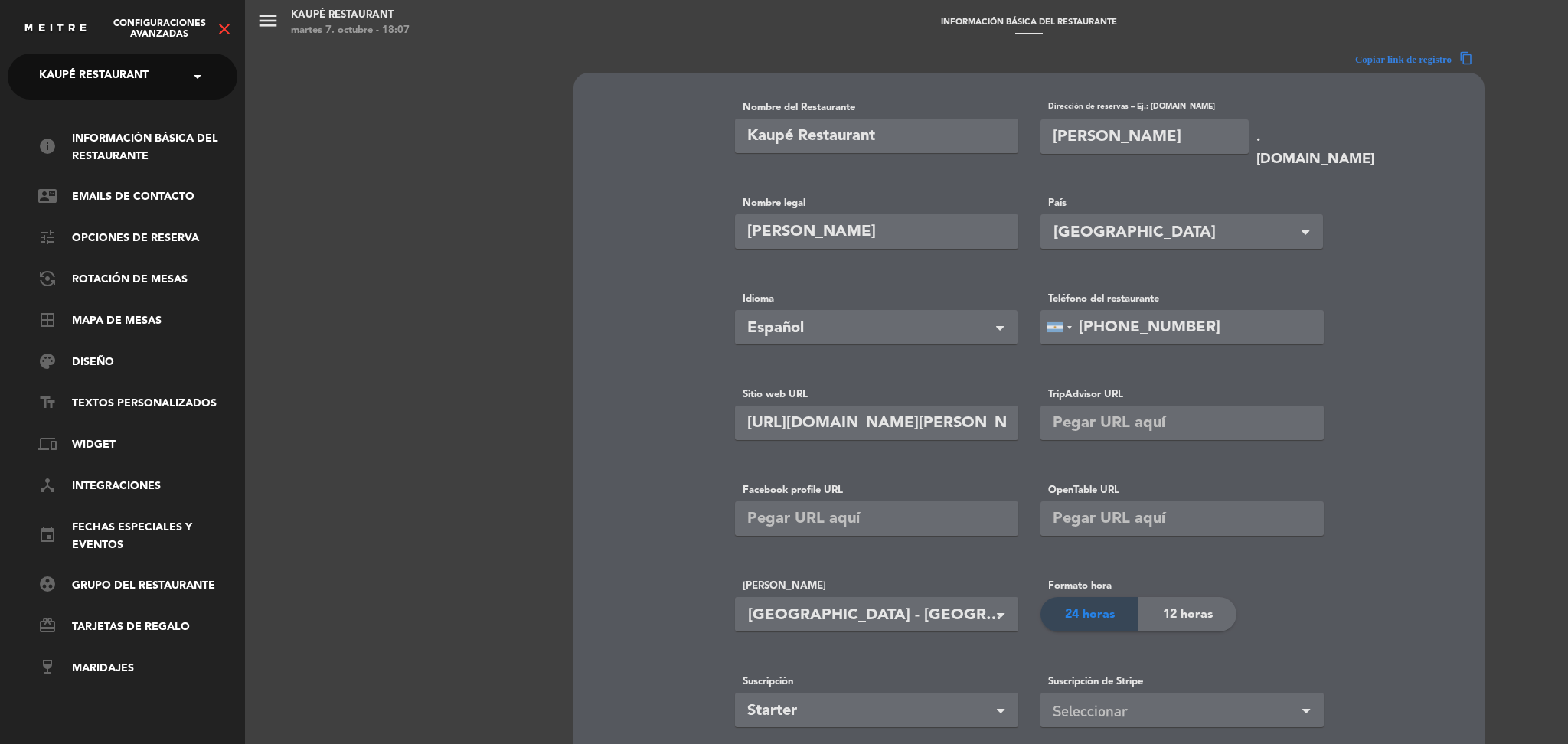
click at [224, 27] on icon "close" at bounding box center [225, 29] width 19 height 19
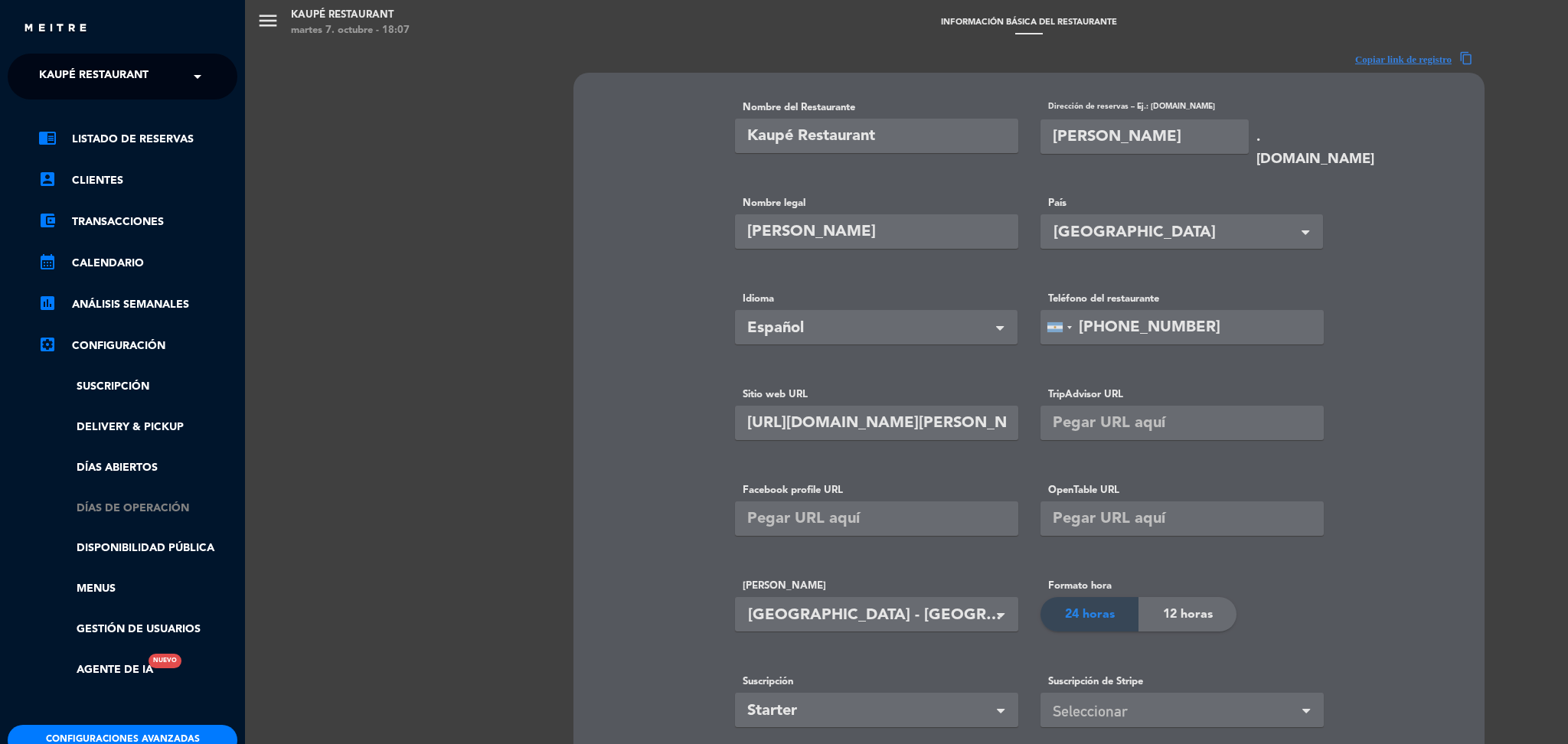
click at [136, 500] on link "Días de Operación" at bounding box center [138, 508] width 199 height 18
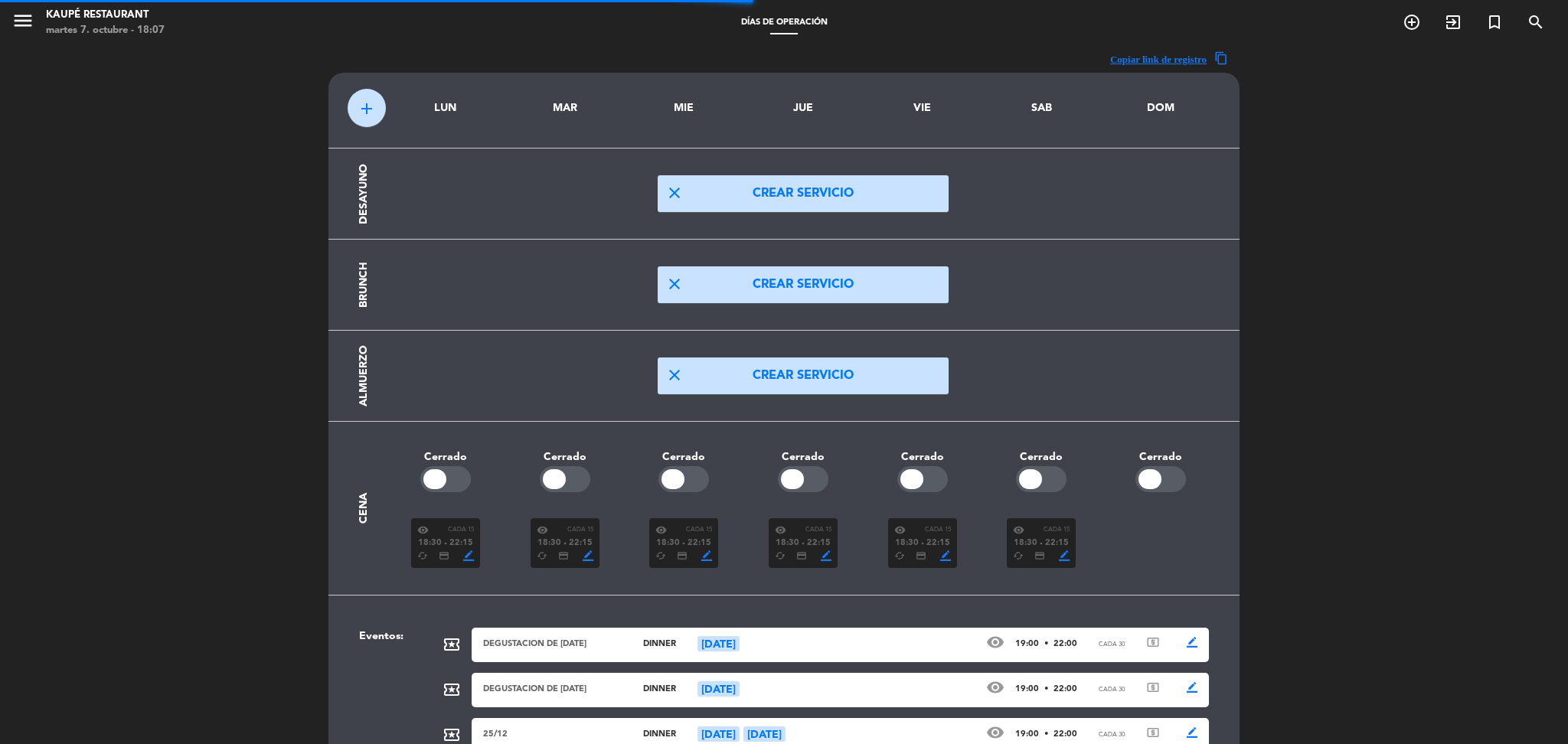
scroll to position [105, 0]
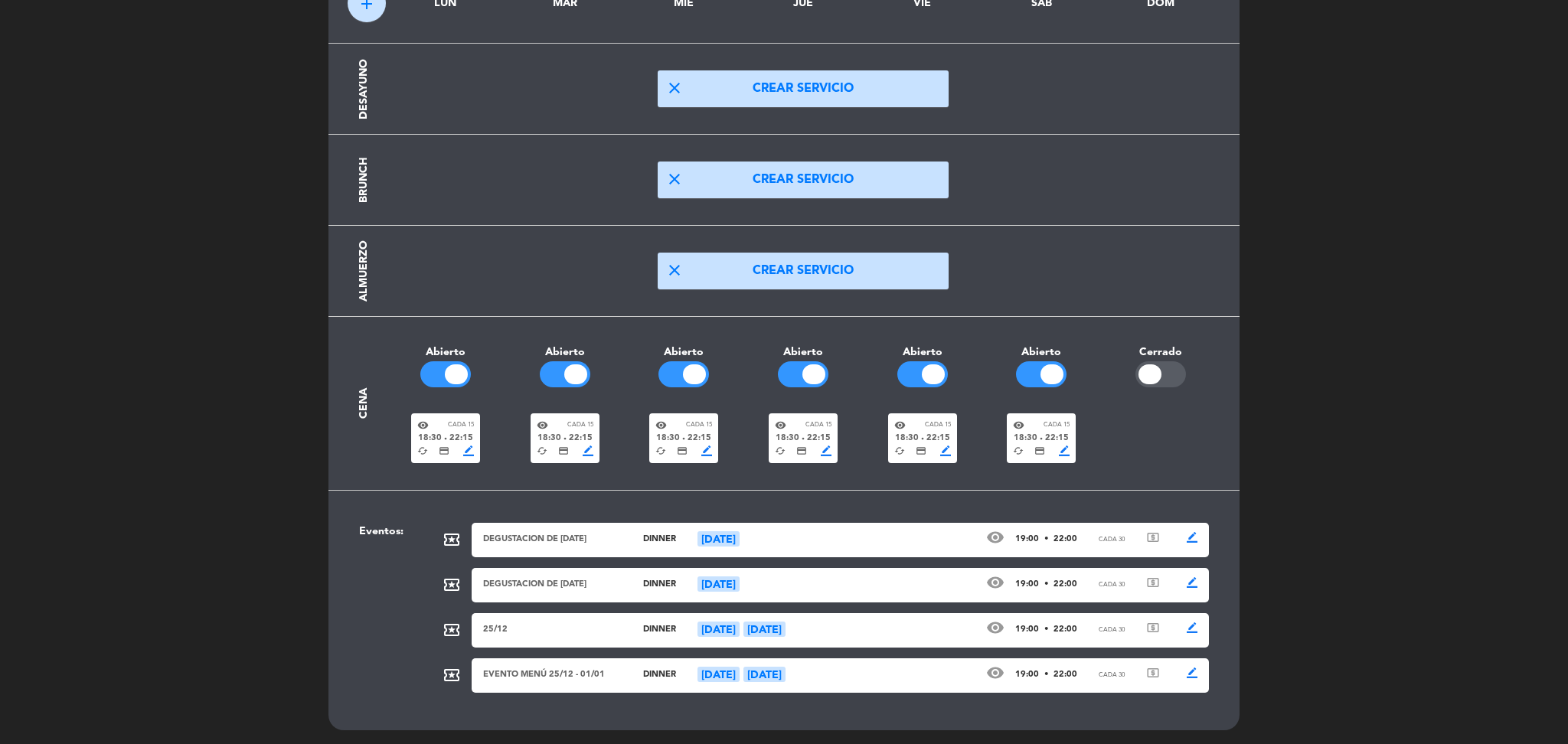
click at [568, 543] on div "DEGUSTACION DE [DATE]" at bounding box center [552, 539] width 138 height 14
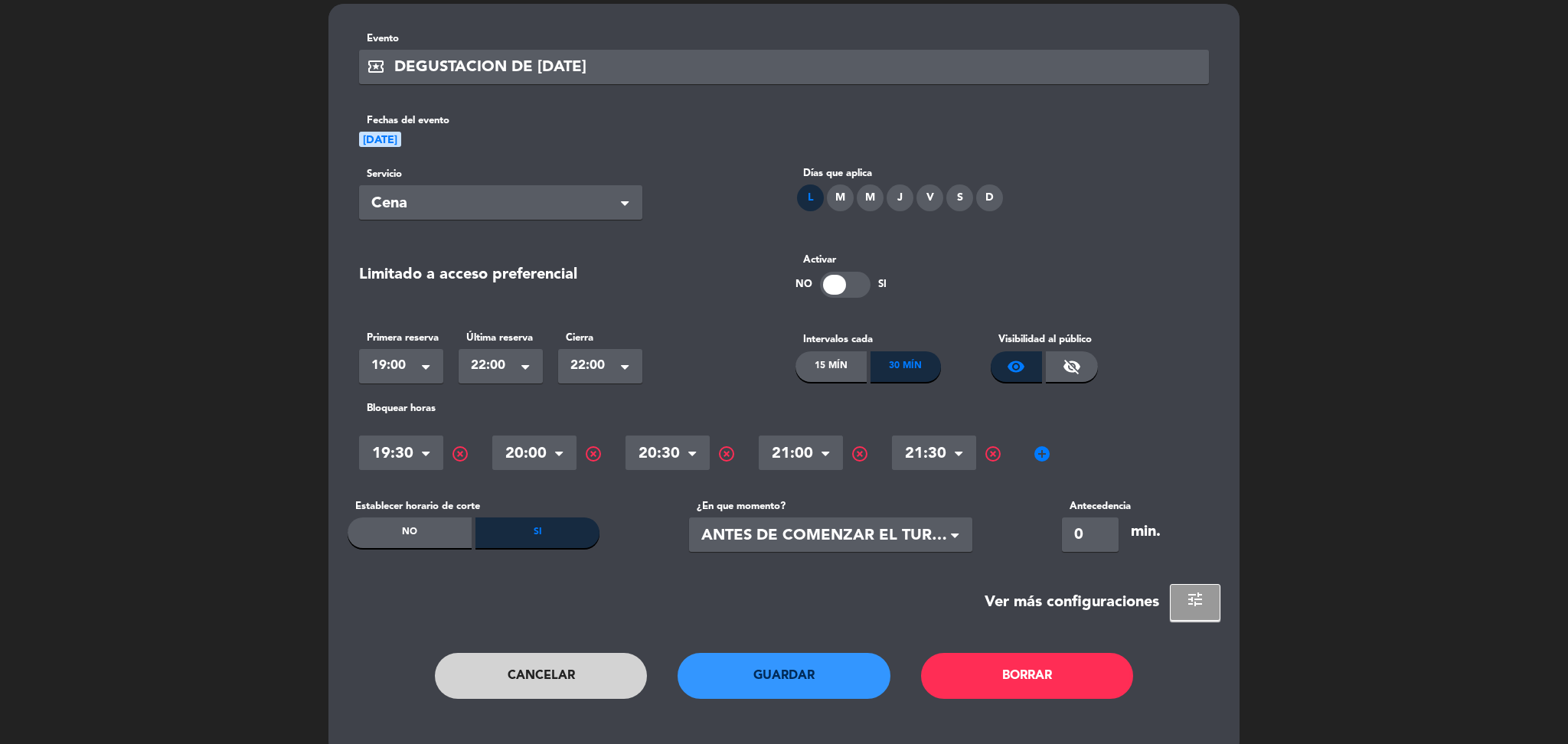
scroll to position [70, 0]
click at [1046, 446] on span "add_circle" at bounding box center [1043, 453] width 19 height 19
click at [1046, 452] on input "text" at bounding box center [1067, 454] width 85 height 27
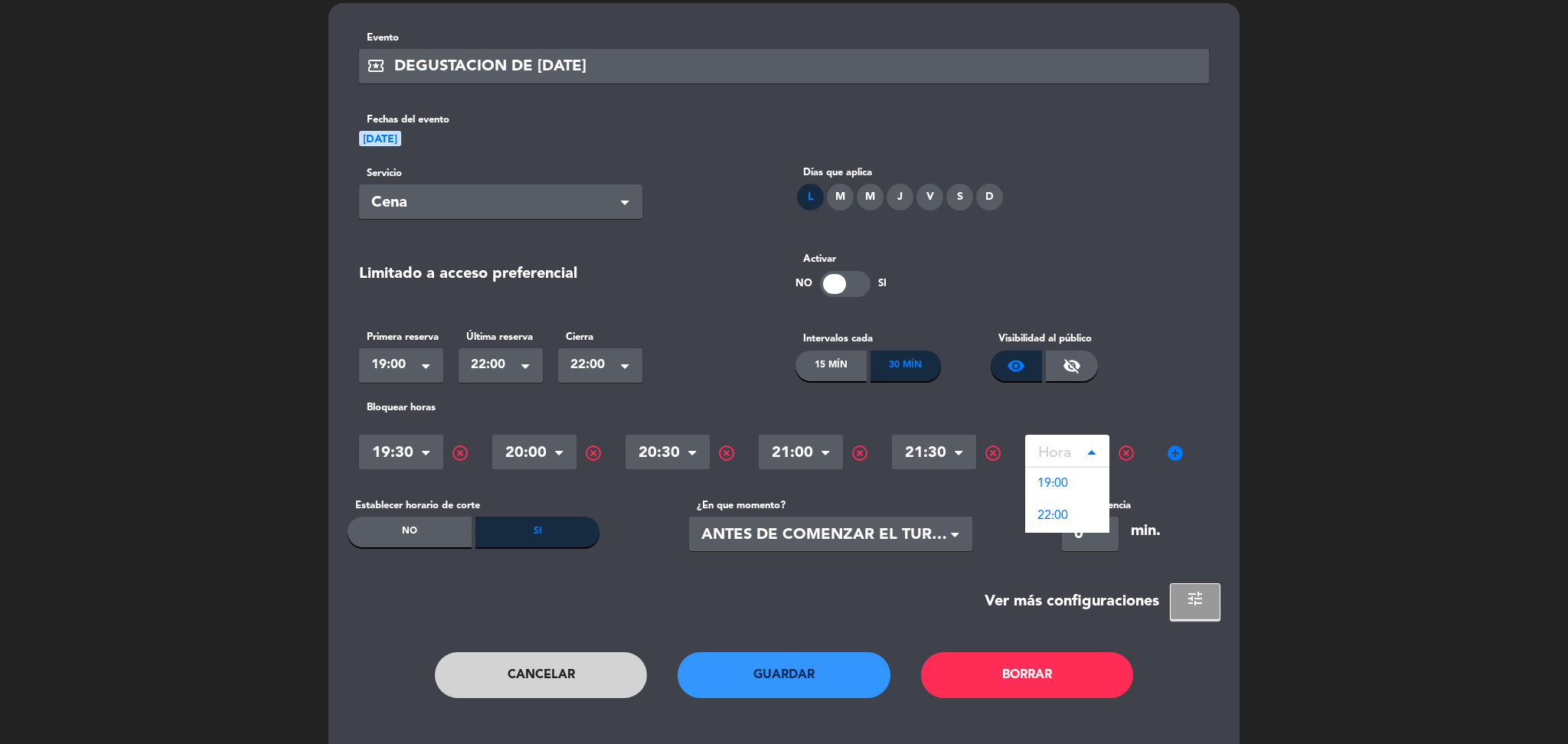
click at [1127, 450] on span "highlight_off" at bounding box center [1127, 453] width 19 height 19
click at [584, 678] on button "Cancelar" at bounding box center [541, 674] width 213 height 46
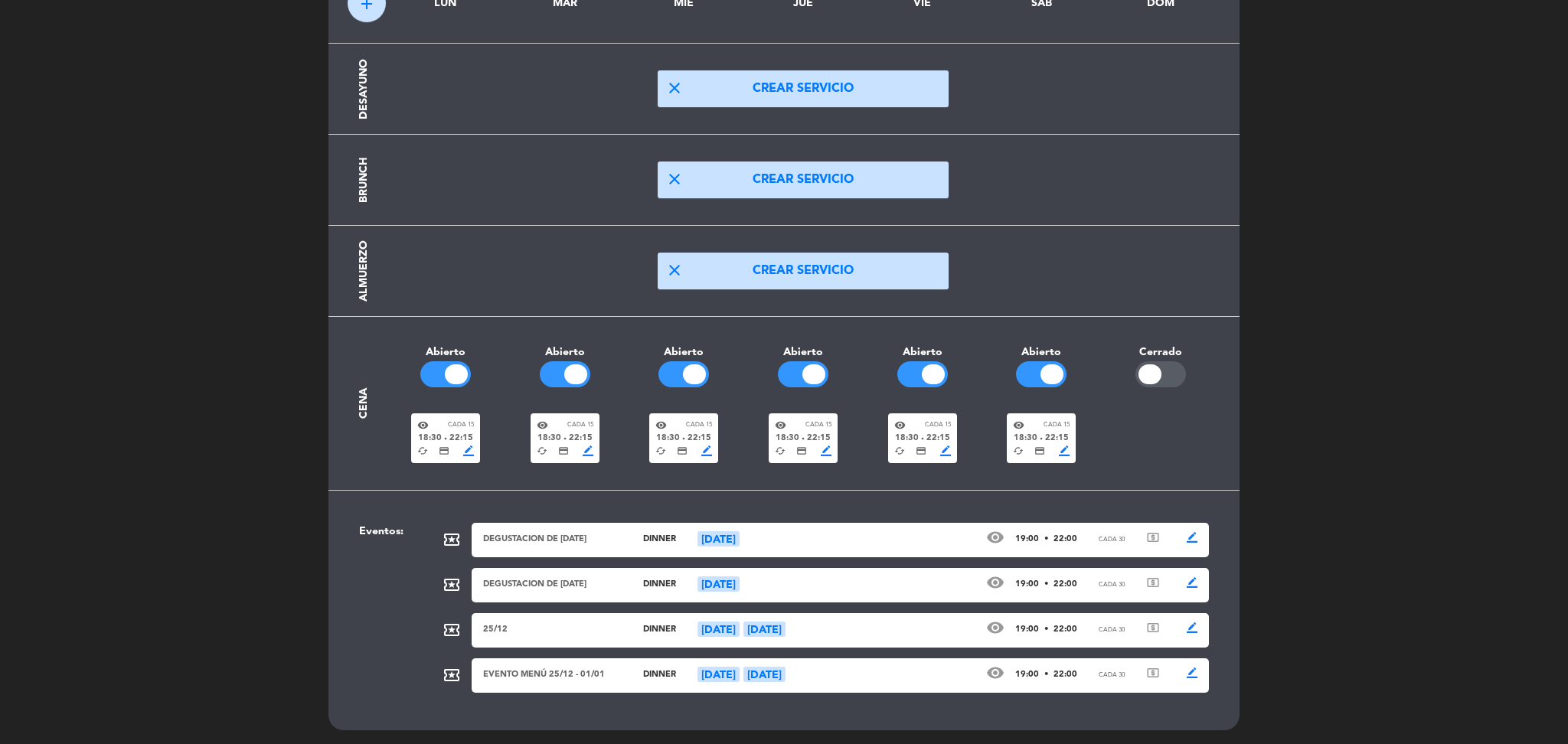
click at [571, 676] on div "EVENTO MENÚ 25/12 - 01/01" at bounding box center [552, 674] width 138 height 14
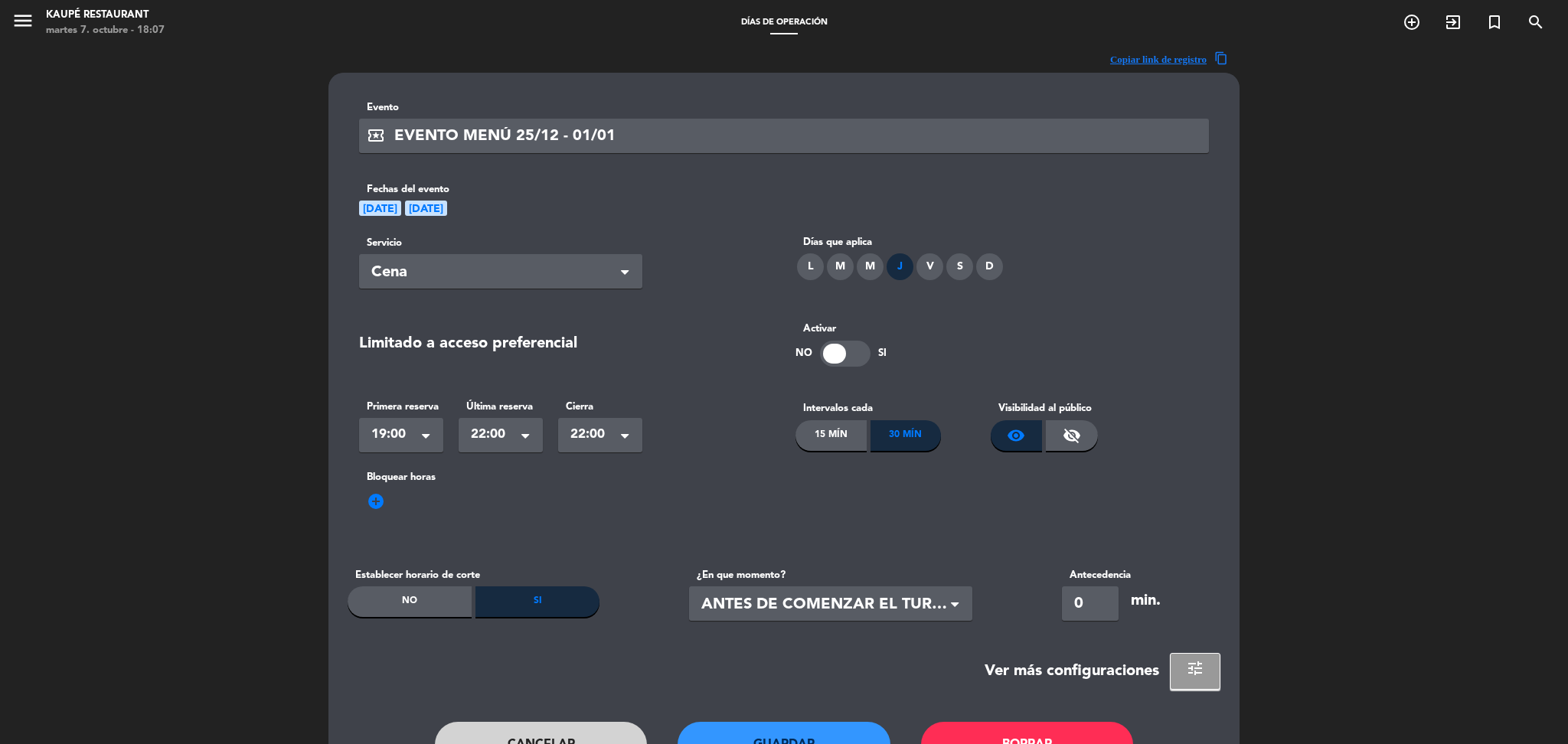
click at [376, 501] on span "add_circle" at bounding box center [376, 502] width 19 height 19
click at [418, 528] on input "text" at bounding box center [401, 524] width 85 height 27
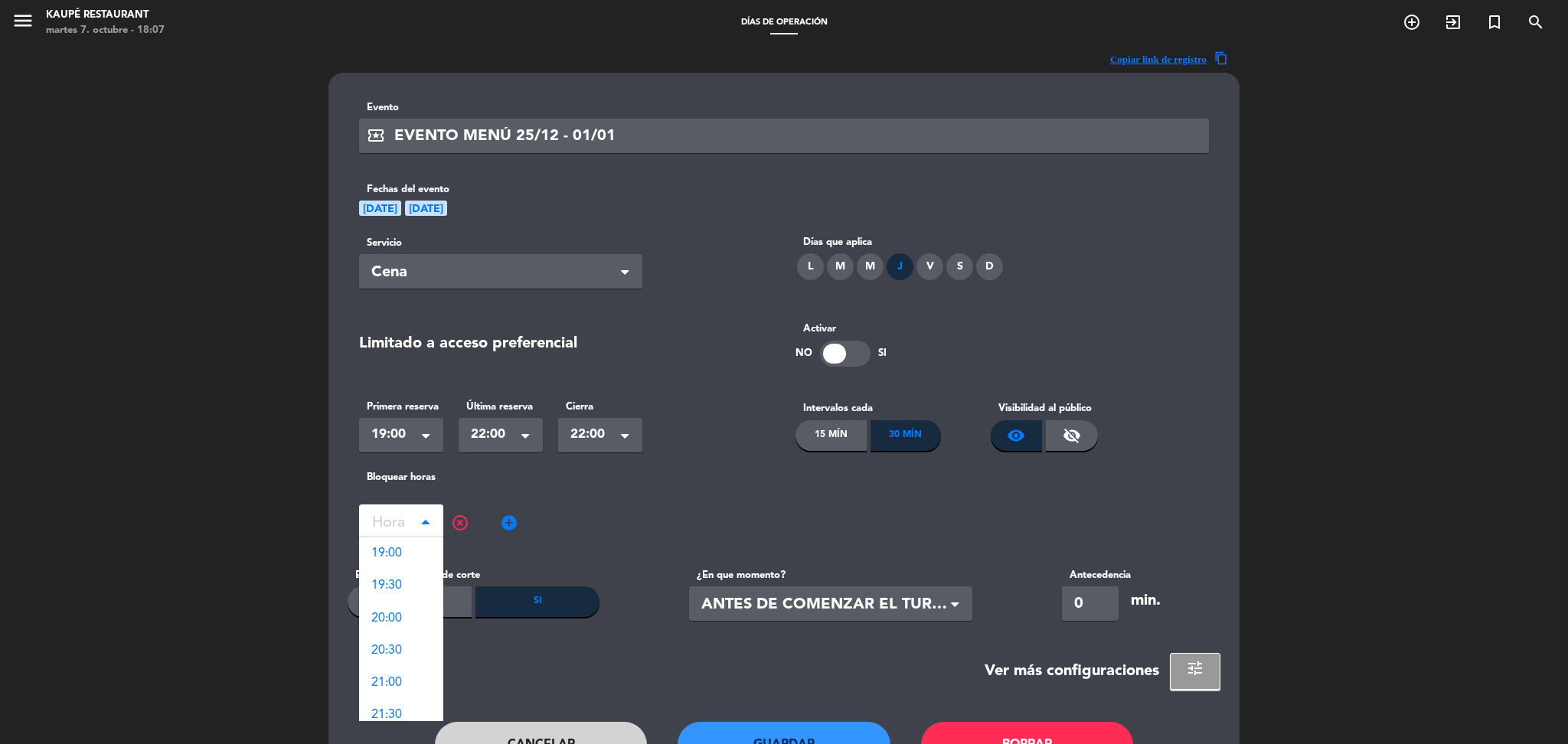
scroll to position [96, 0]
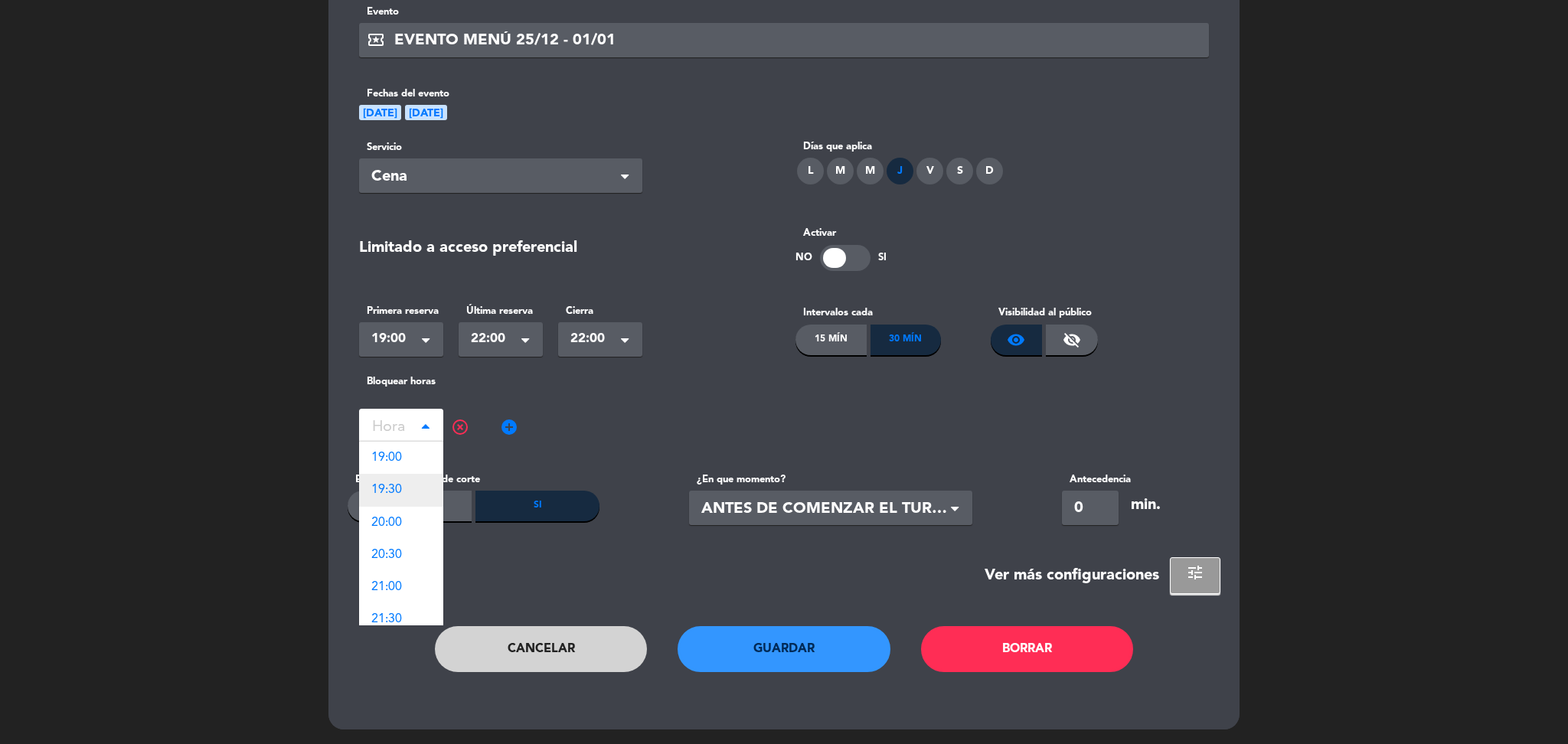
click at [405, 487] on div "19:30" at bounding box center [401, 489] width 85 height 33
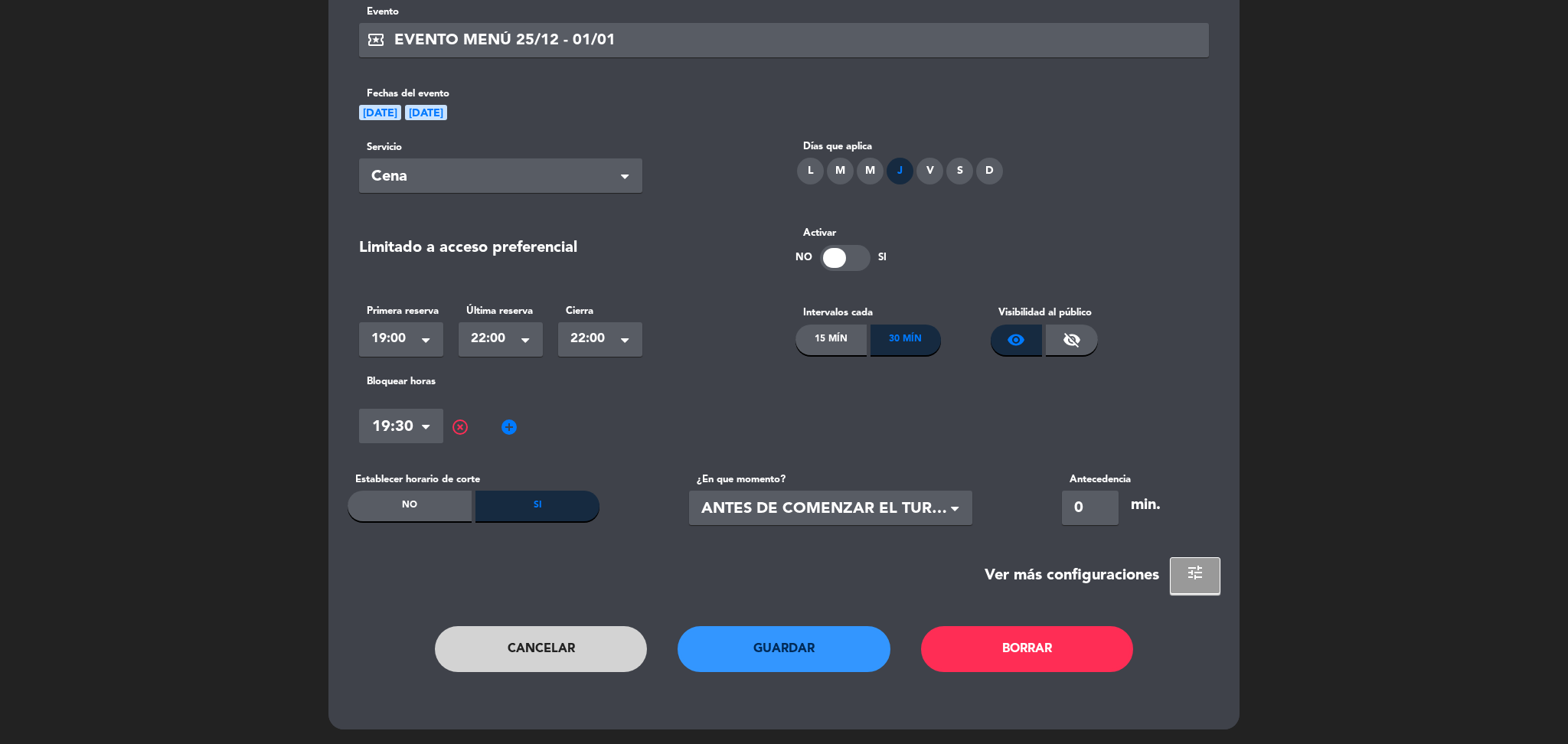
click at [508, 420] on span "add_circle" at bounding box center [509, 427] width 19 height 19
click at [559, 422] on span at bounding box center [562, 426] width 15 height 15
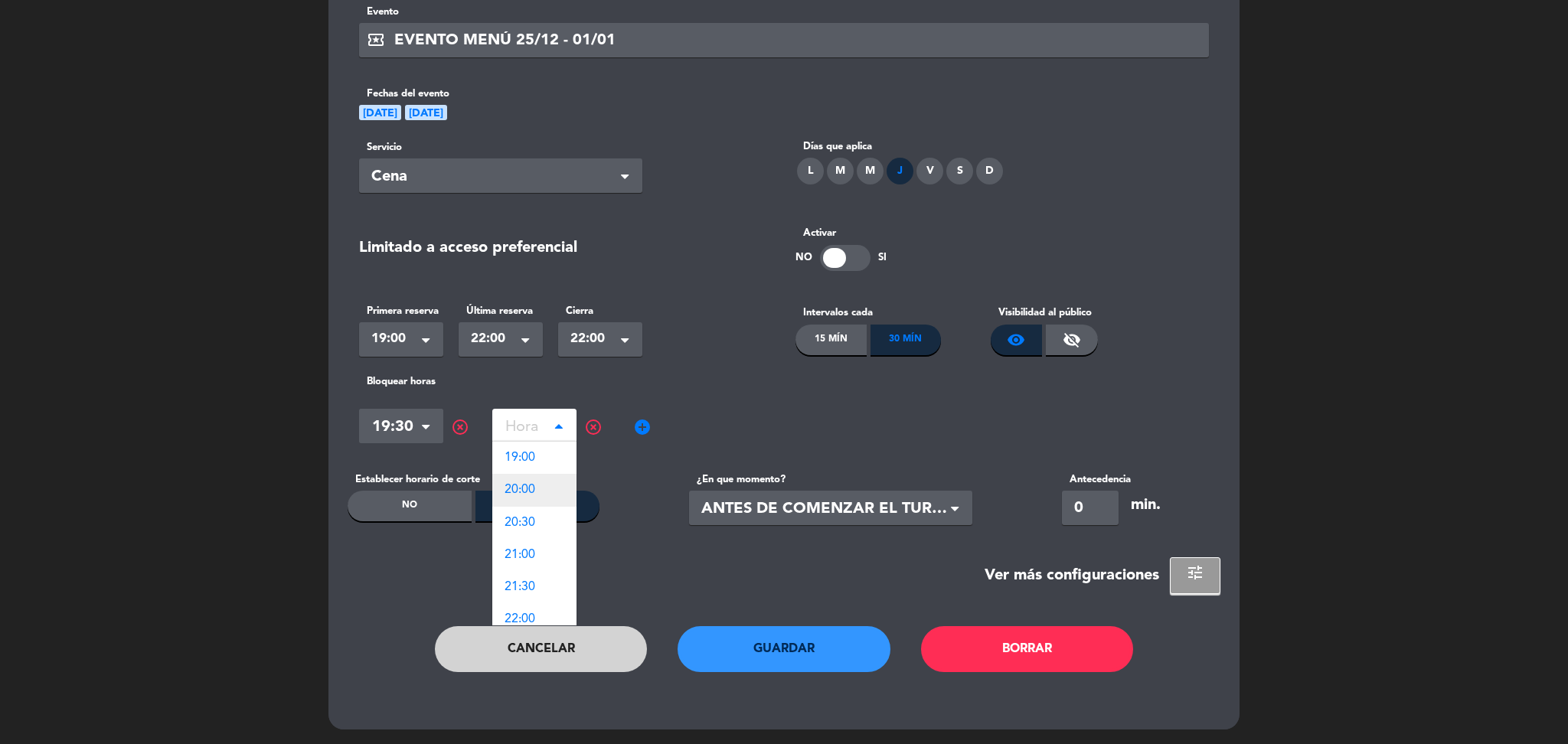
click at [546, 482] on div "20:00" at bounding box center [534, 489] width 85 height 33
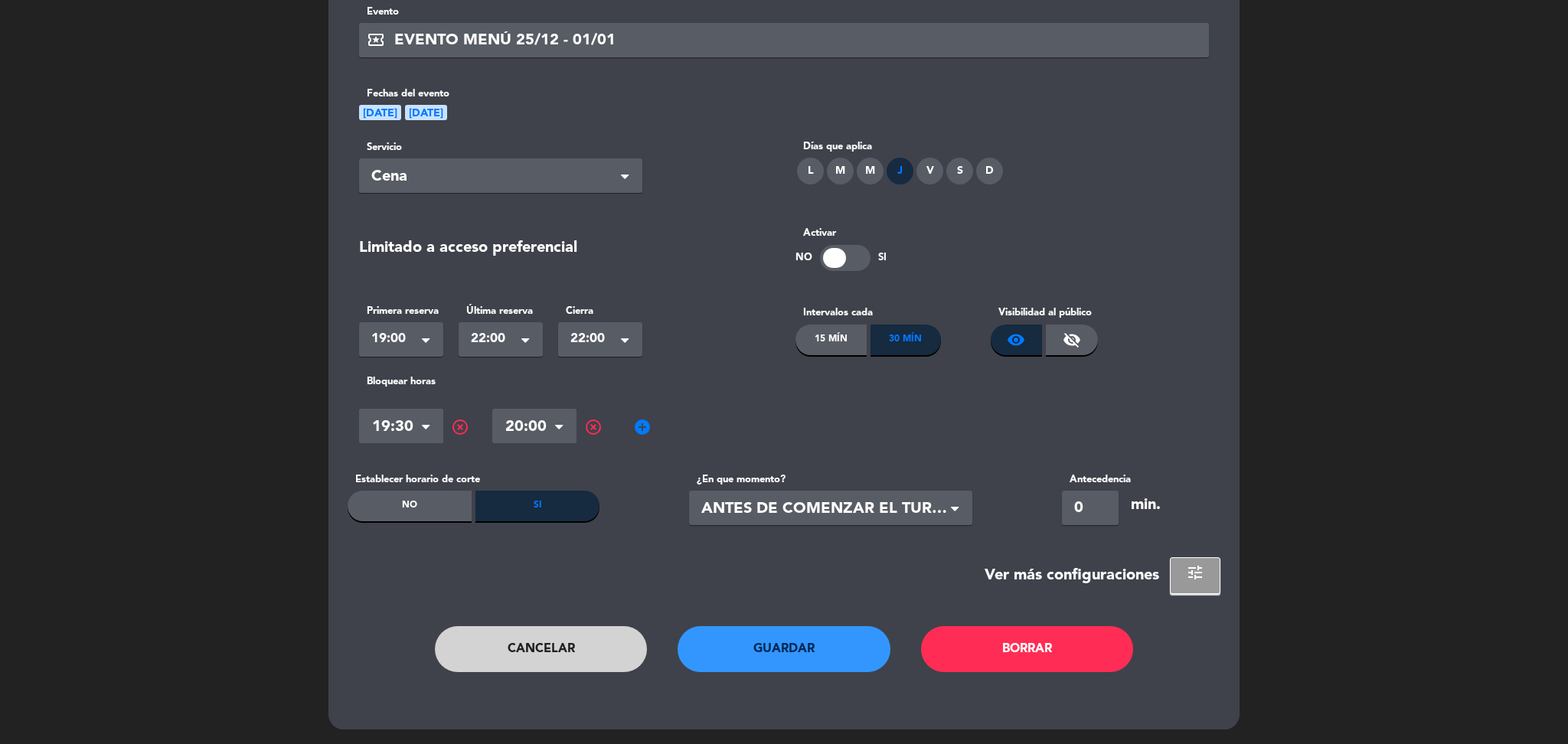
click at [641, 431] on span "add_circle" at bounding box center [642, 427] width 19 height 19
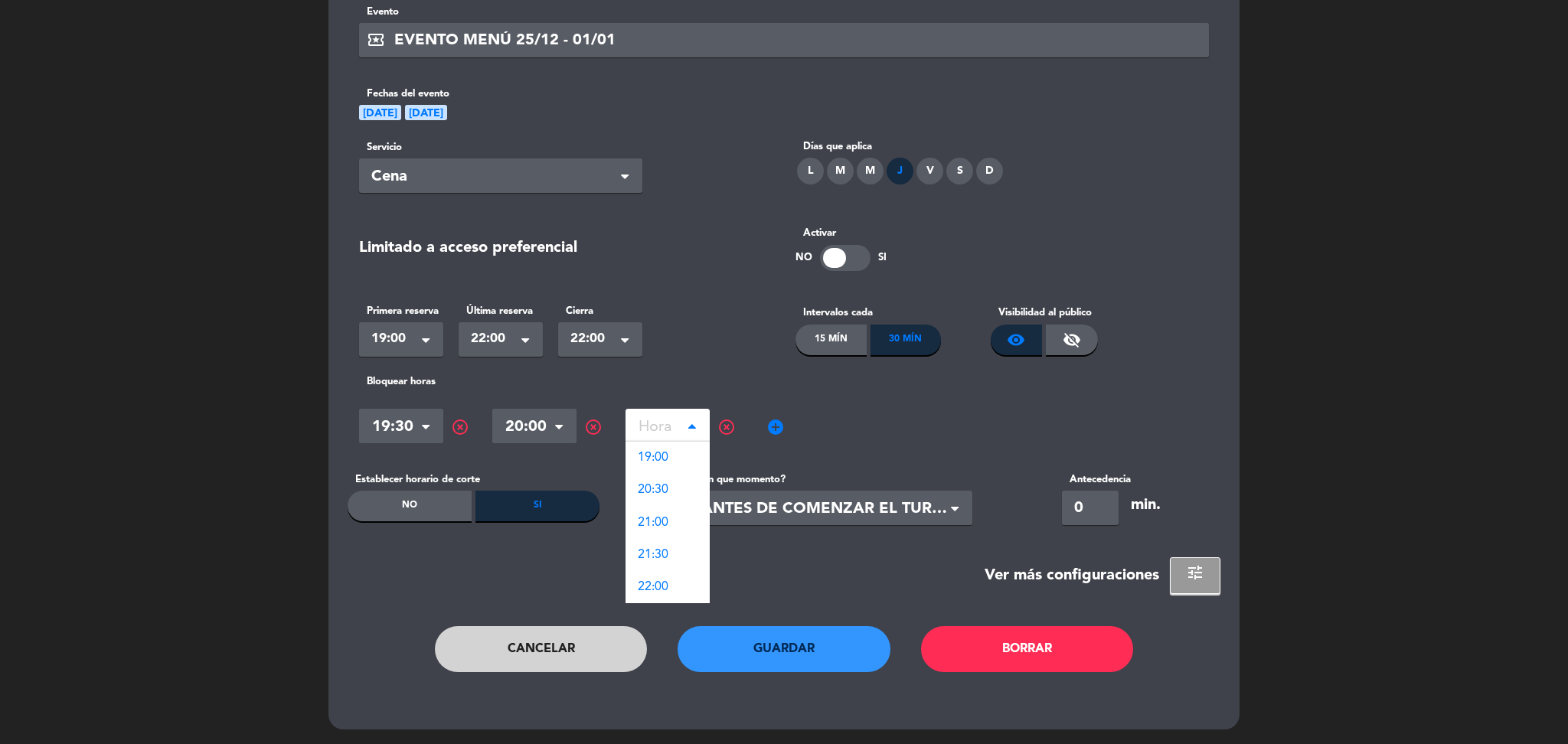
click at [683, 431] on input "text" at bounding box center [667, 428] width 85 height 27
click at [675, 484] on div "20:30" at bounding box center [667, 489] width 85 height 33
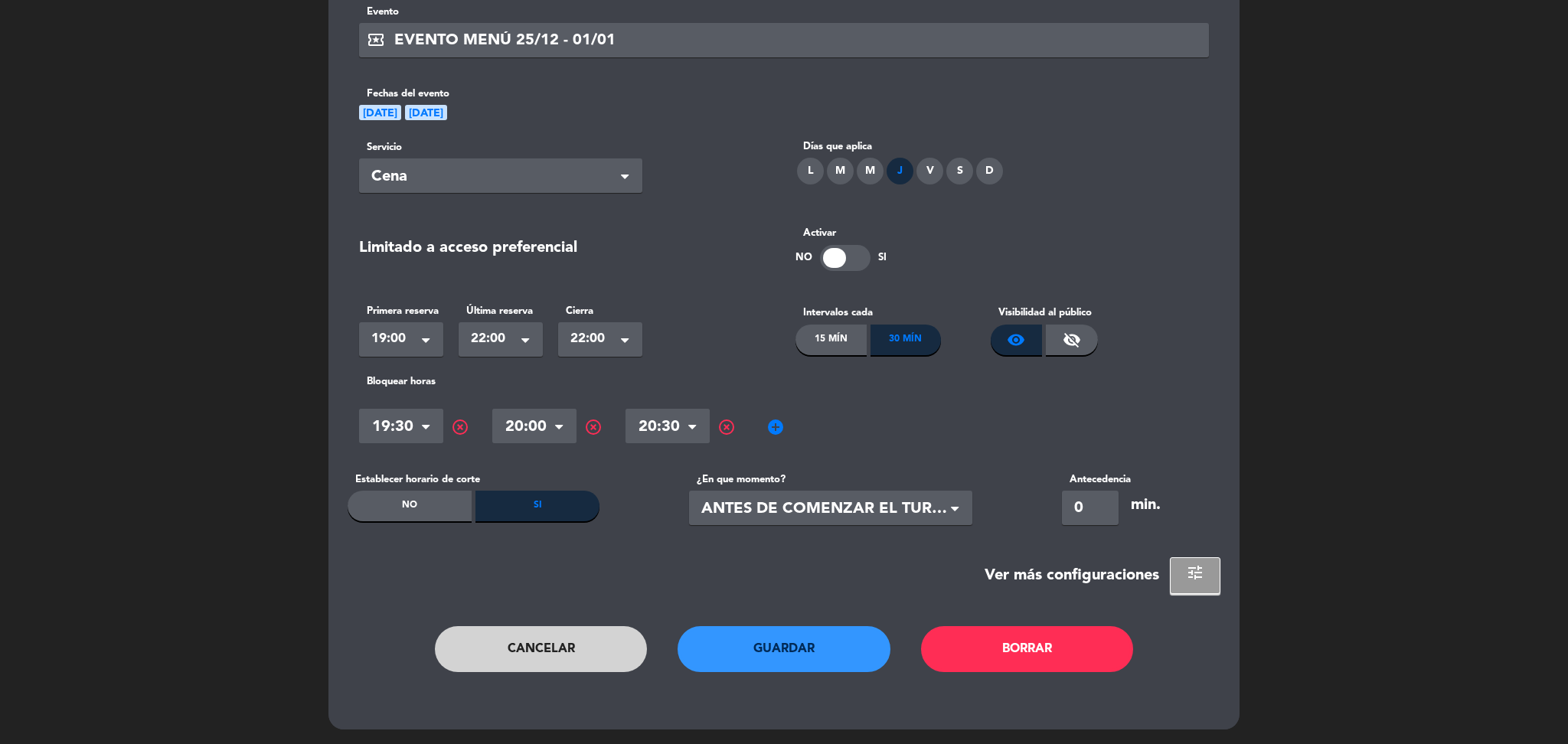
click at [775, 433] on span "add_circle" at bounding box center [776, 427] width 19 height 19
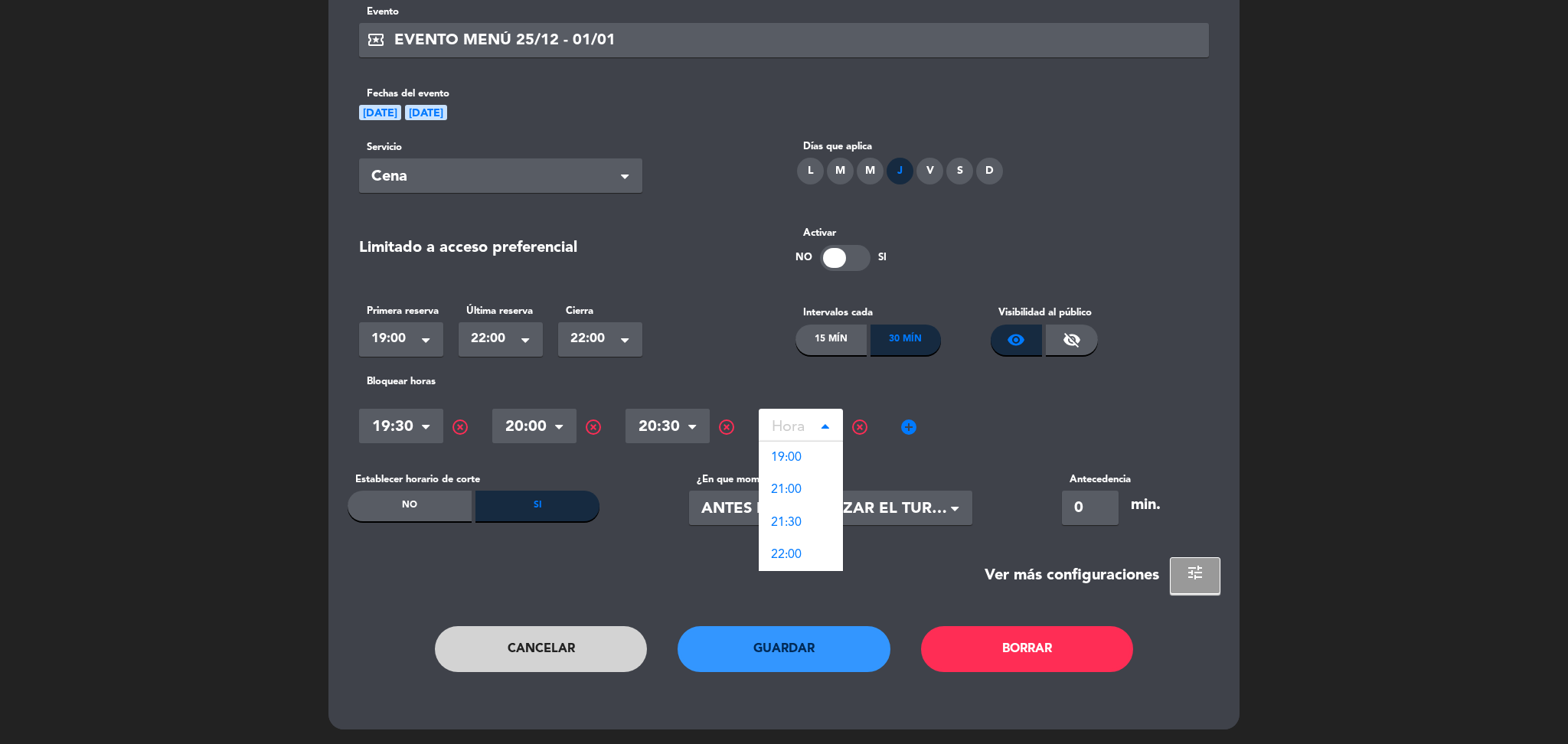
click at [802, 432] on input "text" at bounding box center [801, 428] width 85 height 27
click at [800, 489] on span "21:00" at bounding box center [786, 489] width 31 height 12
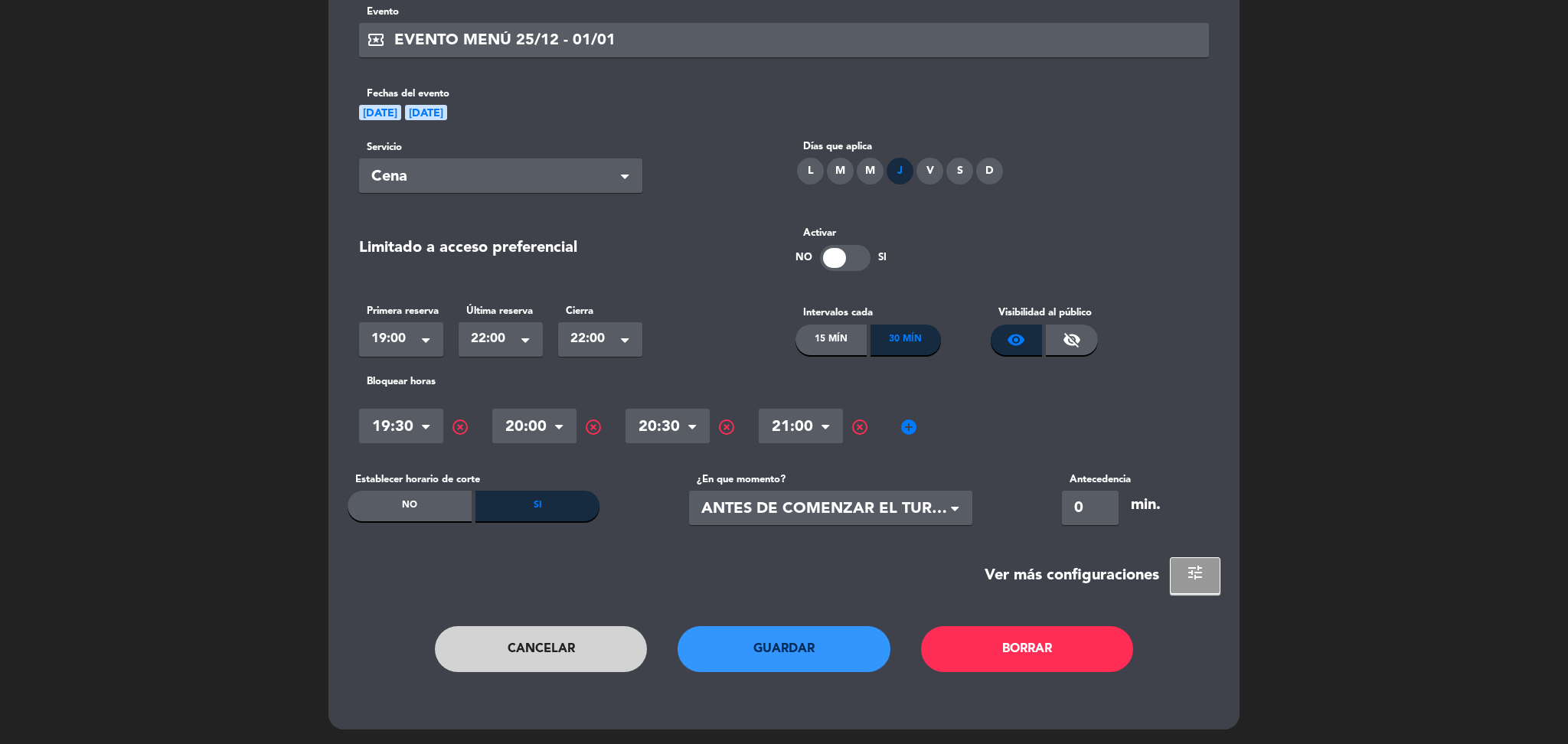
click at [916, 425] on span "add_circle" at bounding box center [909, 427] width 19 height 19
click at [926, 425] on input "text" at bounding box center [934, 428] width 85 height 27
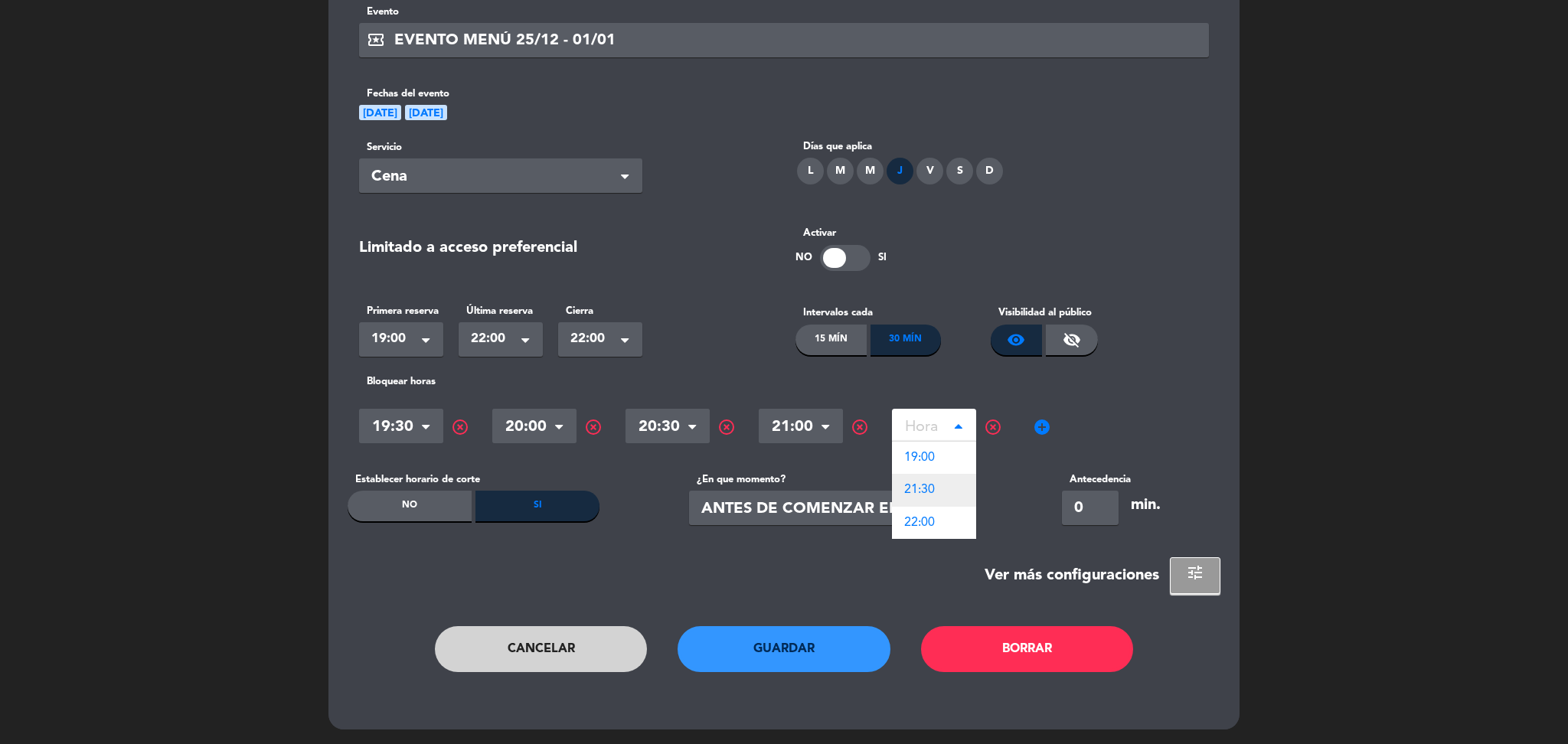
click at [933, 487] on span "21:30" at bounding box center [919, 489] width 31 height 12
click at [797, 649] on button "Guardar" at bounding box center [784, 648] width 213 height 46
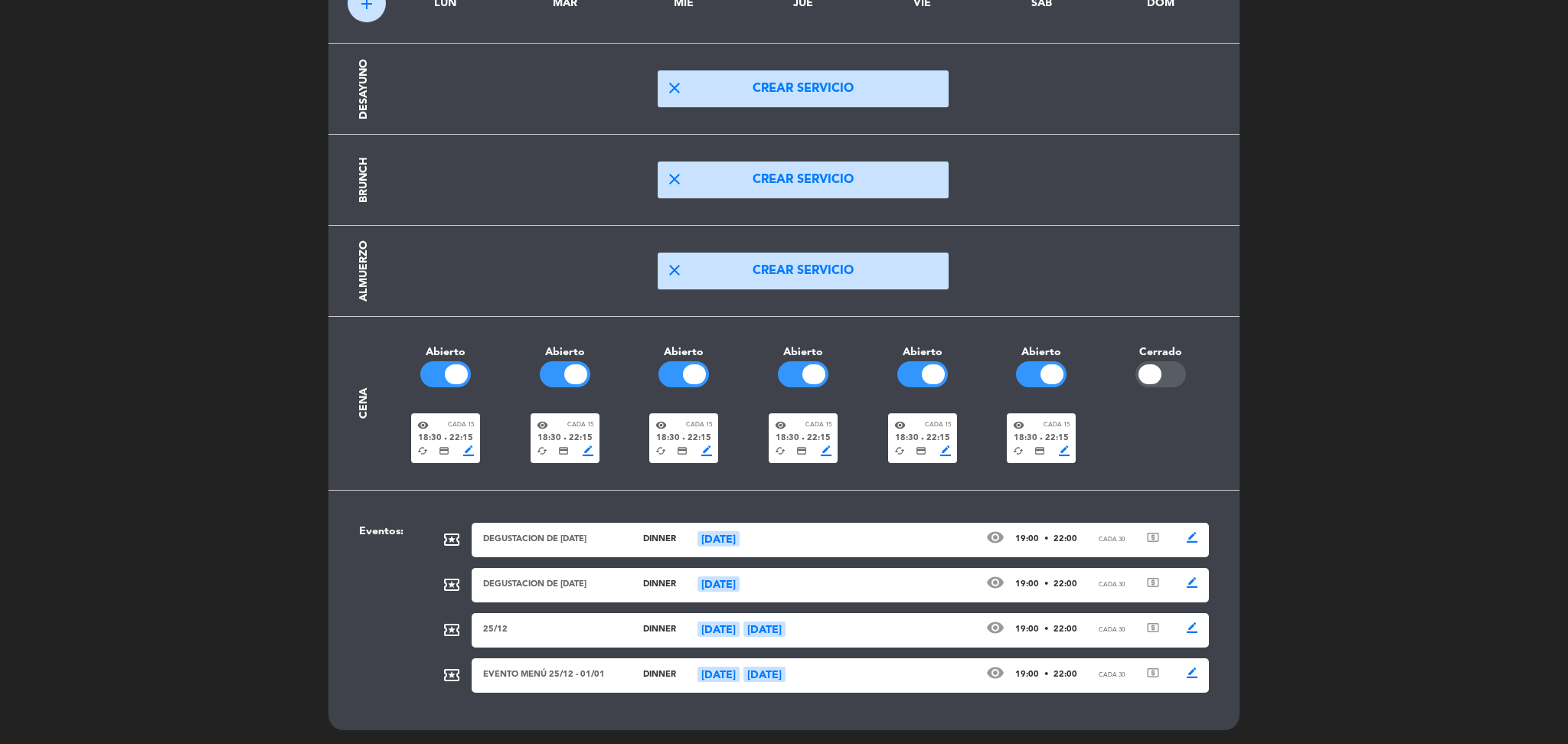
scroll to position [0, 0]
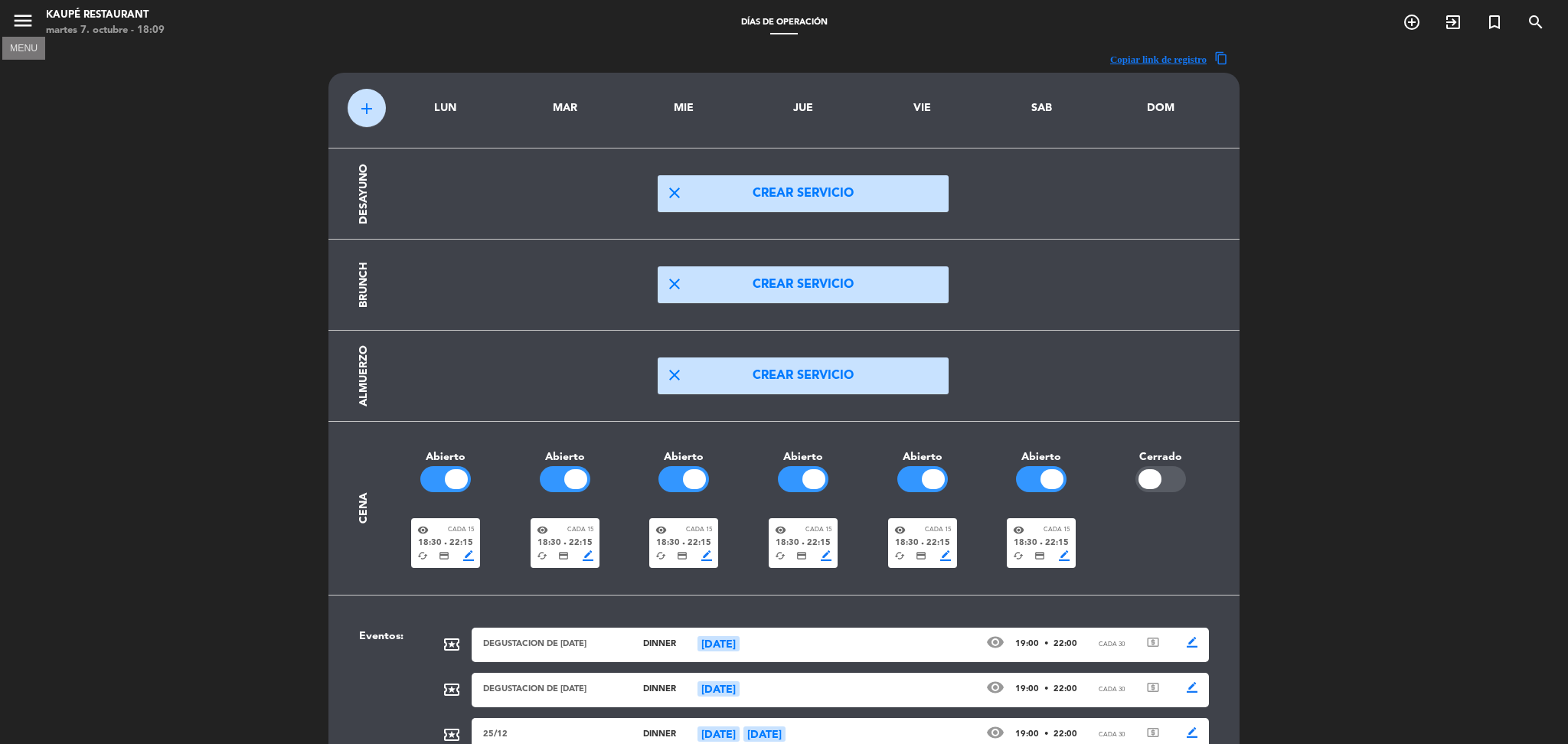
click at [25, 12] on icon "menu" at bounding box center [22, 20] width 23 height 23
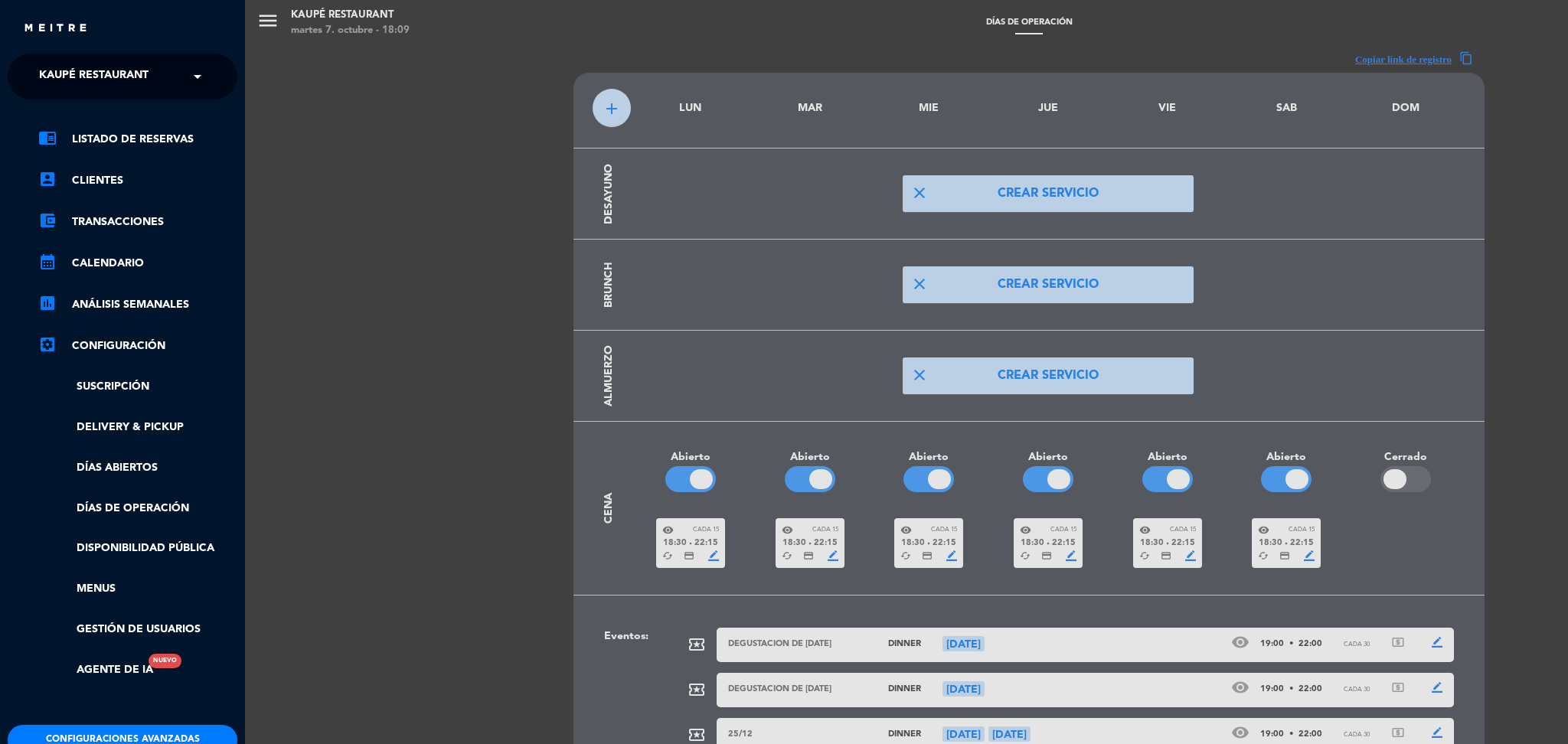
click at [112, 729] on button "Configuraciones avanzadas" at bounding box center [122, 739] width 230 height 31
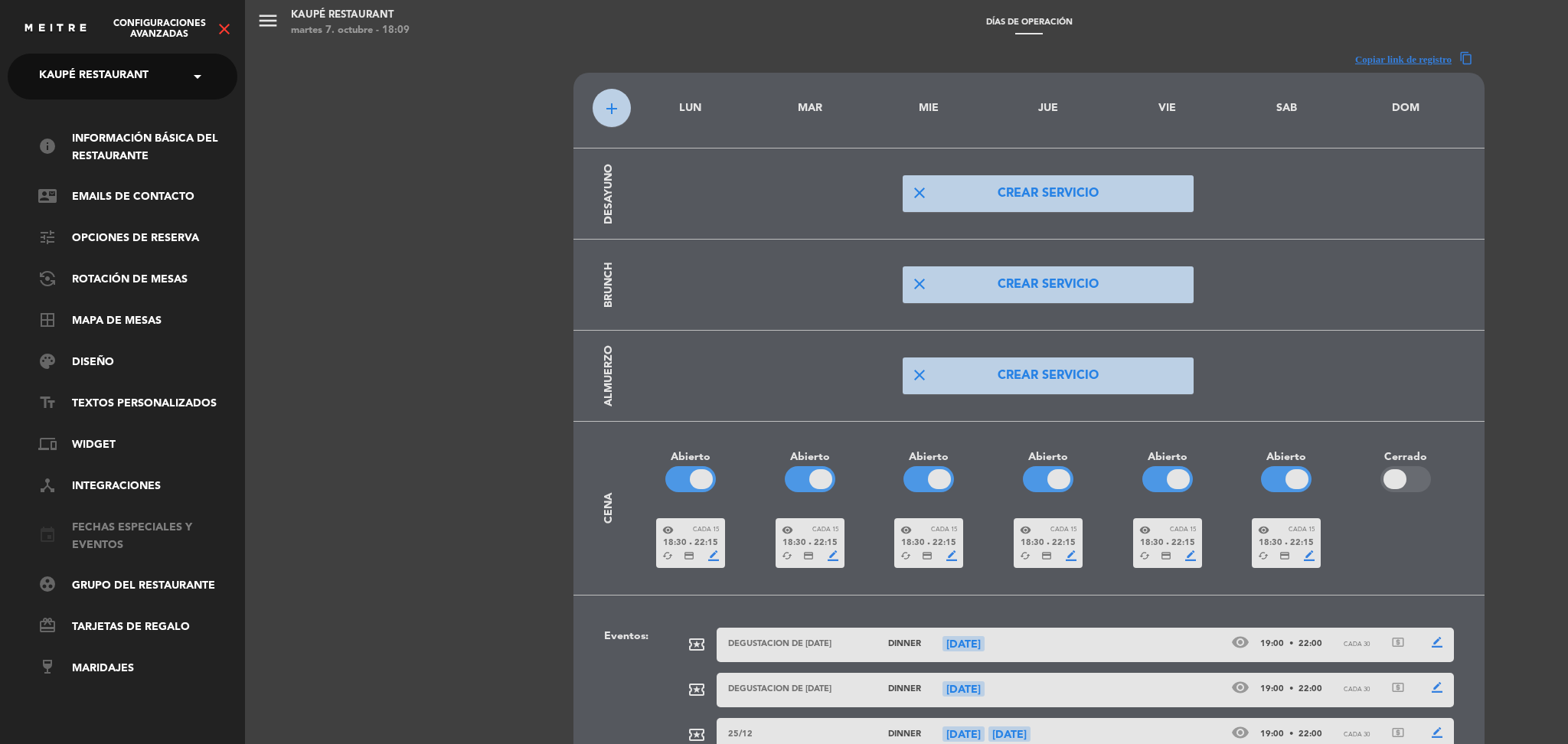
click at [94, 540] on link "event Fechas especiales y eventos" at bounding box center [138, 537] width 199 height 35
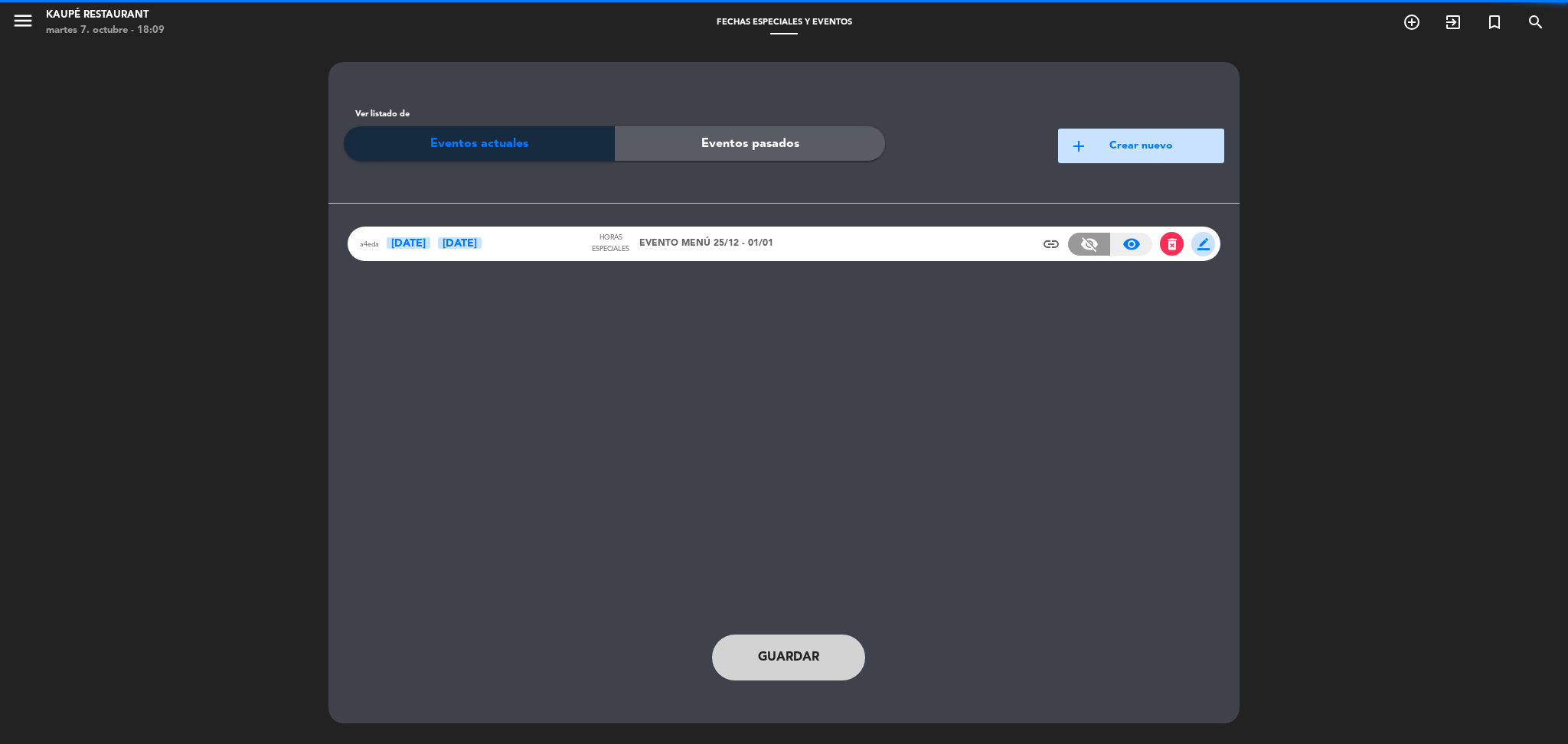
click at [848, 248] on div "a4eda [DATE] Ene Horas especiales EVENTO MENÚ 25/12 - 01/01 insert_link visibil…" at bounding box center [784, 243] width 873 height 34
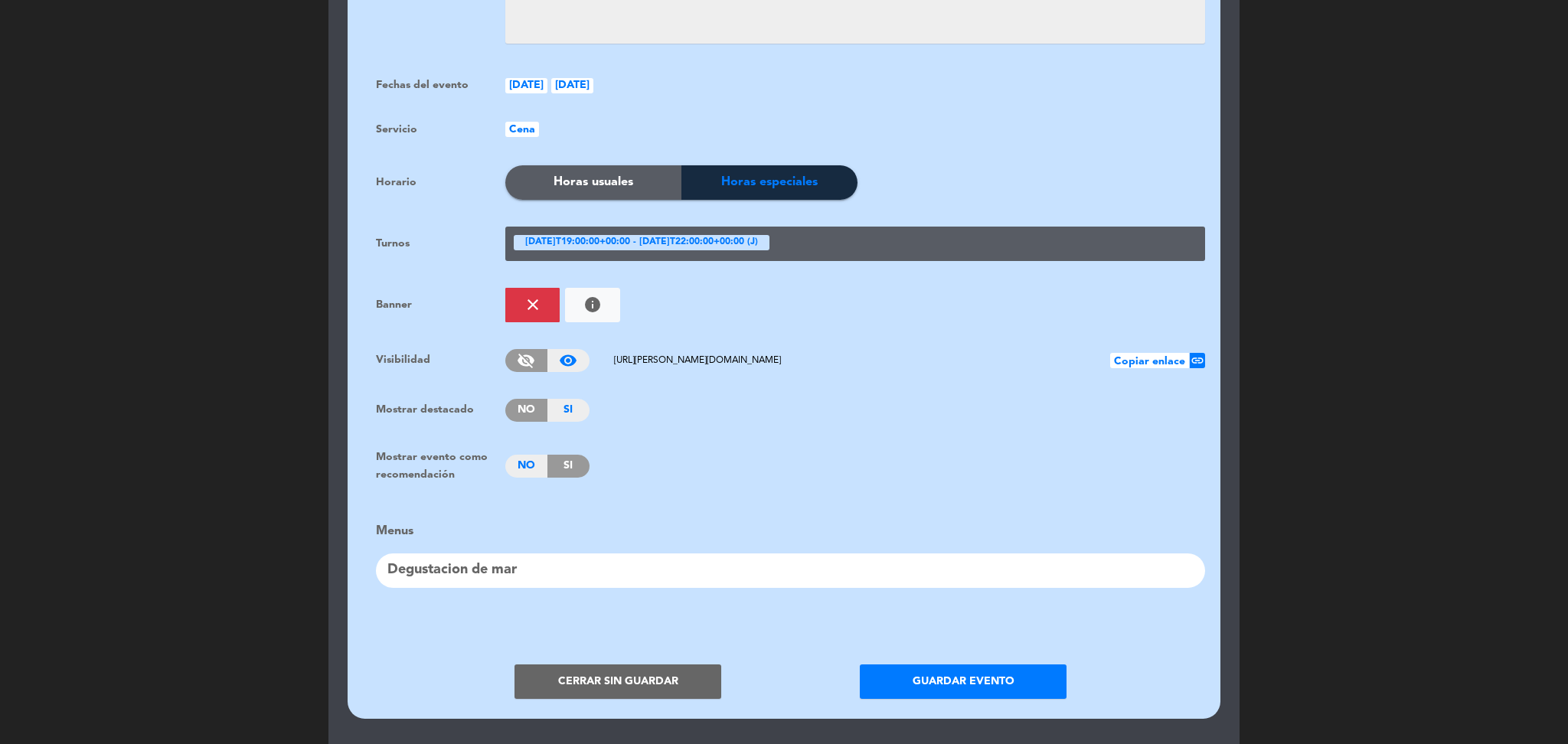
scroll to position [897, 0]
click at [1138, 352] on span "Copiar enlace" at bounding box center [1150, 359] width 79 height 15
click at [451, 548] on div "Menus Degustacion de mar" at bounding box center [791, 555] width 829 height 93
click at [451, 561] on div "Degustacion de mar" at bounding box center [791, 569] width 829 height 34
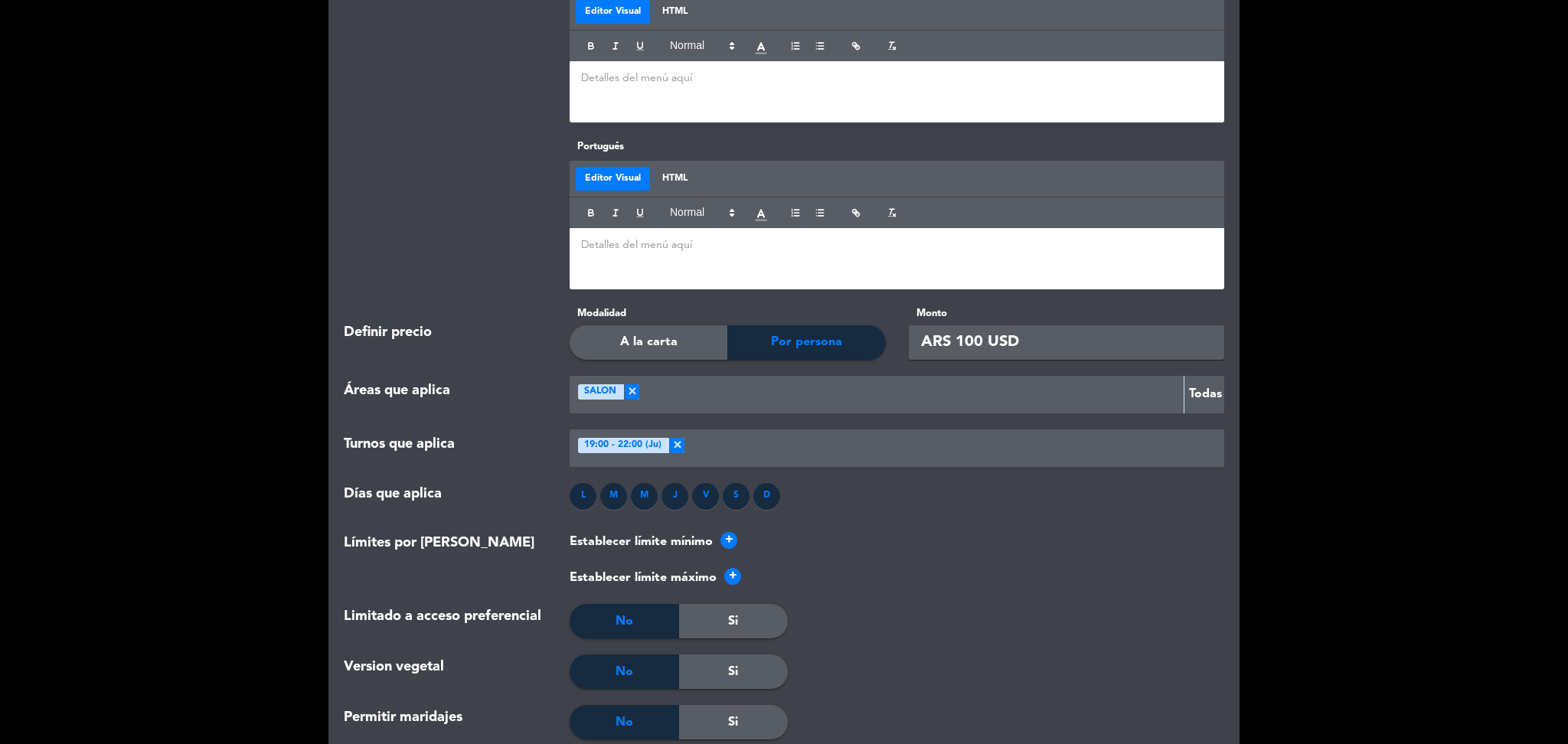
scroll to position [2096, 0]
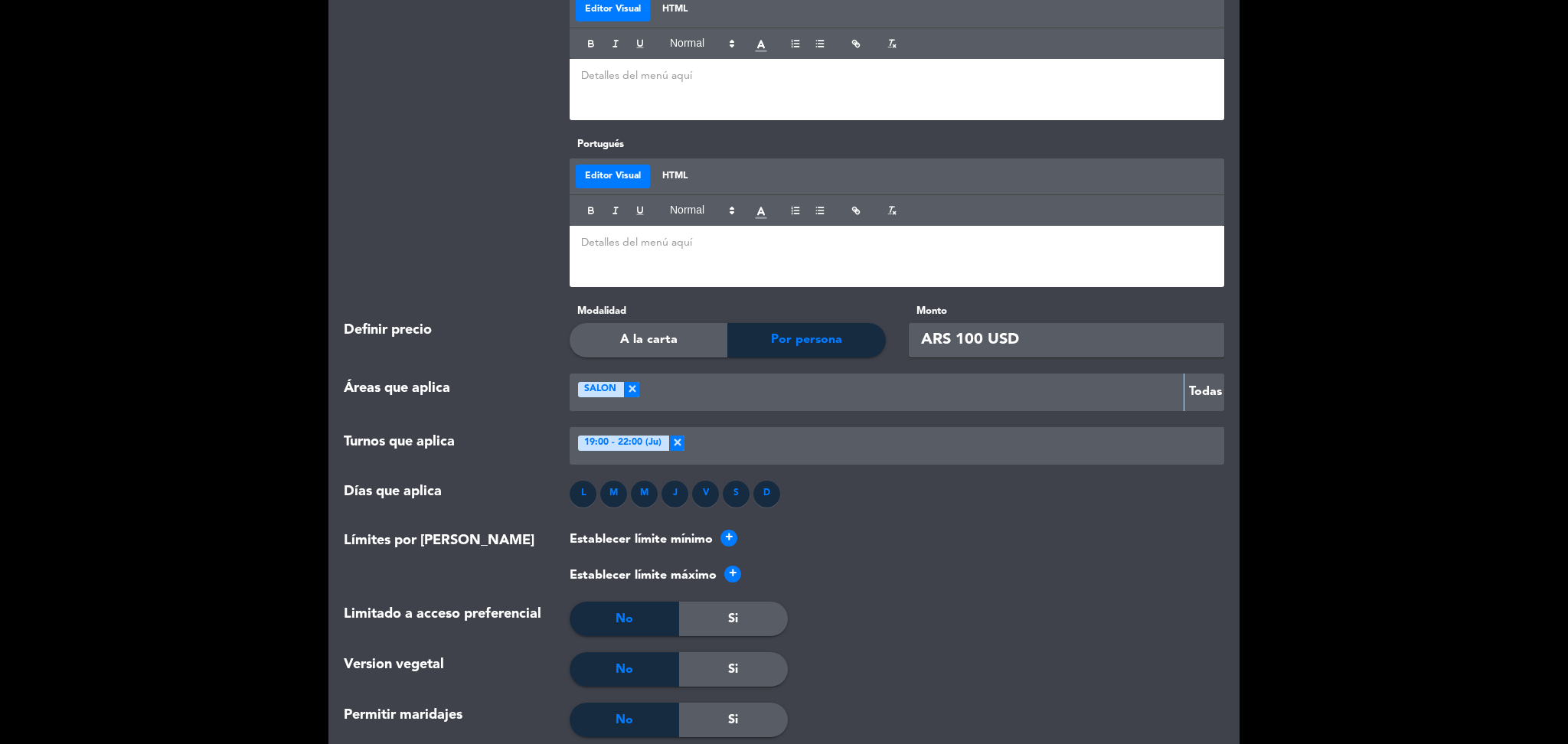
click at [959, 341] on input "ARS 100 USD" at bounding box center [1067, 340] width 316 height 34
type input "100 USD"
click at [946, 592] on div "Límites por Tamaño Establecer límite mínimo + Establecer límite máximo +" at bounding box center [784, 565] width 903 height 72
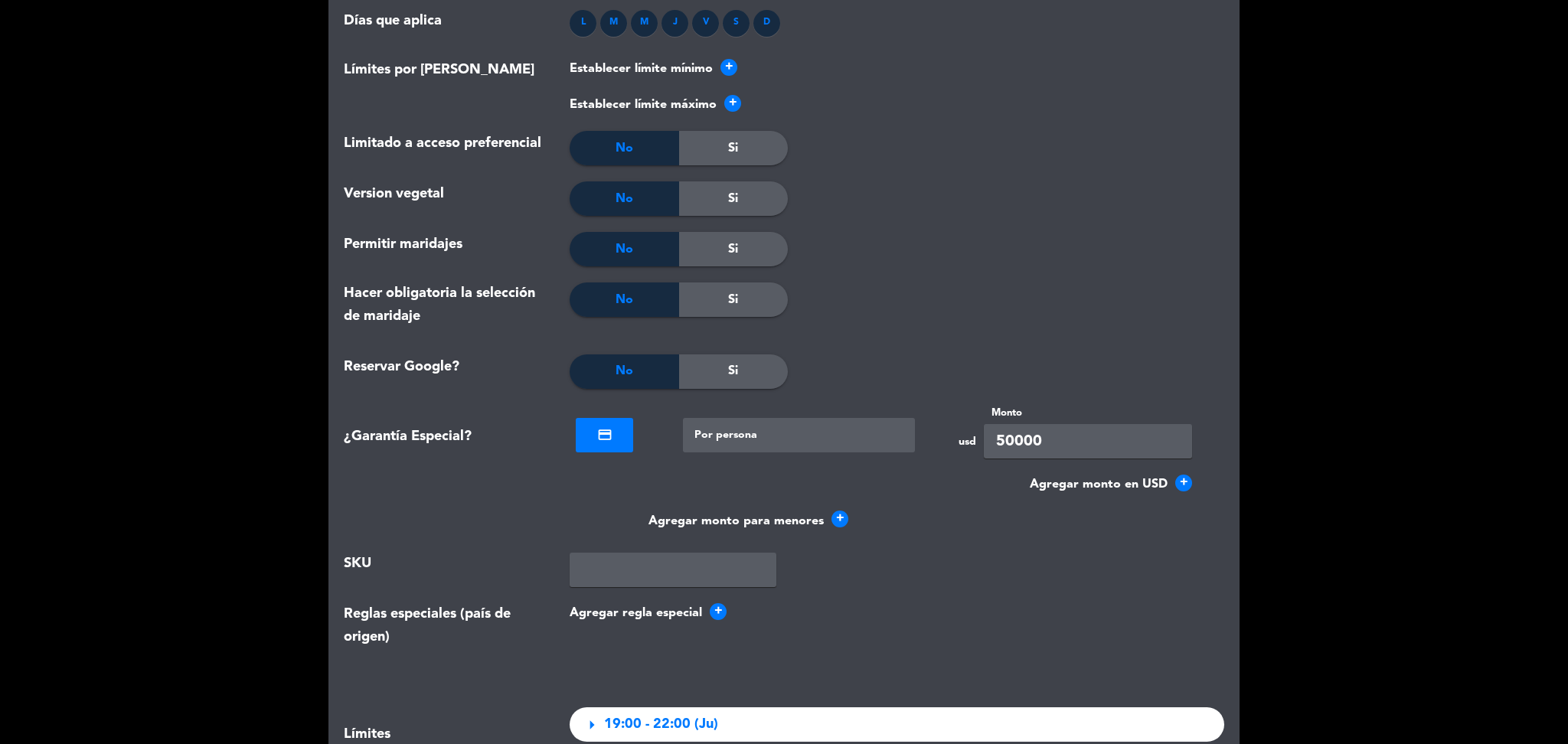
scroll to position [2841, 0]
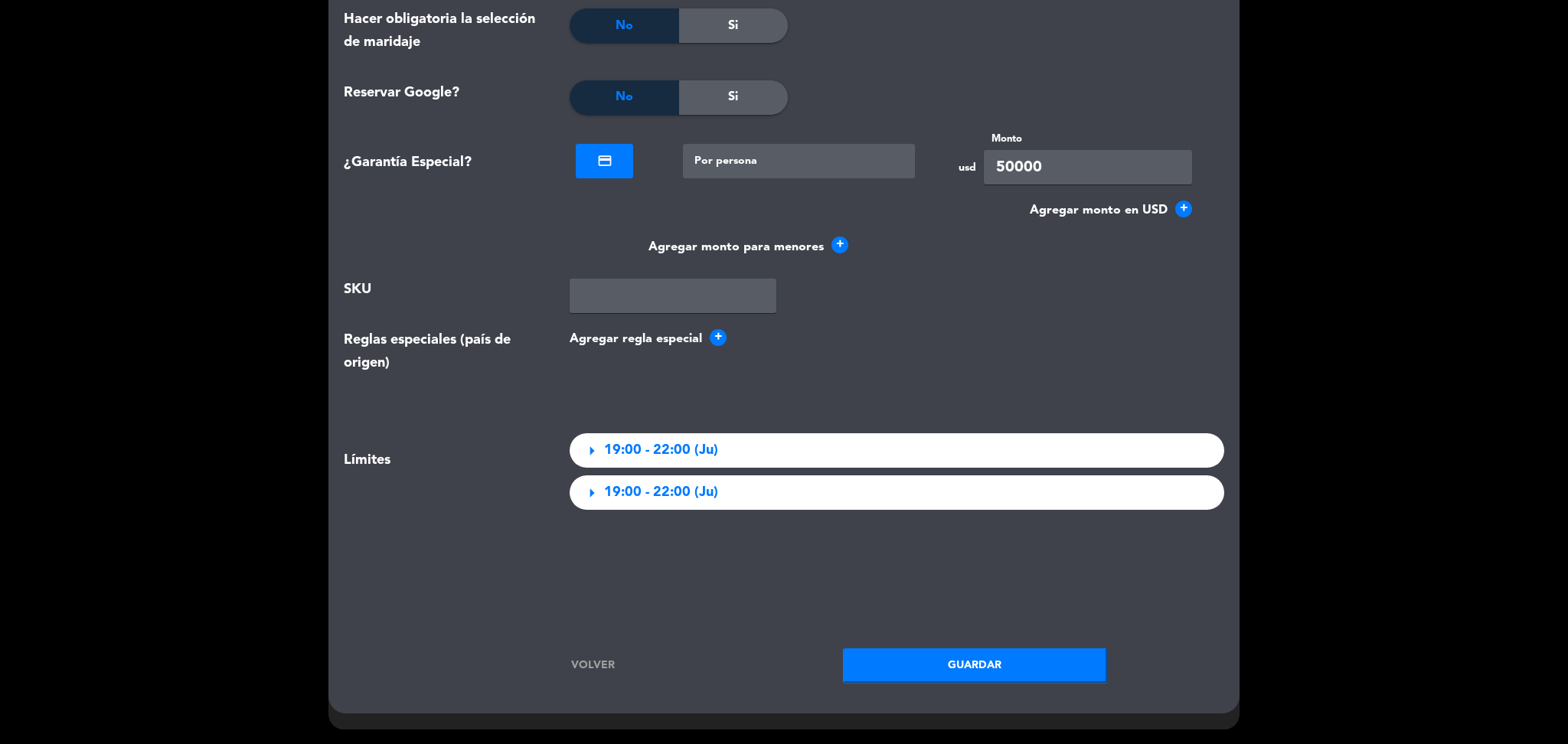
click at [909, 674] on button "Guardar" at bounding box center [975, 665] width 264 height 34
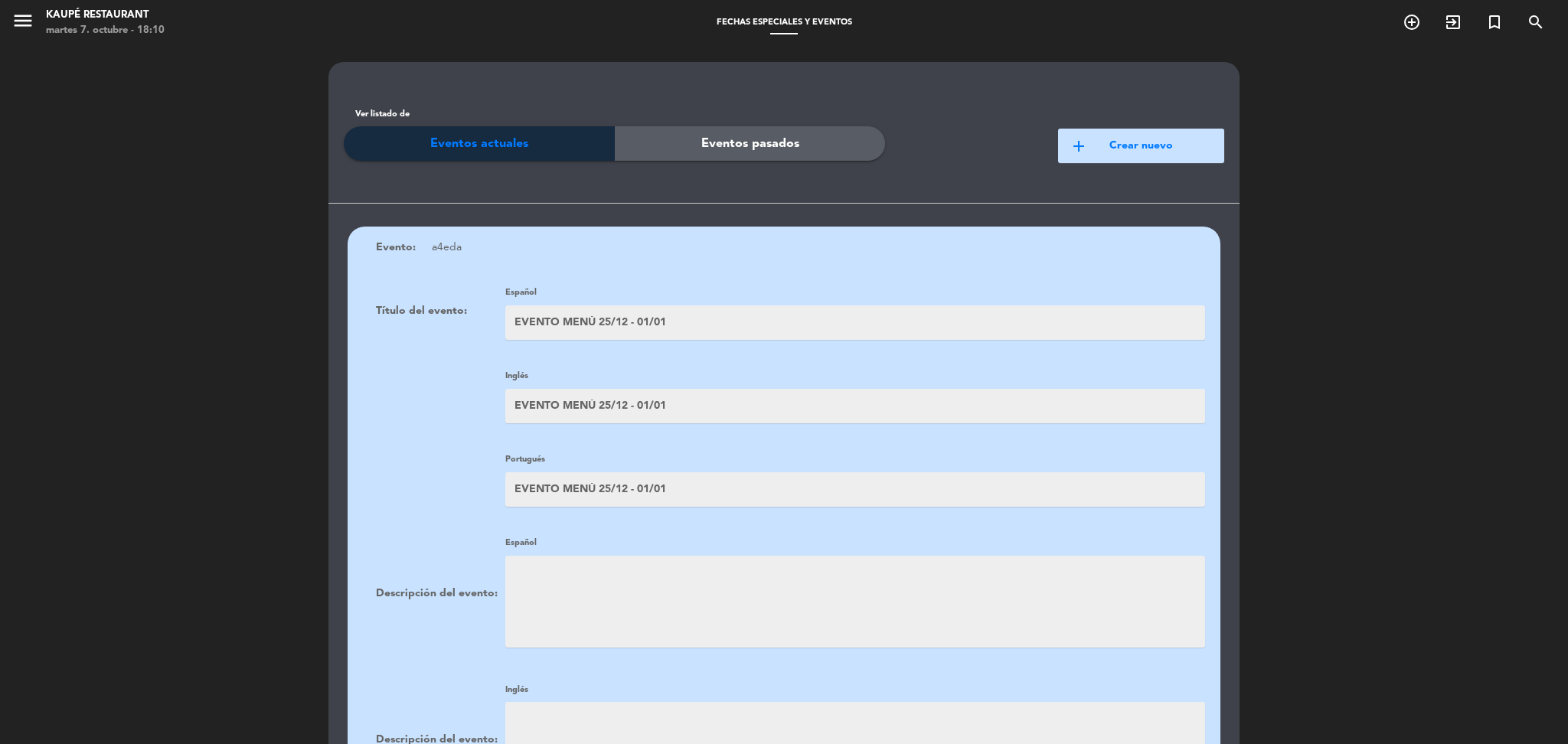
scroll to position [1071, 0]
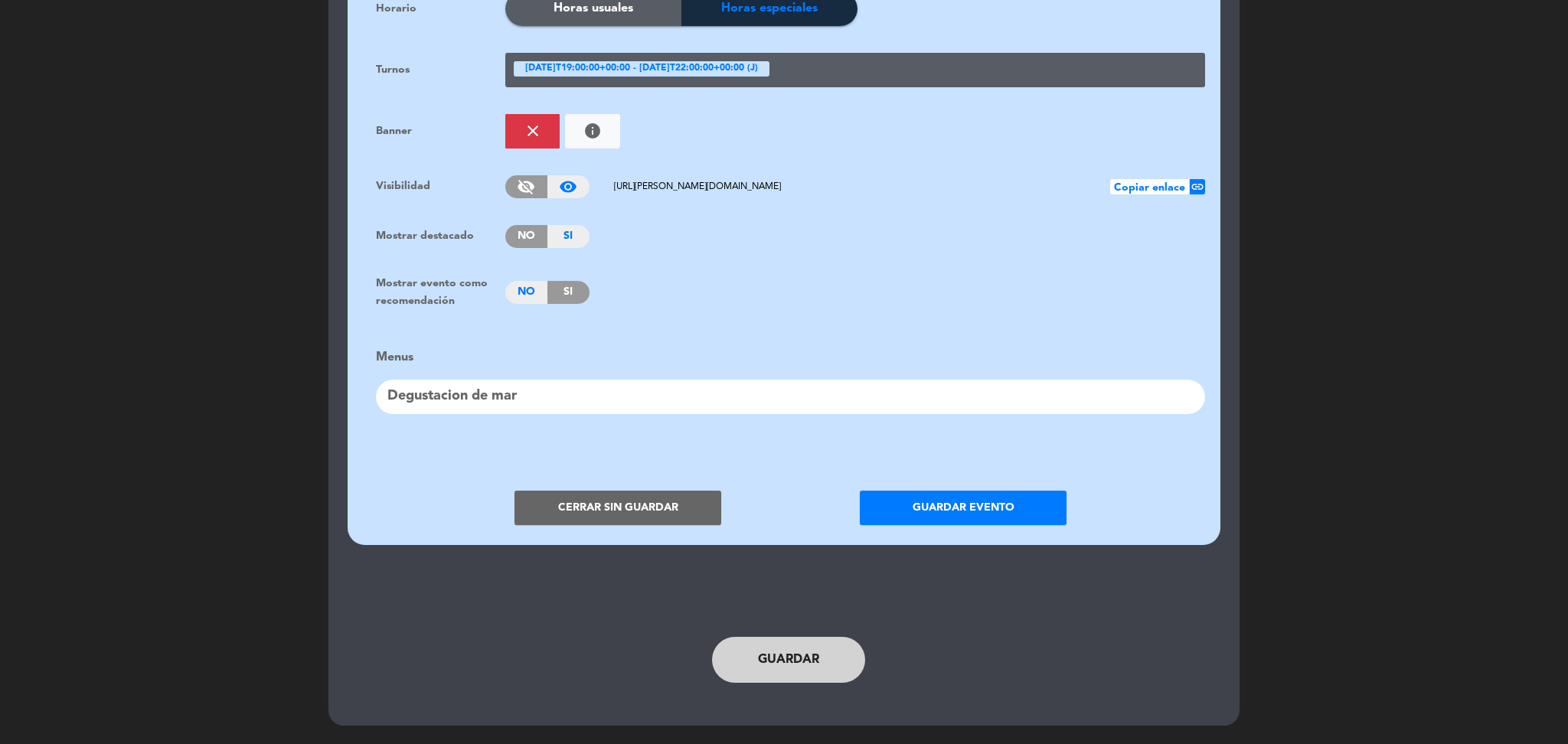
click at [956, 504] on button "Guardar evento" at bounding box center [963, 507] width 206 height 34
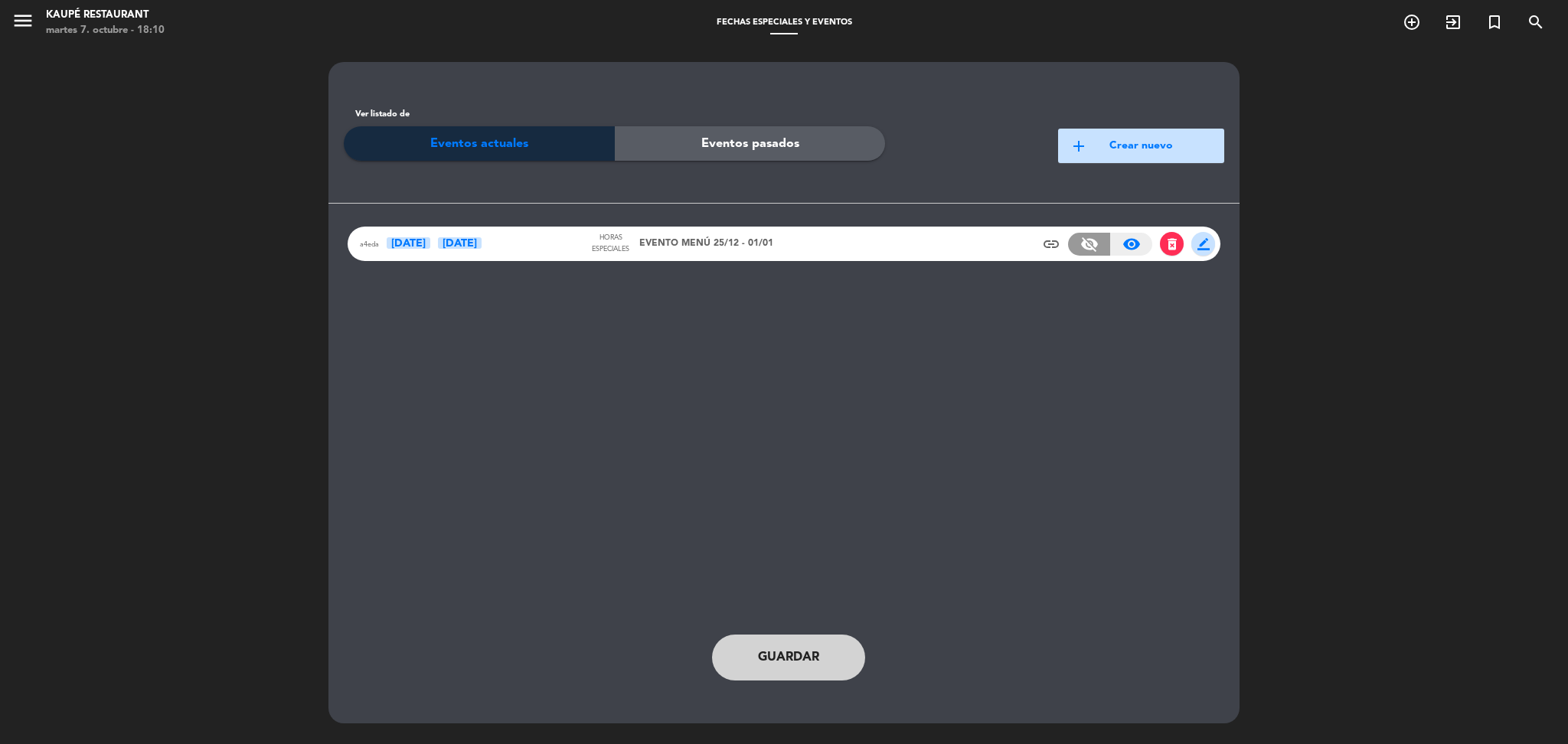
click at [797, 652] on span "Guardar" at bounding box center [789, 657] width 61 height 20
click at [20, 18] on icon "menu" at bounding box center [22, 20] width 23 height 23
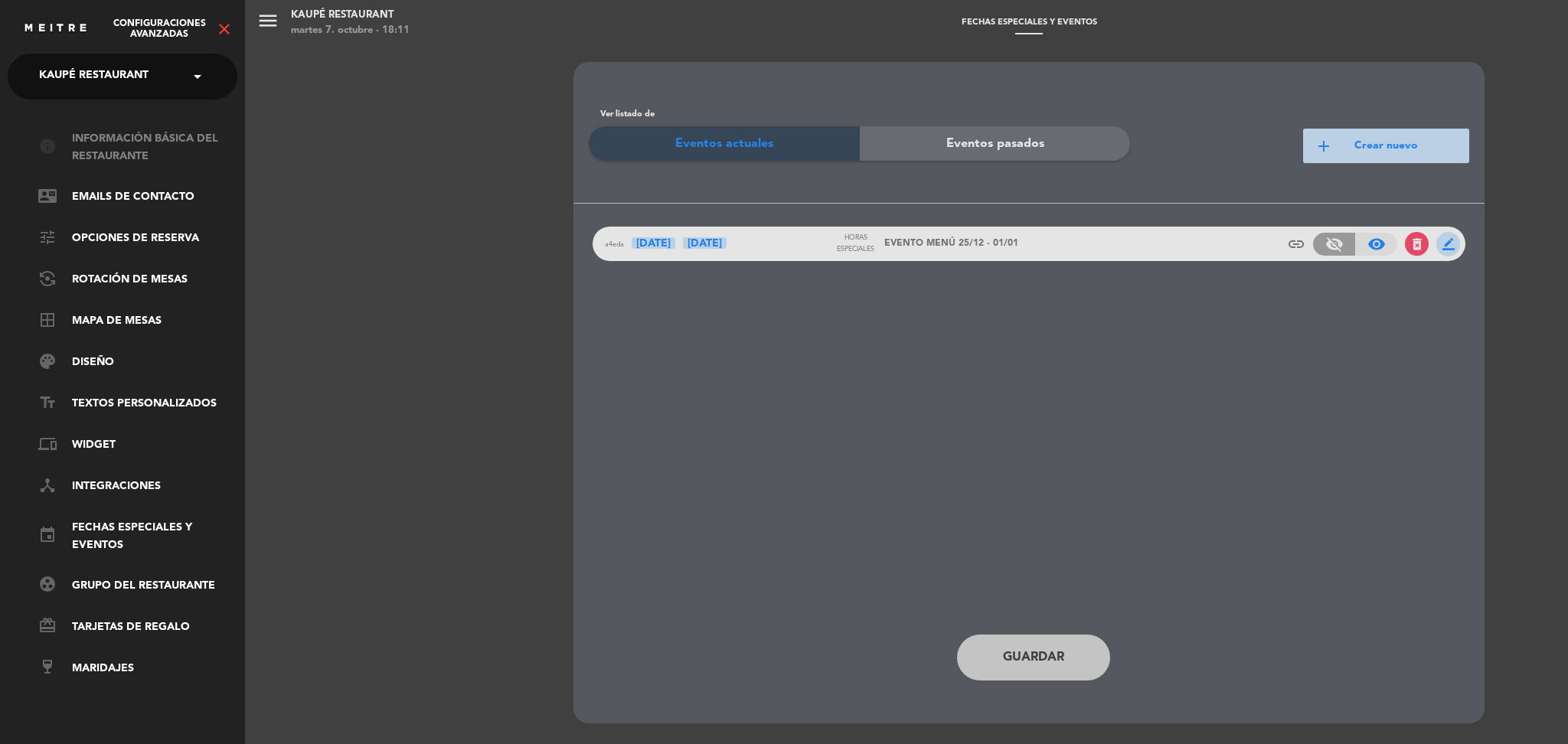
click at [128, 142] on link "info Información básica del restaurante" at bounding box center [138, 148] width 199 height 35
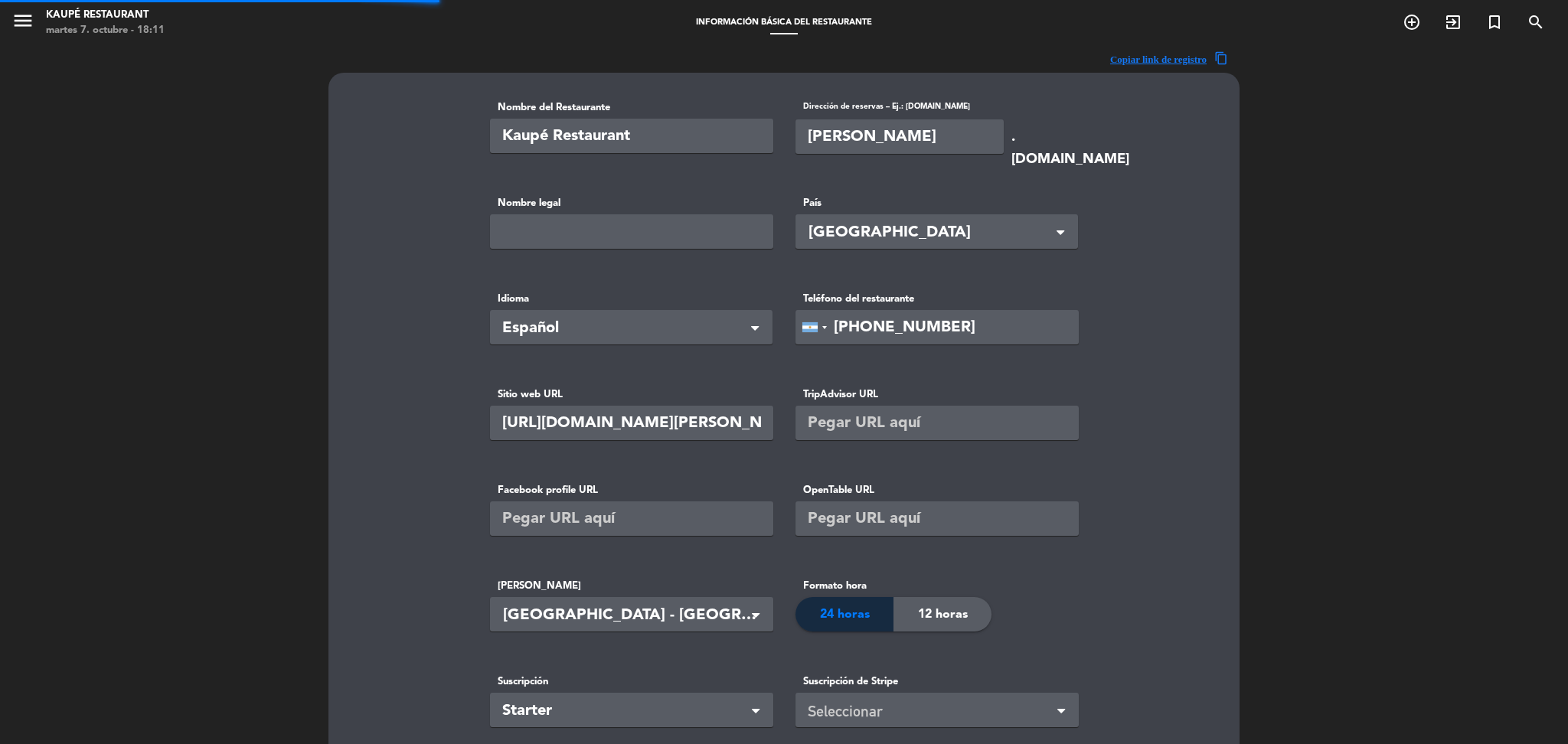
scroll to position [392, 0]
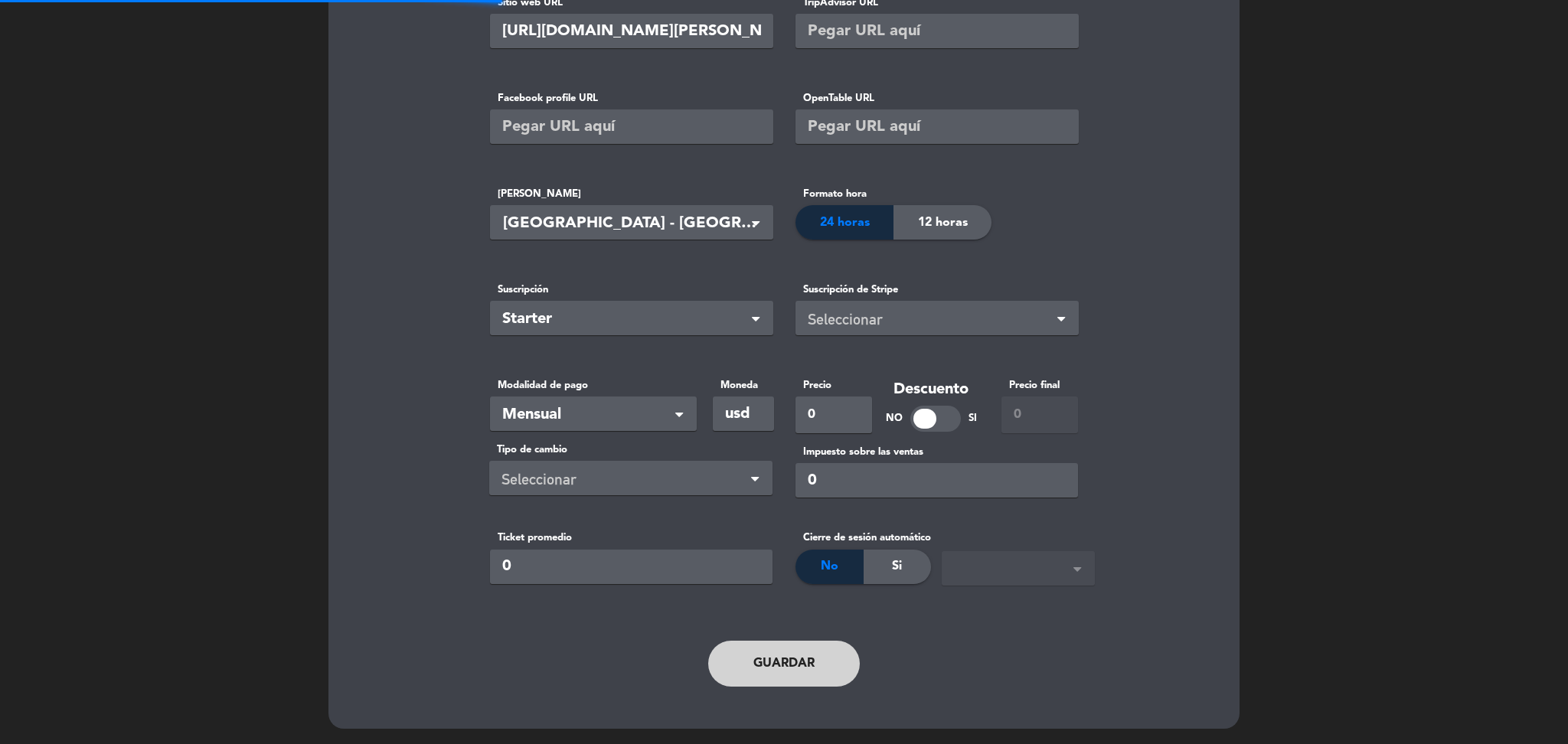
type input "[PERSON_NAME]"
type input "92990"
click at [762, 424] on input "usd" at bounding box center [744, 413] width 61 height 34
type input "u"
type input "USD"
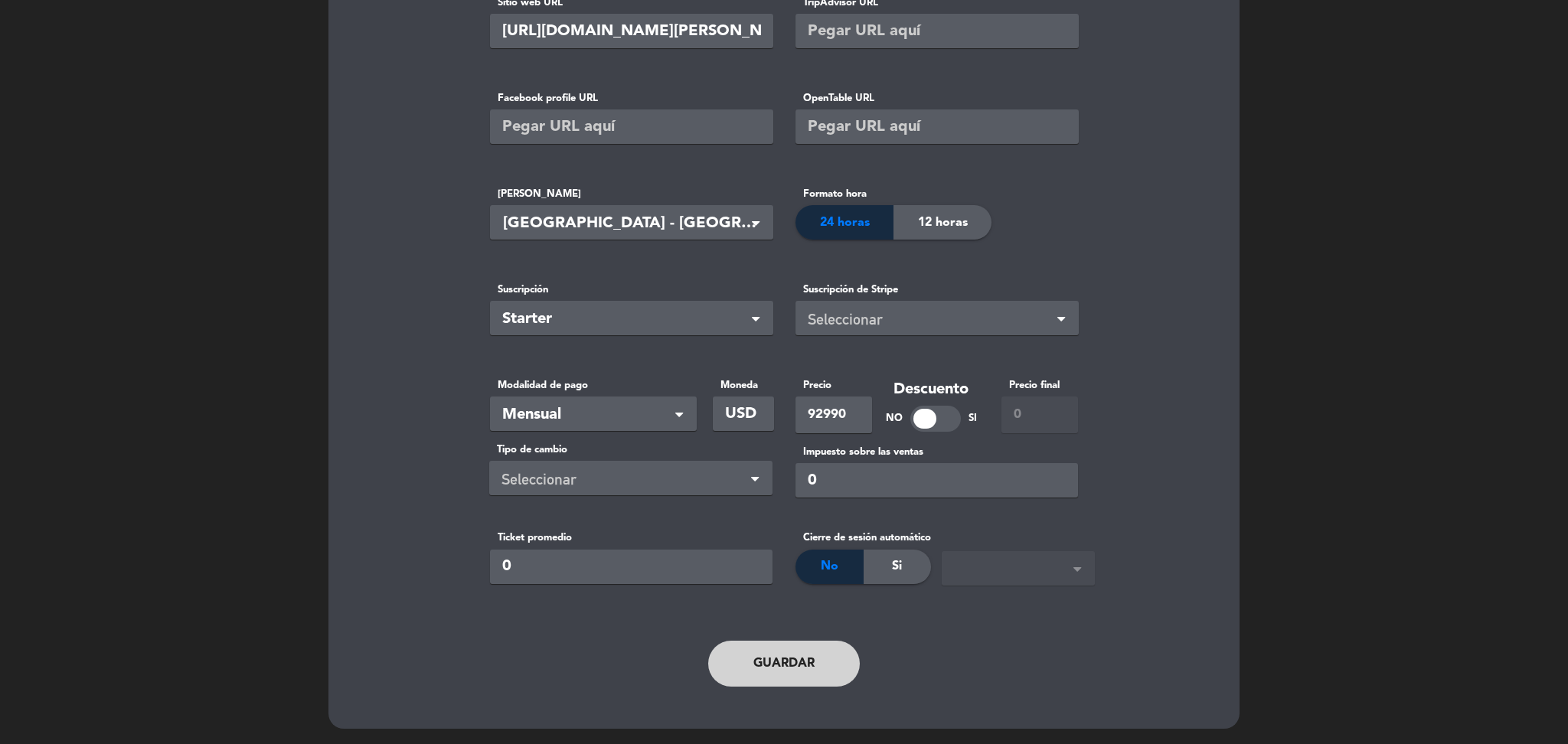
click at [763, 659] on button "Guardar" at bounding box center [784, 663] width 152 height 46
